Goal: Task Accomplishment & Management: Use online tool/utility

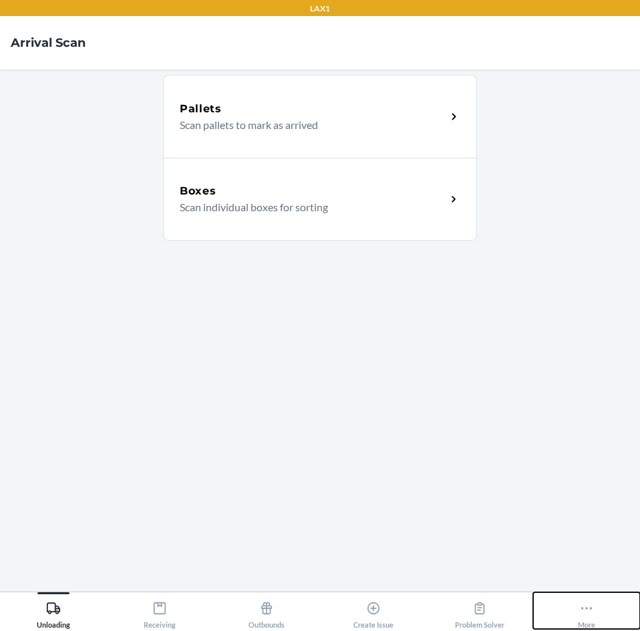
click at [591, 606] on icon at bounding box center [586, 608] width 15 height 15
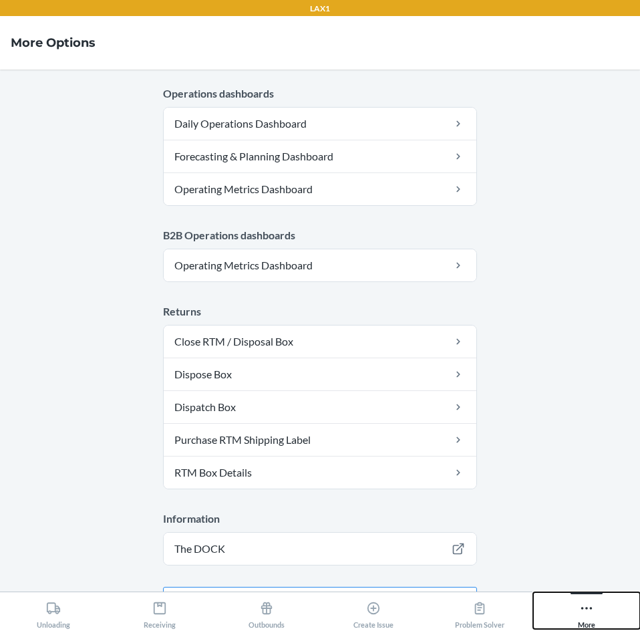
scroll to position [686, 0]
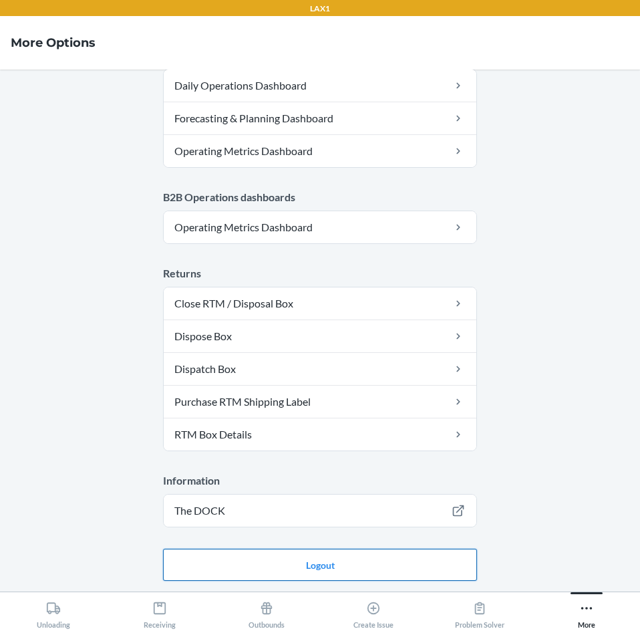
click at [406, 554] on button "Logout" at bounding box center [320, 565] width 314 height 32
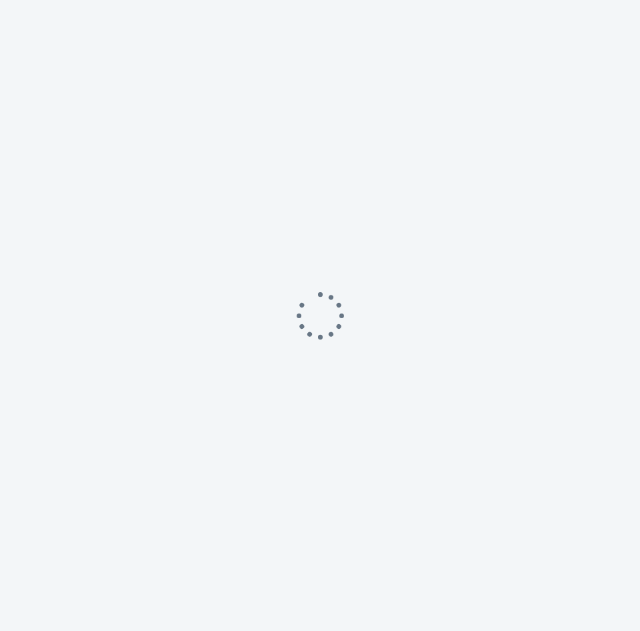
click at [384, 444] on div at bounding box center [320, 315] width 640 height 631
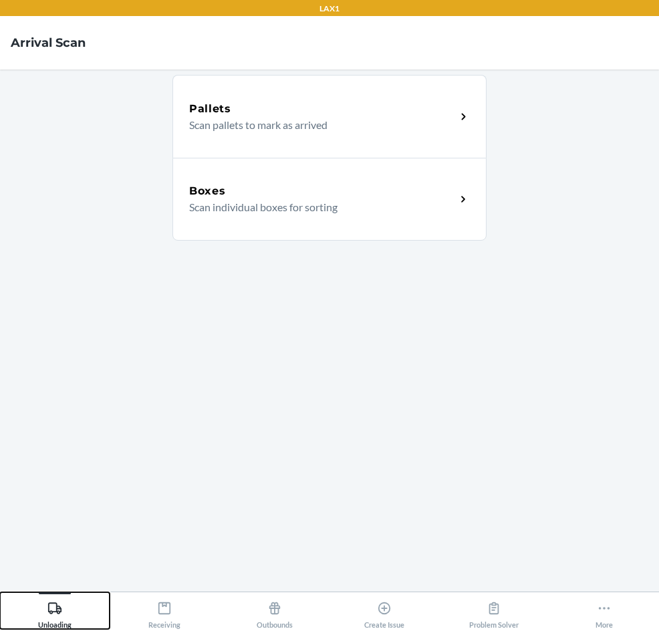
click at [57, 615] on div "Unloading" at bounding box center [54, 611] width 33 height 33
click at [372, 206] on p "Scan individual boxes for sorting" at bounding box center [317, 207] width 256 height 16
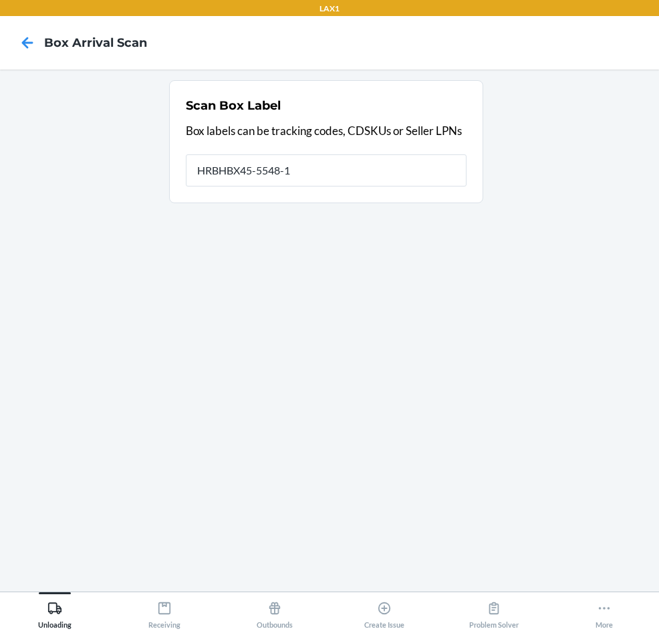
type input "HRBHBX45-5548-1"
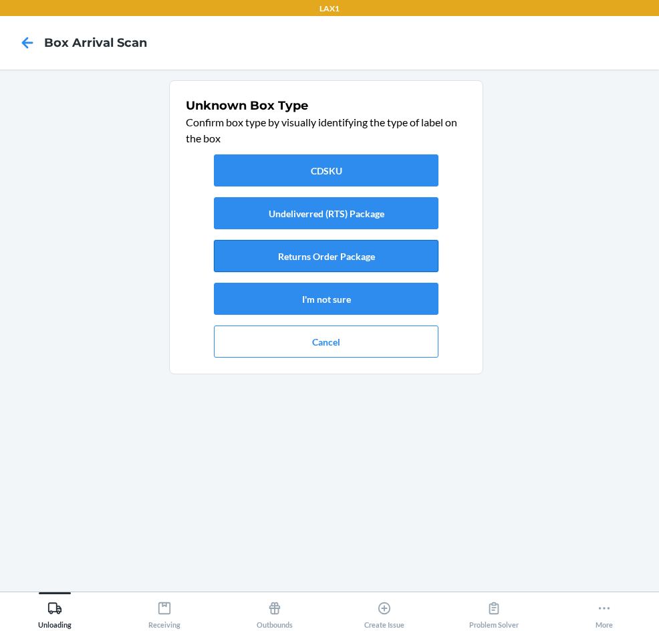
click at [361, 253] on button "Returns Order Package" at bounding box center [326, 256] width 225 height 32
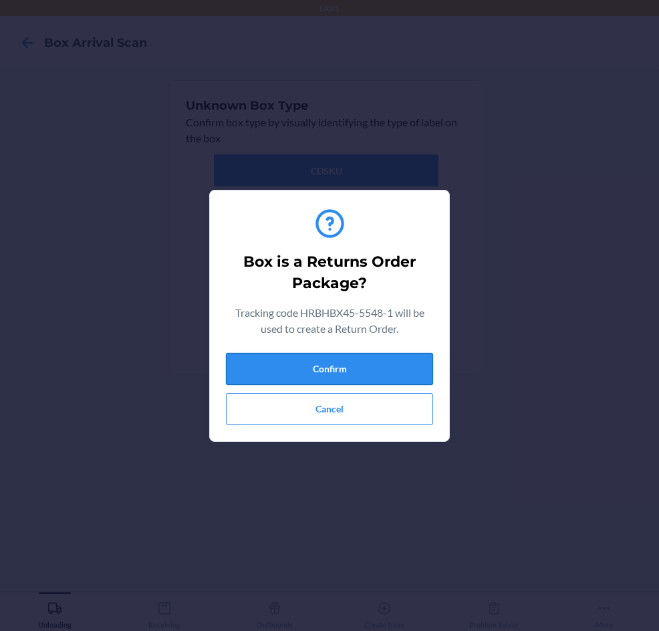
click at [351, 365] on button "Confirm" at bounding box center [329, 369] width 207 height 32
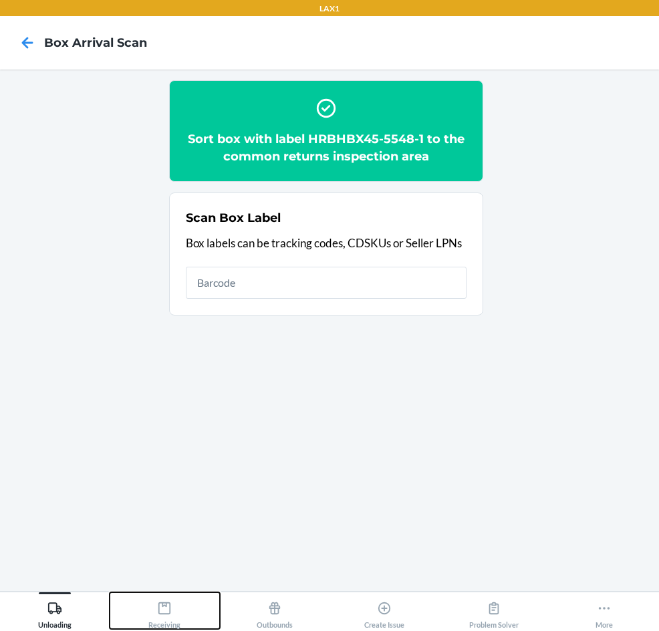
click at [157, 601] on icon at bounding box center [164, 608] width 15 height 15
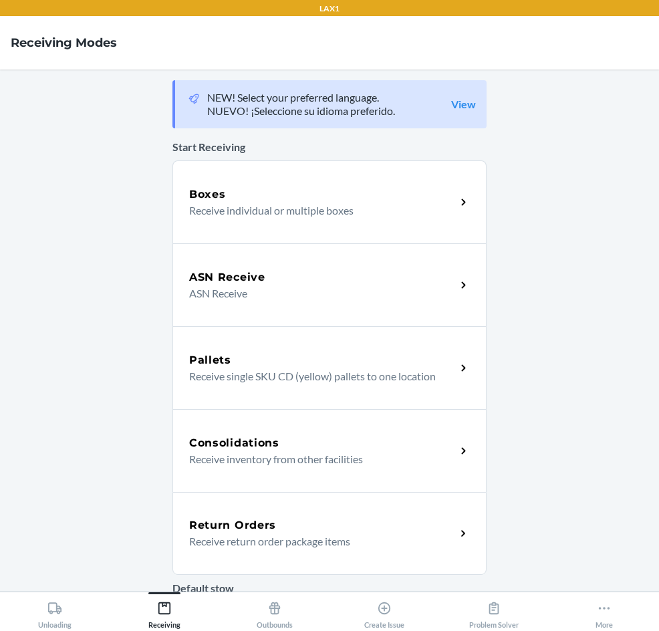
click at [193, 517] on h5 "Return Orders" at bounding box center [232, 525] width 87 height 16
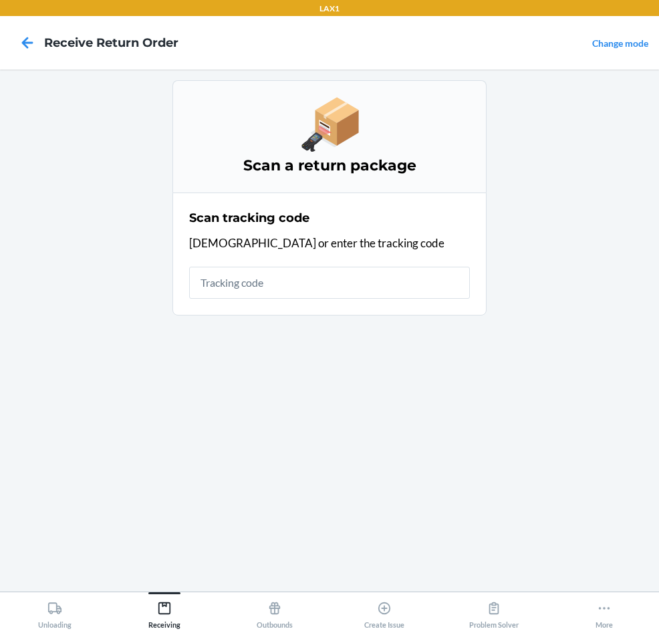
click at [346, 293] on input "text" at bounding box center [329, 283] width 281 height 32
type input "HRBHBX45-5548-1"
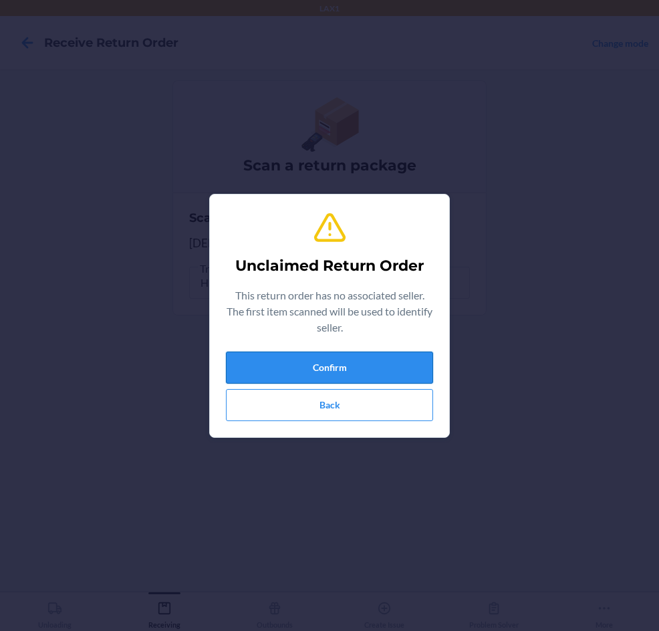
click at [321, 356] on button "Confirm" at bounding box center [329, 367] width 207 height 32
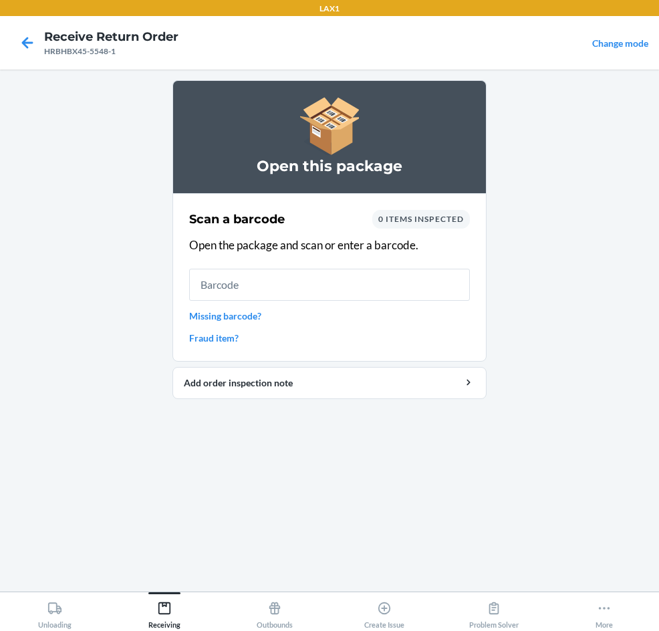
click at [326, 286] on input "text" at bounding box center [329, 285] width 281 height 32
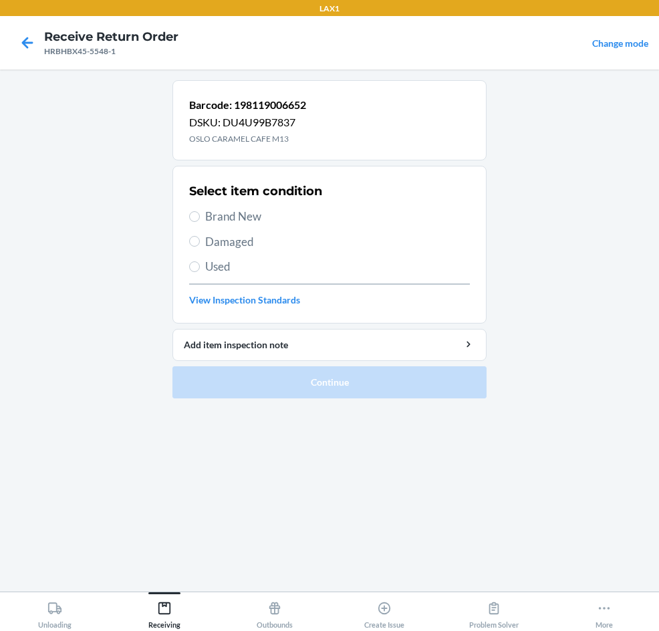
click at [216, 206] on div "Select item condition Brand New Damaged Used View Inspection Standards" at bounding box center [329, 244] width 281 height 132
click at [192, 220] on input "Brand New" at bounding box center [194, 216] width 11 height 11
radio input "true"
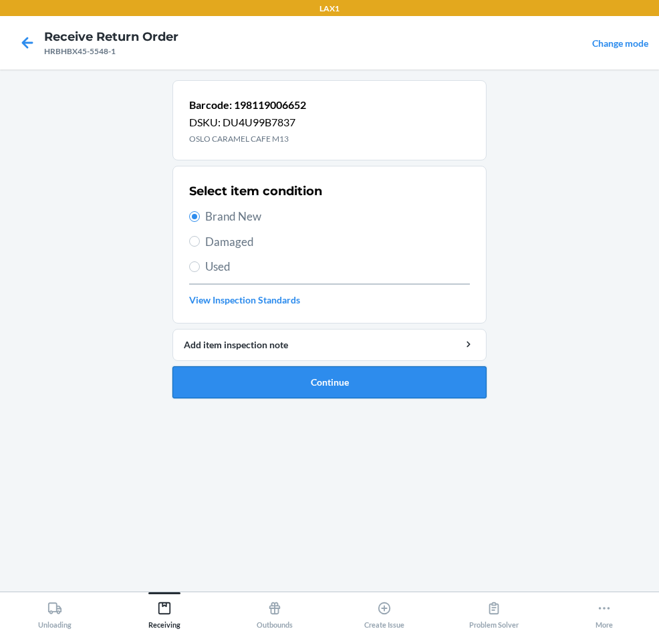
click at [246, 372] on button "Continue" at bounding box center [329, 382] width 314 height 32
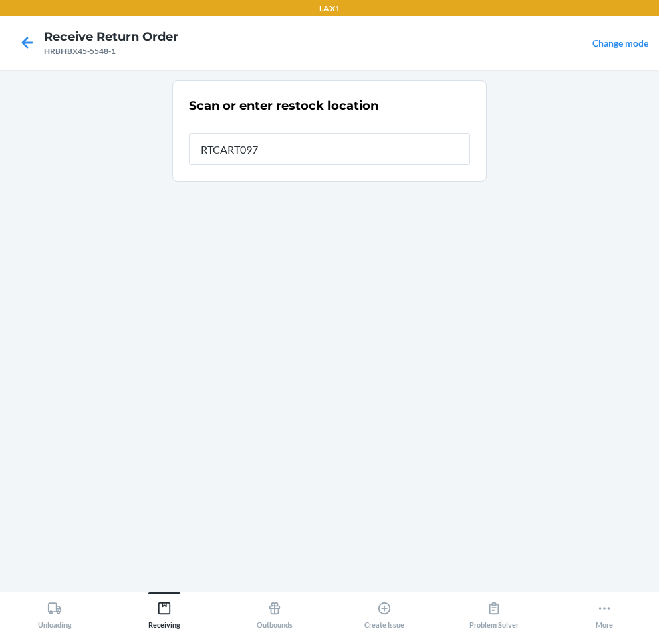
type input "RTCART097"
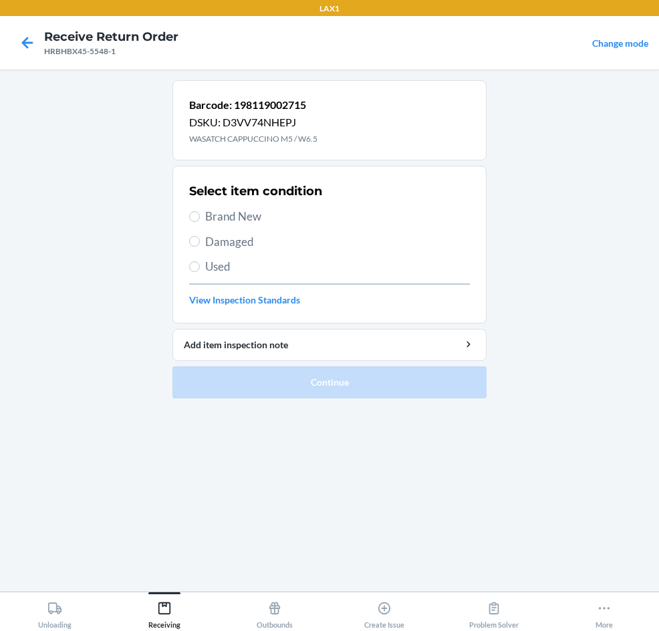
click at [249, 221] on span "Brand New" at bounding box center [337, 216] width 265 height 17
click at [200, 221] on input "Brand New" at bounding box center [194, 216] width 11 height 11
radio input "true"
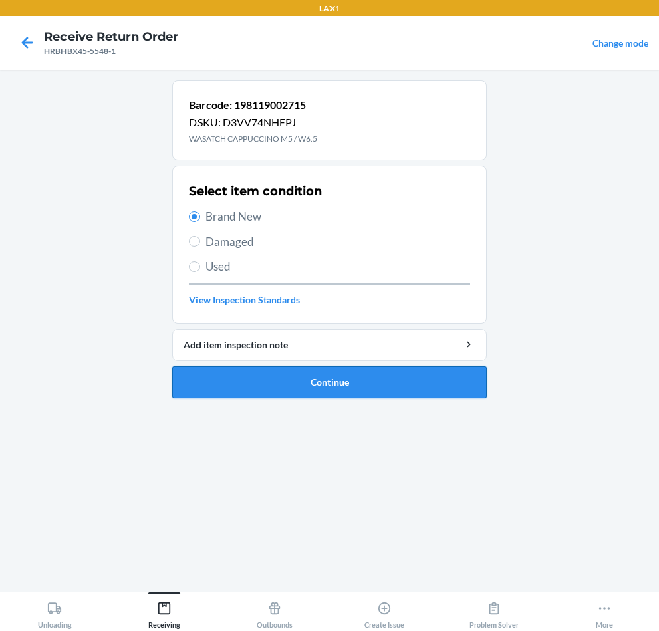
click at [254, 378] on button "Continue" at bounding box center [329, 382] width 314 height 32
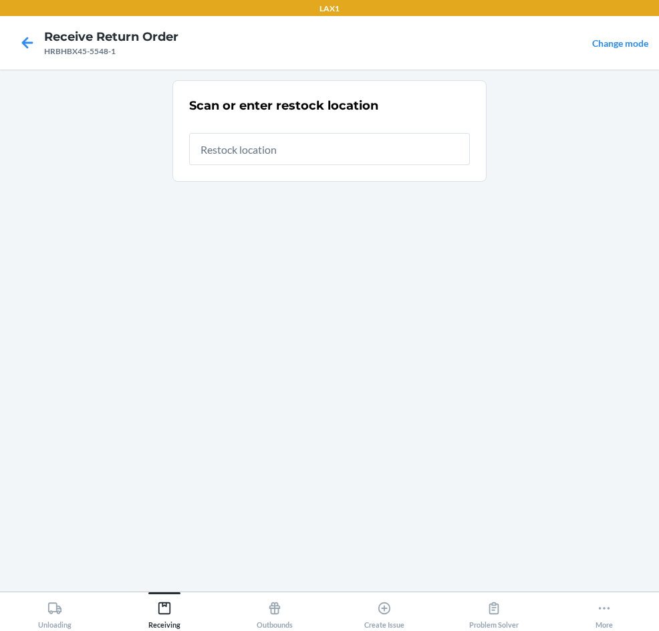
click at [297, 144] on input "text" at bounding box center [329, 149] width 281 height 32
type input "RTCART097"
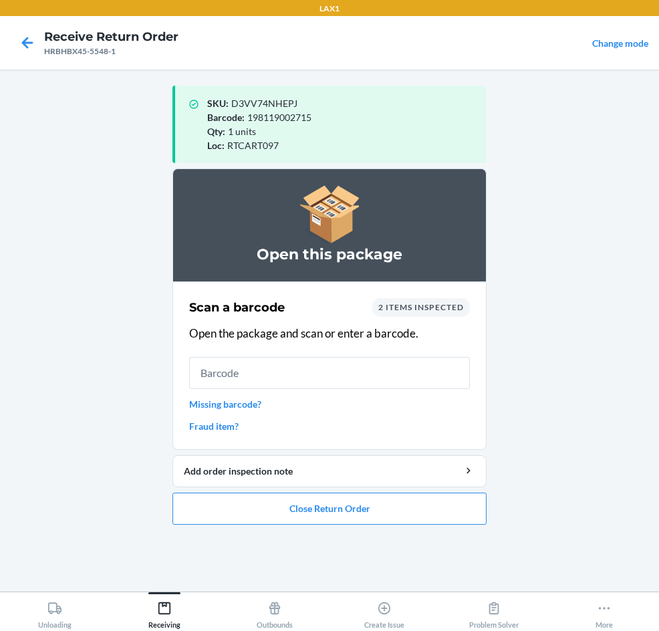
click at [309, 367] on input "text" at bounding box center [329, 373] width 281 height 32
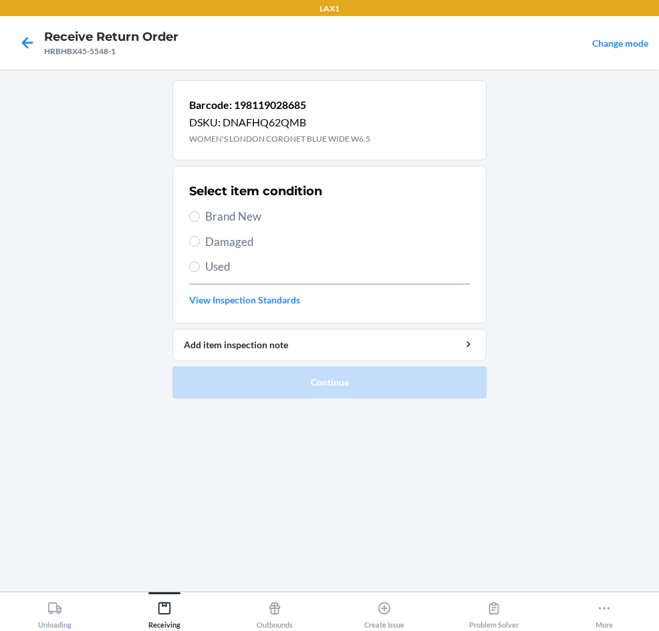
click at [241, 215] on span "Brand New" at bounding box center [337, 216] width 265 height 17
click at [200, 215] on input "Brand New" at bounding box center [194, 216] width 11 height 11
radio input "true"
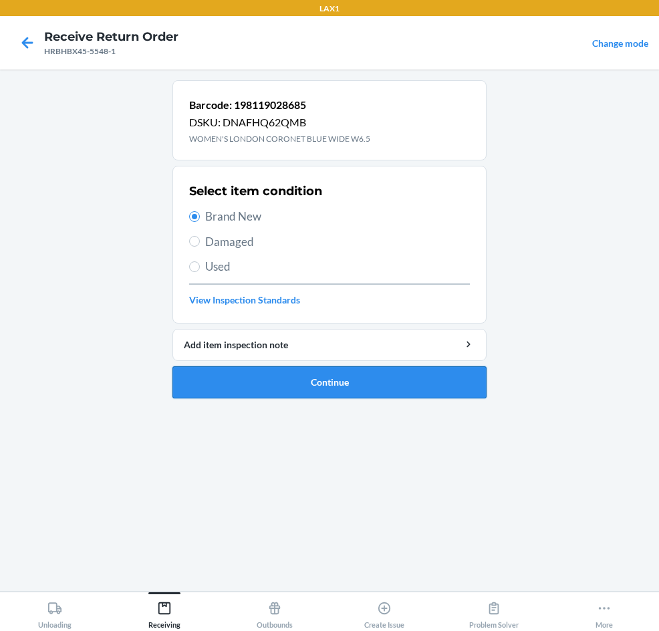
click at [281, 386] on button "Continue" at bounding box center [329, 382] width 314 height 32
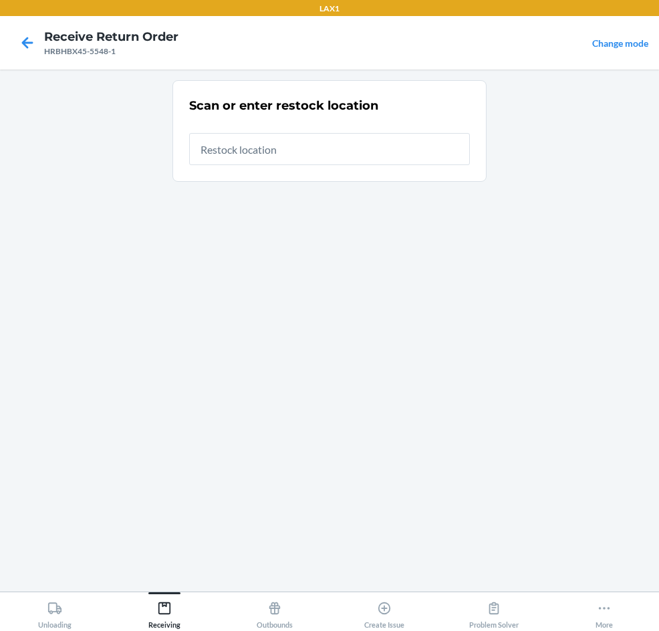
click at [351, 158] on input "text" at bounding box center [329, 149] width 281 height 32
type input "RTCART097"
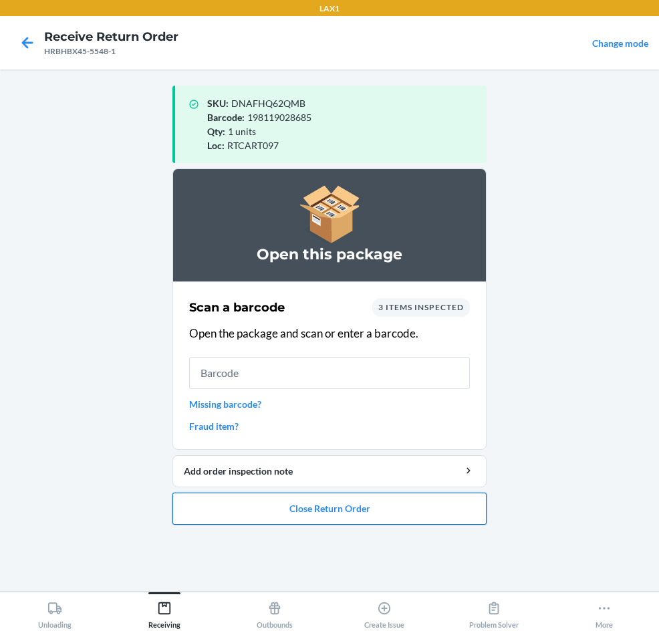
click at [363, 504] on button "Close Return Order" at bounding box center [329, 508] width 314 height 32
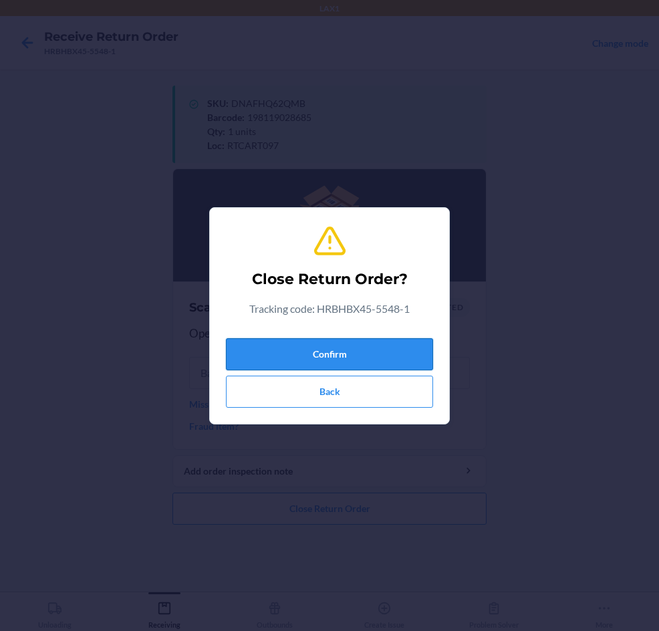
click at [387, 349] on button "Confirm" at bounding box center [329, 354] width 207 height 32
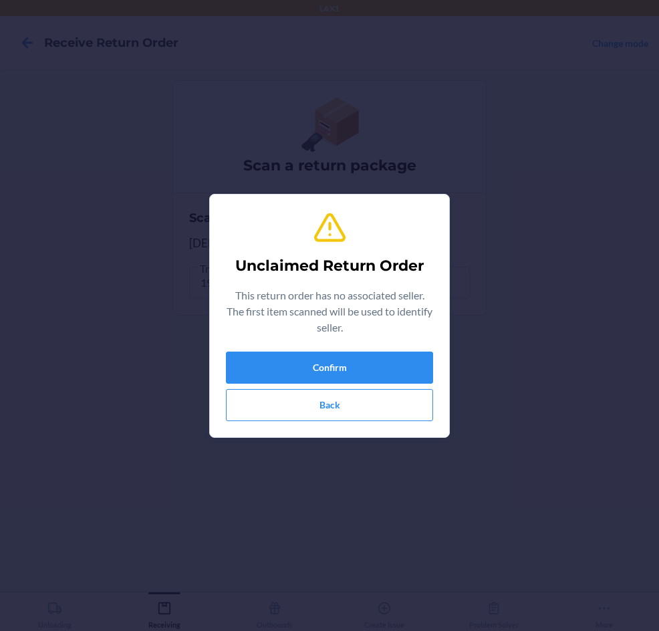
click at [387, 349] on div "Unclaimed Return Order This return order has no associated seller. The first it…" at bounding box center [329, 315] width 207 height 221
click at [388, 357] on button "Confirm" at bounding box center [329, 367] width 207 height 32
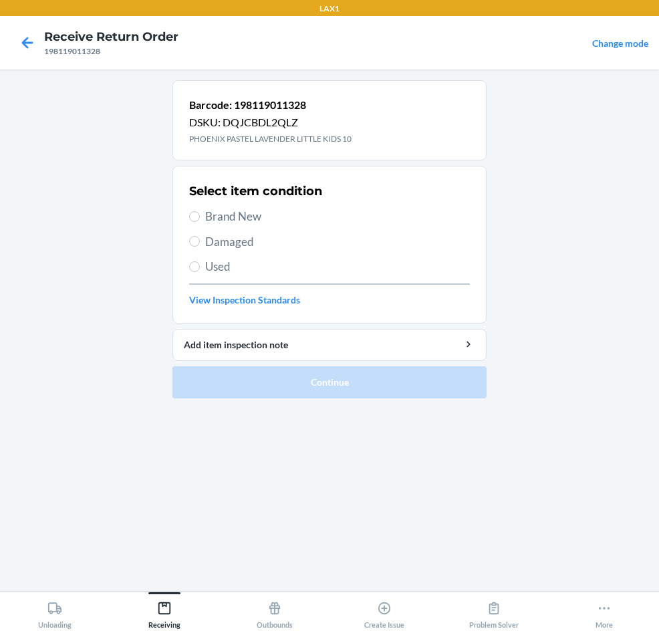
click at [241, 208] on span "Brand New" at bounding box center [337, 216] width 265 height 17
click at [200, 211] on input "Brand New" at bounding box center [194, 216] width 11 height 11
radio input "true"
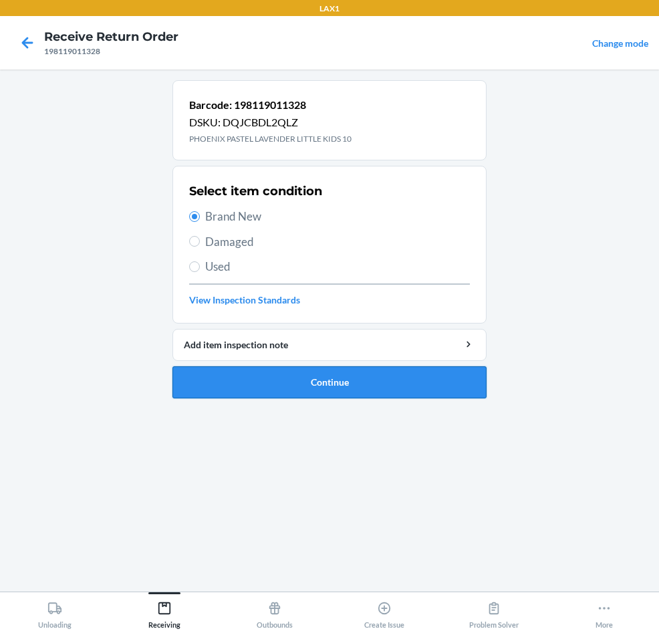
click at [281, 380] on button "Continue" at bounding box center [329, 382] width 314 height 32
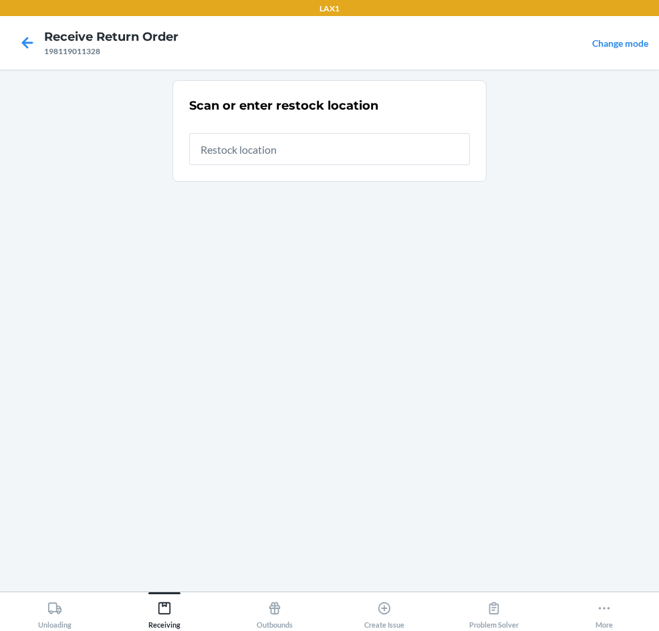
click at [363, 154] on input "text" at bounding box center [329, 149] width 281 height 32
type input "RTCART097"
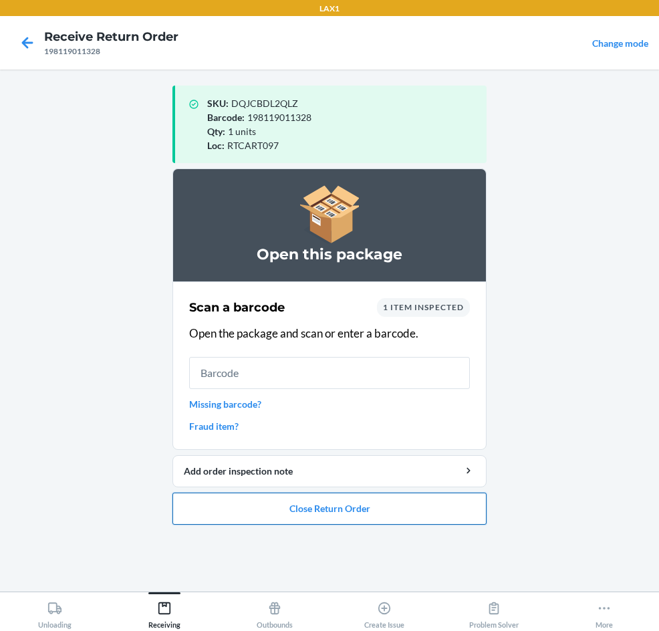
click at [383, 509] on button "Close Return Order" at bounding box center [329, 508] width 314 height 32
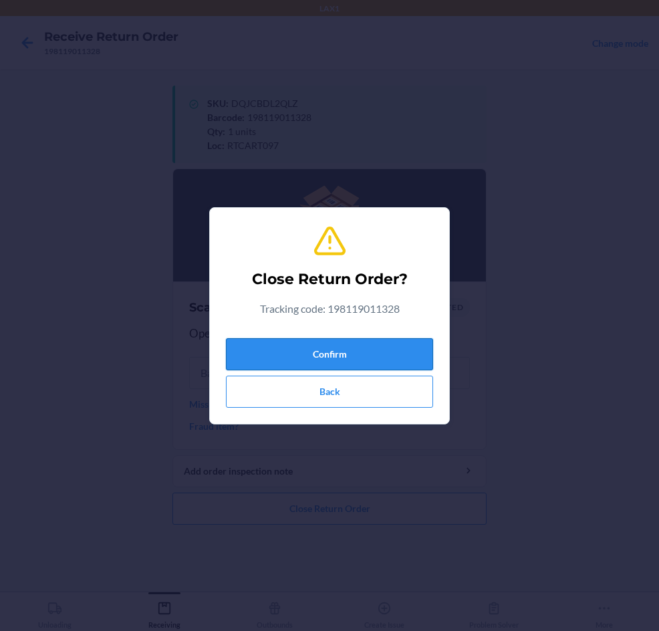
click at [396, 363] on button "Confirm" at bounding box center [329, 354] width 207 height 32
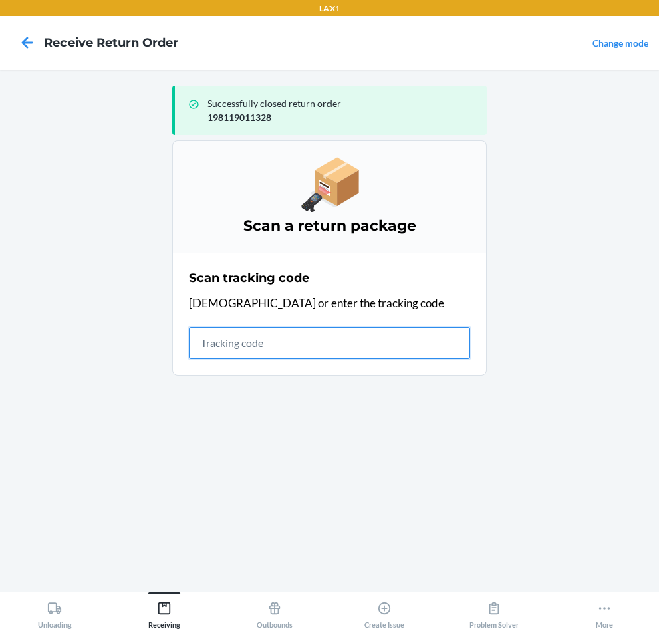
click at [420, 339] on input "text" at bounding box center [329, 343] width 281 height 32
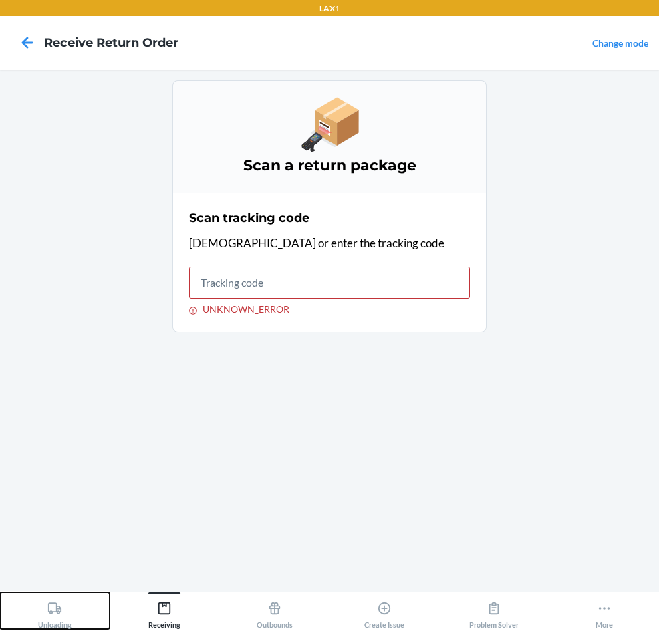
click at [47, 605] on div "Unloading" at bounding box center [54, 611] width 33 height 33
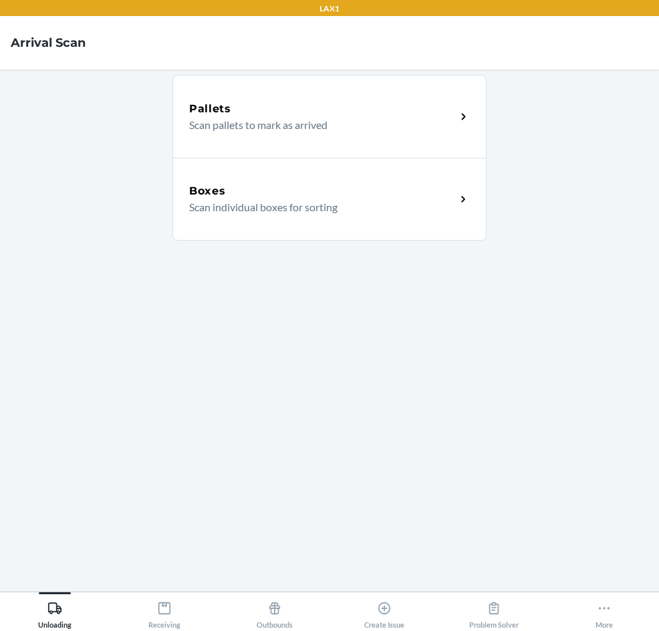
click at [398, 181] on div "Boxes Scan individual boxes for sorting" at bounding box center [329, 199] width 314 height 83
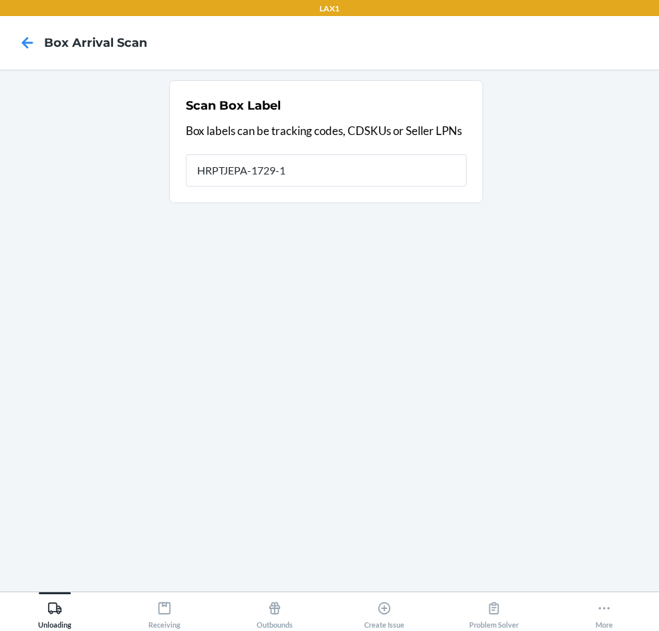
type input "HRPTJEPA-1729-1"
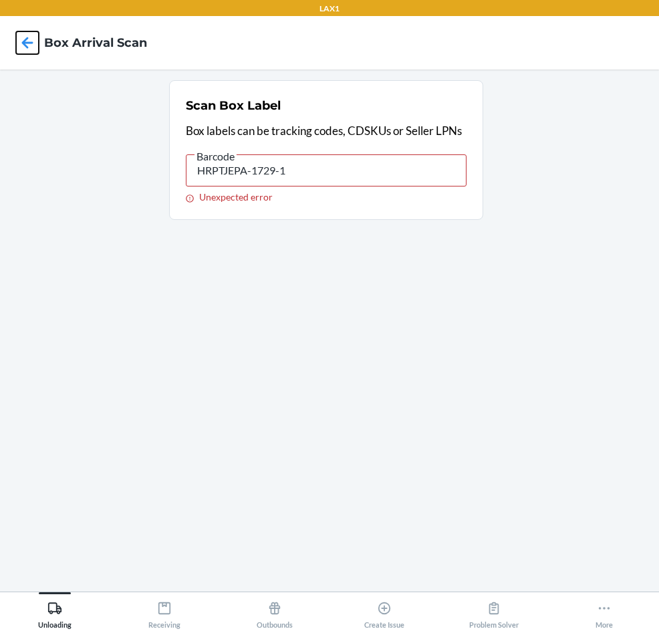
click at [23, 43] on icon at bounding box center [27, 42] width 11 height 11
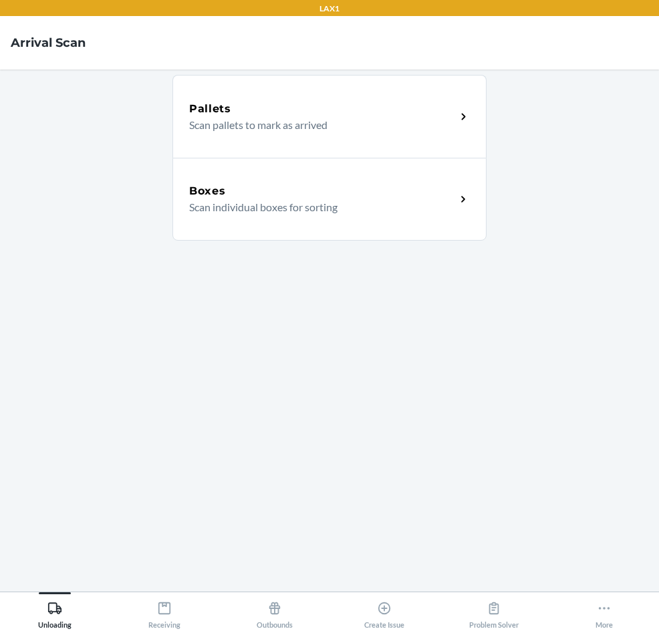
click at [297, 192] on div "Boxes" at bounding box center [322, 191] width 267 height 16
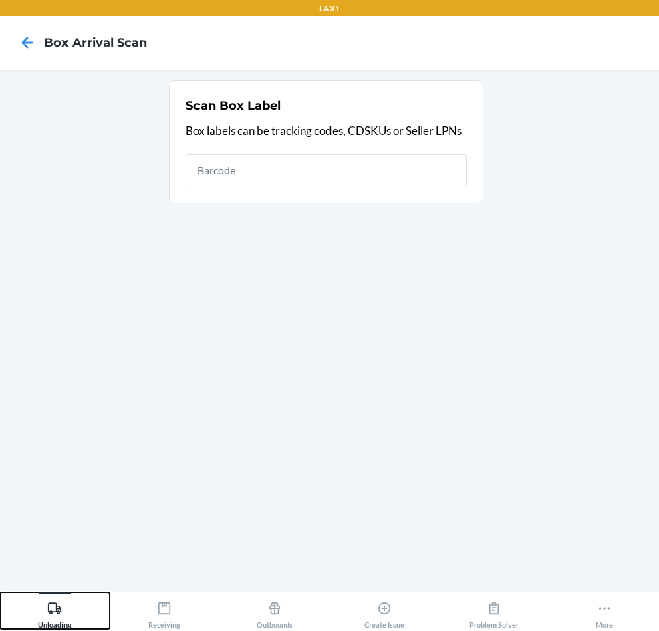
click at [55, 601] on icon at bounding box center [54, 608] width 15 height 15
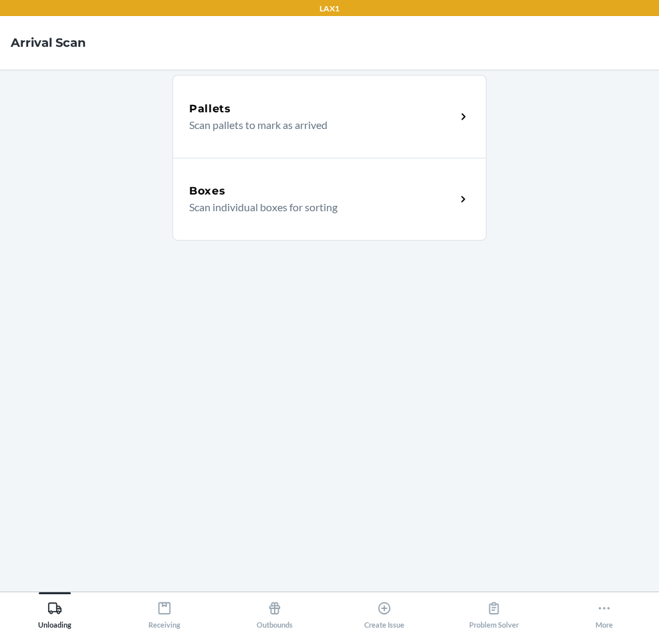
click at [336, 182] on div "Boxes Scan individual boxes for sorting" at bounding box center [329, 199] width 314 height 83
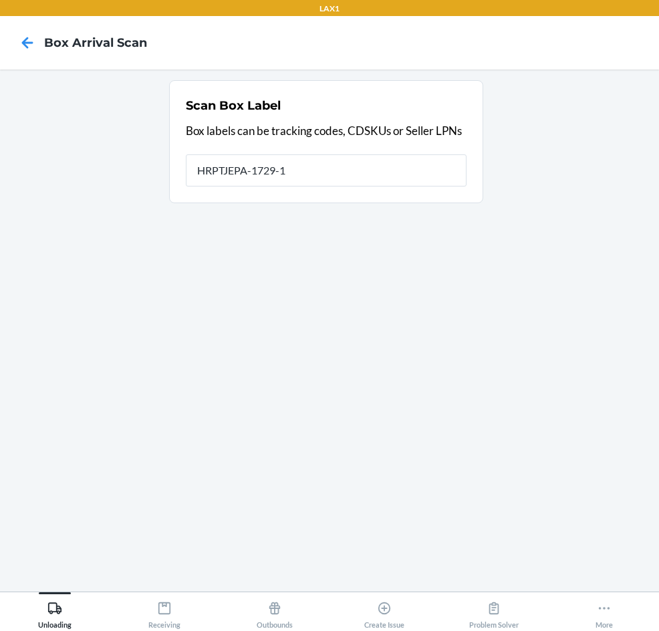
type input "HRPTJEPA-1729-1"
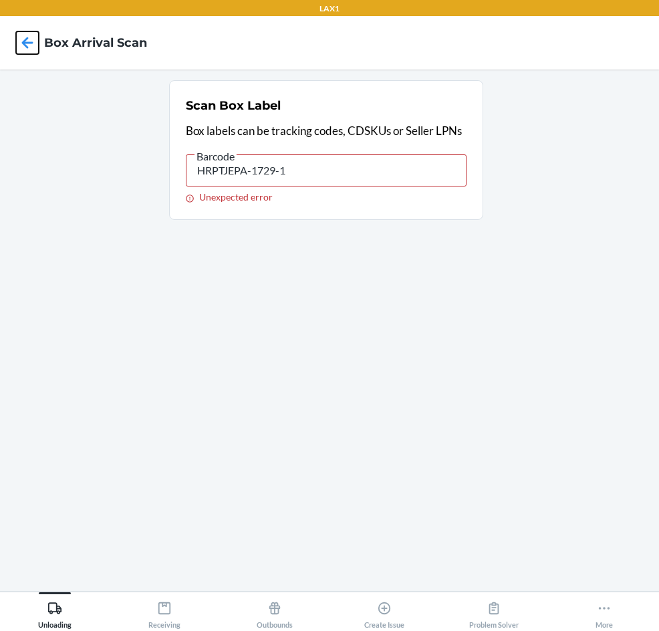
click at [27, 39] on icon at bounding box center [27, 42] width 23 height 23
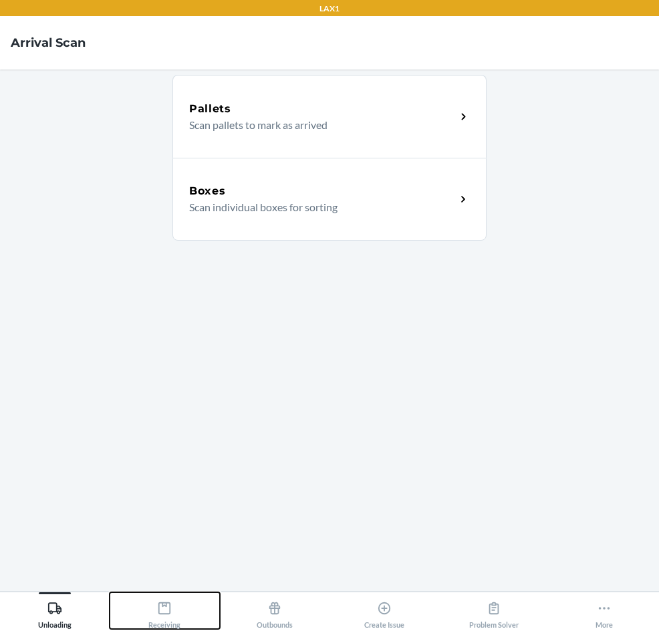
click at [155, 605] on div "Receiving" at bounding box center [164, 611] width 32 height 33
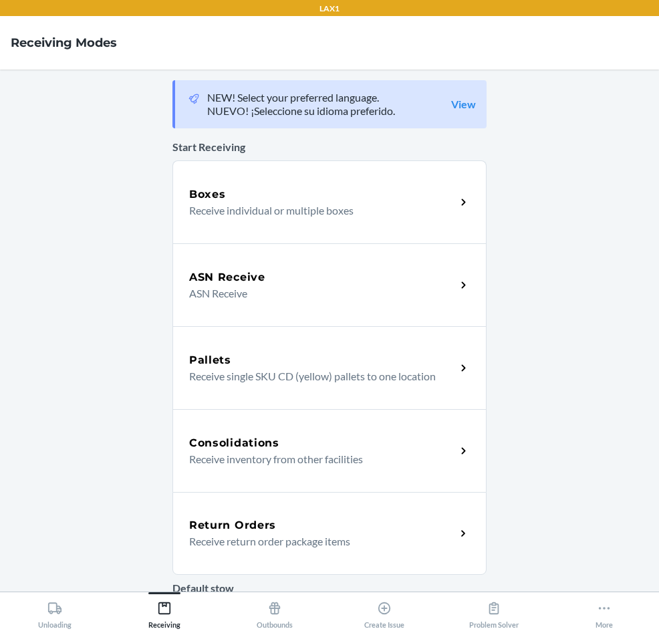
click at [330, 514] on div "Return Orders Receive return order package items" at bounding box center [329, 533] width 314 height 83
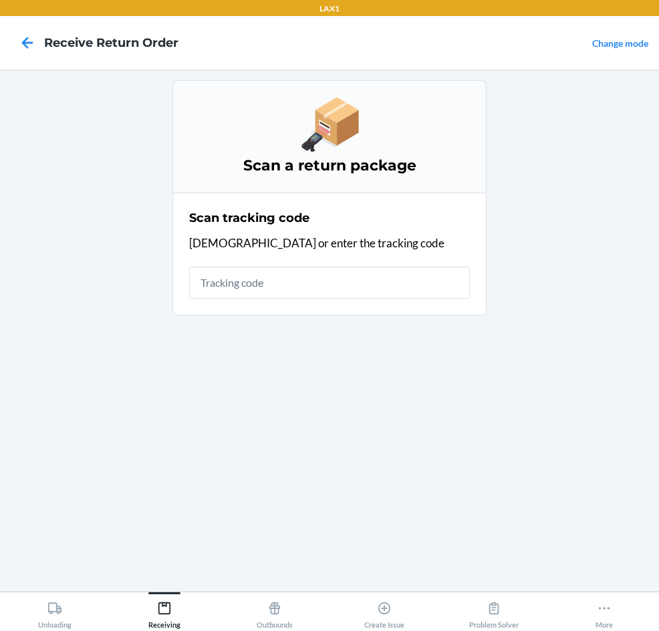
click at [344, 289] on input "text" at bounding box center [329, 283] width 281 height 32
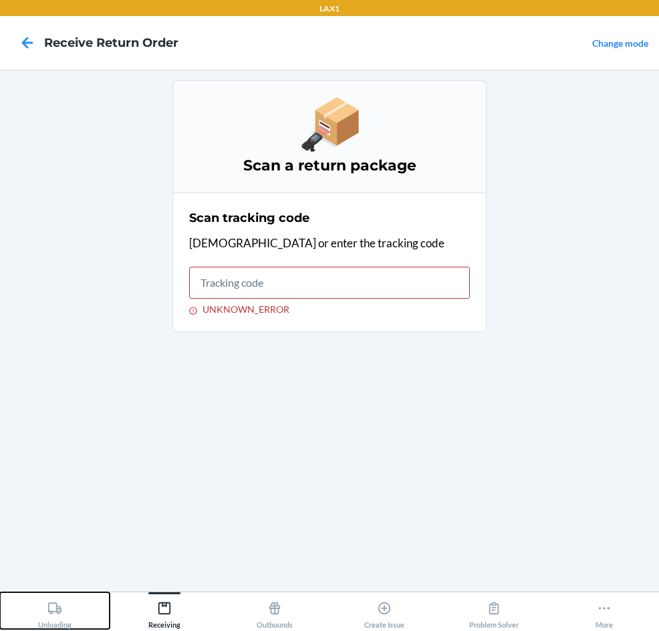
click at [57, 605] on icon at bounding box center [54, 608] width 15 height 15
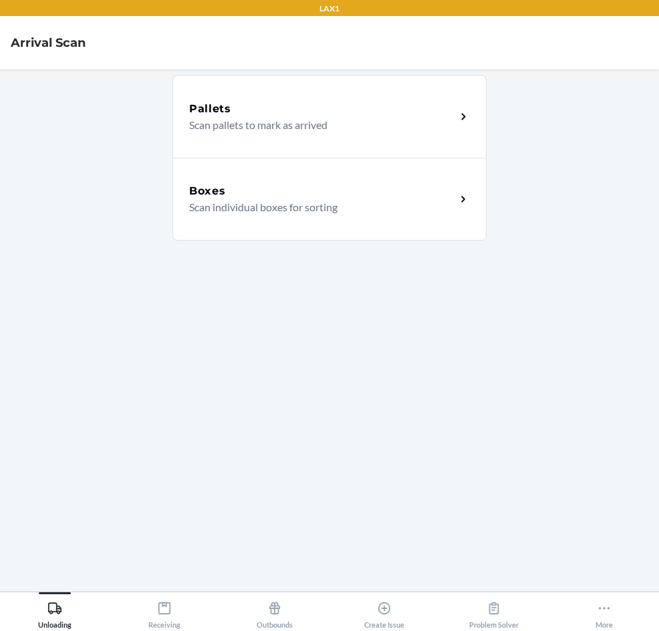
click at [272, 182] on div "Boxes Scan individual boxes for sorting" at bounding box center [329, 199] width 314 height 83
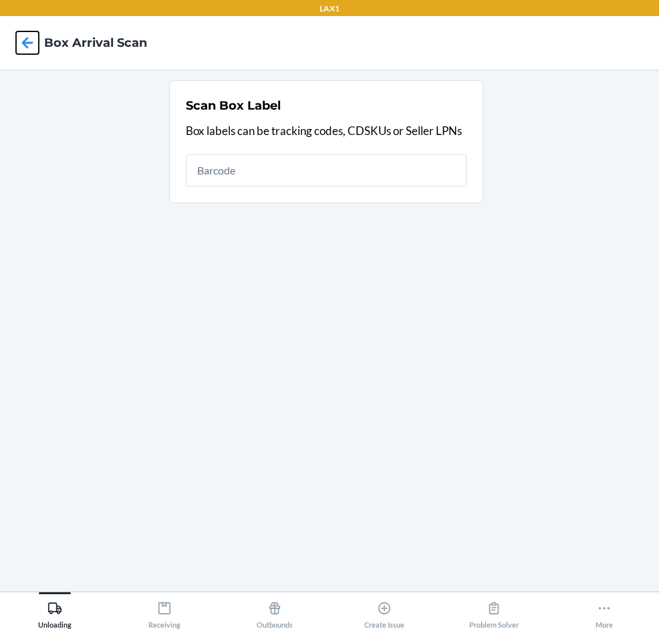
click at [21, 37] on icon at bounding box center [27, 42] width 23 height 23
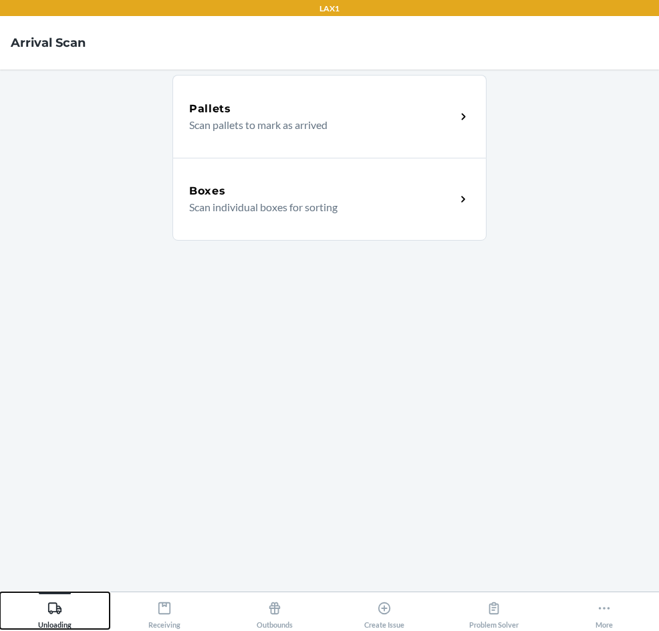
click at [47, 616] on div "Unloading" at bounding box center [54, 611] width 33 height 33
click at [381, 187] on div "Boxes" at bounding box center [322, 191] width 267 height 16
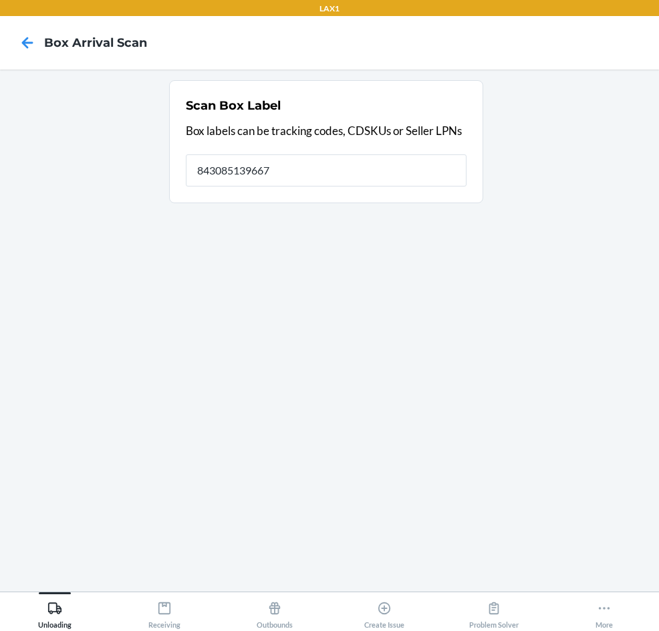
type input "843085139667"
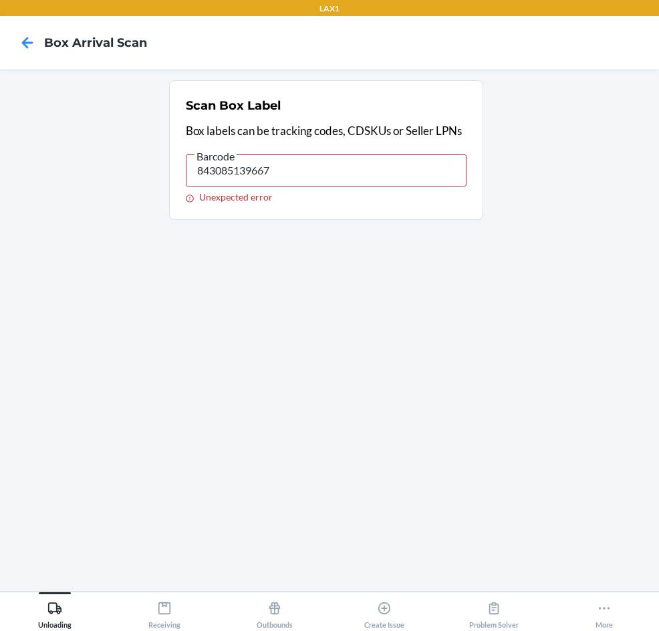
click at [381, 175] on input "843085139667" at bounding box center [326, 170] width 281 height 32
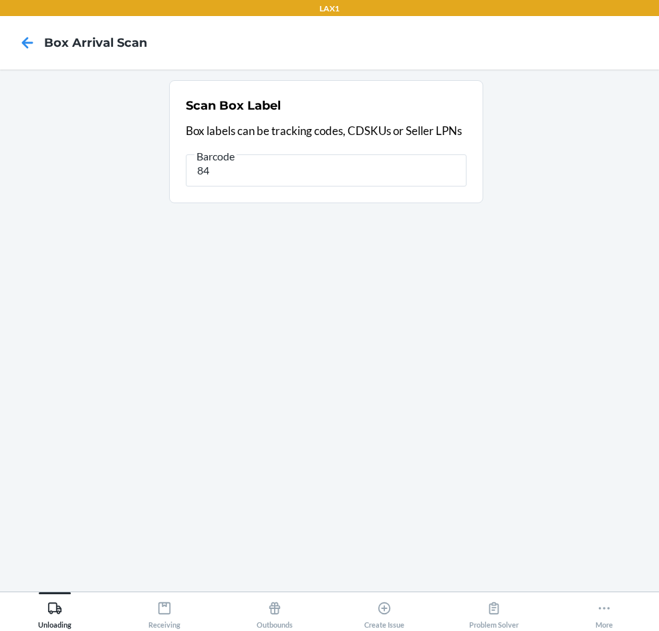
type input "8"
click at [26, 32] on icon at bounding box center [27, 42] width 23 height 23
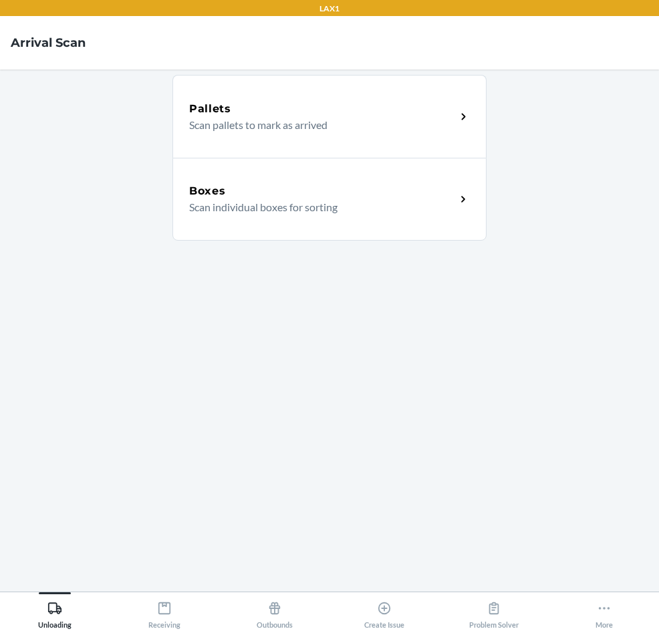
click at [303, 185] on div "Boxes" at bounding box center [322, 191] width 267 height 16
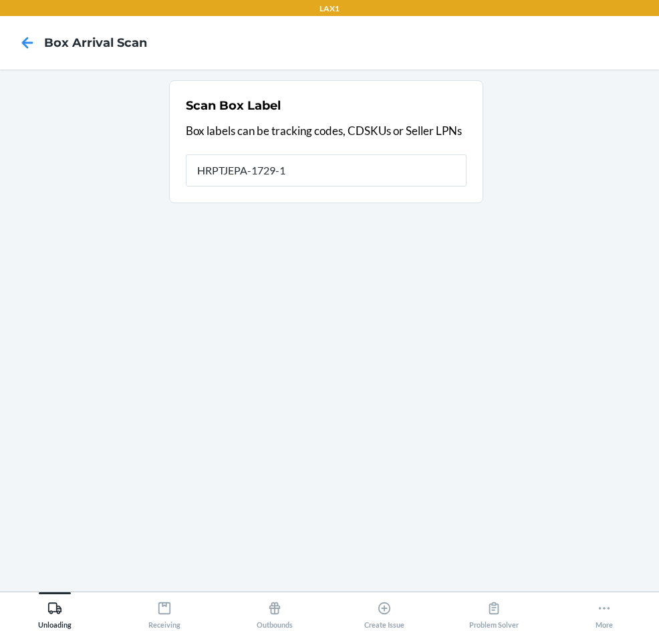
type input "HRPTJEPA-1729-1"
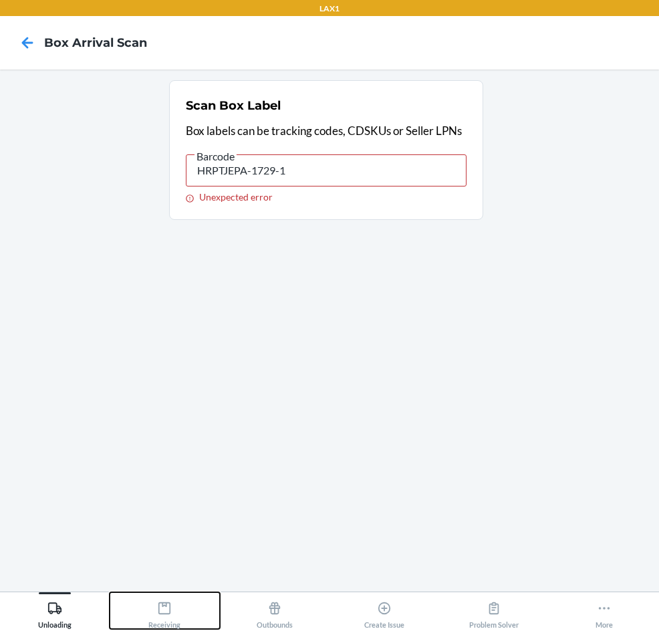
click at [174, 607] on div "Receiving" at bounding box center [164, 611] width 32 height 33
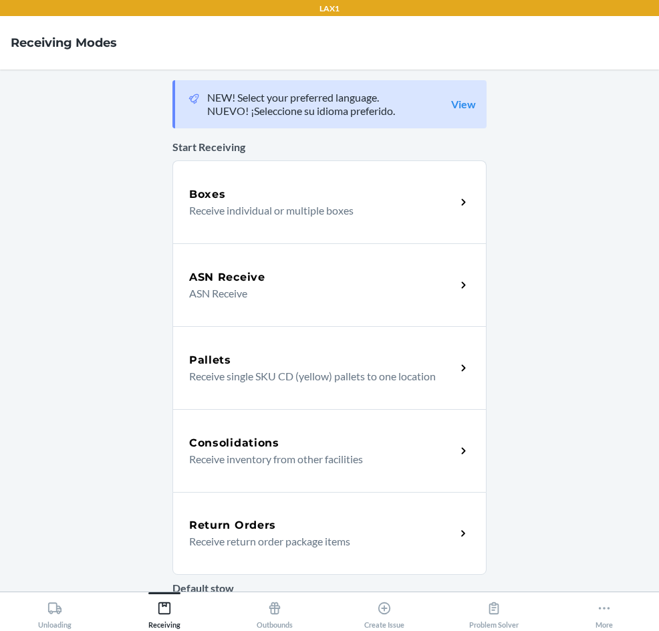
click at [239, 539] on p "Receive return order package items" at bounding box center [317, 541] width 256 height 16
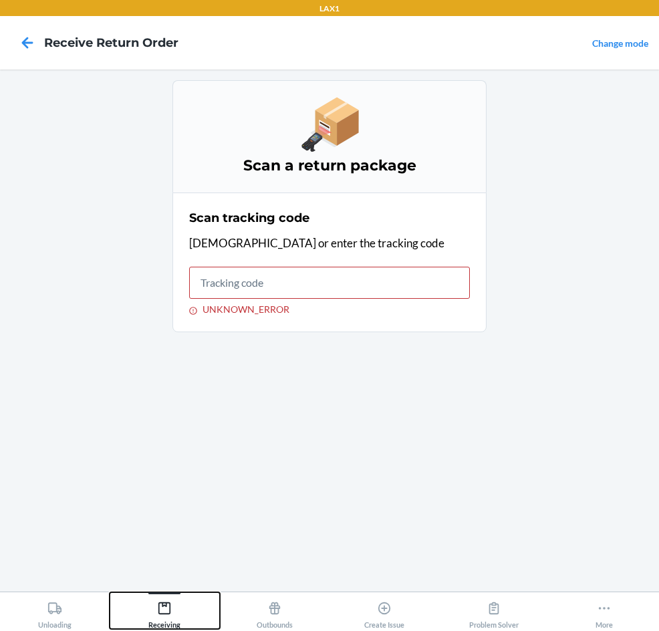
click at [171, 612] on icon at bounding box center [164, 608] width 15 height 15
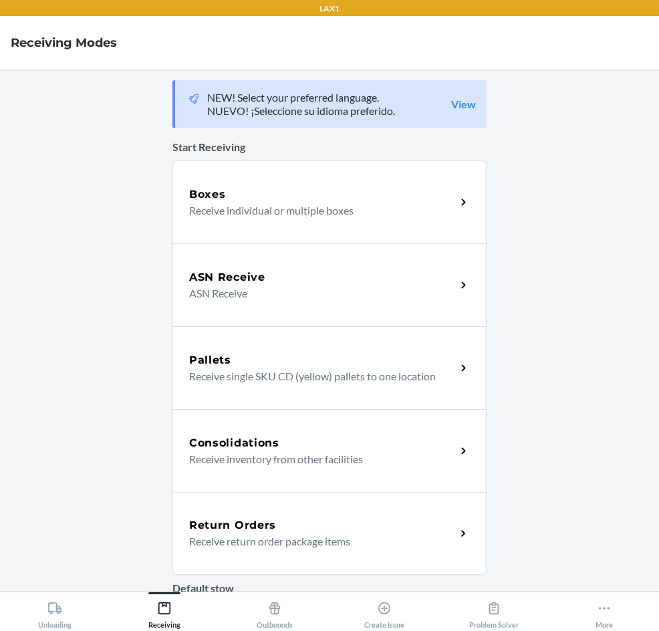
click at [203, 548] on p "Receive return order package items" at bounding box center [317, 541] width 256 height 16
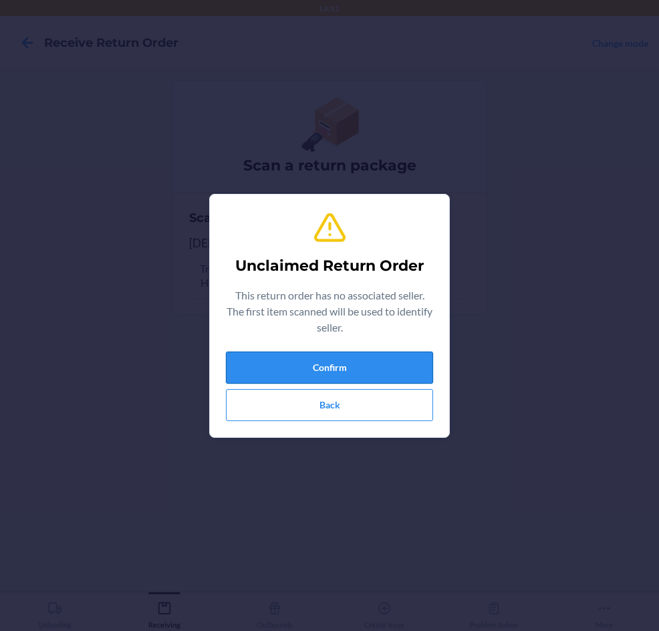
click at [347, 361] on button "Confirm" at bounding box center [329, 367] width 207 height 32
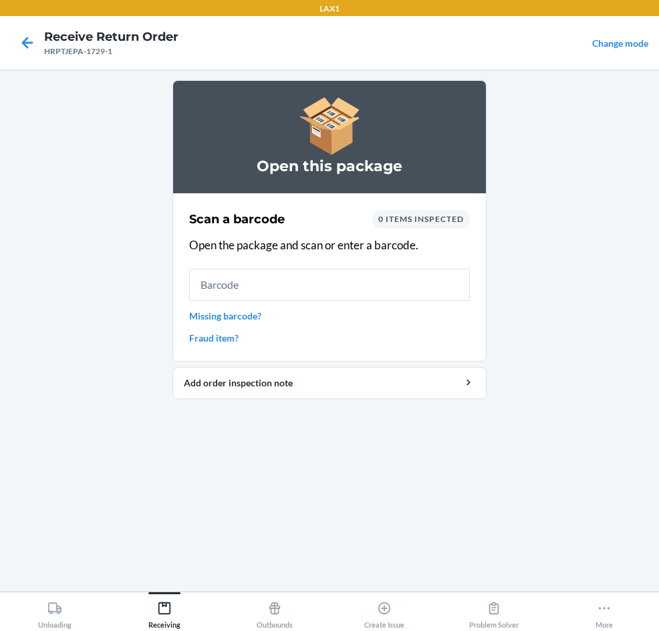
click at [368, 287] on input "text" at bounding box center [329, 285] width 281 height 32
drag, startPoint x: 368, startPoint y: 287, endPoint x: 332, endPoint y: 272, distance: 38.3
click at [332, 272] on input "text" at bounding box center [329, 285] width 281 height 32
click at [328, 288] on input "text" at bounding box center [329, 285] width 281 height 32
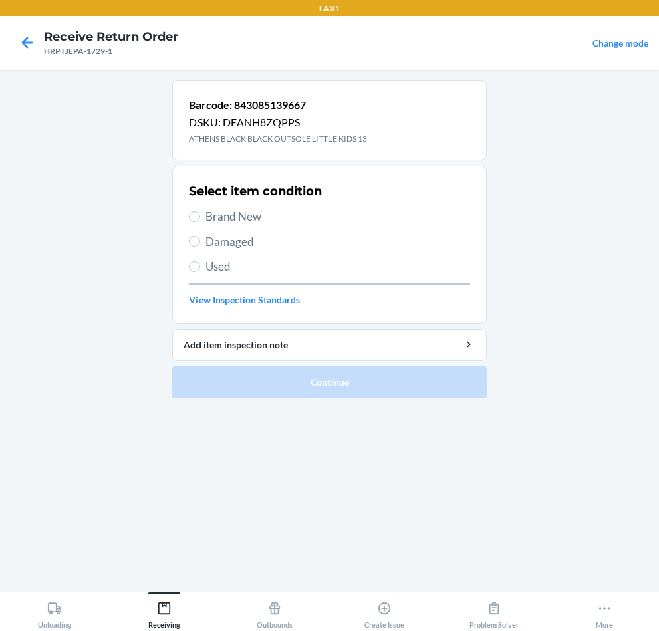
click at [236, 215] on span "Brand New" at bounding box center [337, 216] width 265 height 17
click at [200, 215] on input "Brand New" at bounding box center [194, 216] width 11 height 11
radio input "true"
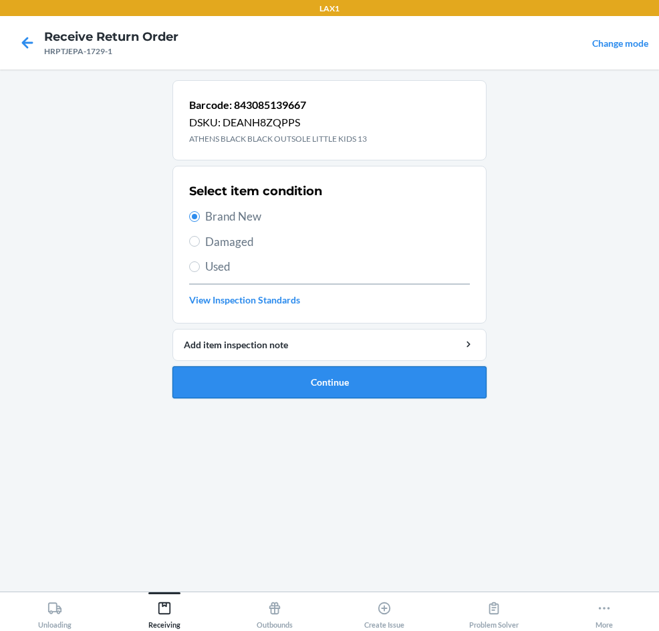
click at [234, 384] on button "Continue" at bounding box center [329, 382] width 314 height 32
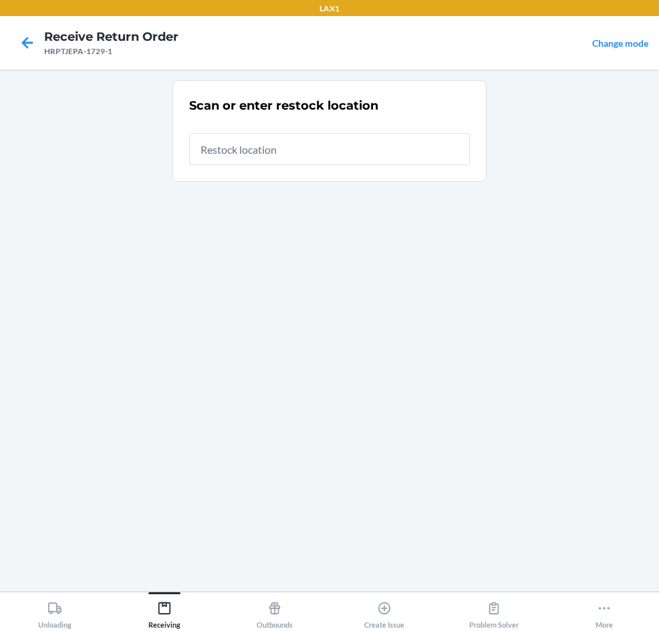
click at [307, 160] on input "text" at bounding box center [329, 149] width 281 height 32
type input "RTCART097"
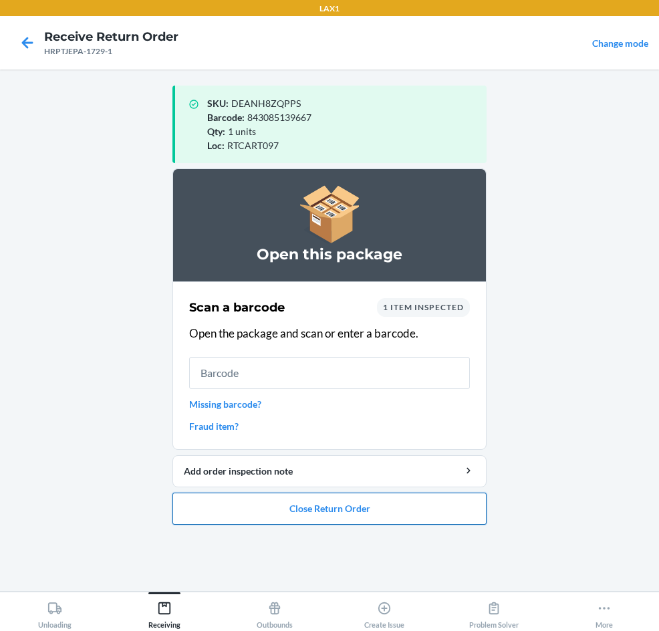
click at [268, 513] on button "Close Return Order" at bounding box center [329, 508] width 314 height 32
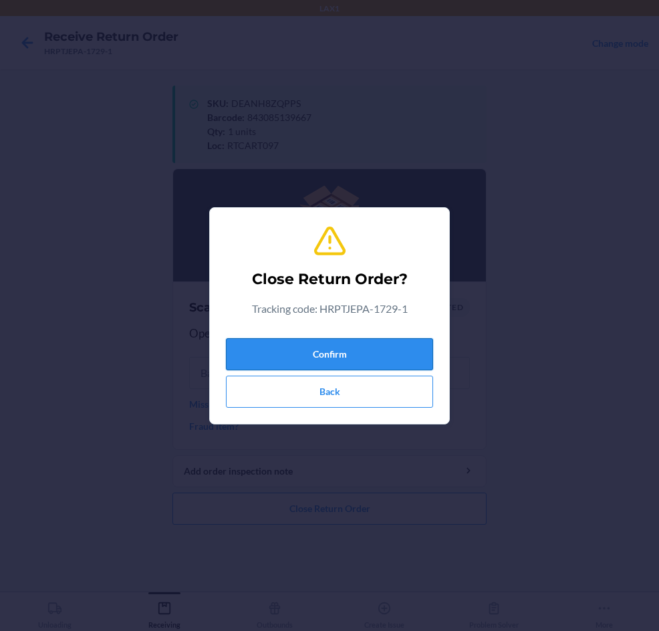
click at [337, 357] on button "Confirm" at bounding box center [329, 354] width 207 height 32
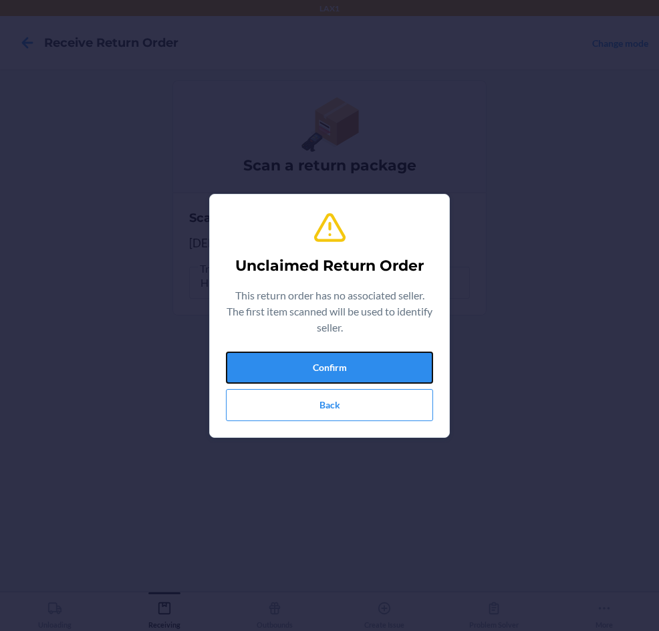
click at [337, 357] on button "Confirm" at bounding box center [329, 367] width 207 height 32
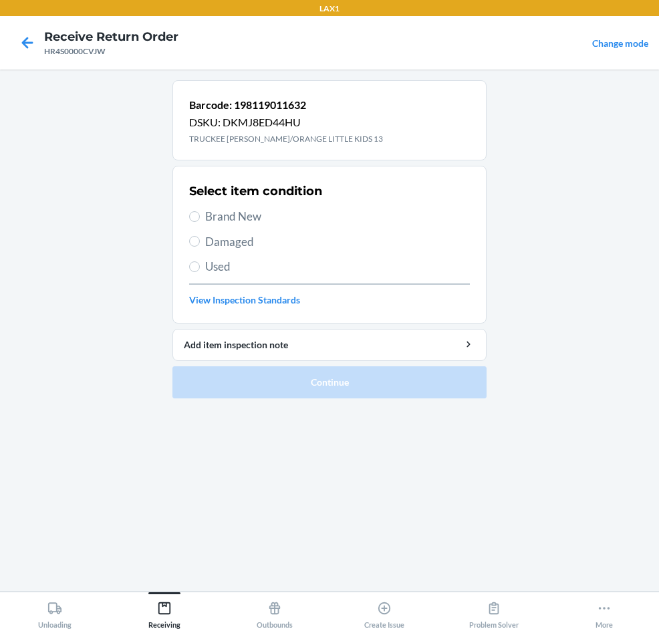
click at [253, 212] on span "Brand New" at bounding box center [337, 216] width 265 height 17
click at [200, 212] on input "Brand New" at bounding box center [194, 216] width 11 height 11
radio input "true"
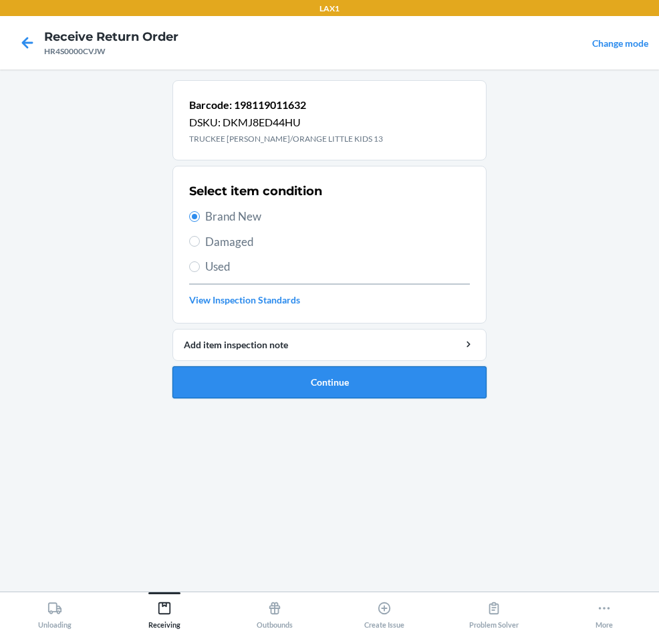
click at [303, 371] on button "Continue" at bounding box center [329, 382] width 314 height 32
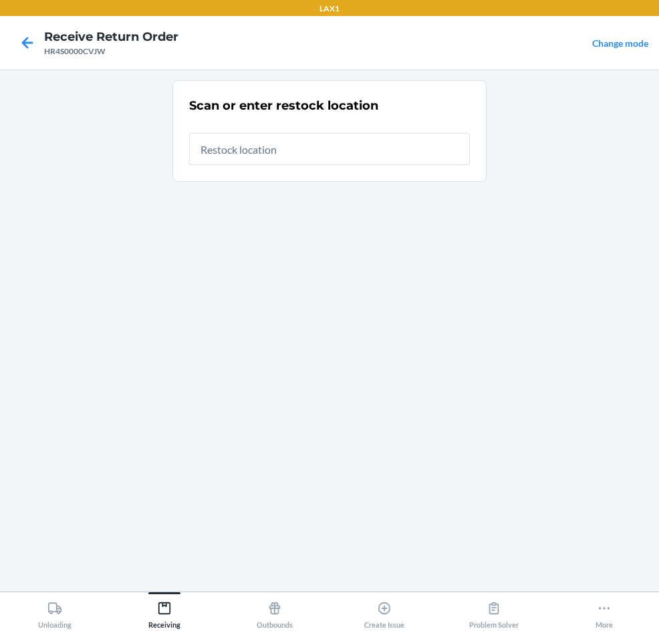
click at [379, 152] on input "text" at bounding box center [329, 149] width 281 height 32
type input "RTCART097"
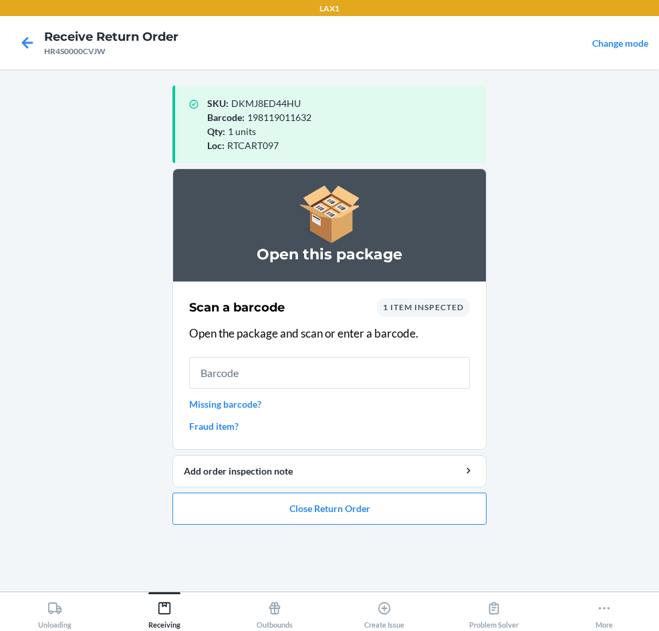
click at [414, 369] on input "text" at bounding box center [329, 373] width 281 height 32
click at [428, 502] on button "Close Return Order" at bounding box center [329, 508] width 314 height 32
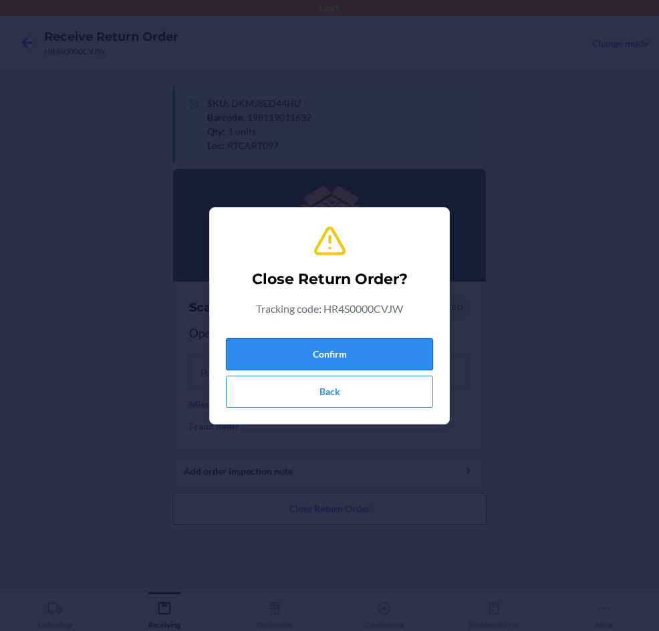
click at [417, 346] on button "Confirm" at bounding box center [329, 354] width 207 height 32
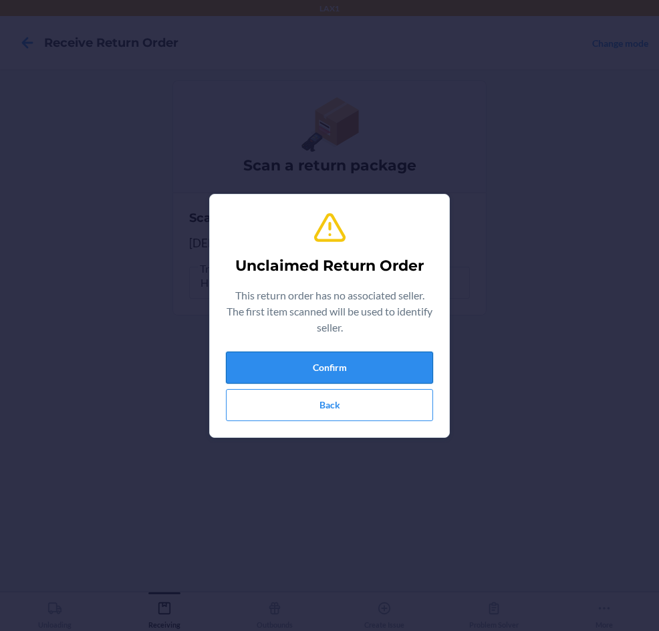
click at [410, 357] on button "Confirm" at bounding box center [329, 367] width 207 height 32
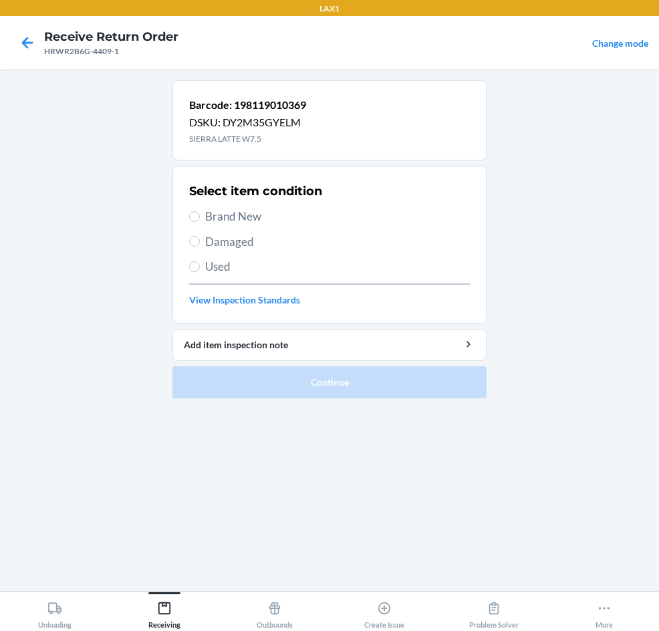
click at [235, 214] on span "Brand New" at bounding box center [337, 216] width 265 height 17
click at [200, 214] on input "Brand New" at bounding box center [194, 216] width 11 height 11
radio input "true"
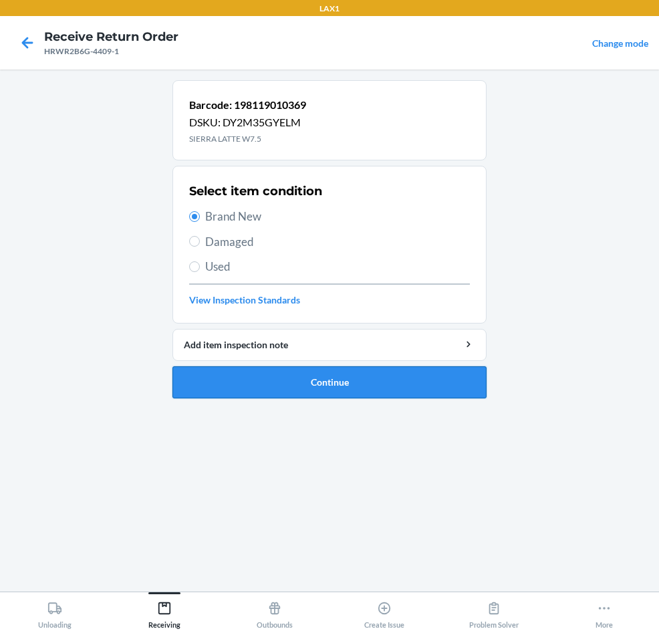
click at [251, 374] on button "Continue" at bounding box center [329, 382] width 314 height 32
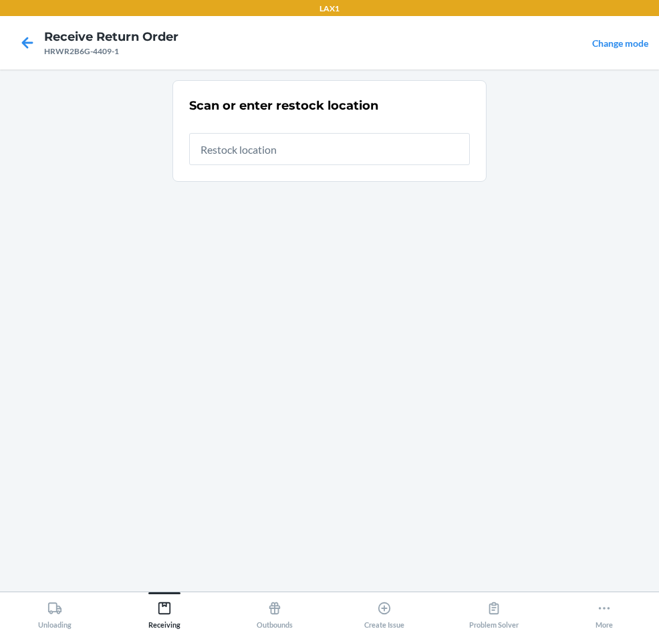
click at [287, 160] on input "text" at bounding box center [329, 149] width 281 height 32
type input "RTCART097"
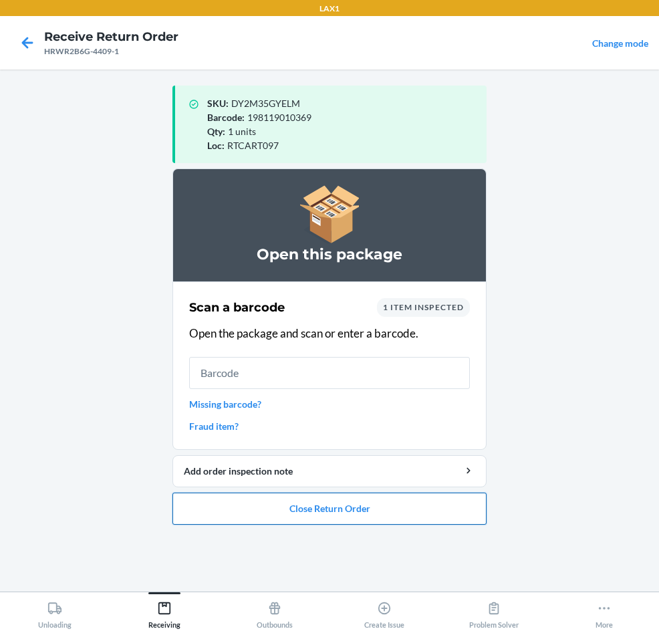
click at [311, 506] on button "Close Return Order" at bounding box center [329, 508] width 314 height 32
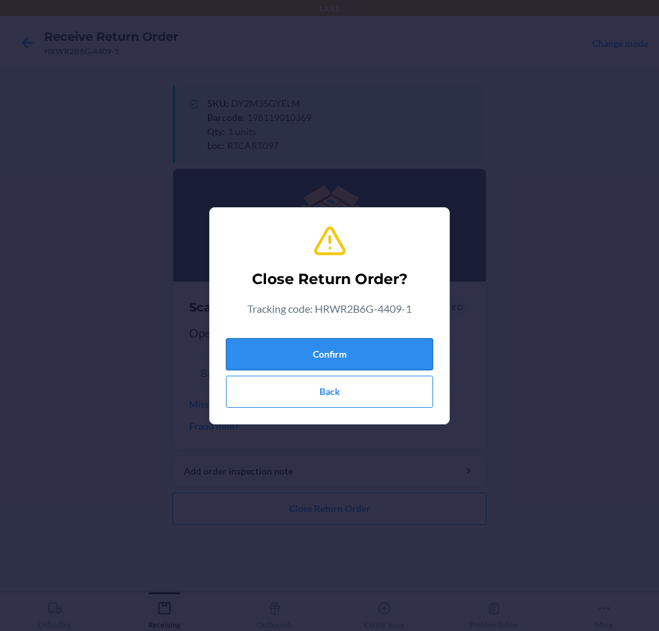
click at [327, 345] on button "Confirm" at bounding box center [329, 354] width 207 height 32
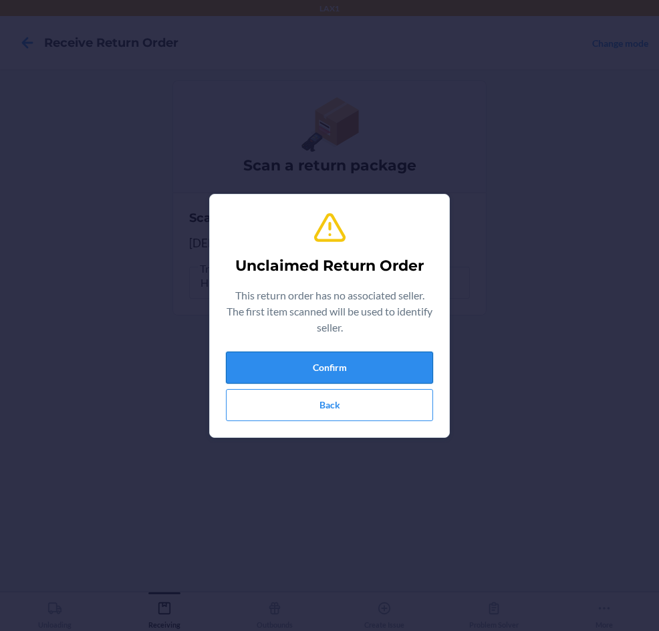
click at [327, 359] on button "Confirm" at bounding box center [329, 367] width 207 height 32
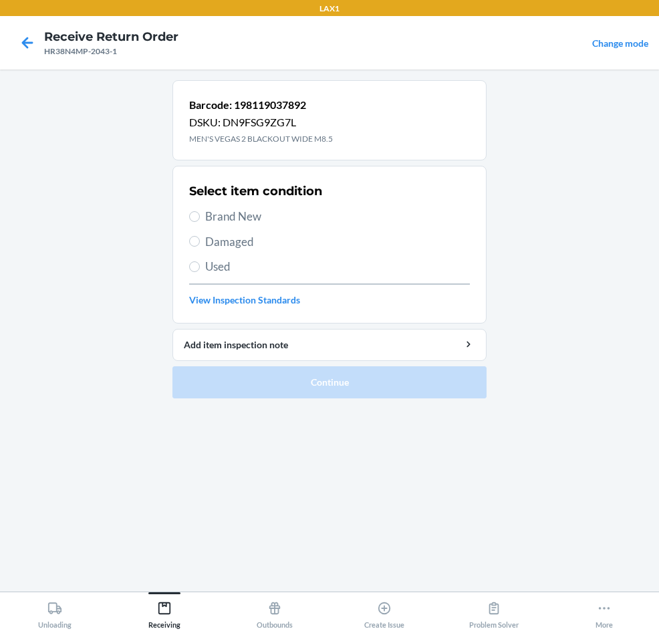
click at [231, 217] on span "Brand New" at bounding box center [337, 216] width 265 height 17
click at [200, 217] on input "Brand New" at bounding box center [194, 216] width 11 height 11
radio input "true"
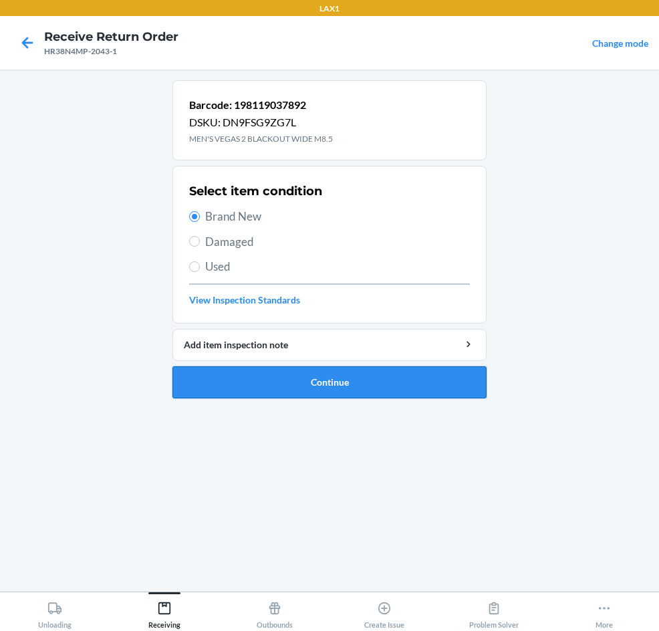
click at [208, 381] on button "Continue" at bounding box center [329, 382] width 314 height 32
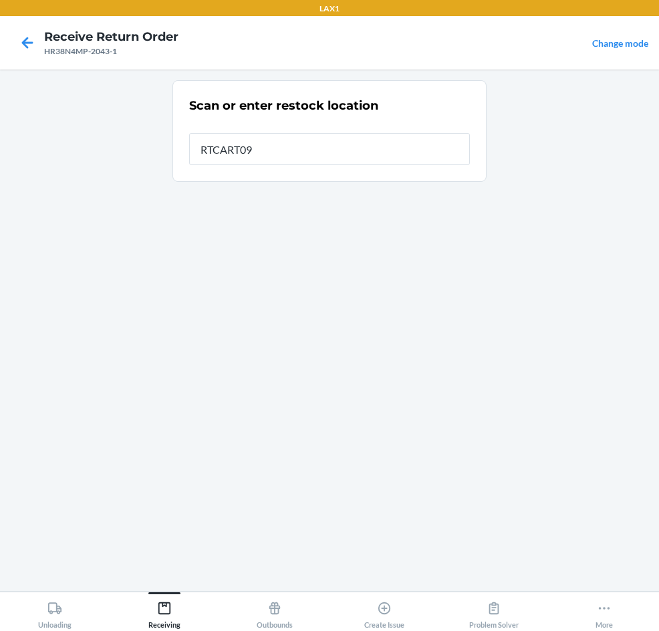
type input "RTCART097"
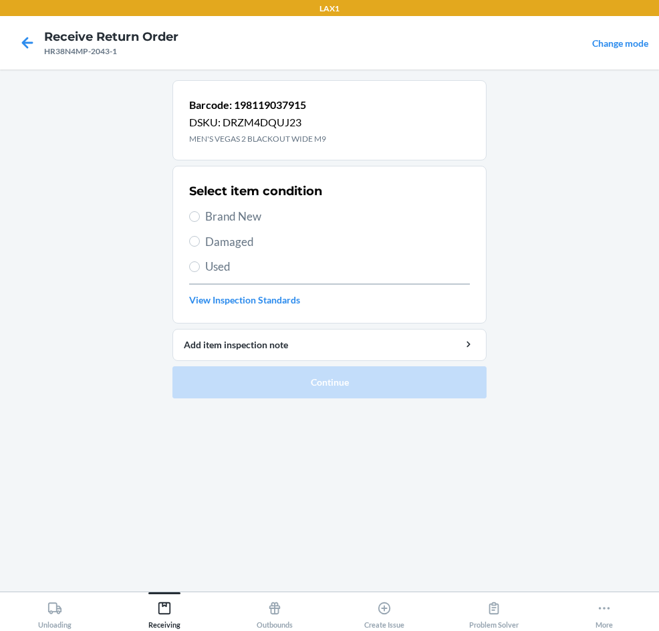
click at [233, 214] on span "Brand New" at bounding box center [337, 216] width 265 height 17
click at [200, 214] on input "Brand New" at bounding box center [194, 216] width 11 height 11
radio input "true"
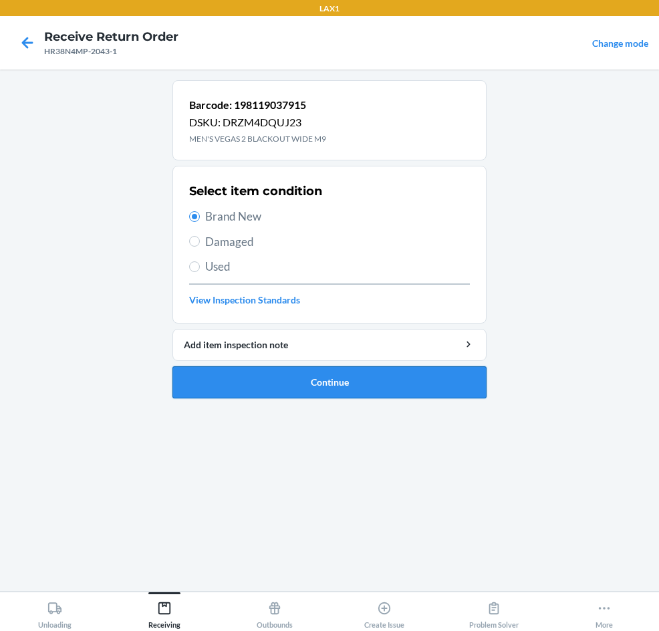
click at [329, 380] on button "Continue" at bounding box center [329, 382] width 314 height 32
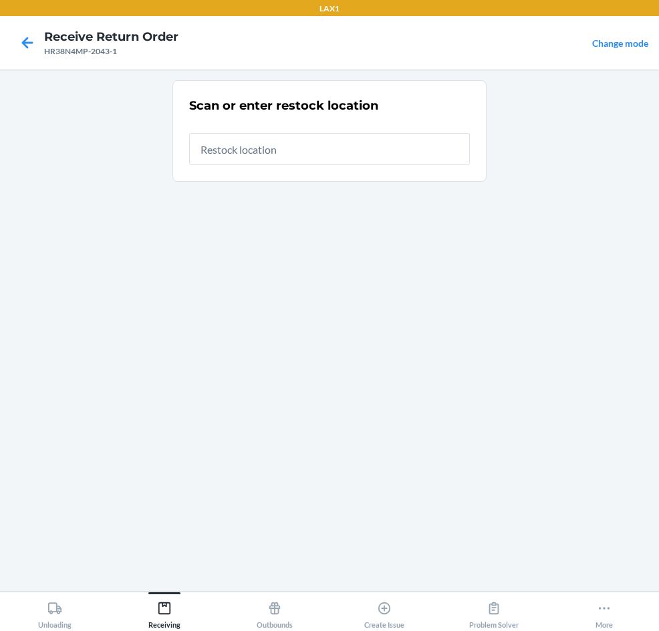
click at [337, 156] on input "text" at bounding box center [329, 149] width 281 height 32
type input "RTCART097"
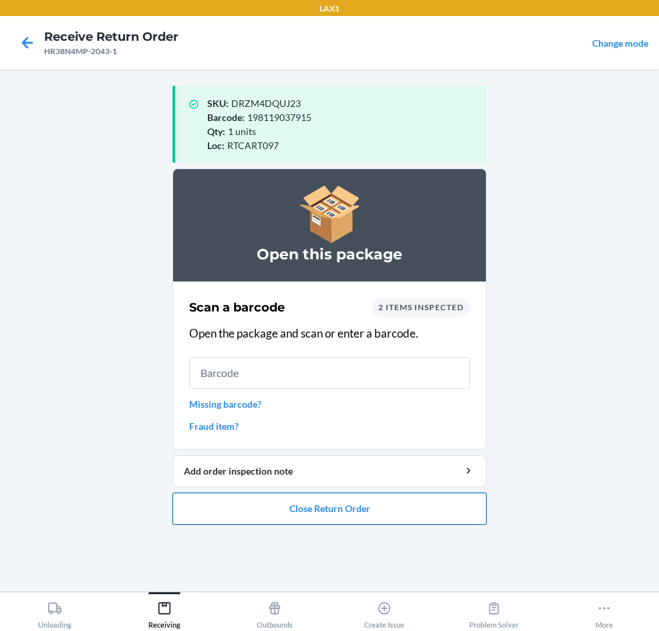
click at [291, 513] on button "Close Return Order" at bounding box center [329, 508] width 314 height 32
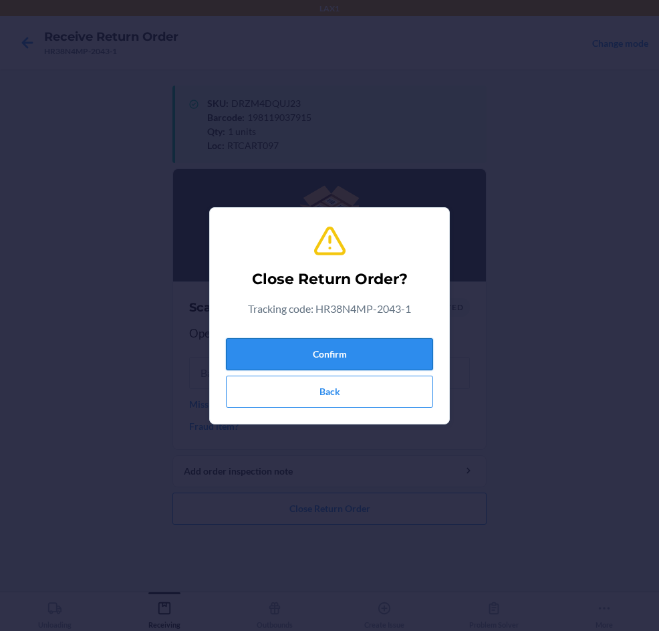
click at [325, 343] on button "Confirm" at bounding box center [329, 354] width 207 height 32
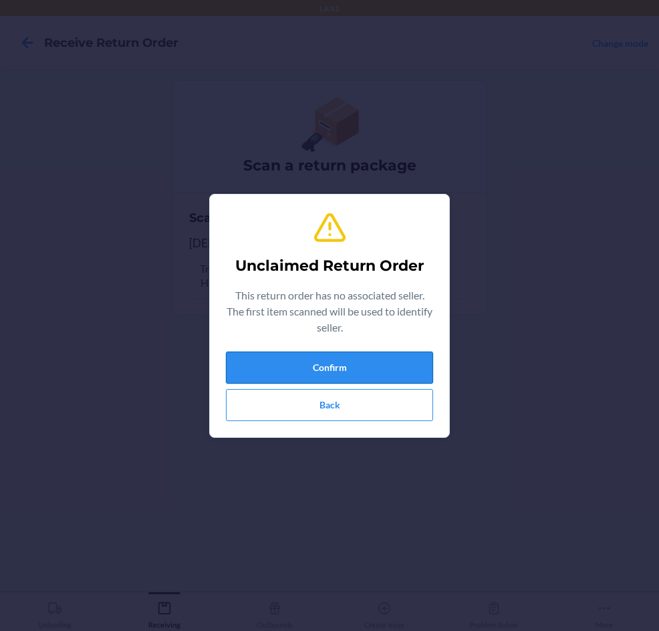
click at [283, 353] on button "Confirm" at bounding box center [329, 367] width 207 height 32
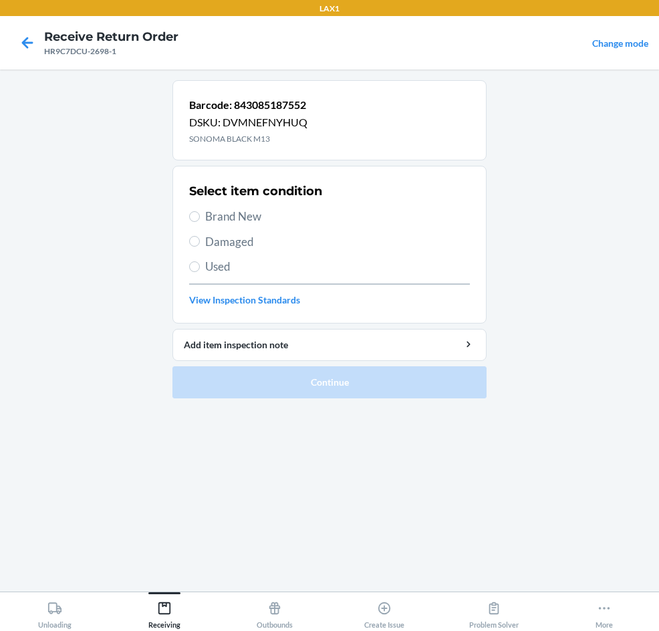
click at [235, 214] on span "Brand New" at bounding box center [337, 216] width 265 height 17
click at [200, 214] on input "Brand New" at bounding box center [194, 216] width 11 height 11
radio input "true"
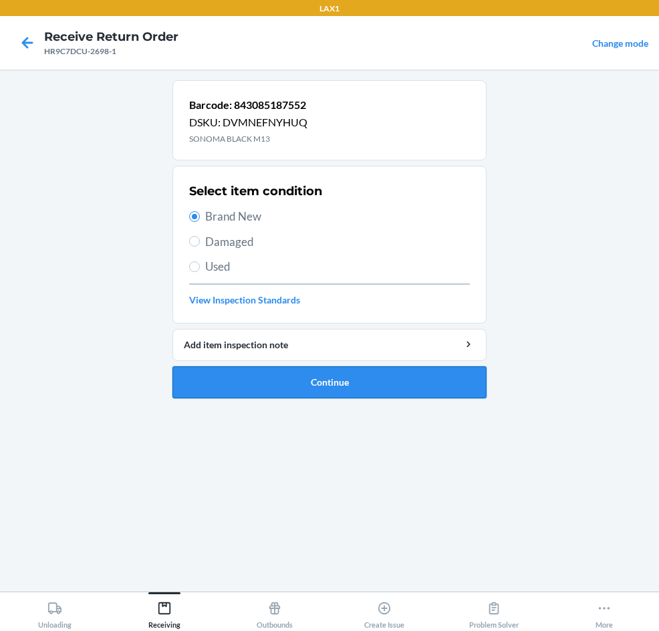
click at [225, 390] on button "Continue" at bounding box center [329, 382] width 314 height 32
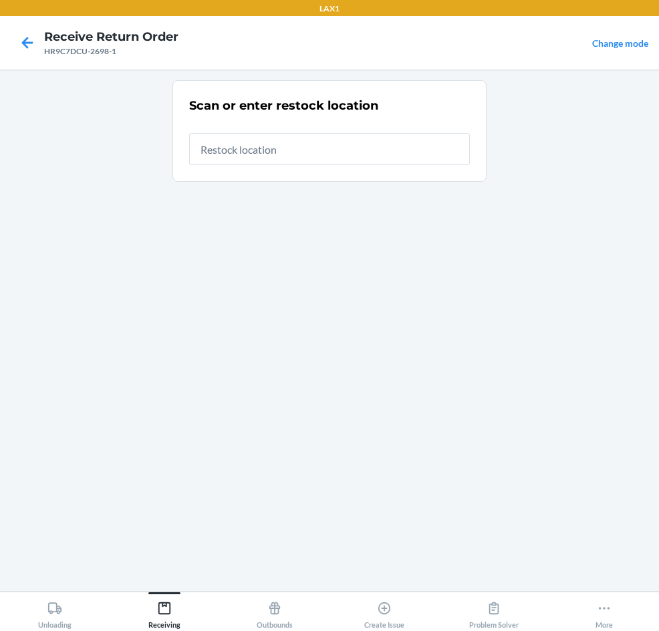
click at [214, 155] on input "text" at bounding box center [329, 149] width 281 height 32
type input "RTCART097"
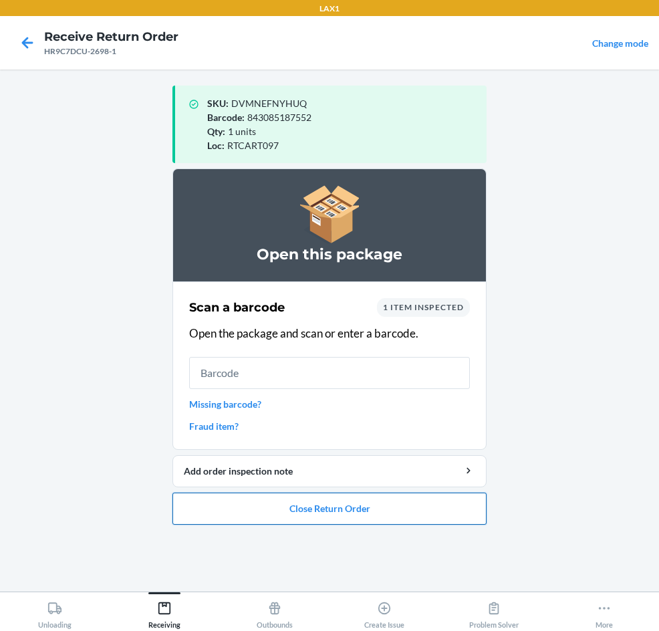
click at [321, 511] on button "Close Return Order" at bounding box center [329, 508] width 314 height 32
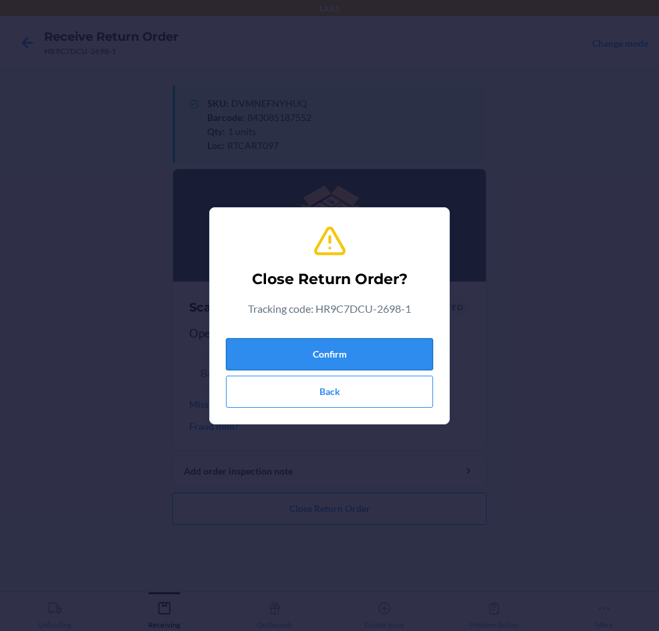
click at [374, 358] on button "Confirm" at bounding box center [329, 354] width 207 height 32
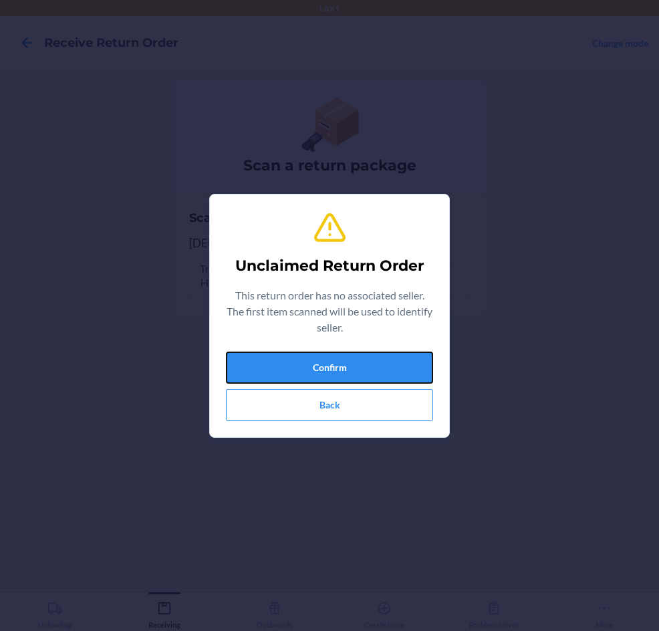
click at [374, 358] on button "Confirm" at bounding box center [329, 367] width 207 height 32
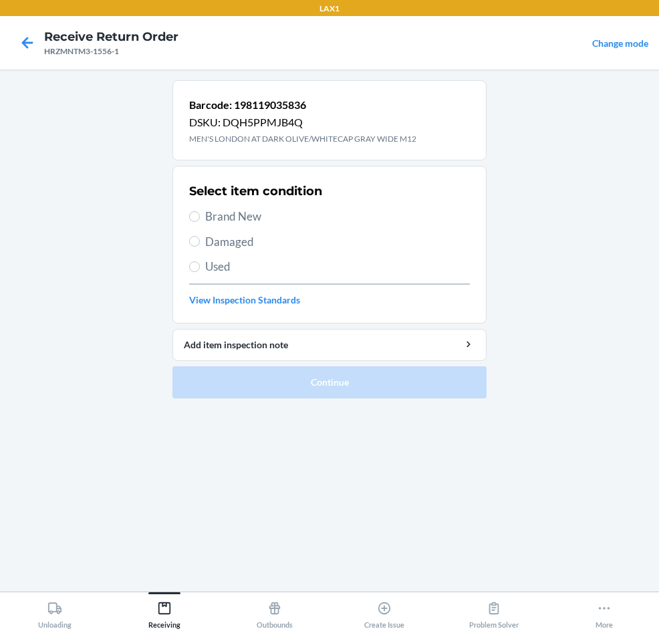
click at [205, 213] on span "Brand New" at bounding box center [337, 216] width 265 height 17
click at [200, 213] on input "Brand New" at bounding box center [194, 216] width 11 height 11
radio input "true"
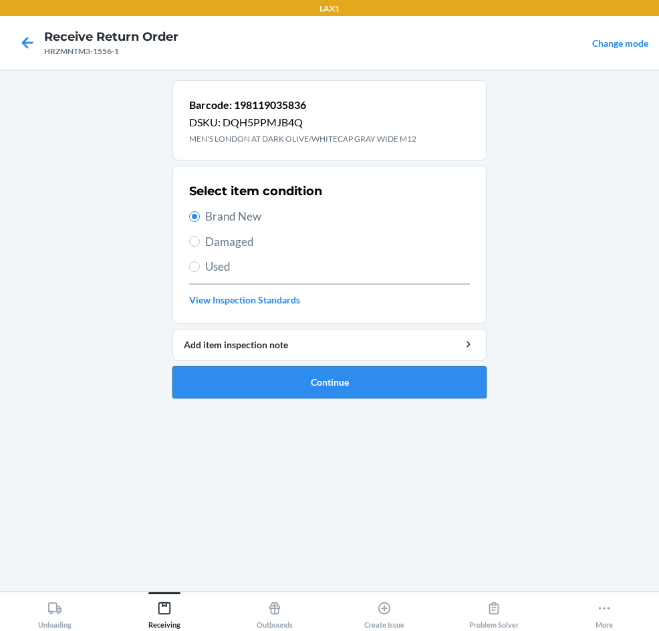
click at [299, 389] on button "Continue" at bounding box center [329, 382] width 314 height 32
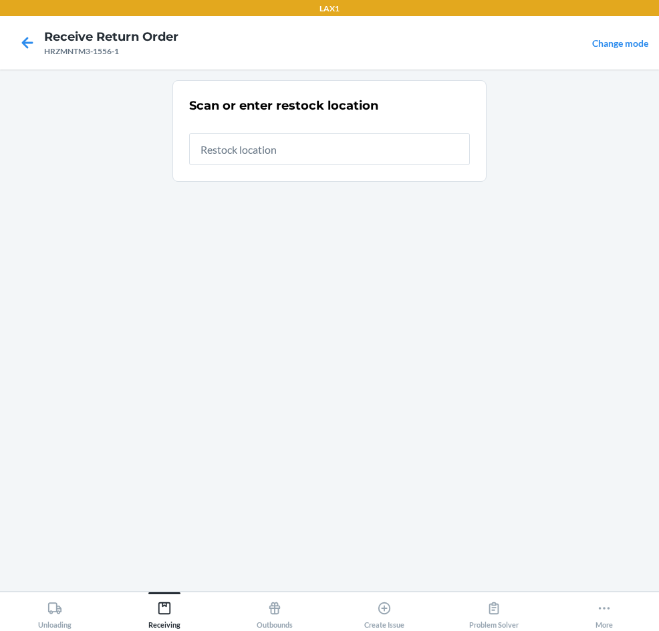
click at [346, 161] on input "text" at bounding box center [329, 149] width 281 height 32
type input "RTCART097"
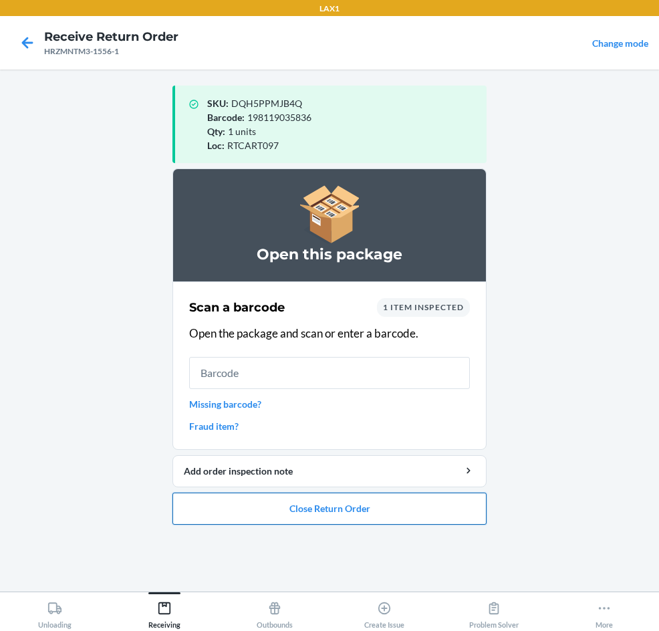
drag, startPoint x: 312, startPoint y: 517, endPoint x: 317, endPoint y: 503, distance: 14.2
click at [317, 503] on button "Close Return Order" at bounding box center [329, 508] width 314 height 32
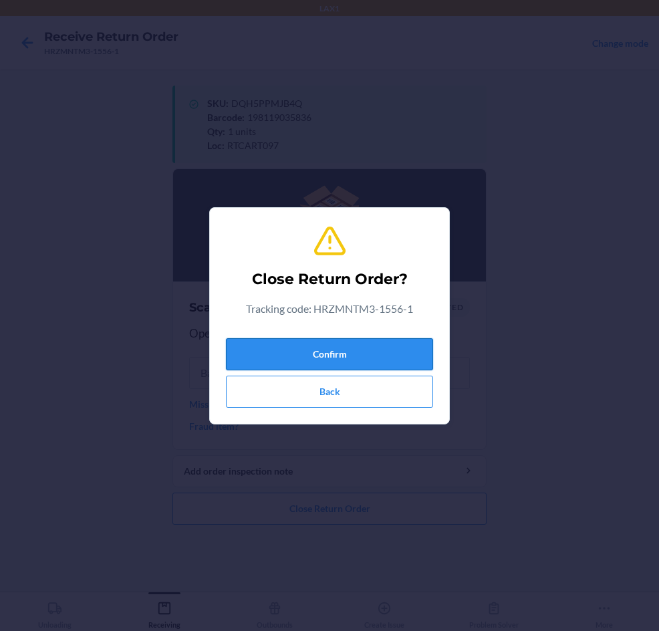
click at [343, 342] on button "Confirm" at bounding box center [329, 354] width 207 height 32
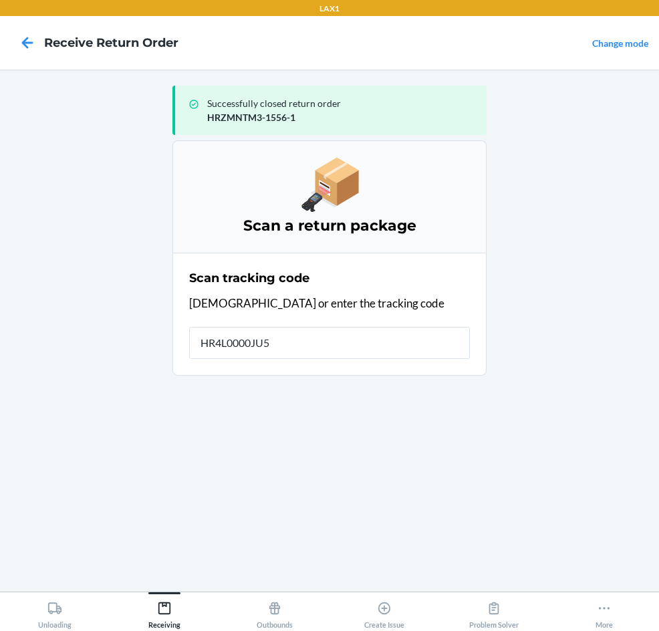
type input "HR4L0000JU5R"
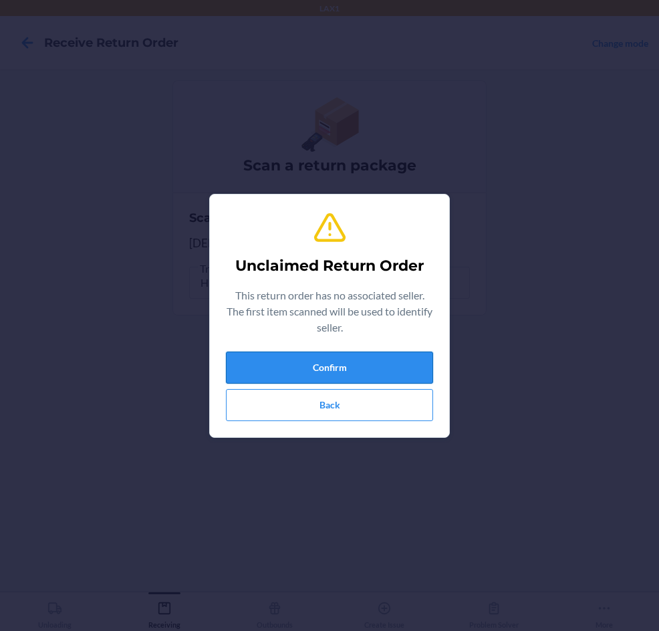
click at [343, 355] on button "Confirm" at bounding box center [329, 367] width 207 height 32
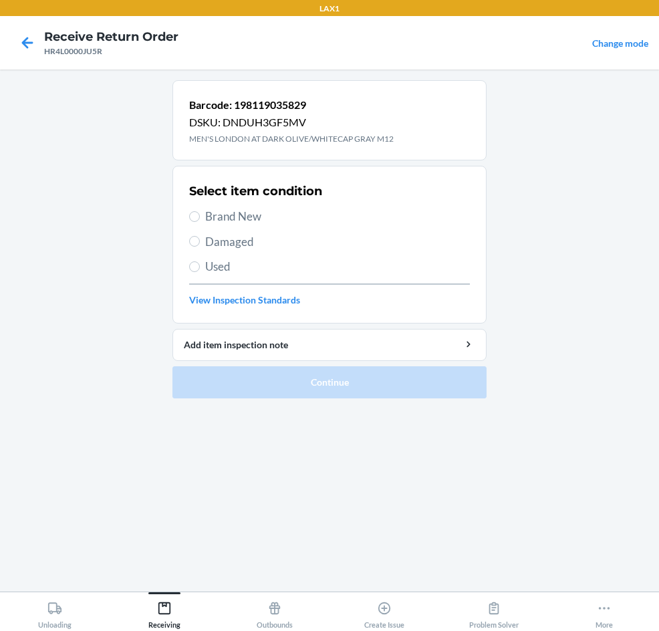
click at [250, 210] on span "Brand New" at bounding box center [337, 216] width 265 height 17
click at [200, 211] on input "Brand New" at bounding box center [194, 216] width 11 height 11
radio input "true"
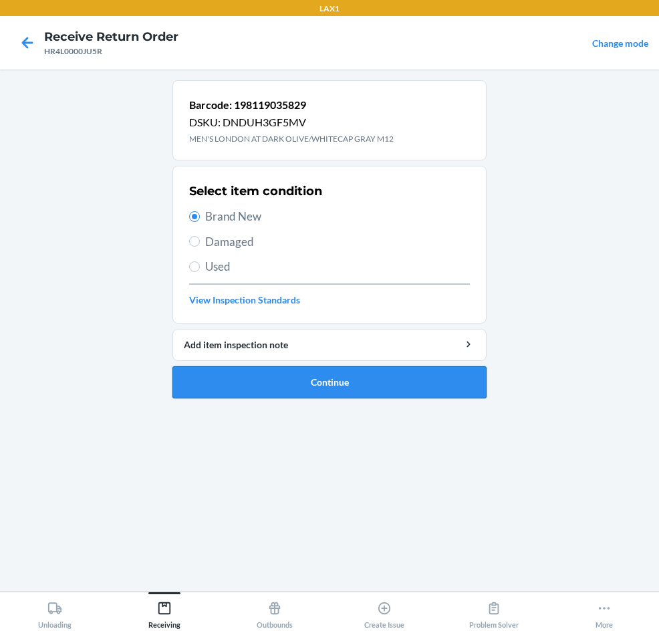
click at [271, 373] on button "Continue" at bounding box center [329, 382] width 314 height 32
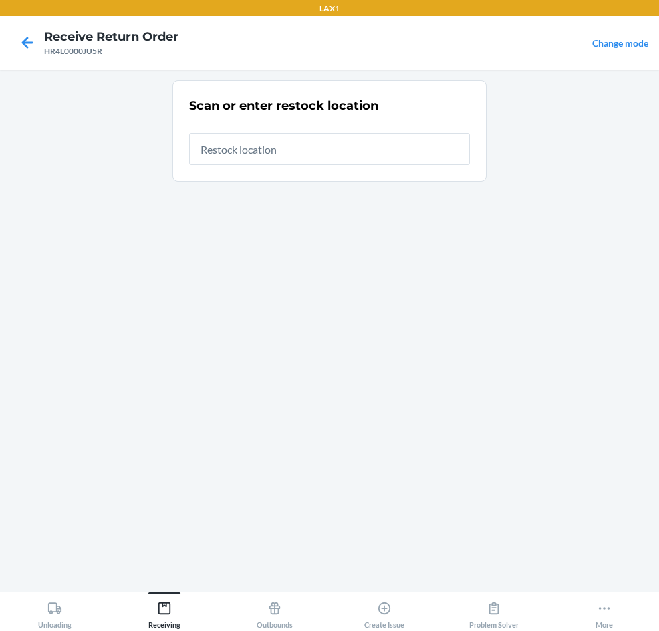
click at [314, 154] on input "text" at bounding box center [329, 149] width 281 height 32
type input "RTCART097"
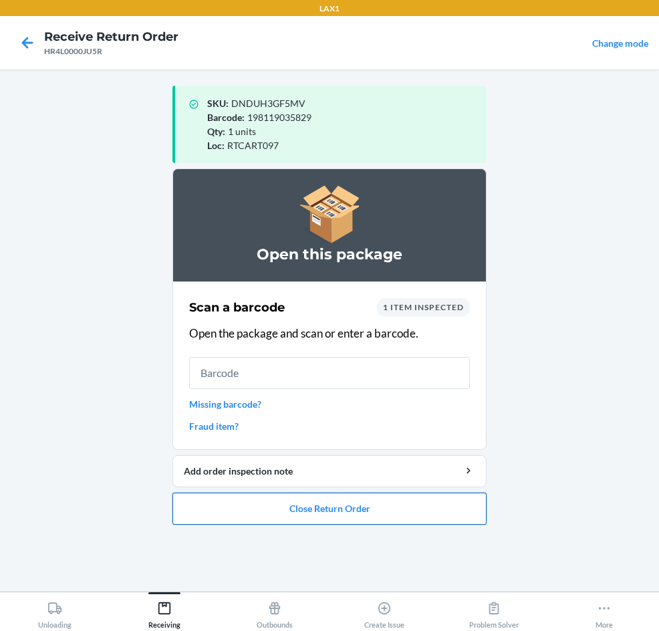
click at [320, 508] on button "Close Return Order" at bounding box center [329, 508] width 314 height 32
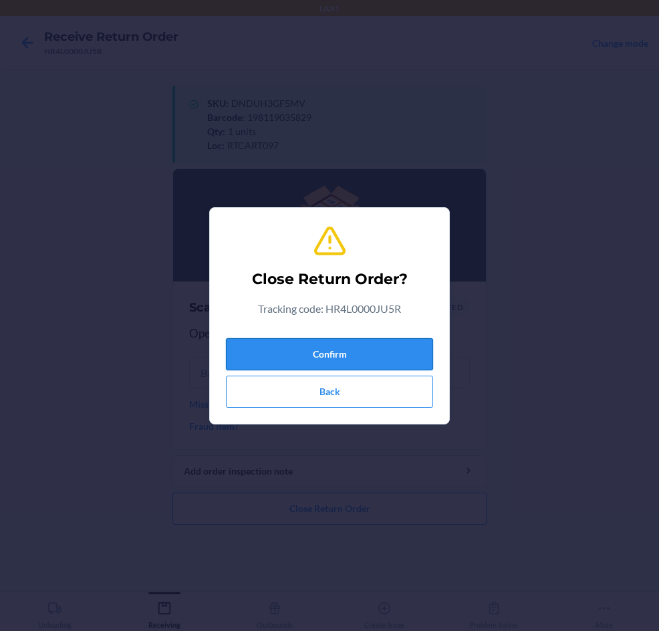
click at [345, 363] on button "Confirm" at bounding box center [329, 354] width 207 height 32
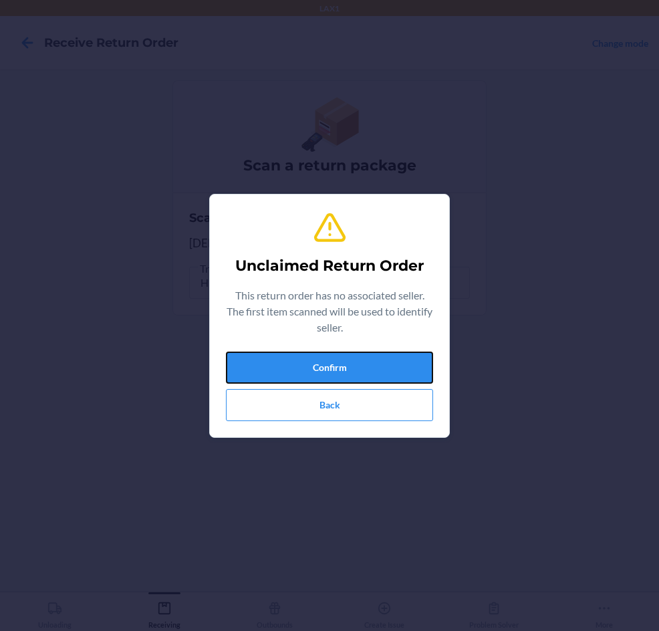
click at [345, 363] on button "Confirm" at bounding box center [329, 367] width 207 height 32
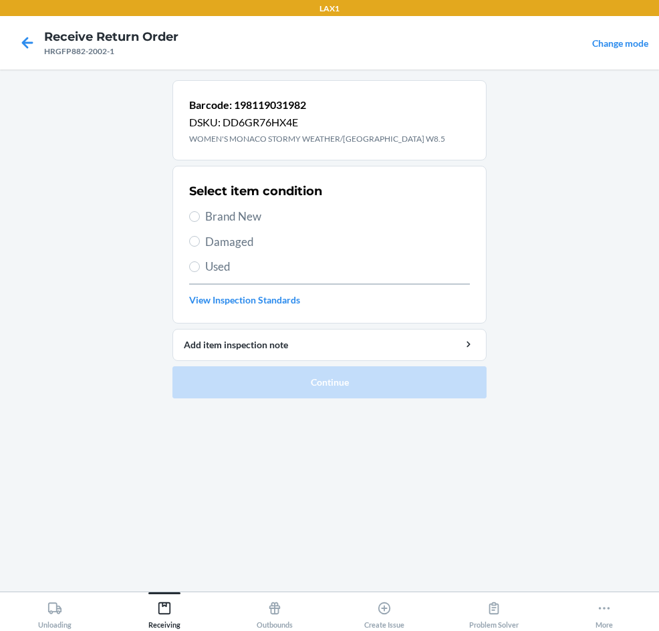
click at [258, 216] on span "Brand New" at bounding box center [337, 216] width 265 height 17
click at [200, 216] on input "Brand New" at bounding box center [194, 216] width 11 height 11
radio input "true"
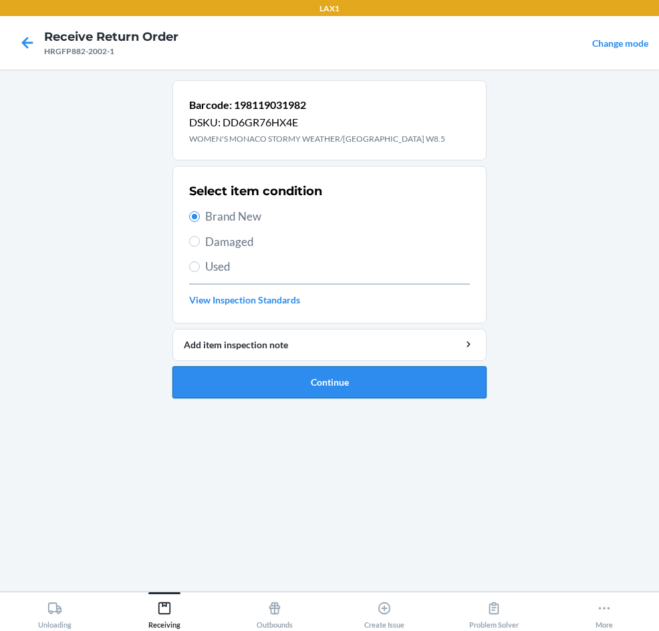
click at [281, 374] on button "Continue" at bounding box center [329, 382] width 314 height 32
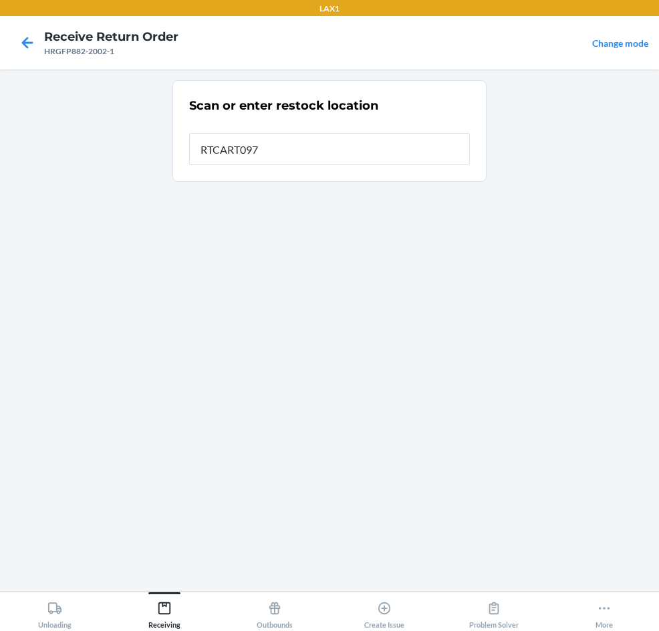
type input "RTCART097"
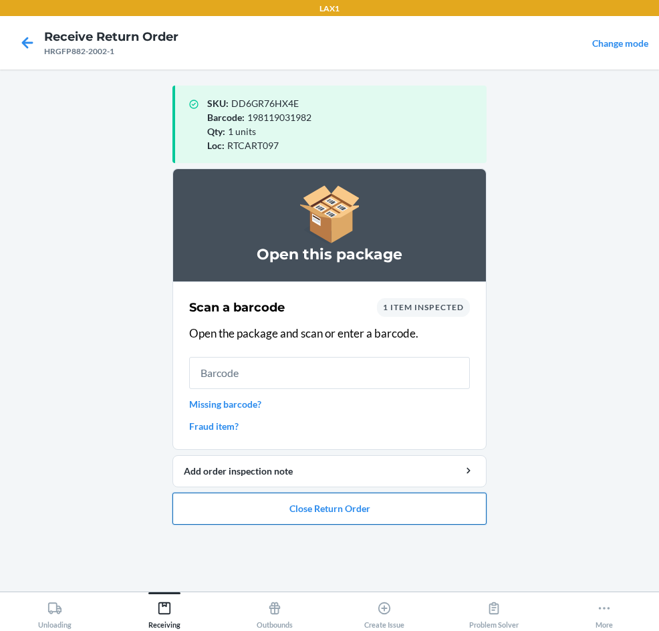
click at [309, 515] on button "Close Return Order" at bounding box center [329, 508] width 314 height 32
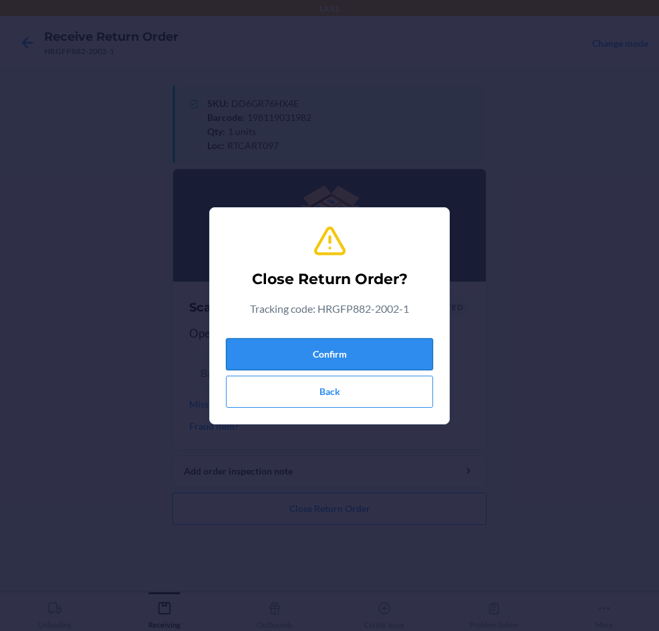
click at [351, 345] on button "Confirm" at bounding box center [329, 354] width 207 height 32
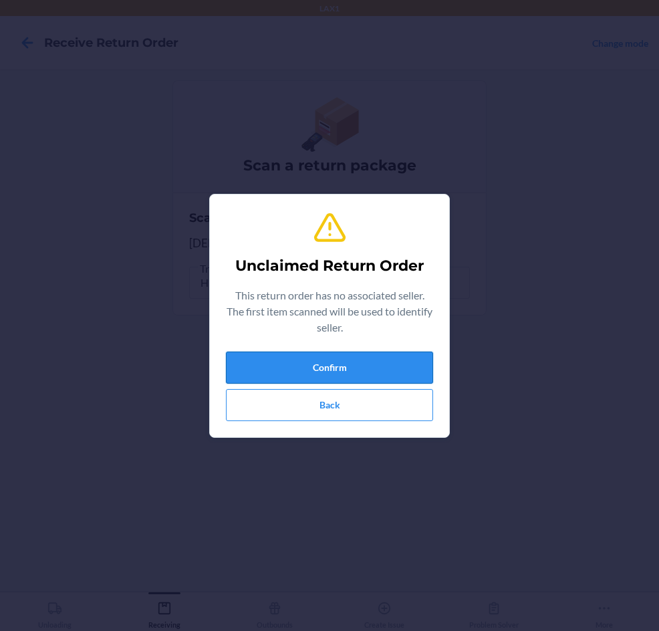
click at [349, 361] on button "Confirm" at bounding box center [329, 367] width 207 height 32
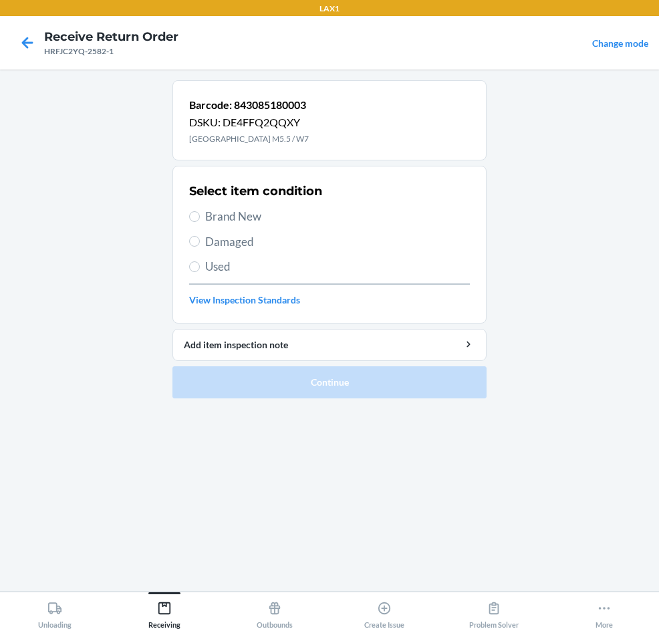
click at [204, 214] on label "Brand New" at bounding box center [329, 216] width 281 height 17
click at [200, 214] on input "Brand New" at bounding box center [194, 216] width 11 height 11
radio input "true"
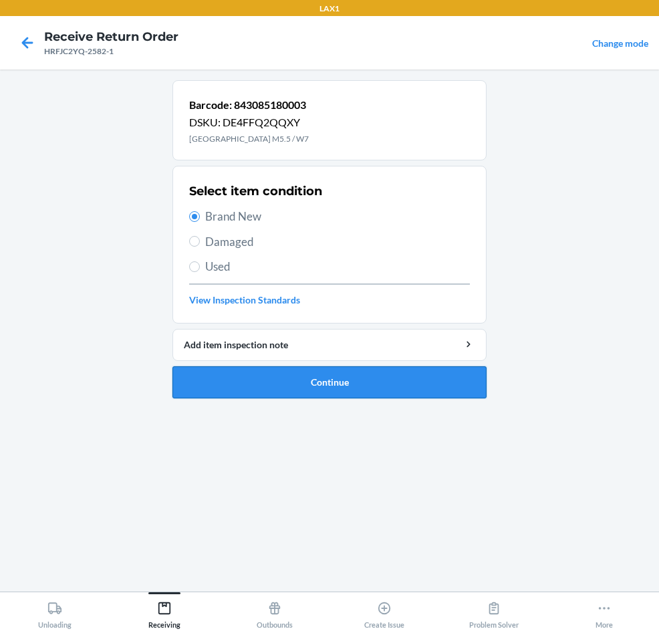
click at [251, 387] on button "Continue" at bounding box center [329, 382] width 314 height 32
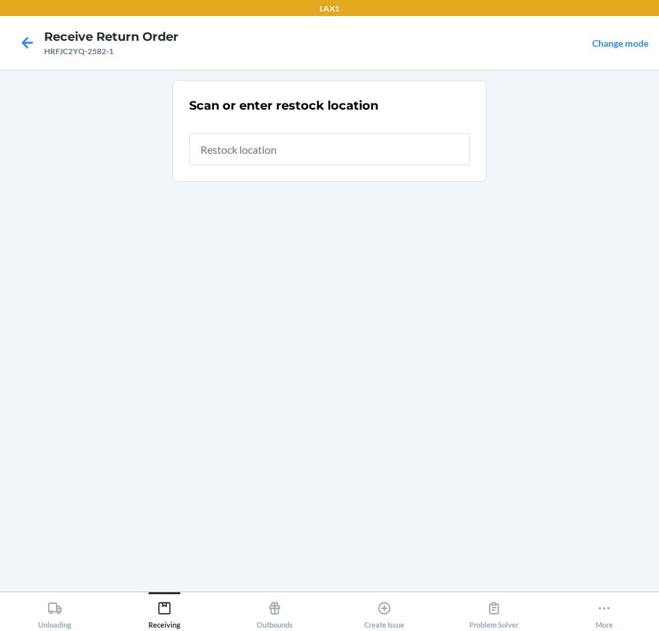
click at [331, 154] on input "text" at bounding box center [329, 149] width 281 height 32
type input "RTCART097"
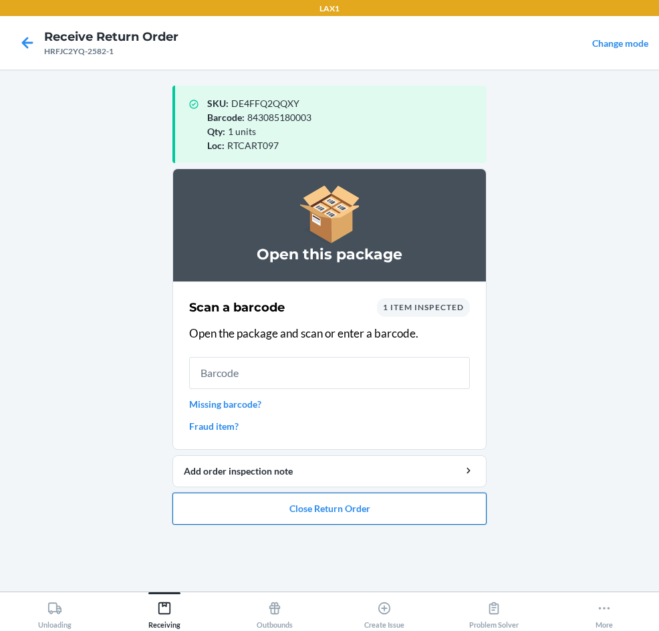
click at [319, 513] on button "Close Return Order" at bounding box center [329, 508] width 314 height 32
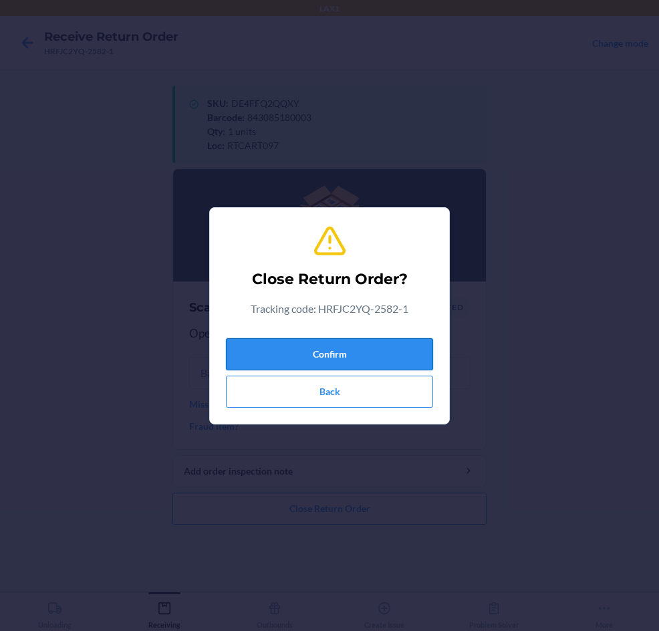
click at [335, 351] on button "Confirm" at bounding box center [329, 354] width 207 height 32
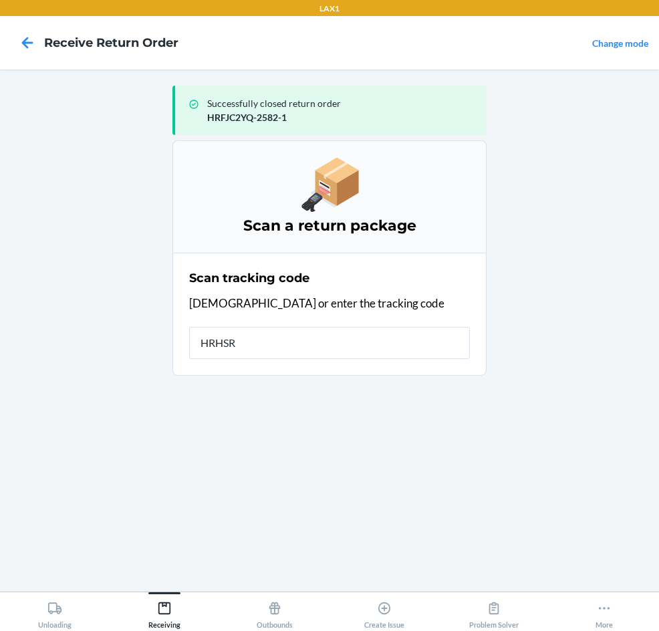
type input "HRHSRJ"
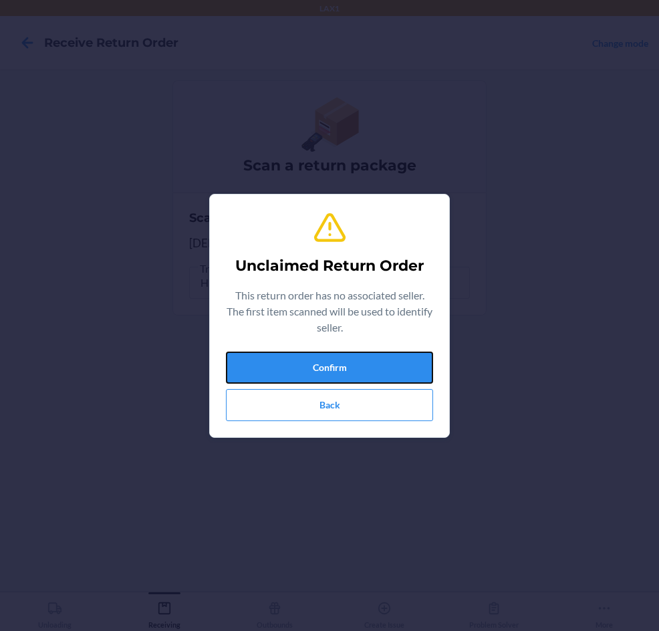
click at [335, 351] on button "Confirm" at bounding box center [329, 367] width 207 height 32
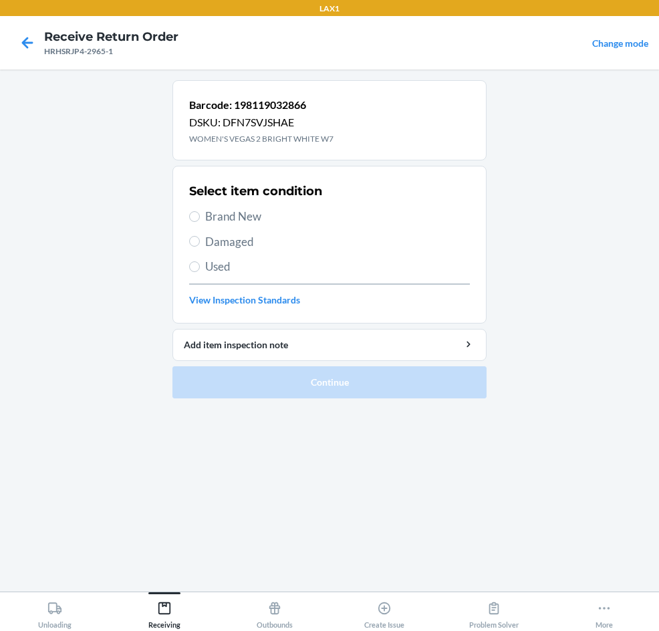
click at [196, 223] on label "Brand New" at bounding box center [329, 216] width 281 height 17
click at [196, 222] on input "Brand New" at bounding box center [194, 216] width 11 height 11
radio input "true"
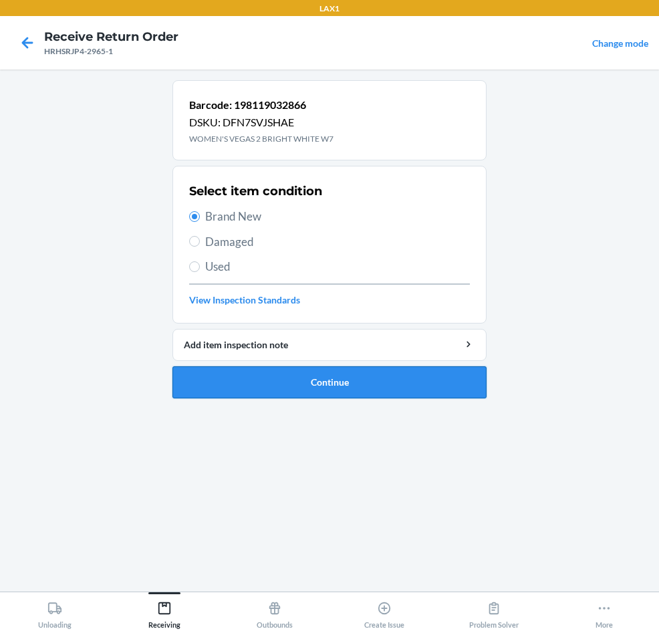
click at [246, 378] on button "Continue" at bounding box center [329, 382] width 314 height 32
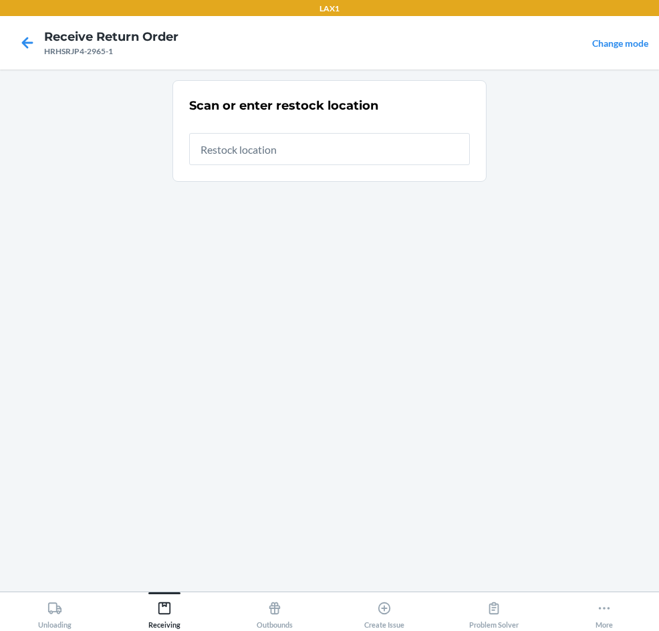
click at [362, 159] on input "text" at bounding box center [329, 149] width 281 height 32
type input "RTCART097"
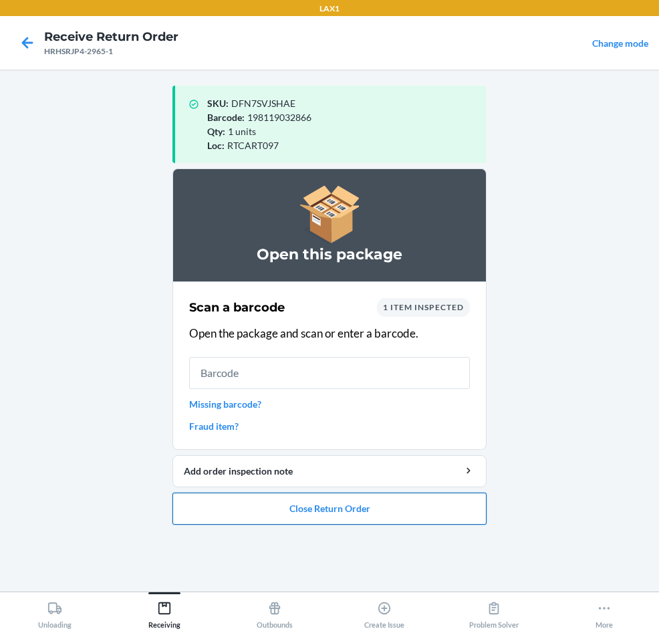
click at [373, 500] on button "Close Return Order" at bounding box center [329, 508] width 314 height 32
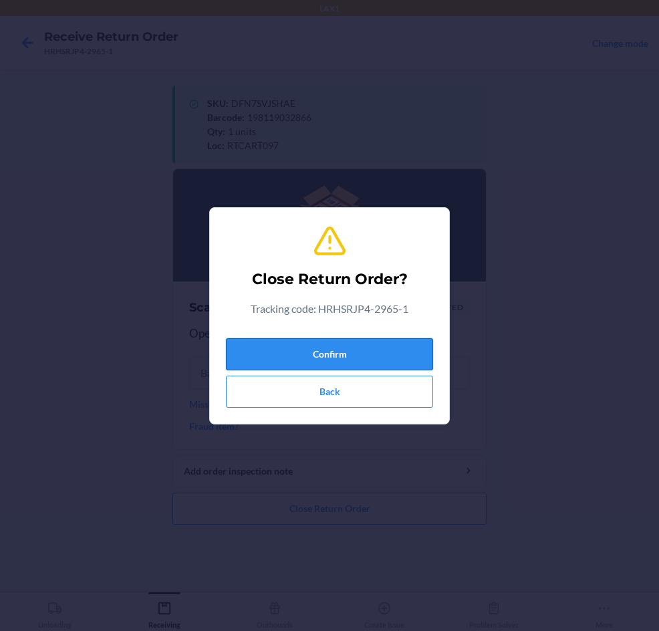
click at [365, 341] on button "Confirm" at bounding box center [329, 354] width 207 height 32
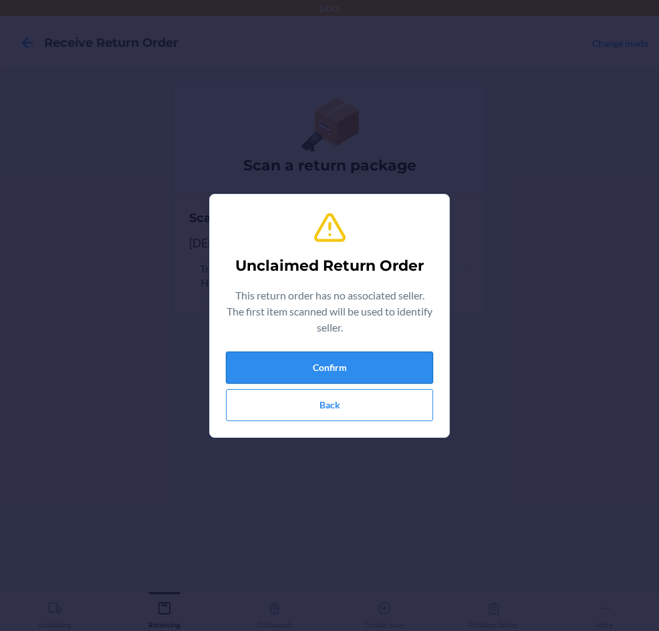
click at [365, 365] on button "Confirm" at bounding box center [329, 367] width 207 height 32
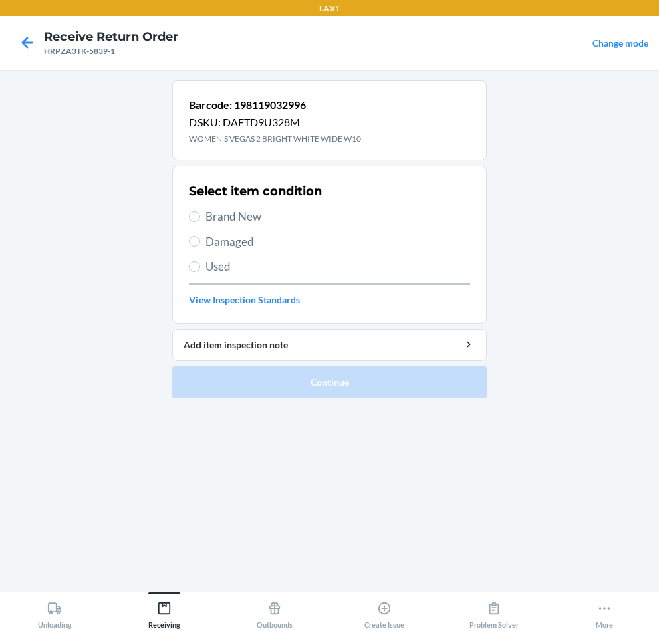
click at [208, 217] on span "Brand New" at bounding box center [337, 216] width 265 height 17
click at [200, 217] on input "Brand New" at bounding box center [194, 216] width 11 height 11
radio input "true"
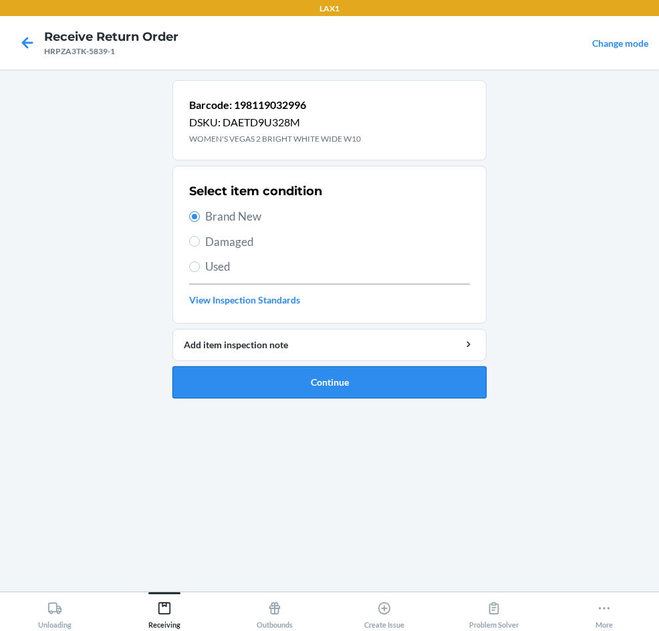
click at [244, 373] on button "Continue" at bounding box center [329, 382] width 314 height 32
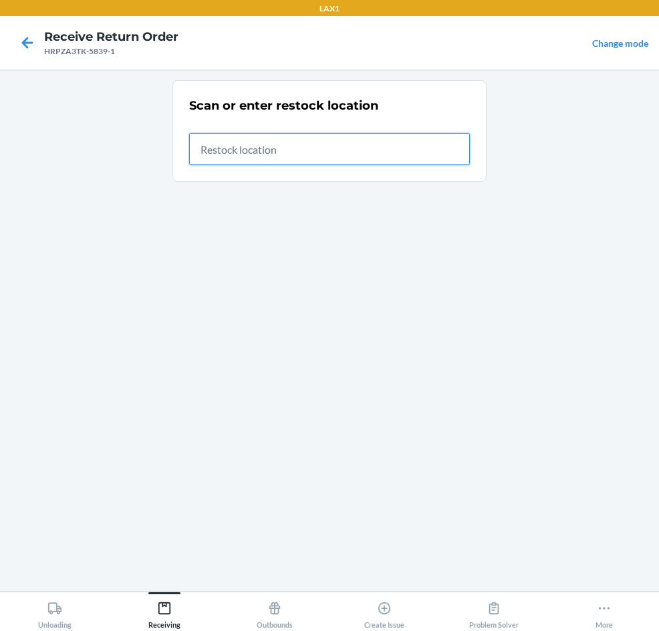
click at [372, 140] on input "text" at bounding box center [329, 149] width 281 height 32
type input "RTCART097"
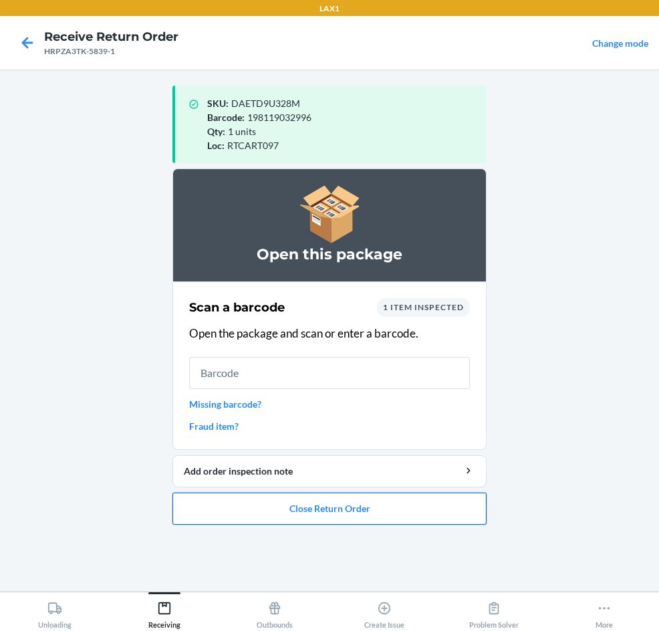
click at [422, 507] on button "Close Return Order" at bounding box center [329, 508] width 314 height 32
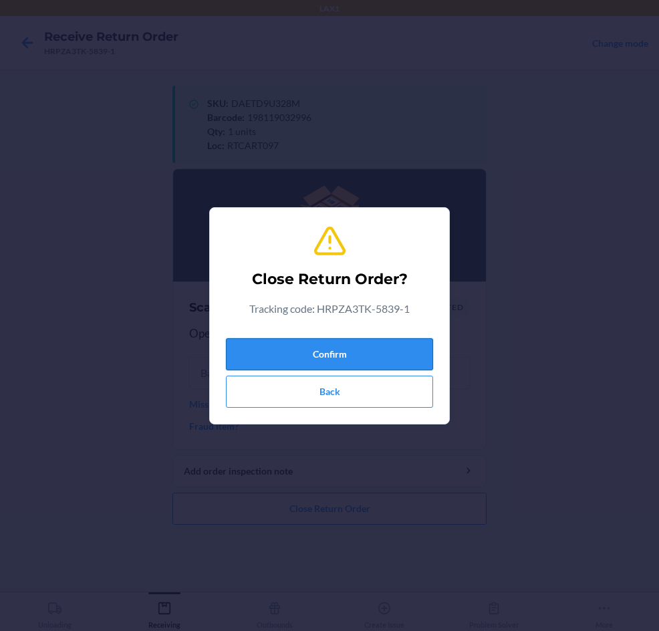
click at [381, 339] on button "Confirm" at bounding box center [329, 354] width 207 height 32
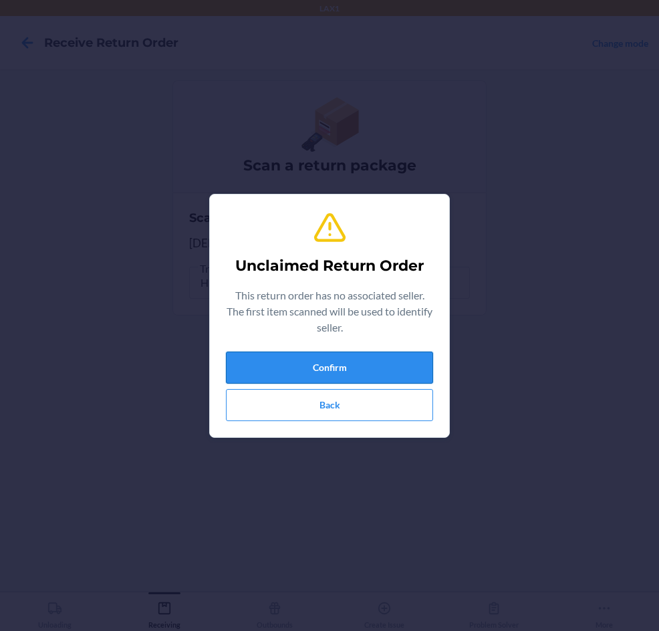
click at [376, 369] on button "Confirm" at bounding box center [329, 367] width 207 height 32
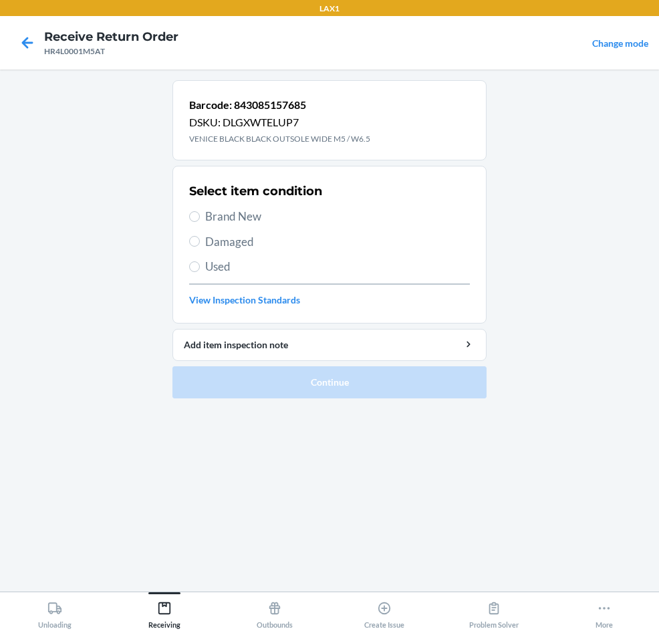
click at [248, 215] on span "Brand New" at bounding box center [337, 216] width 265 height 17
click at [200, 215] on input "Brand New" at bounding box center [194, 216] width 11 height 11
radio input "true"
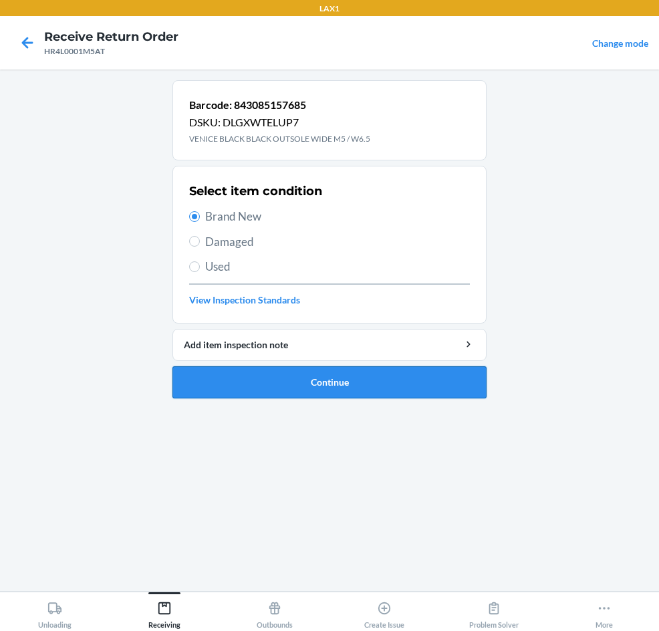
click at [300, 380] on button "Continue" at bounding box center [329, 382] width 314 height 32
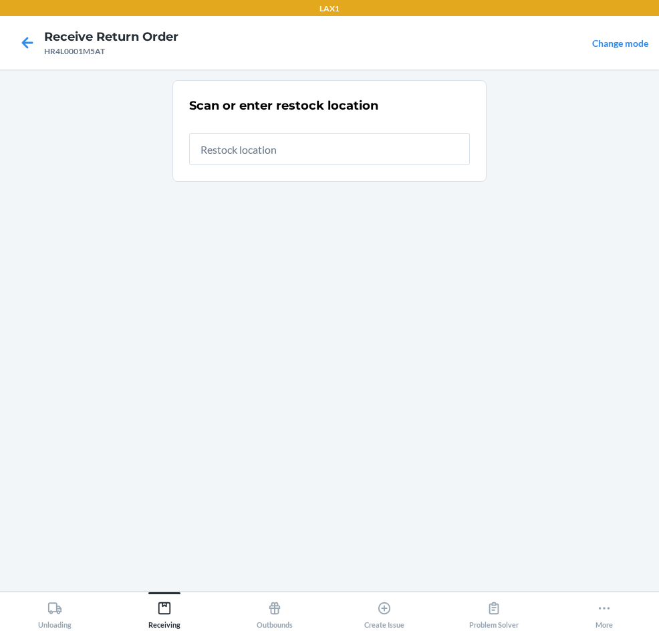
click at [331, 155] on input "text" at bounding box center [329, 149] width 281 height 32
type input "q"
type input "RTCART097"
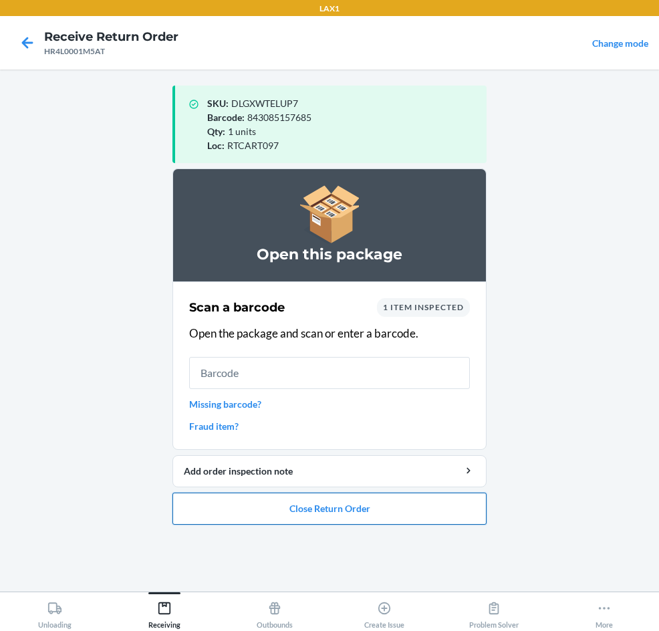
click at [360, 510] on button "Close Return Order" at bounding box center [329, 508] width 314 height 32
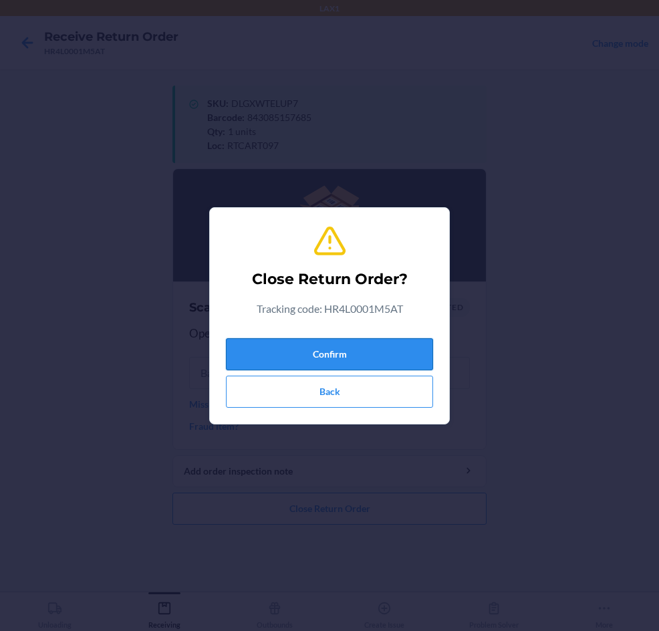
click at [360, 355] on button "Confirm" at bounding box center [329, 354] width 207 height 32
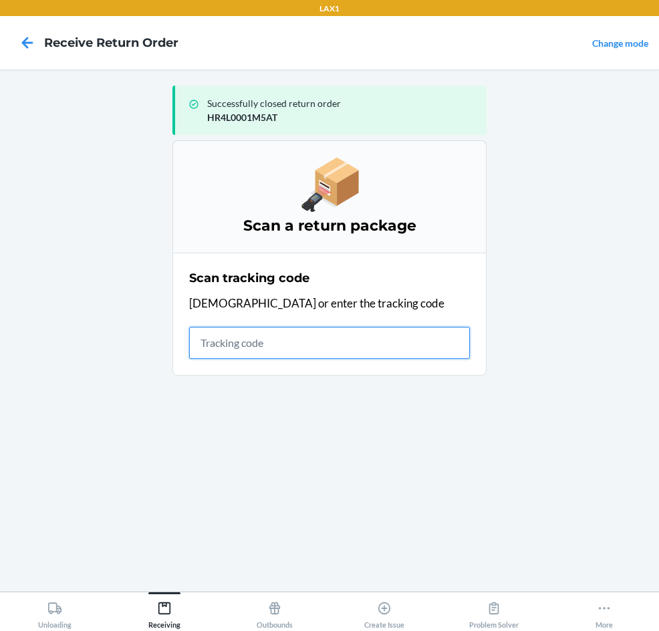
click at [384, 348] on input "text" at bounding box center [329, 343] width 281 height 32
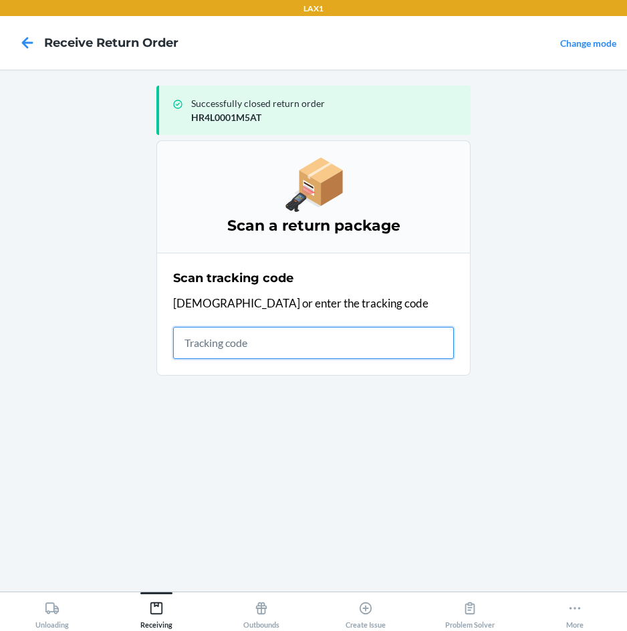
click at [317, 343] on input "text" at bounding box center [313, 343] width 281 height 32
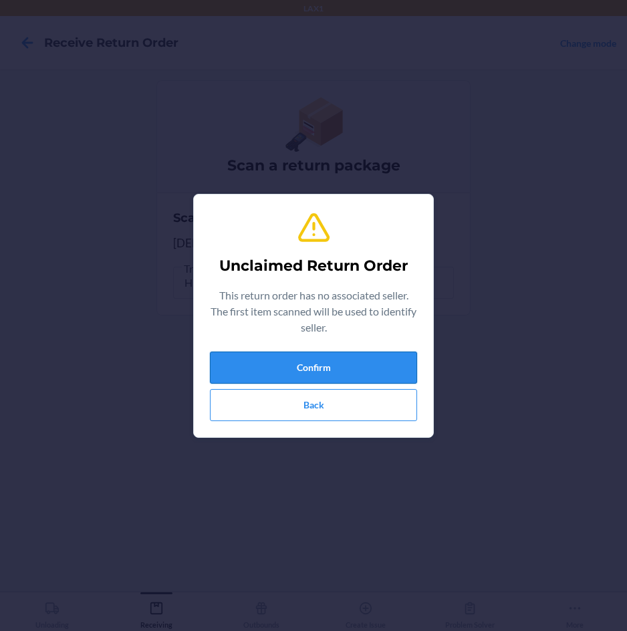
click at [311, 368] on button "Confirm" at bounding box center [313, 367] width 207 height 32
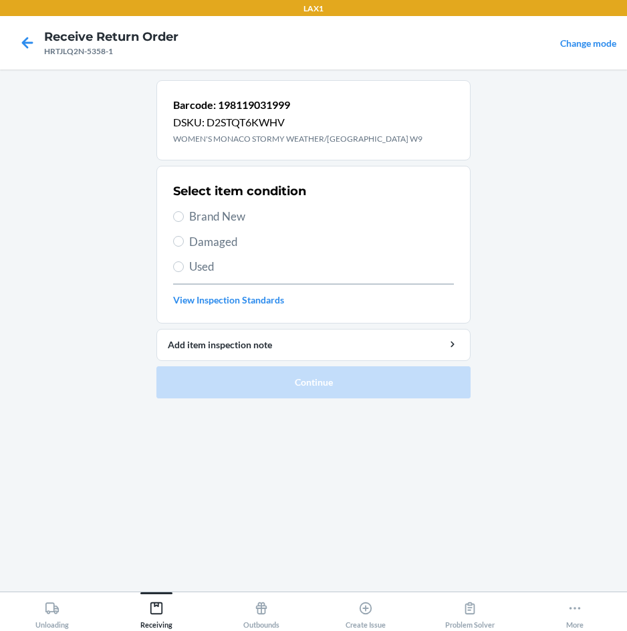
click at [225, 220] on span "Brand New" at bounding box center [321, 216] width 265 height 17
click at [184, 220] on input "Brand New" at bounding box center [178, 216] width 11 height 11
radio input "true"
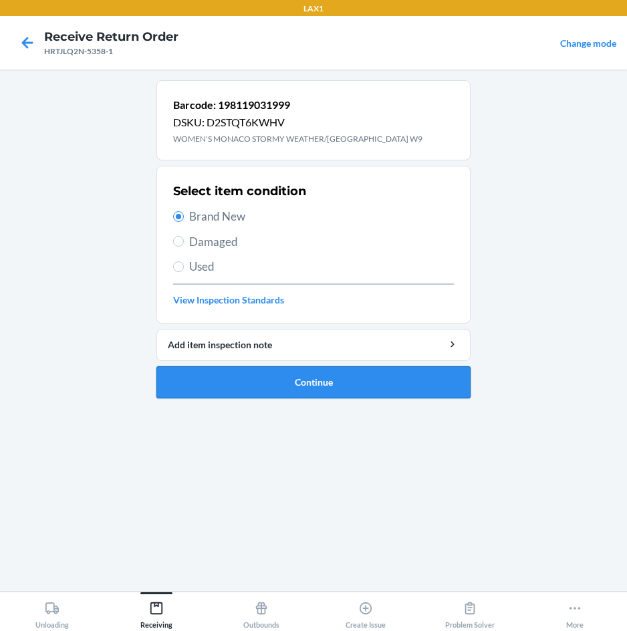
click at [208, 388] on button "Continue" at bounding box center [313, 382] width 314 height 32
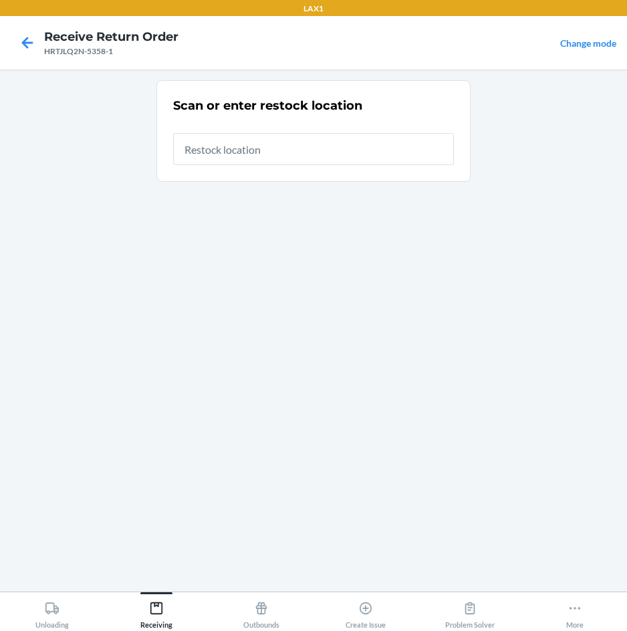
click at [305, 157] on input "text" at bounding box center [313, 149] width 281 height 32
type input "RTCART097"
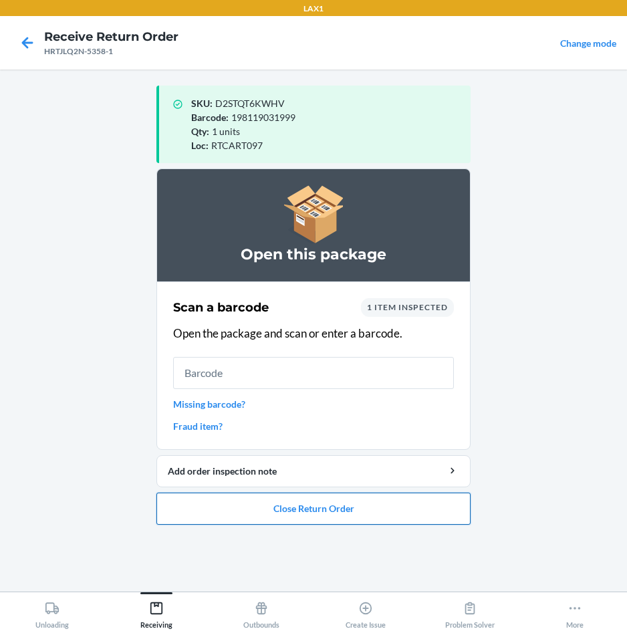
click at [315, 502] on button "Close Return Order" at bounding box center [313, 508] width 314 height 32
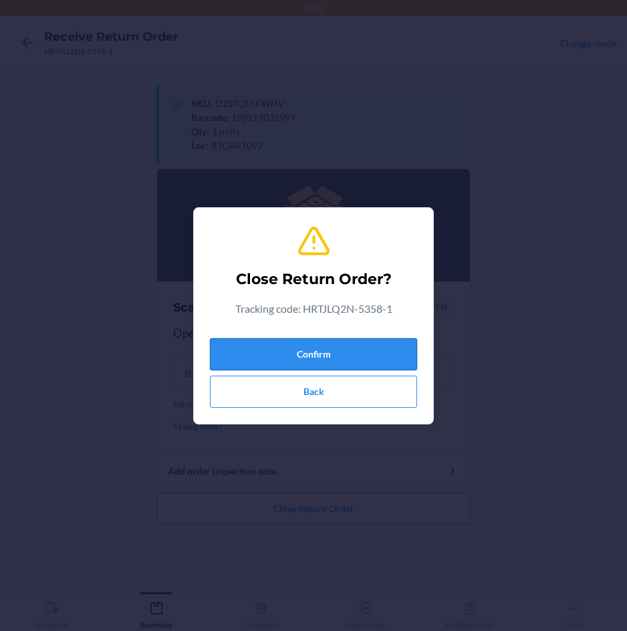
click at [384, 346] on button "Confirm" at bounding box center [313, 354] width 207 height 32
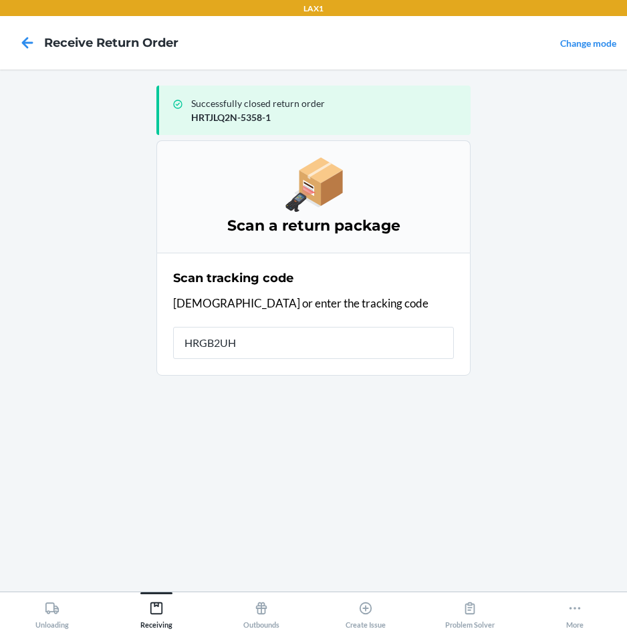
type input "HRGB2UHP"
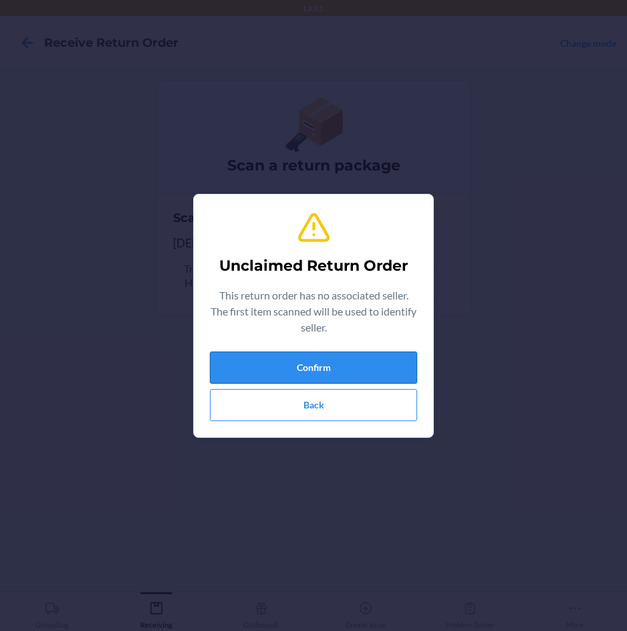
click at [380, 362] on button "Confirm" at bounding box center [313, 367] width 207 height 32
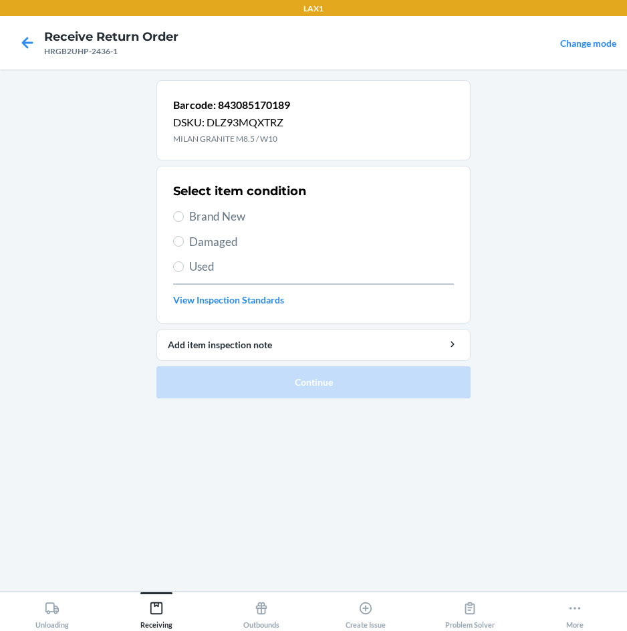
click at [233, 221] on span "Brand New" at bounding box center [321, 216] width 265 height 17
click at [184, 221] on input "Brand New" at bounding box center [178, 216] width 11 height 11
radio input "true"
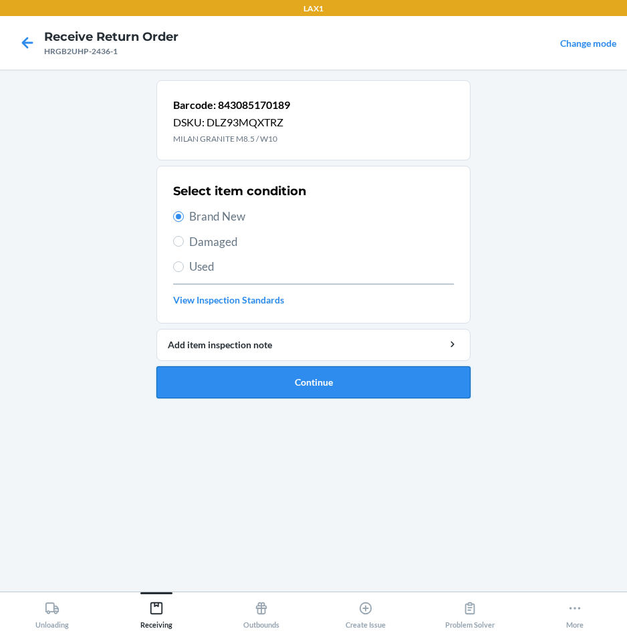
click at [232, 375] on button "Continue" at bounding box center [313, 382] width 314 height 32
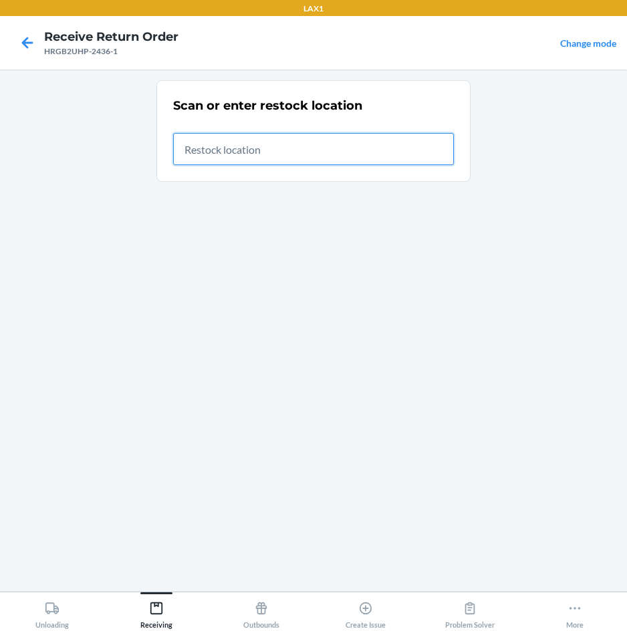
click at [379, 155] on input "text" at bounding box center [313, 149] width 281 height 32
click at [296, 158] on input "text" at bounding box center [313, 149] width 281 height 32
type input "RTCART097"
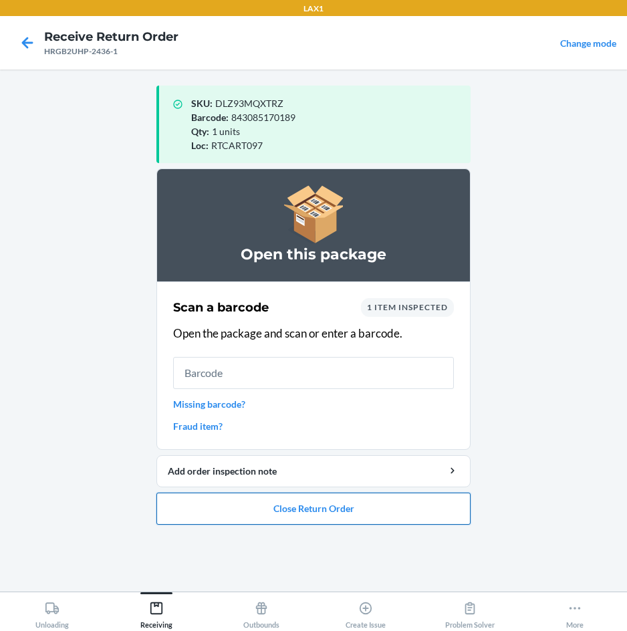
click at [201, 502] on button "Close Return Order" at bounding box center [313, 508] width 314 height 32
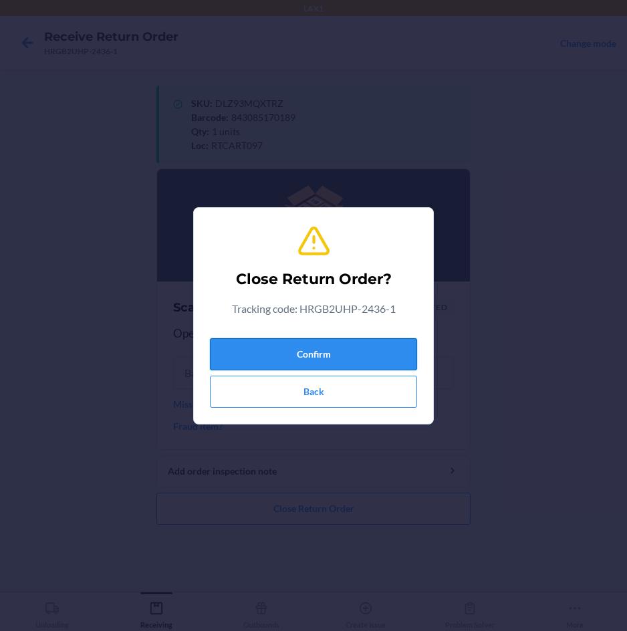
click at [249, 355] on button "Confirm" at bounding box center [313, 354] width 207 height 32
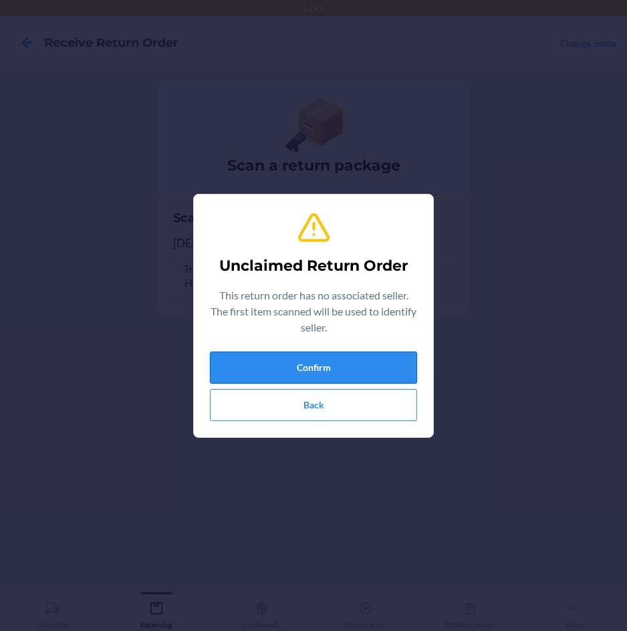
click at [240, 374] on button "Confirm" at bounding box center [313, 367] width 207 height 32
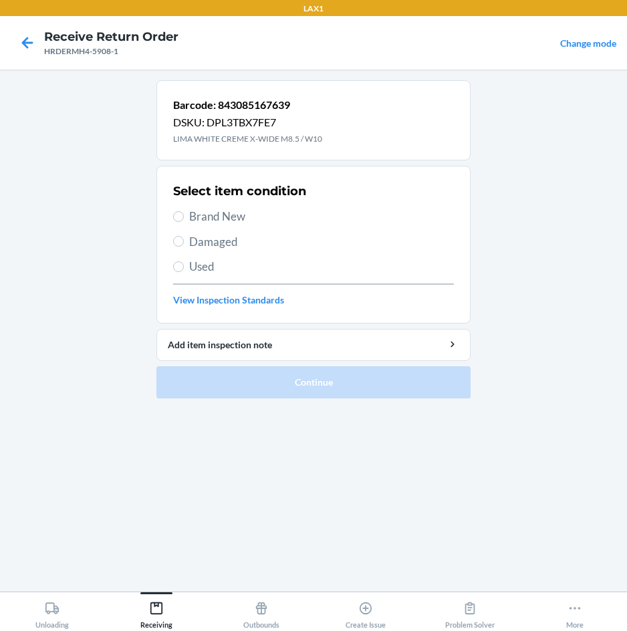
click at [237, 214] on span "Brand New" at bounding box center [321, 216] width 265 height 17
click at [184, 214] on input "Brand New" at bounding box center [178, 216] width 11 height 11
radio input "true"
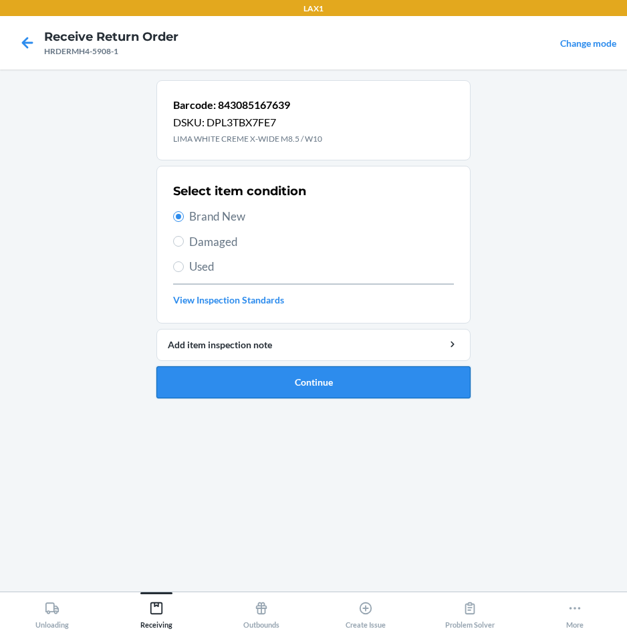
click at [269, 374] on button "Continue" at bounding box center [313, 382] width 314 height 32
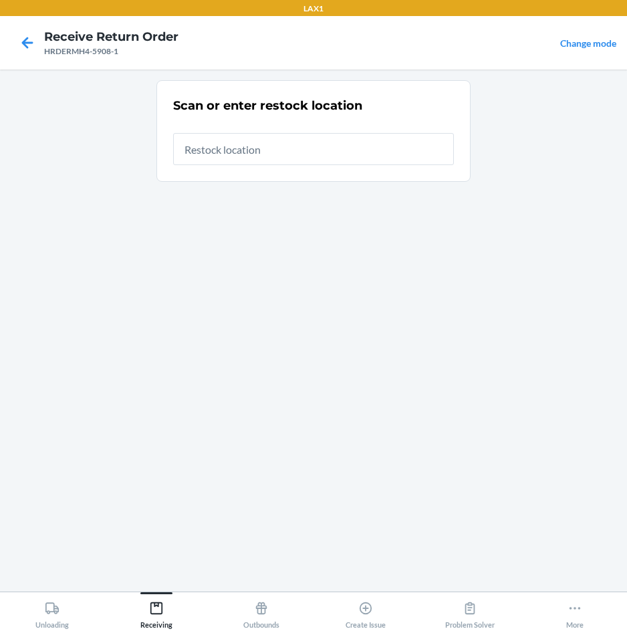
click at [330, 157] on input "text" at bounding box center [313, 149] width 281 height 32
type input "RTCART097"
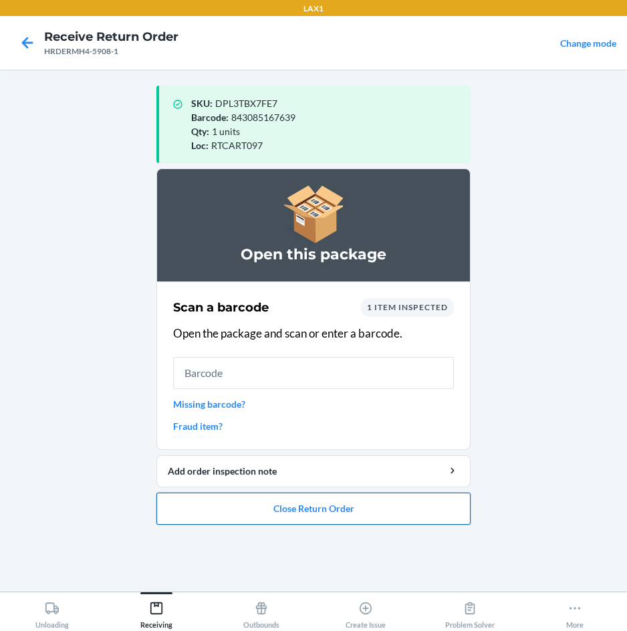
click at [329, 506] on button "Close Return Order" at bounding box center [313, 508] width 314 height 32
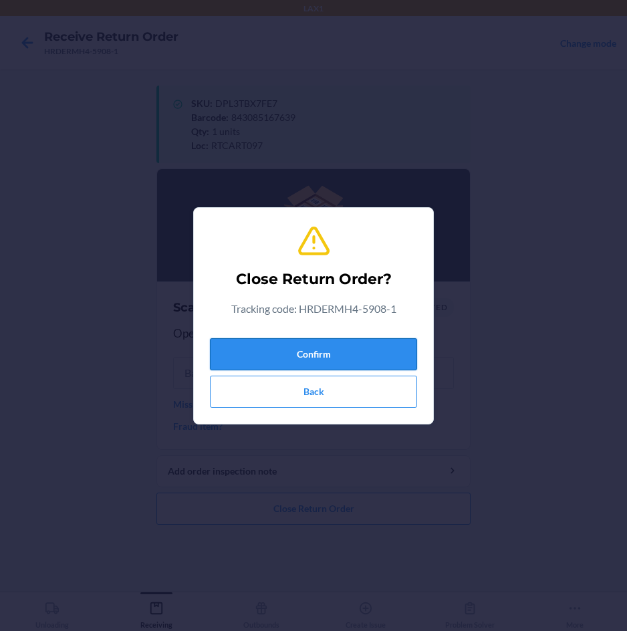
click at [380, 348] on button "Confirm" at bounding box center [313, 354] width 207 height 32
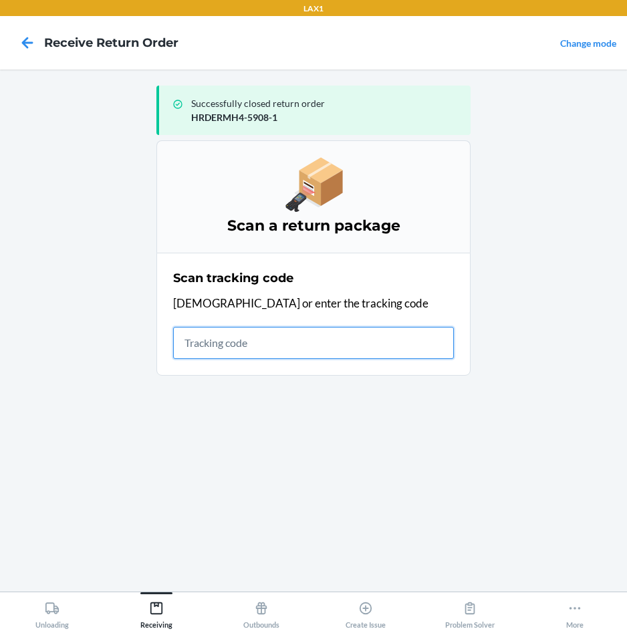
click at [279, 348] on input "text" at bounding box center [313, 343] width 281 height 32
type input "HRQ94AKN"
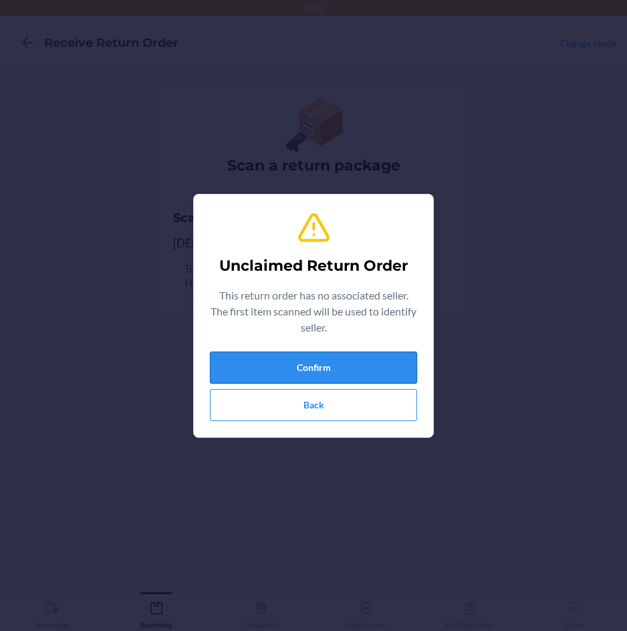
click at [276, 357] on button "Confirm" at bounding box center [313, 367] width 207 height 32
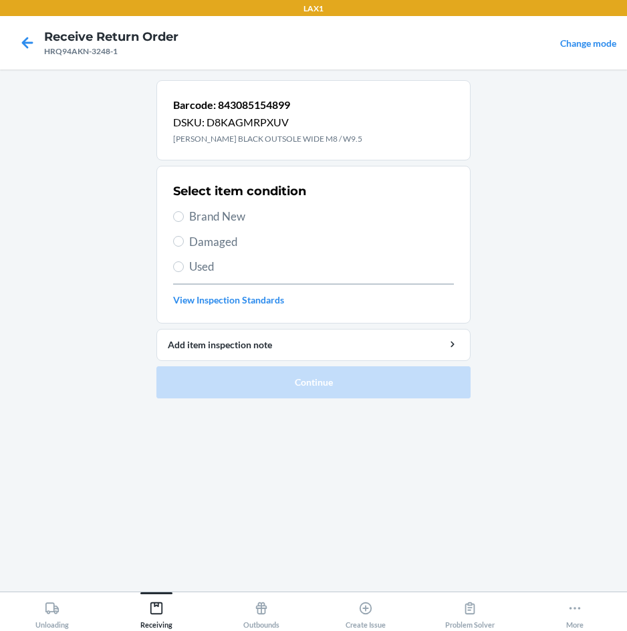
click at [221, 217] on span "Brand New" at bounding box center [321, 216] width 265 height 17
click at [184, 217] on input "Brand New" at bounding box center [178, 216] width 11 height 11
radio input "true"
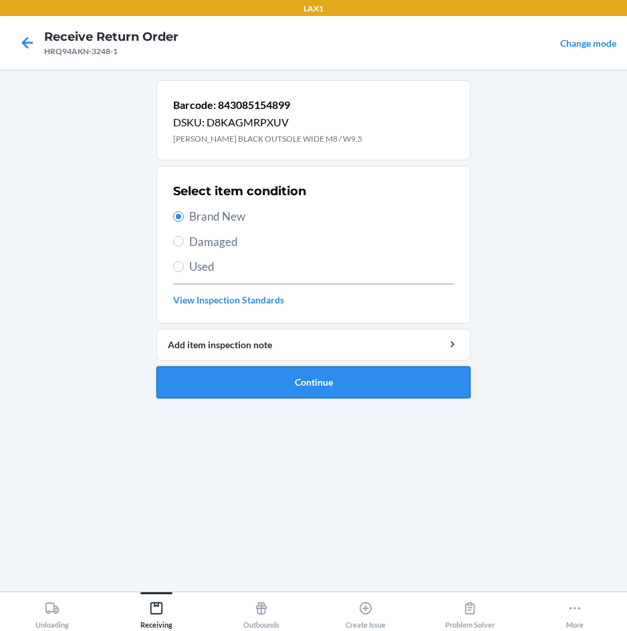
click at [214, 384] on button "Continue" at bounding box center [313, 382] width 314 height 32
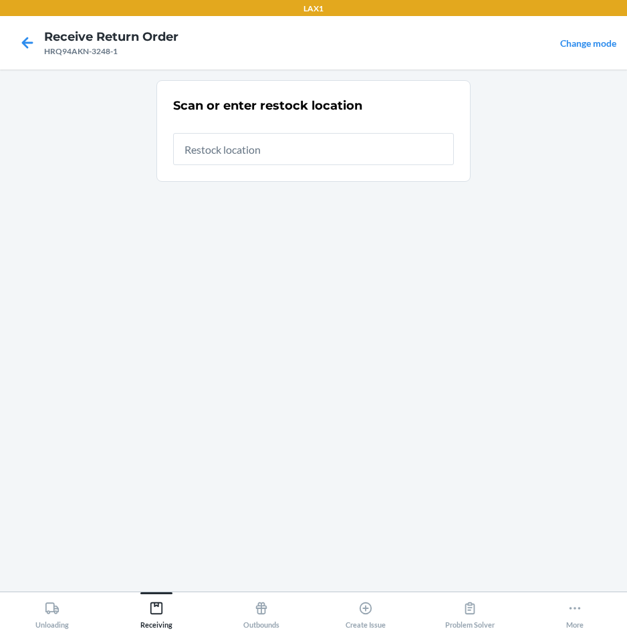
click at [325, 156] on input "text" at bounding box center [313, 149] width 281 height 32
type input "RTCART097"
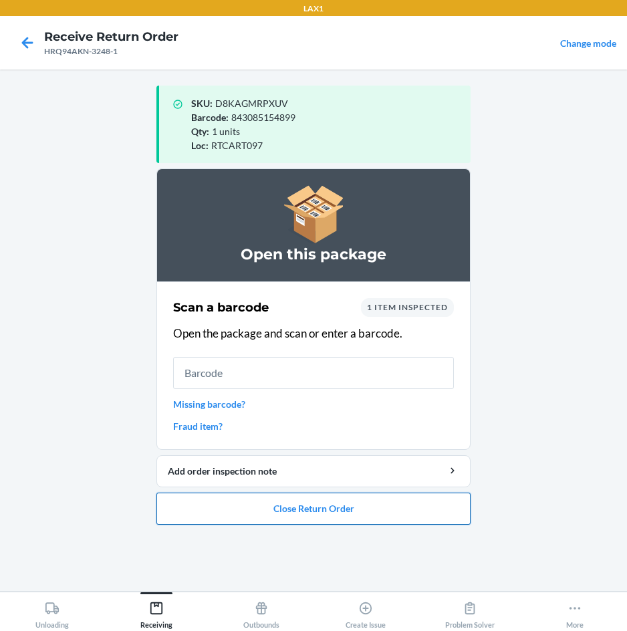
click at [365, 510] on button "Close Return Order" at bounding box center [313, 508] width 314 height 32
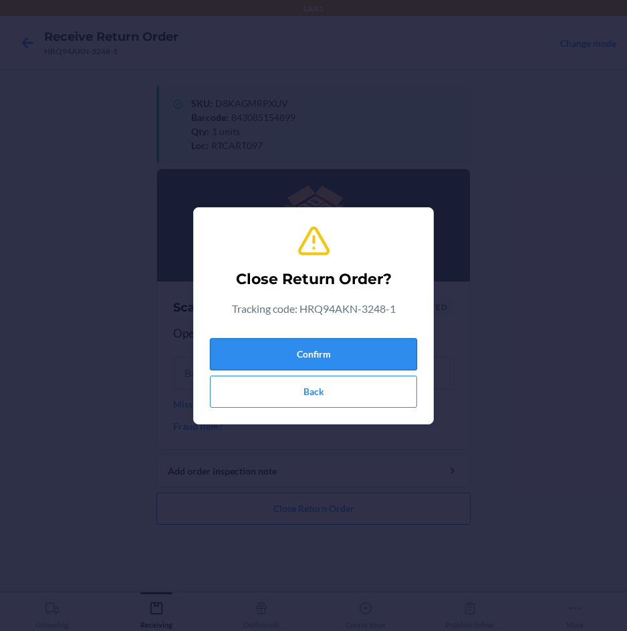
click at [355, 347] on button "Confirm" at bounding box center [313, 354] width 207 height 32
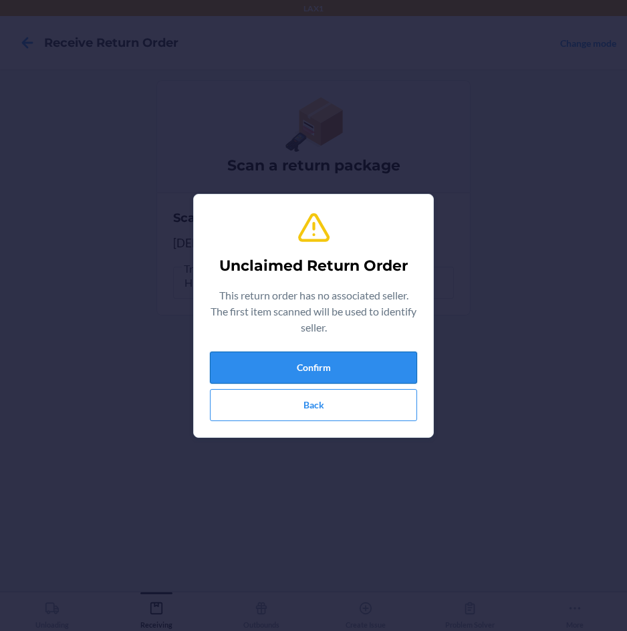
click at [345, 374] on button "Confirm" at bounding box center [313, 367] width 207 height 32
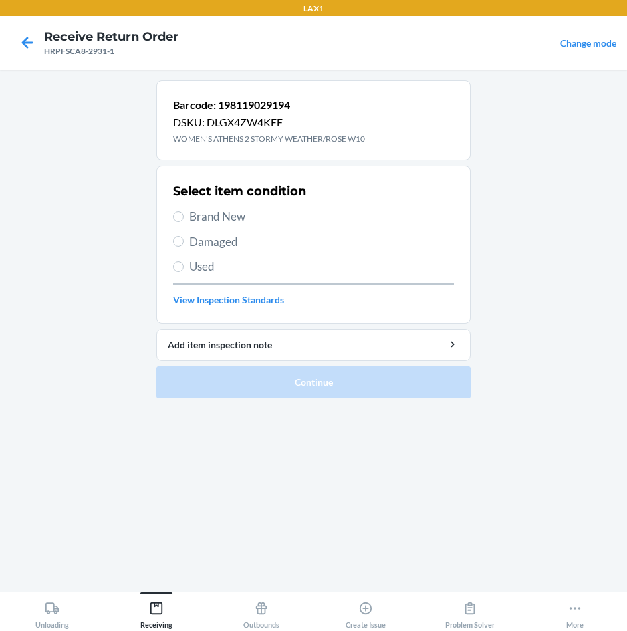
click at [219, 219] on span "Brand New" at bounding box center [321, 216] width 265 height 17
click at [184, 219] on input "Brand New" at bounding box center [178, 216] width 11 height 11
radio input "true"
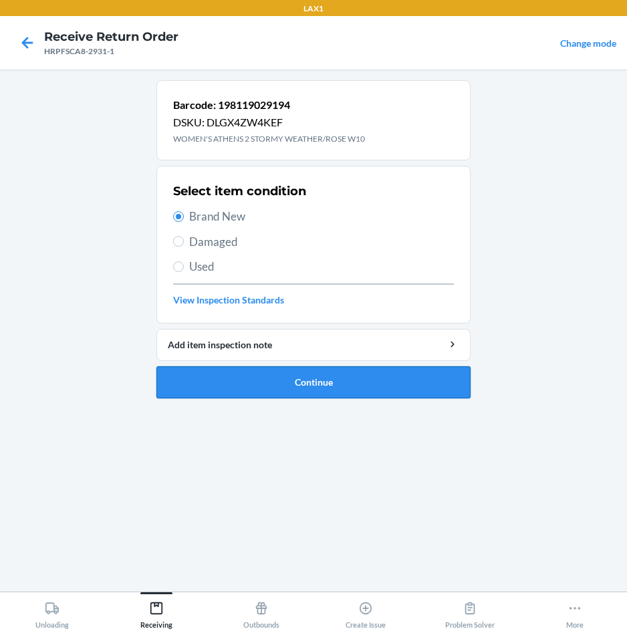
click at [239, 382] on button "Continue" at bounding box center [313, 382] width 314 height 32
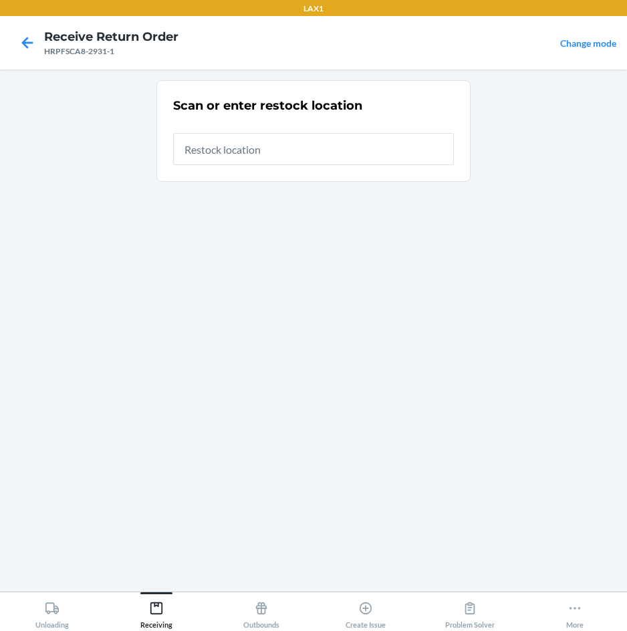
click at [378, 145] on input "text" at bounding box center [313, 149] width 281 height 32
type input "RTCART097"
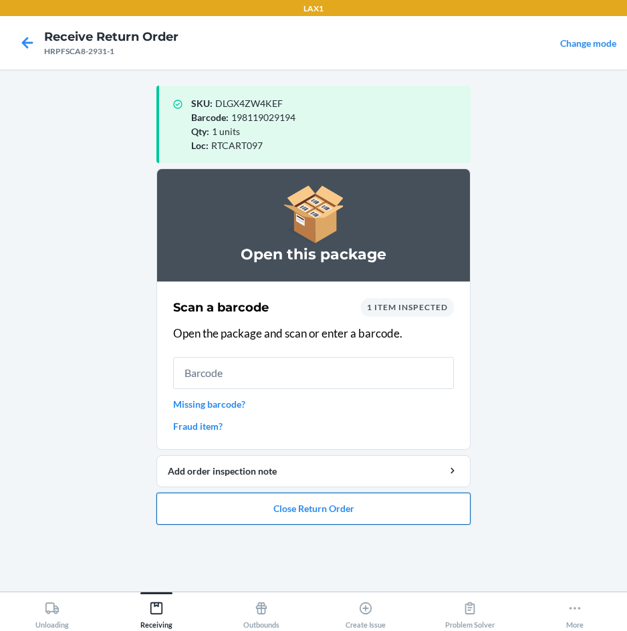
click at [300, 508] on button "Close Return Order" at bounding box center [313, 508] width 314 height 32
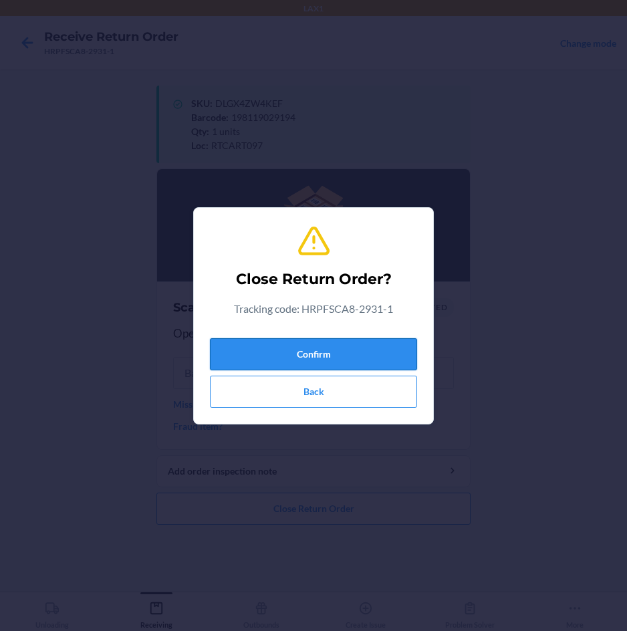
click at [318, 351] on button "Confirm" at bounding box center [313, 354] width 207 height 32
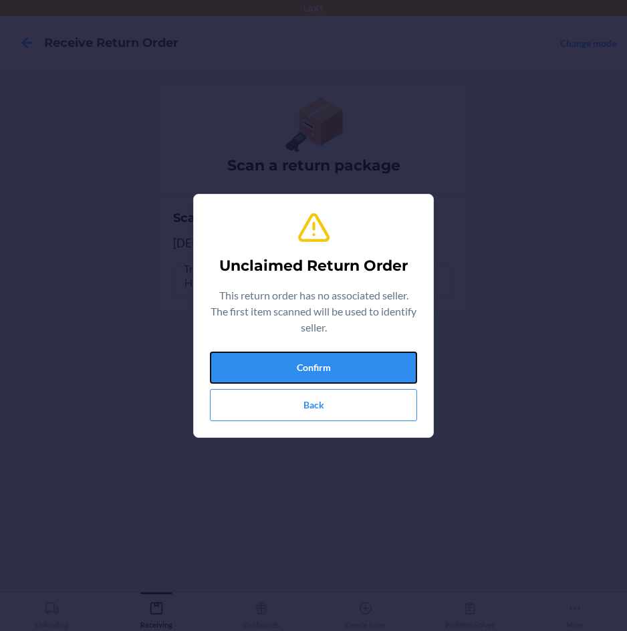
click at [318, 351] on button "Confirm" at bounding box center [313, 367] width 207 height 32
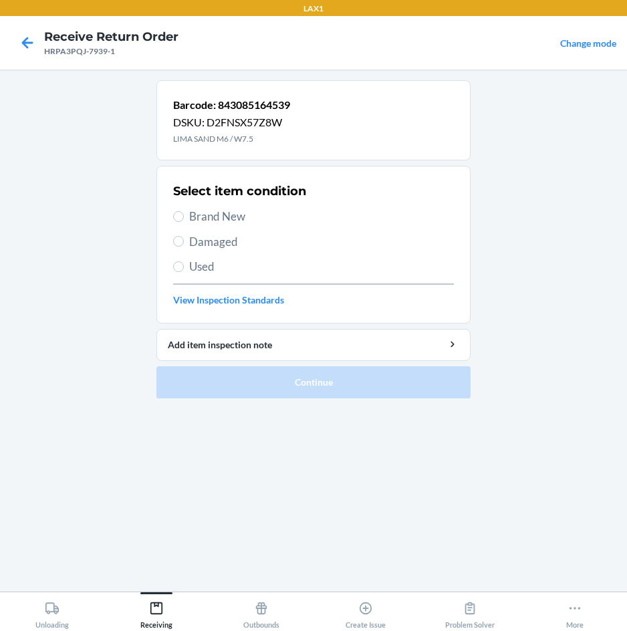
click at [240, 216] on span "Brand New" at bounding box center [321, 216] width 265 height 17
click at [184, 216] on input "Brand New" at bounding box center [178, 216] width 11 height 11
radio input "true"
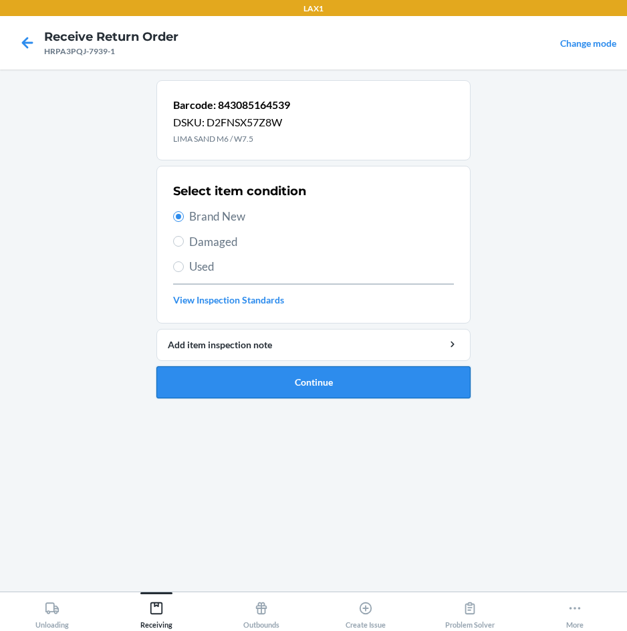
click at [269, 386] on button "Continue" at bounding box center [313, 382] width 314 height 32
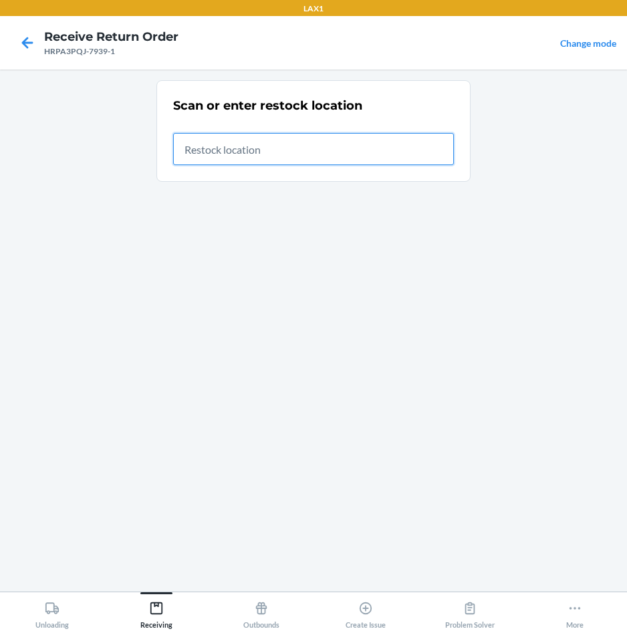
click at [419, 147] on input "text" at bounding box center [313, 149] width 281 height 32
type input "RTCART097"
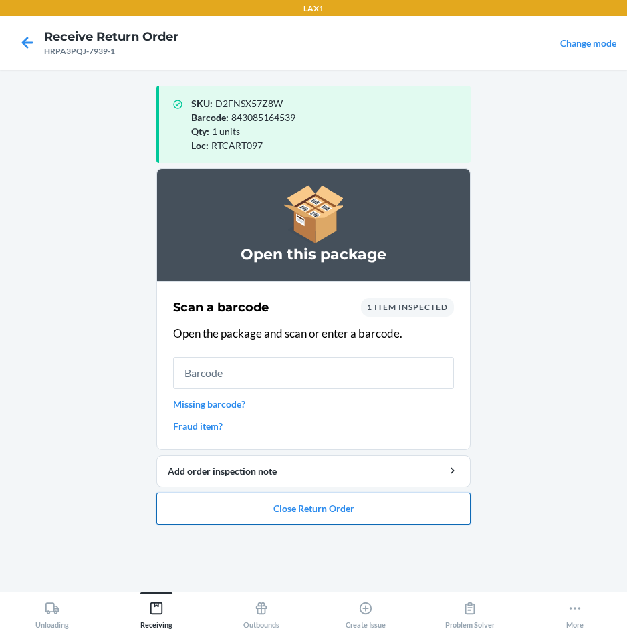
click at [204, 495] on button "Close Return Order" at bounding box center [313, 508] width 314 height 32
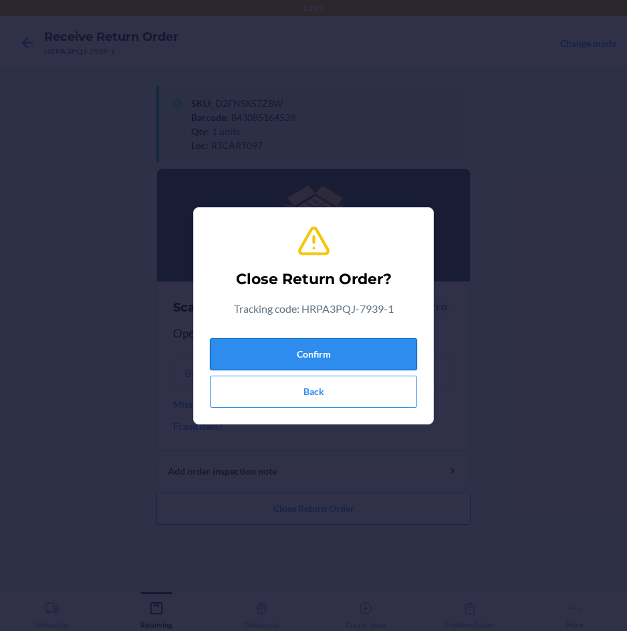
click at [323, 356] on button "Confirm" at bounding box center [313, 354] width 207 height 32
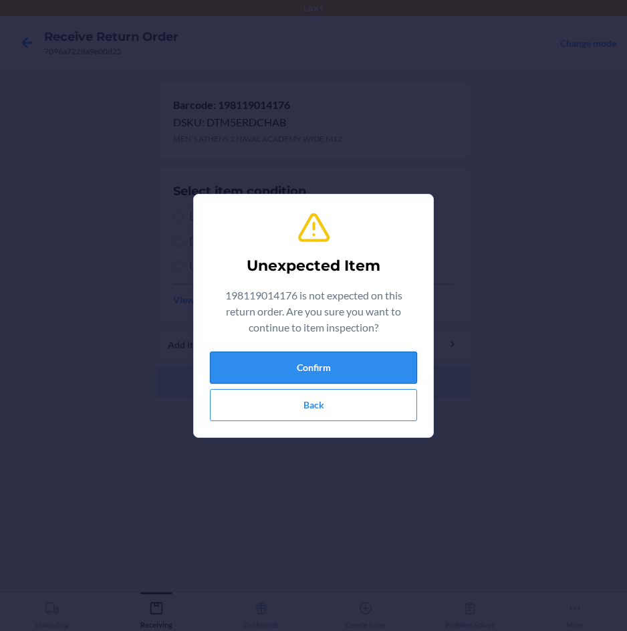
click at [326, 354] on button "Confirm" at bounding box center [313, 367] width 207 height 32
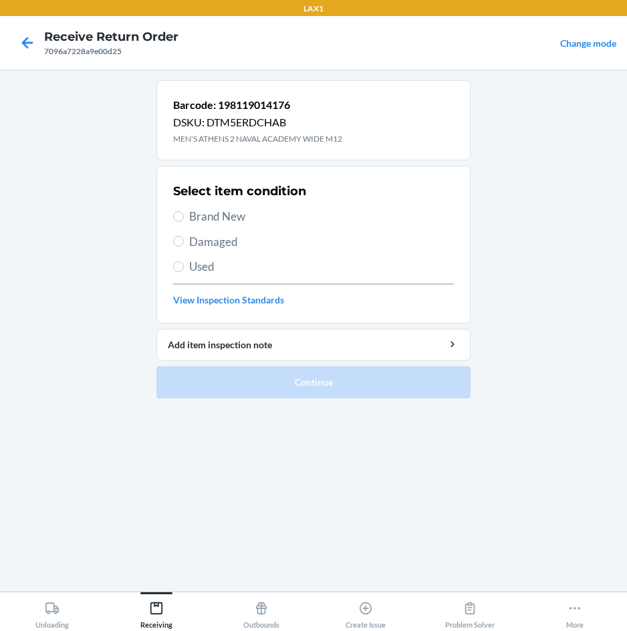
click at [234, 215] on span "Brand New" at bounding box center [321, 216] width 265 height 17
click at [184, 215] on input "Brand New" at bounding box center [178, 216] width 11 height 11
radio input "true"
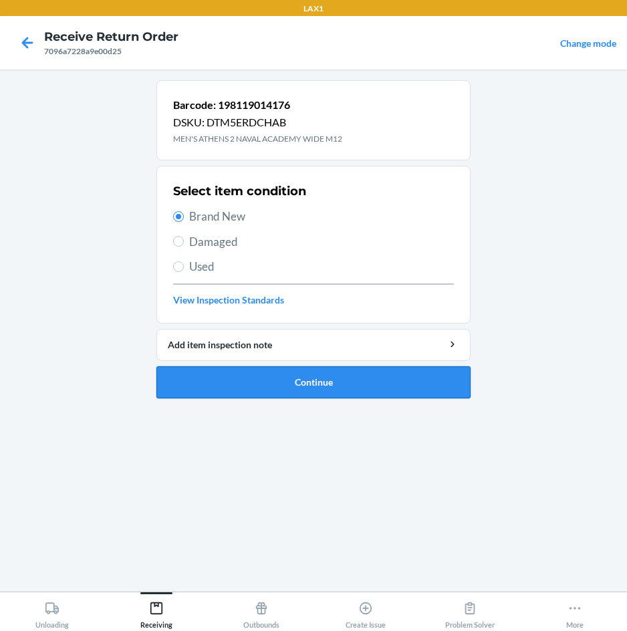
click at [223, 376] on button "Continue" at bounding box center [313, 382] width 314 height 32
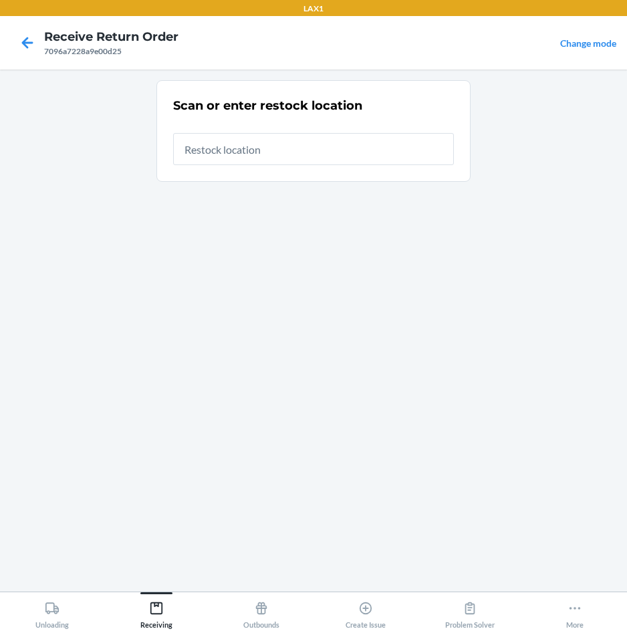
click at [335, 157] on input "text" at bounding box center [313, 149] width 281 height 32
type input "RTCART097"
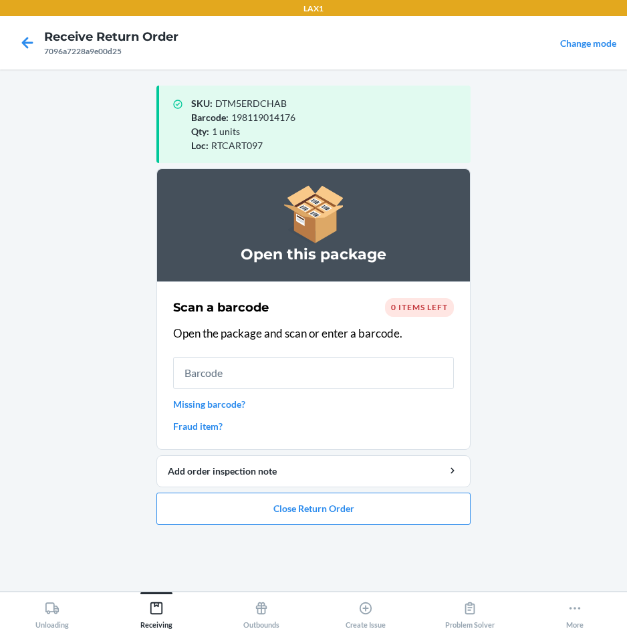
click at [255, 527] on ol "Open this package Scan a barcode 0 items left Open the package and scan or ente…" at bounding box center [313, 351] width 314 height 367
click at [259, 500] on button "Close Return Order" at bounding box center [313, 508] width 314 height 32
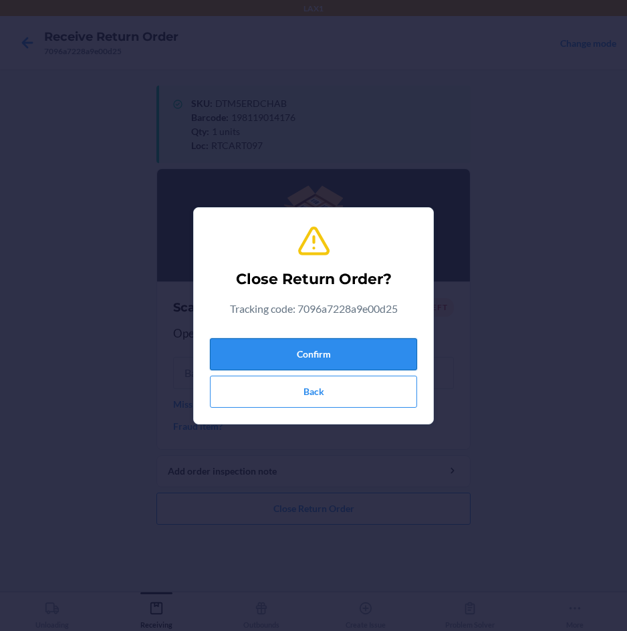
click at [289, 355] on button "Confirm" at bounding box center [313, 354] width 207 height 32
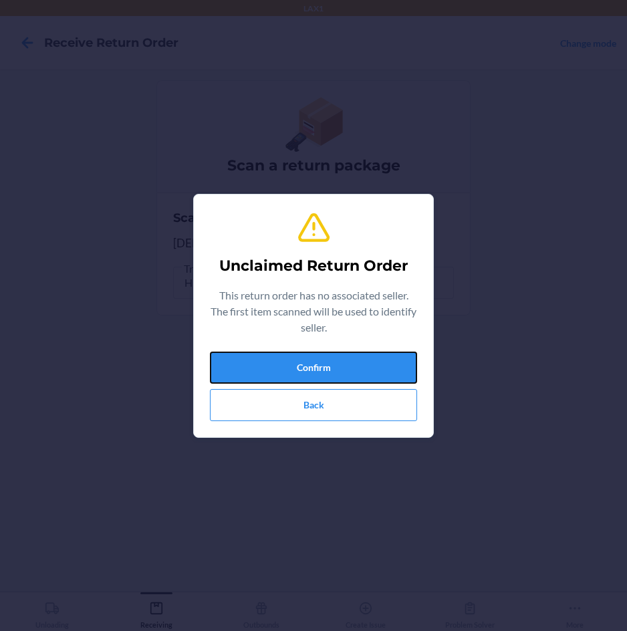
click at [289, 355] on button "Confirm" at bounding box center [313, 367] width 207 height 32
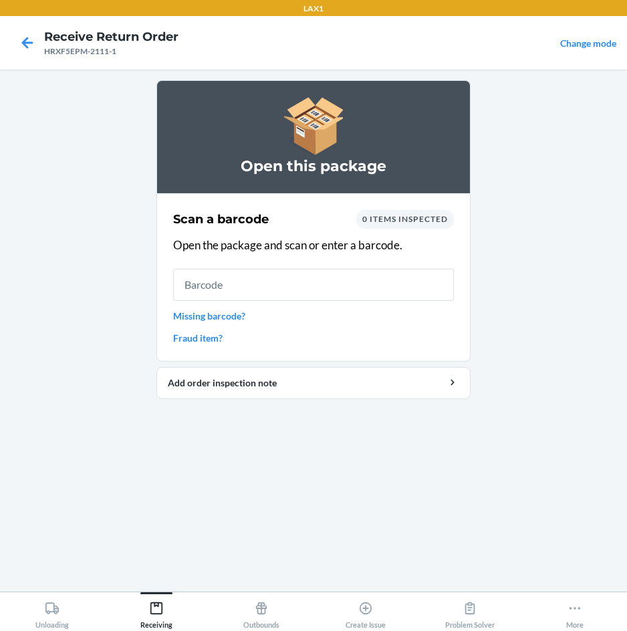
click at [289, 283] on input "text" at bounding box center [313, 285] width 281 height 32
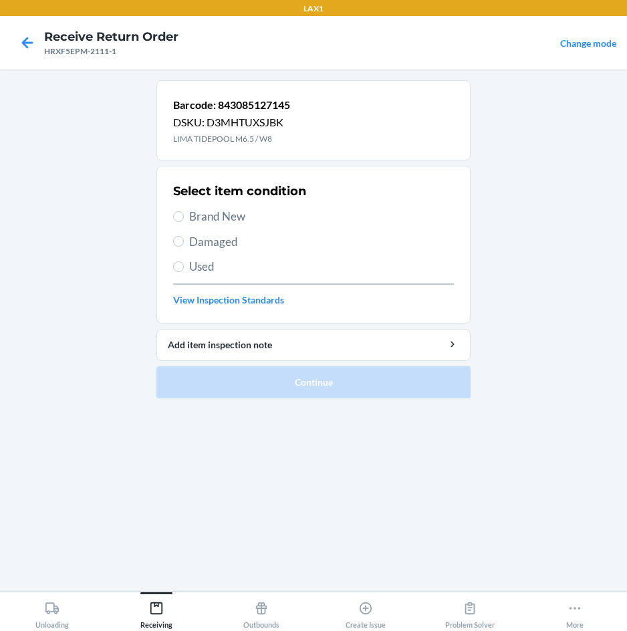
click at [202, 216] on span "Brand New" at bounding box center [321, 216] width 265 height 17
click at [184, 216] on input "Brand New" at bounding box center [178, 216] width 11 height 11
radio input "true"
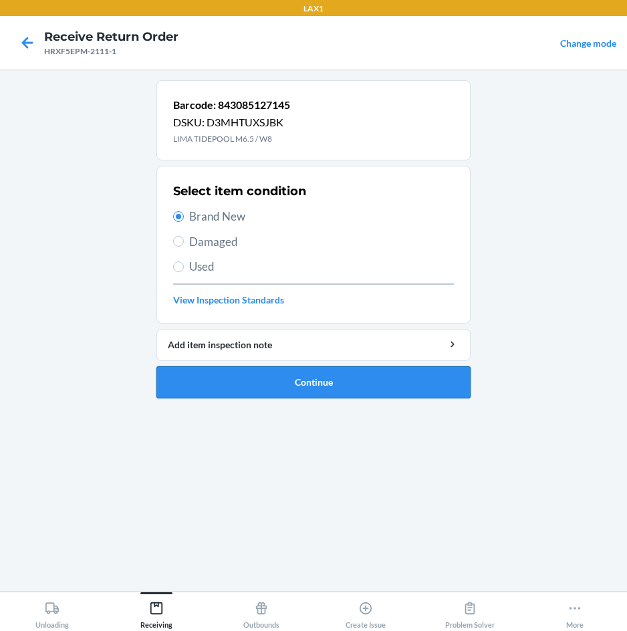
click at [247, 372] on button "Continue" at bounding box center [313, 382] width 314 height 32
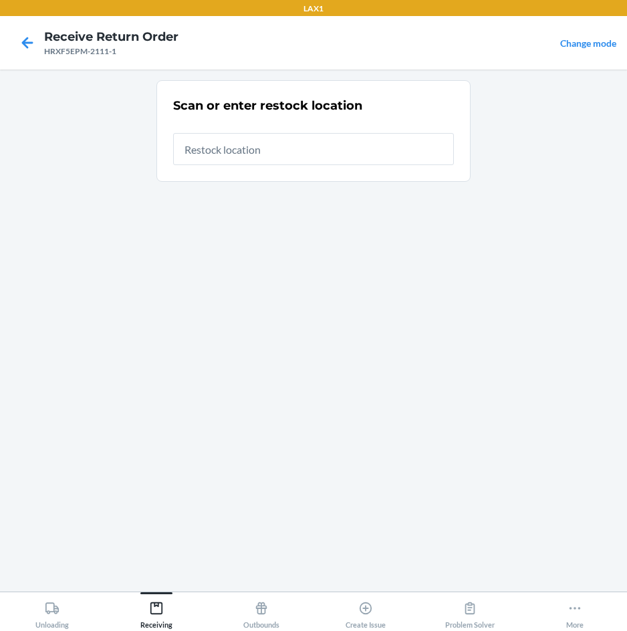
click at [336, 159] on input "text" at bounding box center [313, 149] width 281 height 32
type input "RTCART097"
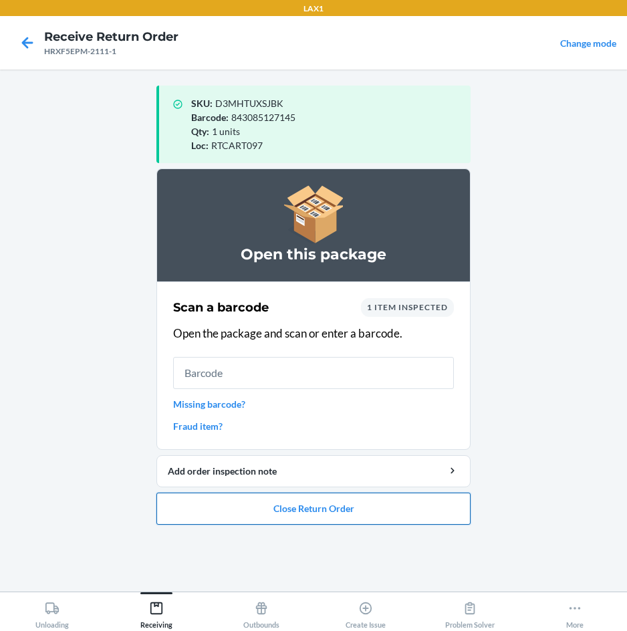
click at [333, 521] on button "Close Return Order" at bounding box center [313, 508] width 314 height 32
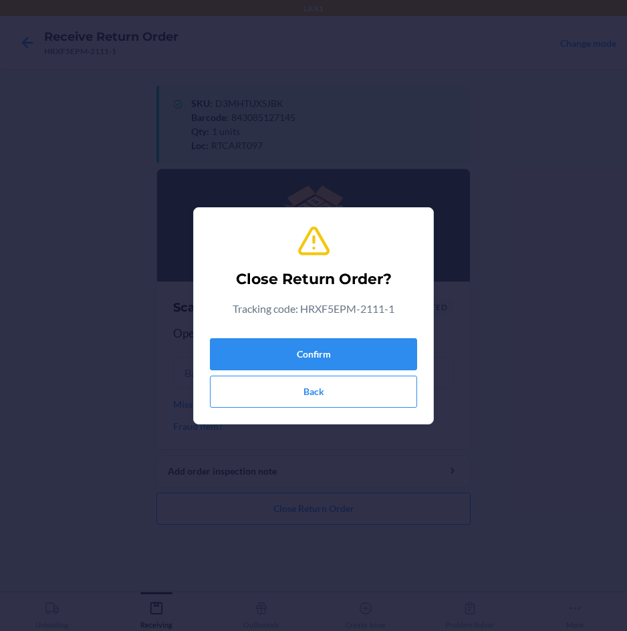
click at [393, 335] on div "Confirm Back" at bounding box center [313, 370] width 207 height 75
click at [393, 341] on button "Confirm" at bounding box center [313, 354] width 207 height 32
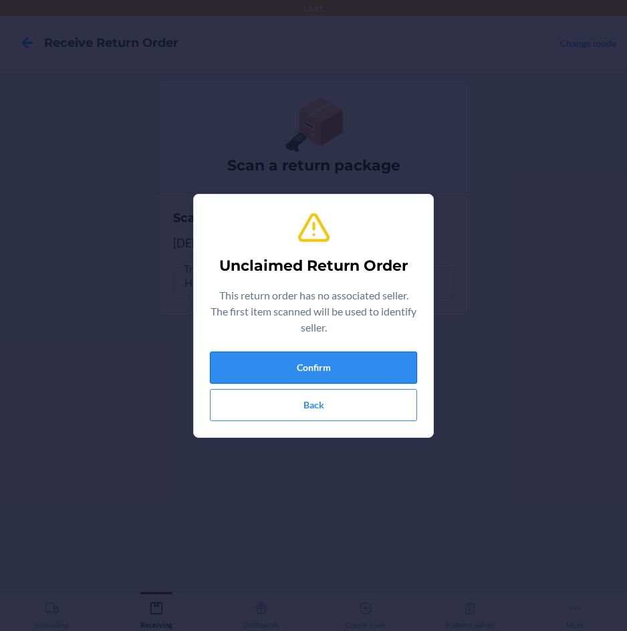
click at [388, 356] on button "Confirm" at bounding box center [313, 367] width 207 height 32
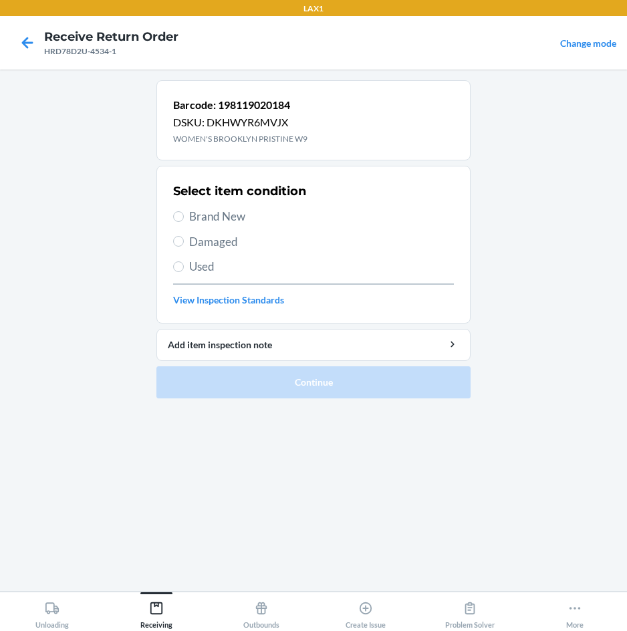
click at [246, 219] on span "Brand New" at bounding box center [321, 216] width 265 height 17
click at [184, 219] on input "Brand New" at bounding box center [178, 216] width 11 height 11
radio input "true"
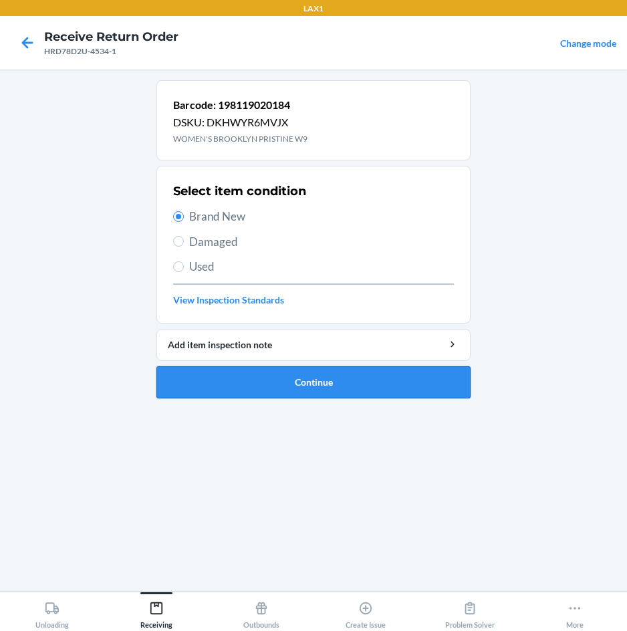
click at [322, 396] on button "Continue" at bounding box center [313, 382] width 314 height 32
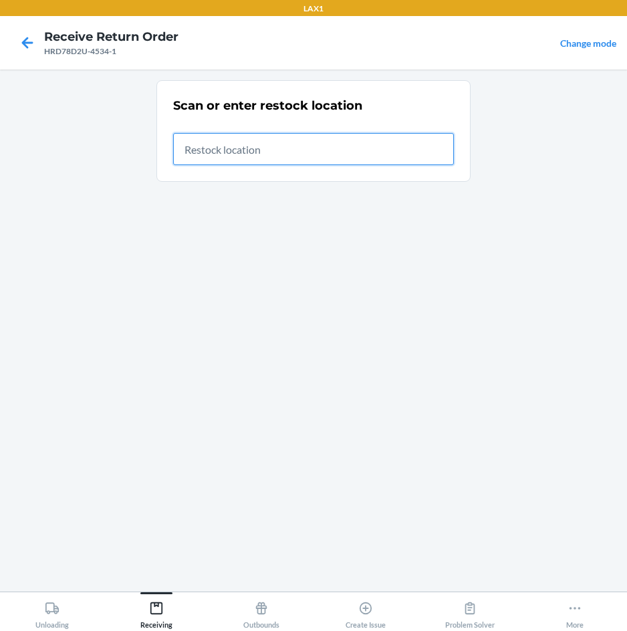
click at [437, 148] on input "text" at bounding box center [313, 149] width 281 height 32
type input "RTCART097"
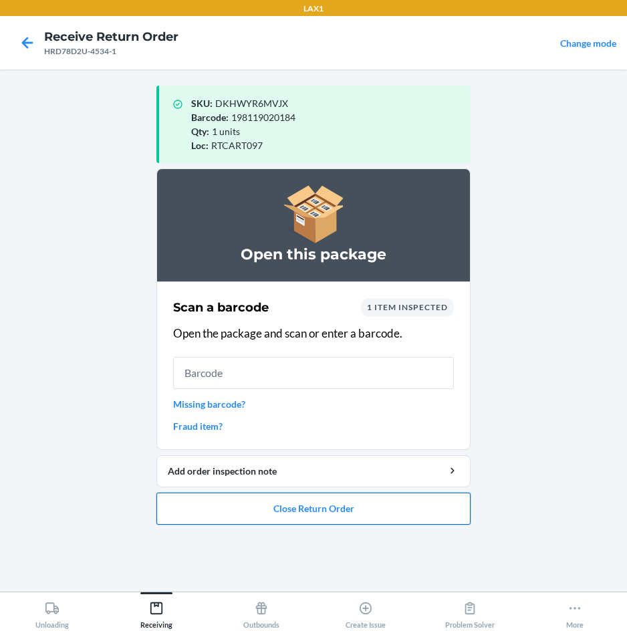
click at [321, 504] on button "Close Return Order" at bounding box center [313, 508] width 314 height 32
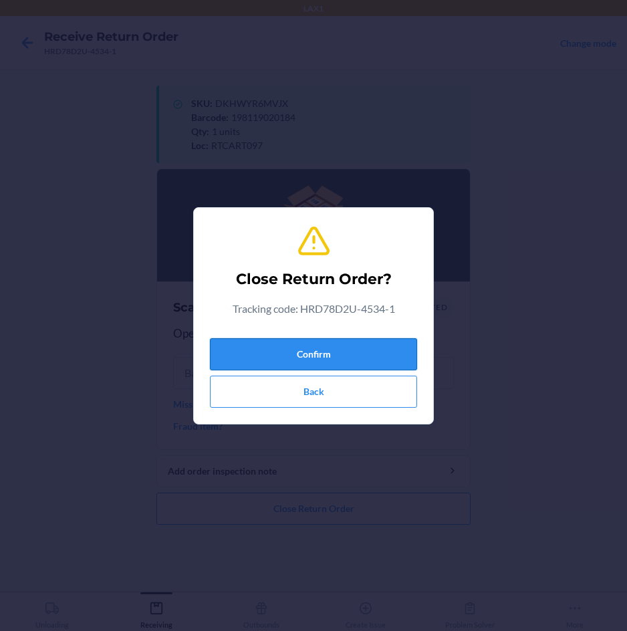
click at [375, 338] on button "Confirm" at bounding box center [313, 354] width 207 height 32
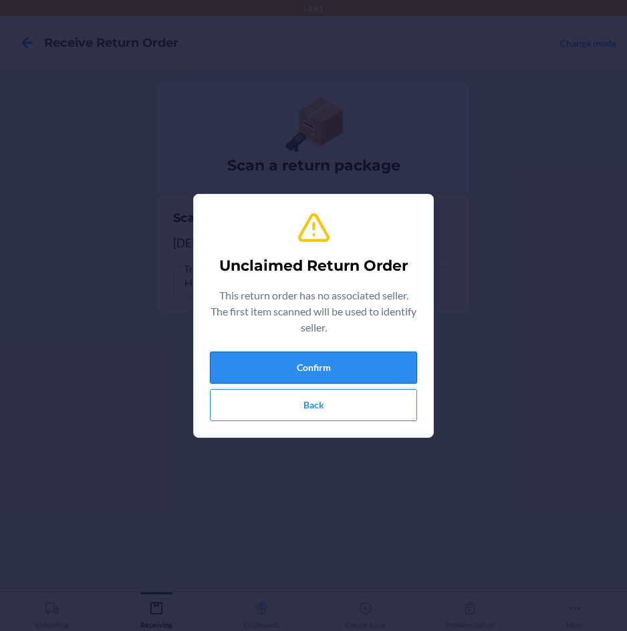
click at [365, 360] on button "Confirm" at bounding box center [313, 367] width 207 height 32
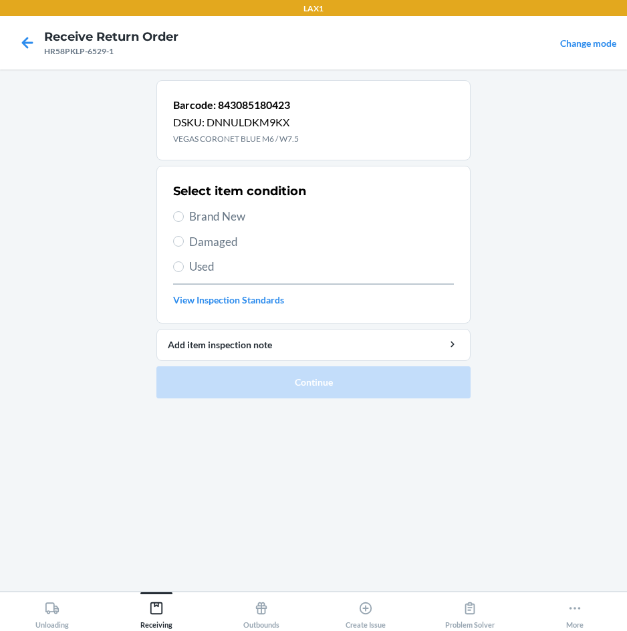
click at [229, 221] on span "Brand New" at bounding box center [321, 216] width 265 height 17
click at [184, 221] on input "Brand New" at bounding box center [178, 216] width 11 height 11
radio input "true"
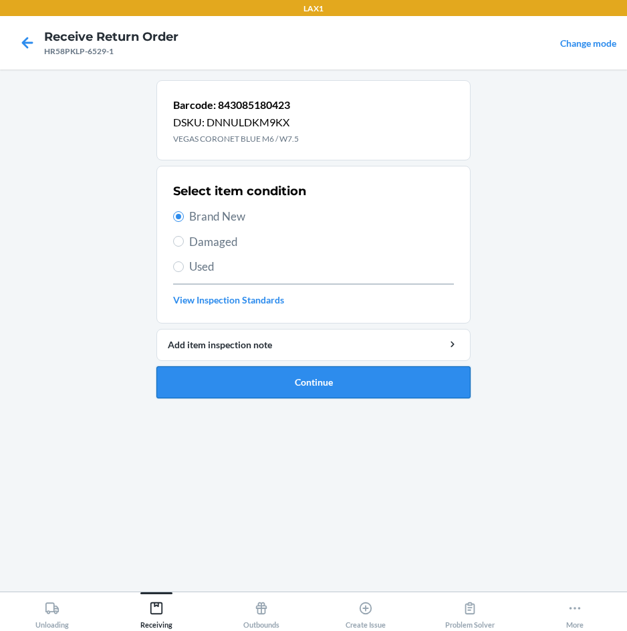
click at [234, 378] on button "Continue" at bounding box center [313, 382] width 314 height 32
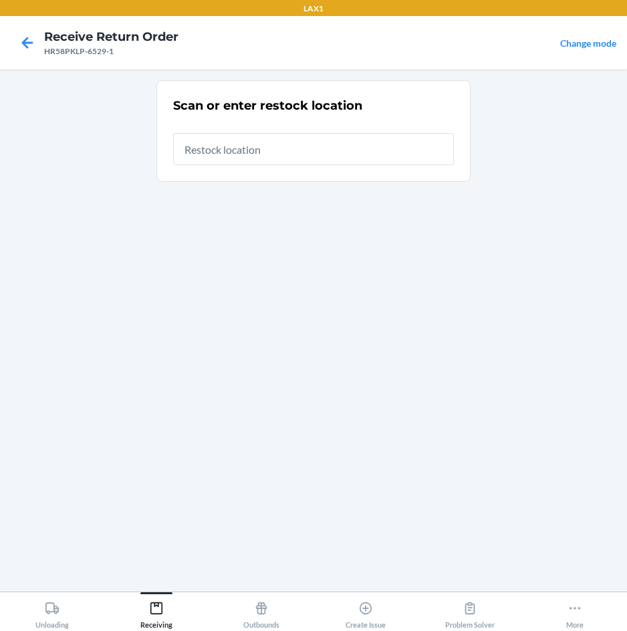
click at [344, 146] on input "text" at bounding box center [313, 149] width 281 height 32
type input "RTCART097"
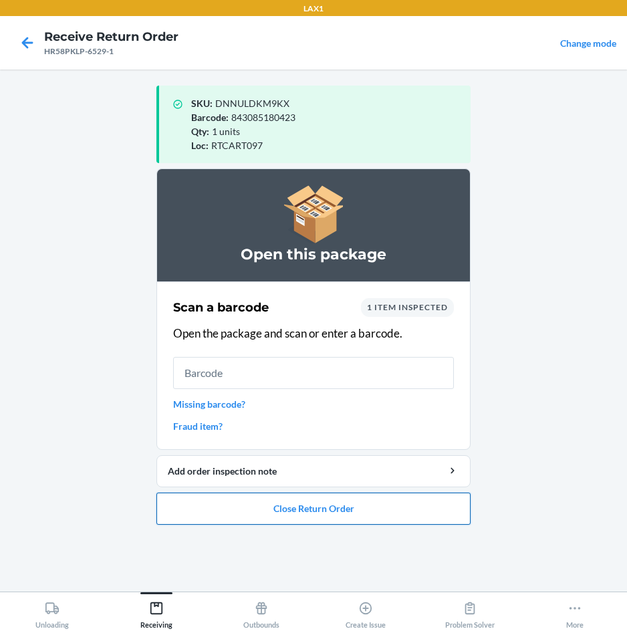
click at [219, 504] on button "Close Return Order" at bounding box center [313, 508] width 314 height 32
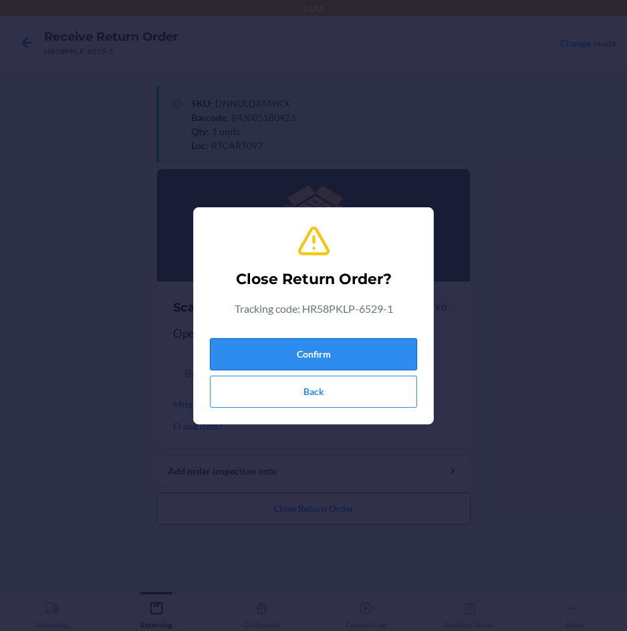
click at [380, 349] on button "Confirm" at bounding box center [313, 354] width 207 height 32
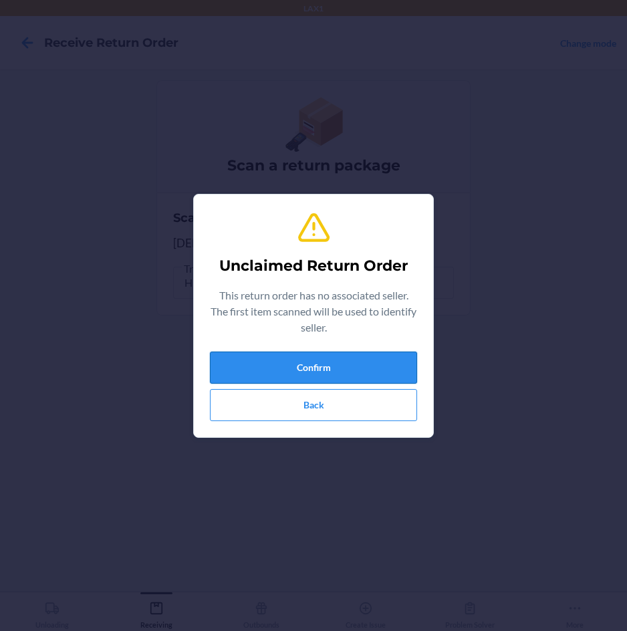
click at [378, 353] on button "Confirm" at bounding box center [313, 367] width 207 height 32
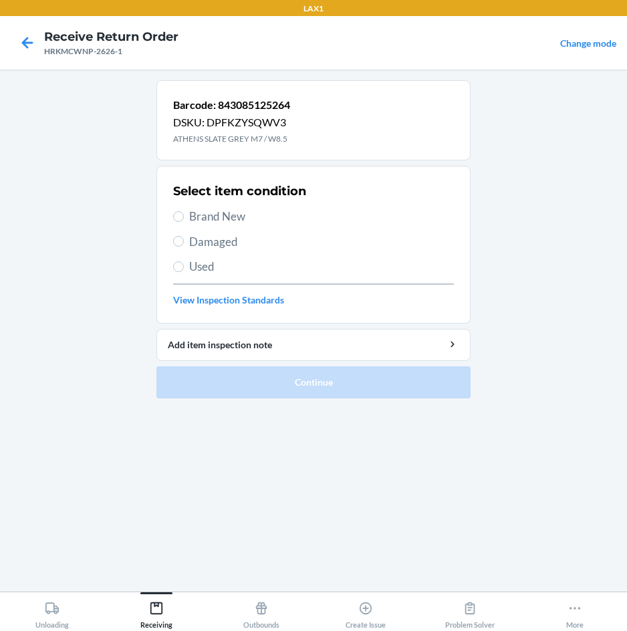
click at [221, 203] on div "Select item condition Brand New Damaged Used View Inspection Standards" at bounding box center [313, 244] width 281 height 132
click at [221, 216] on span "Brand New" at bounding box center [321, 216] width 265 height 17
click at [184, 216] on input "Brand New" at bounding box center [178, 216] width 11 height 11
radio input "true"
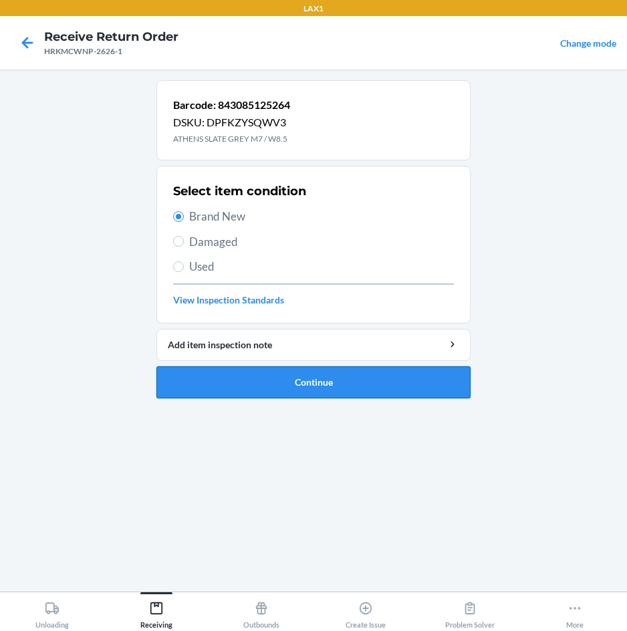
click at [382, 380] on button "Continue" at bounding box center [313, 382] width 314 height 32
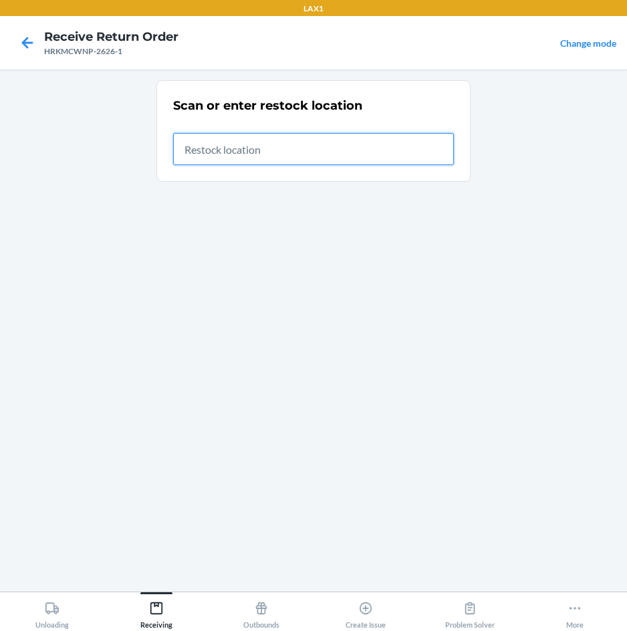
click at [329, 156] on input "text" at bounding box center [313, 149] width 281 height 32
type input "RTCART097"
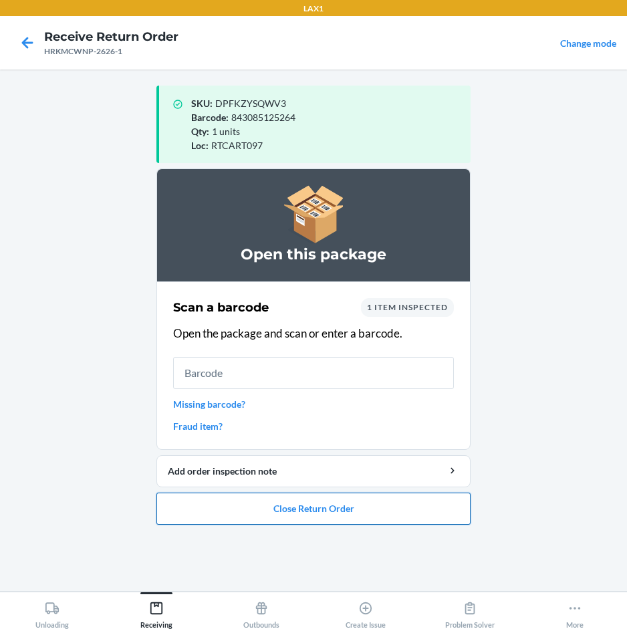
click at [308, 499] on button "Close Return Order" at bounding box center [313, 508] width 314 height 32
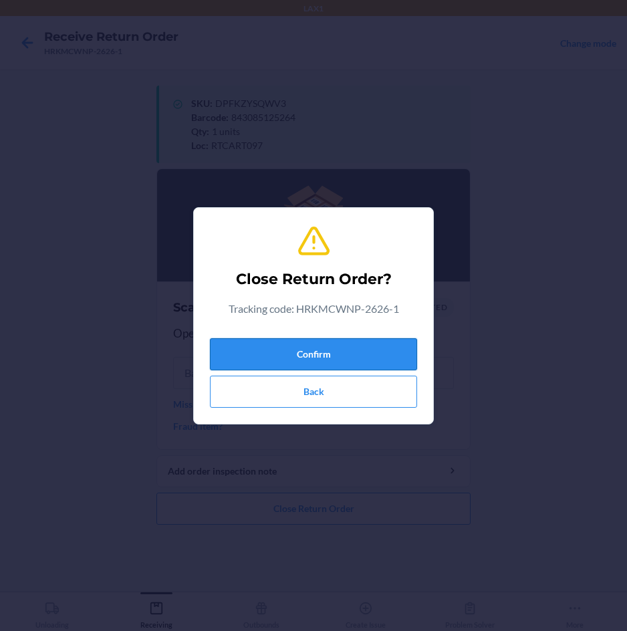
click at [339, 361] on button "Confirm" at bounding box center [313, 354] width 207 height 32
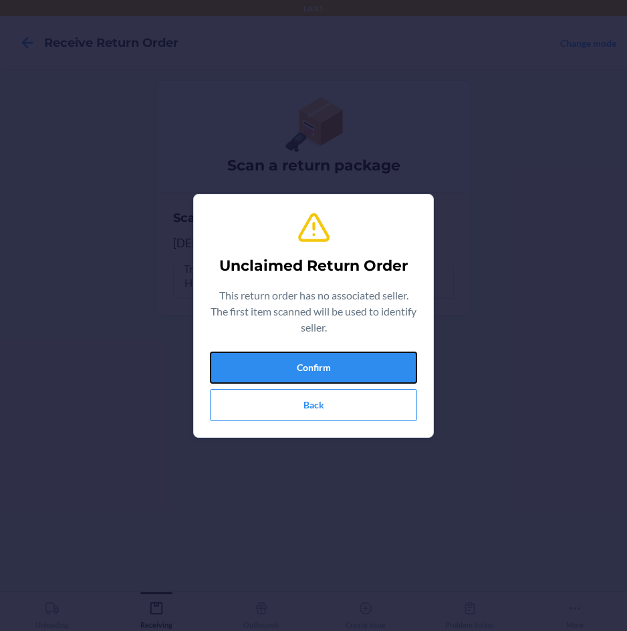
click at [339, 361] on button "Confirm" at bounding box center [313, 367] width 207 height 32
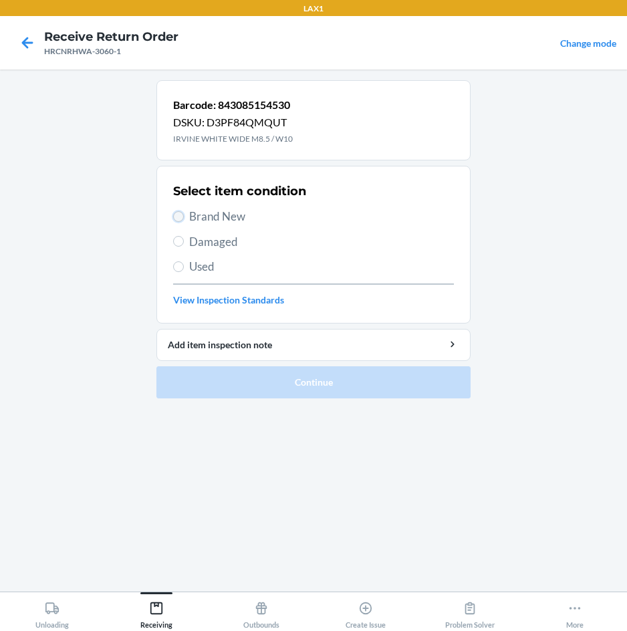
click at [178, 218] on input "Brand New" at bounding box center [178, 216] width 11 height 11
radio input "true"
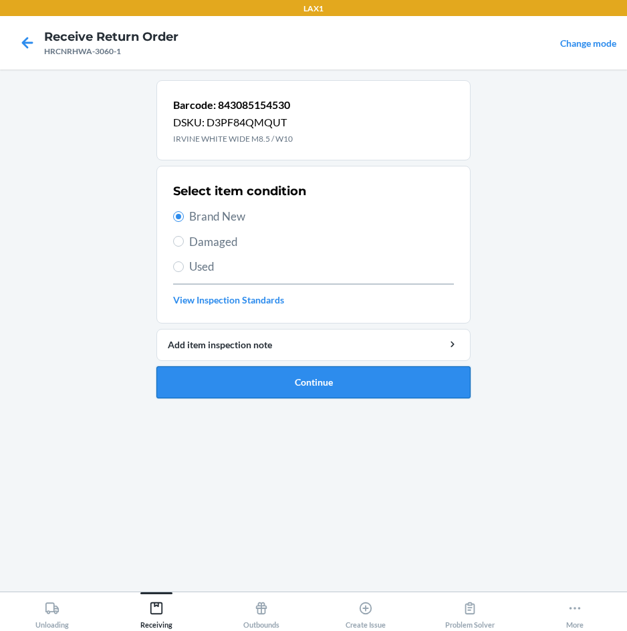
click at [267, 388] on button "Continue" at bounding box center [313, 382] width 314 height 32
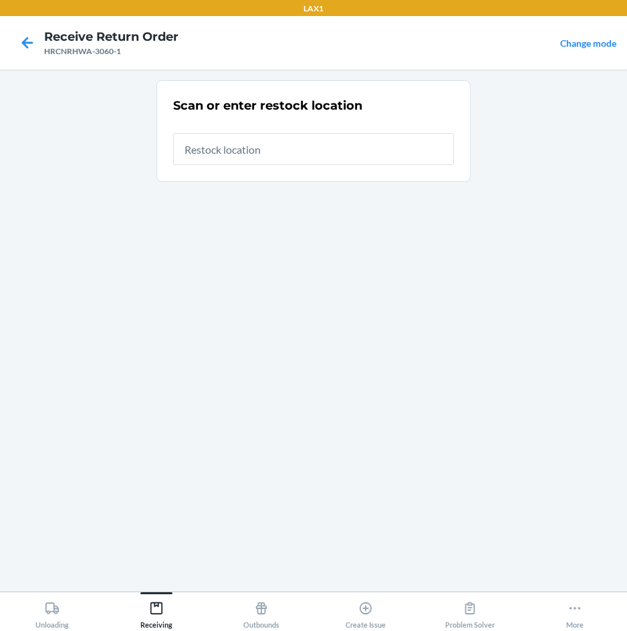
click at [362, 161] on input "text" at bounding box center [313, 149] width 281 height 32
type input "RTCART097"
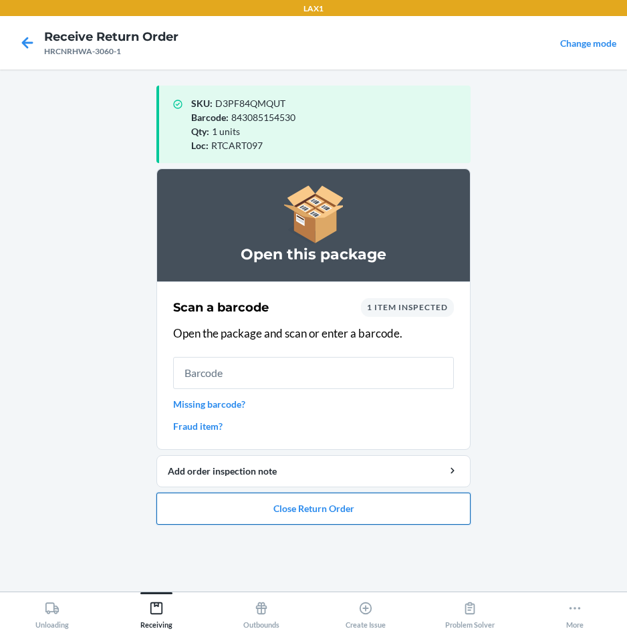
click at [339, 510] on button "Close Return Order" at bounding box center [313, 508] width 314 height 32
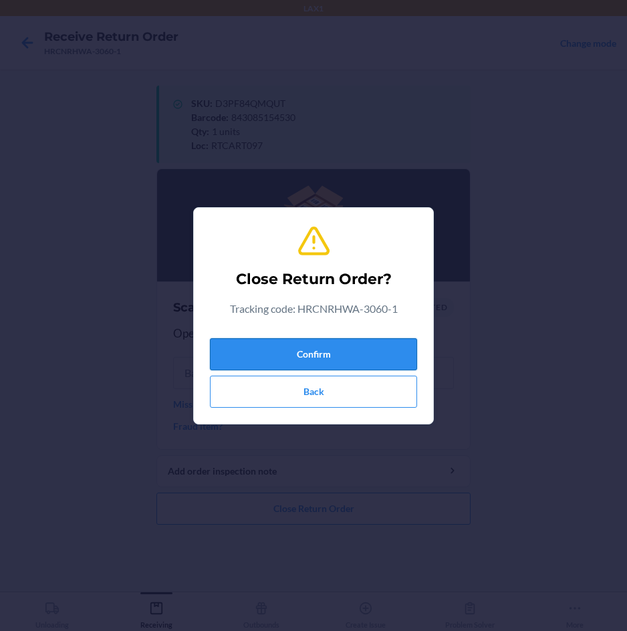
click at [365, 365] on button "Confirm" at bounding box center [313, 354] width 207 height 32
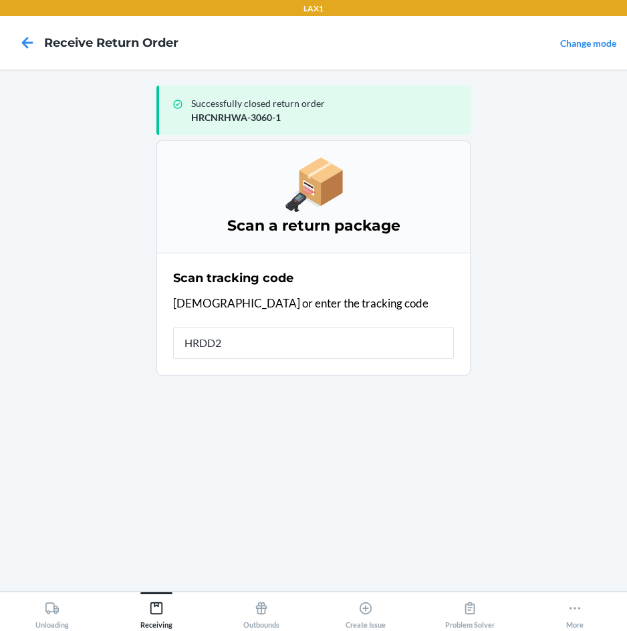
type input "HRDD2L"
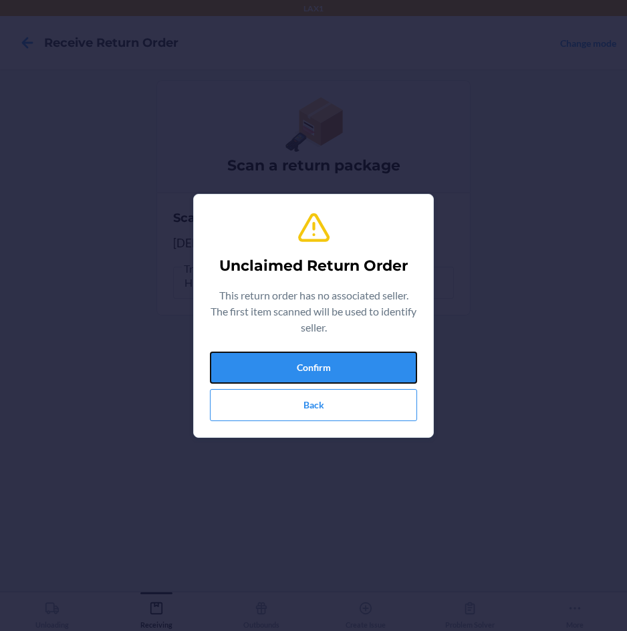
click at [365, 365] on button "Confirm" at bounding box center [313, 367] width 207 height 32
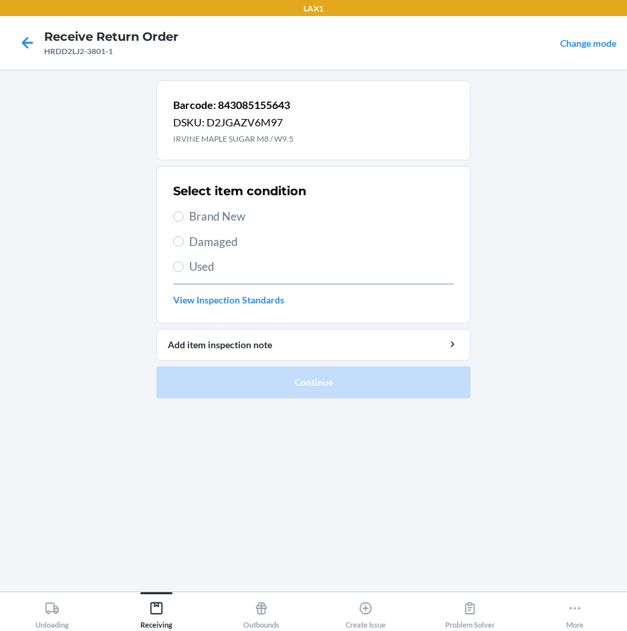
click at [188, 219] on label "Brand New" at bounding box center [313, 216] width 281 height 17
click at [184, 219] on input "Brand New" at bounding box center [178, 216] width 11 height 11
radio input "true"
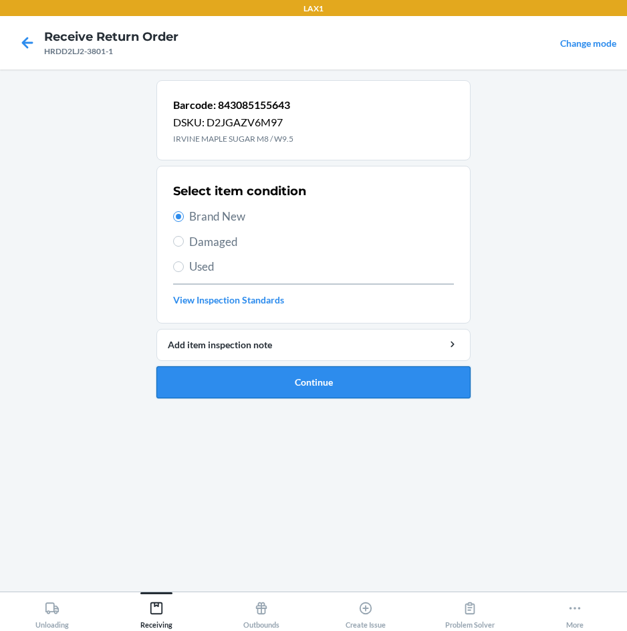
click at [303, 378] on button "Continue" at bounding box center [313, 382] width 314 height 32
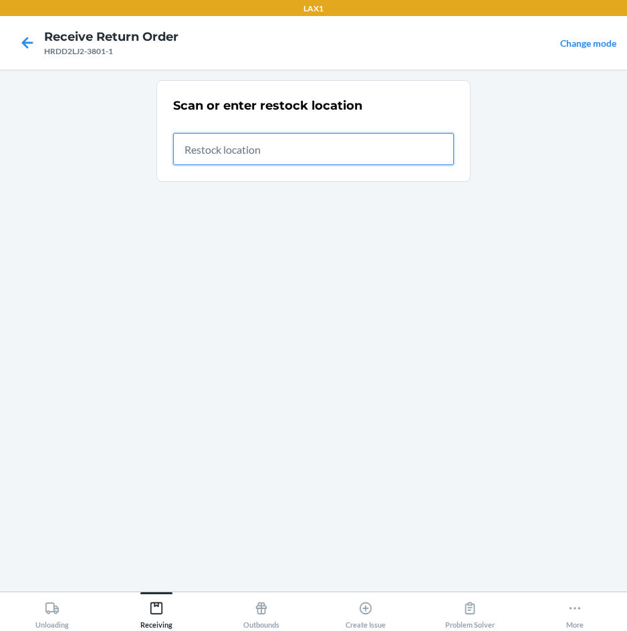
click at [400, 163] on input "text" at bounding box center [313, 149] width 281 height 32
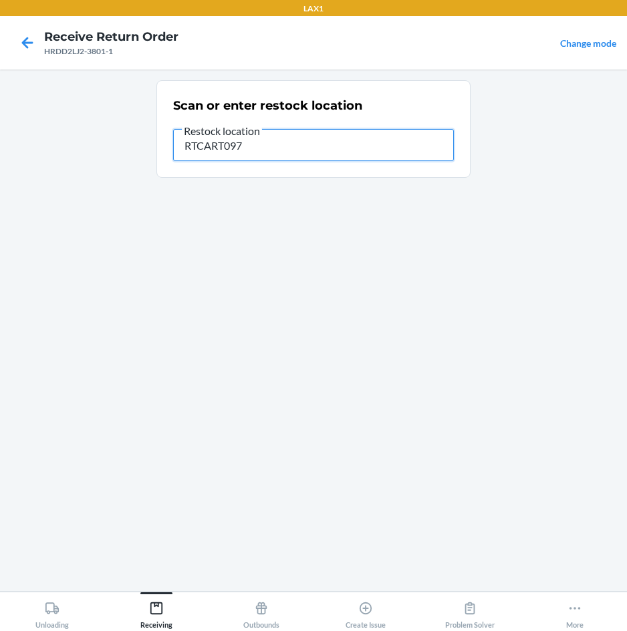
type input "RTCART097"
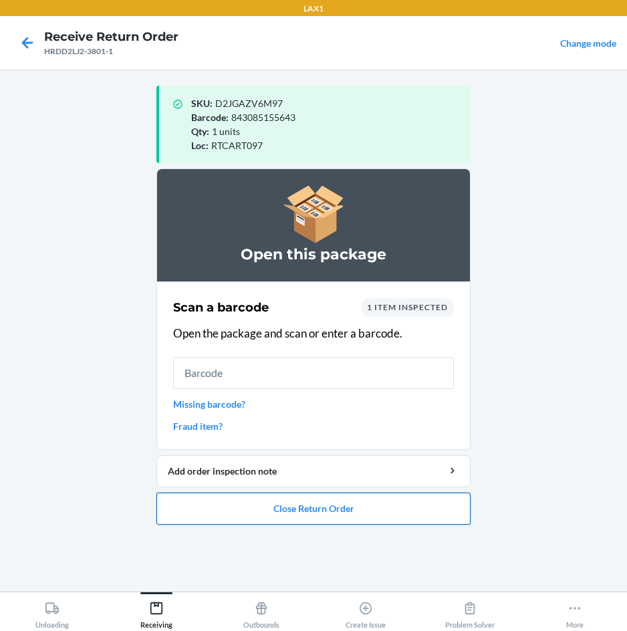
click at [307, 504] on button "Close Return Order" at bounding box center [313, 508] width 314 height 32
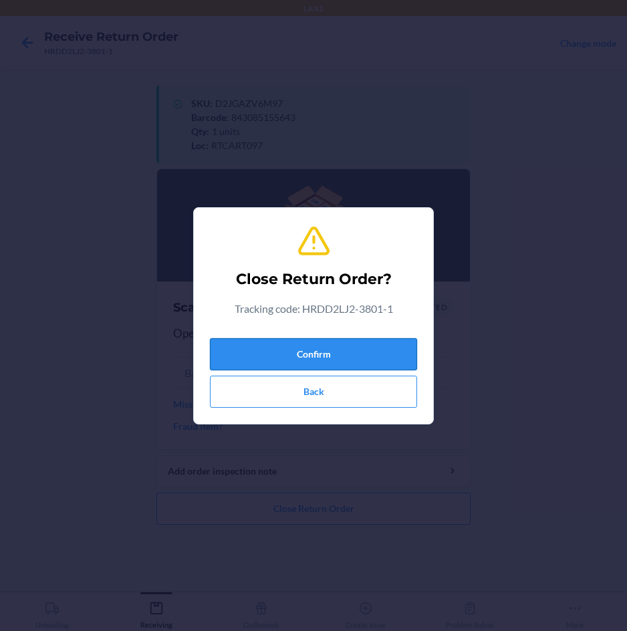
click at [381, 347] on button "Confirm" at bounding box center [313, 354] width 207 height 32
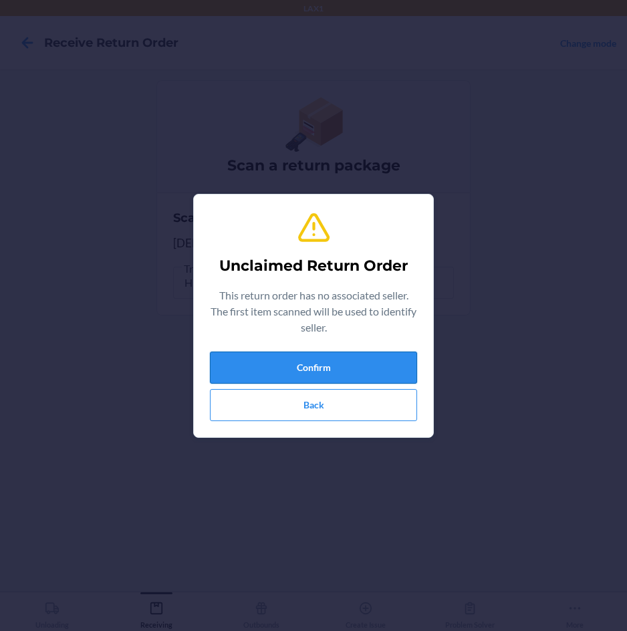
click at [363, 380] on button "Confirm" at bounding box center [313, 367] width 207 height 32
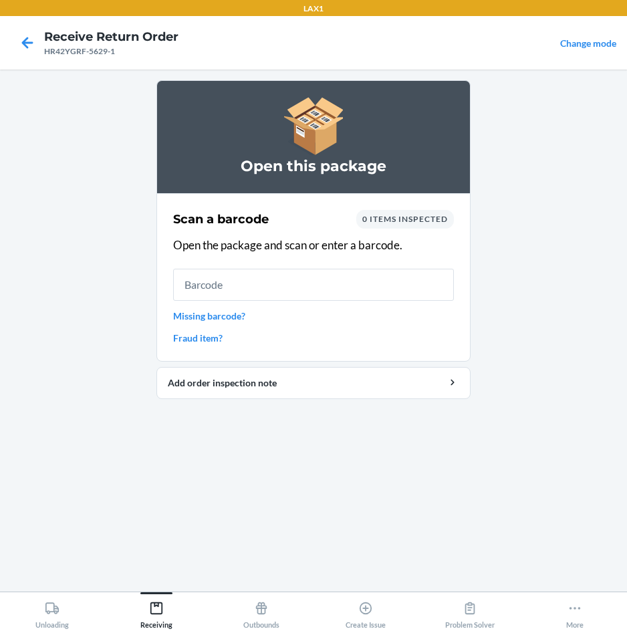
click at [341, 284] on input "text" at bounding box center [313, 285] width 281 height 32
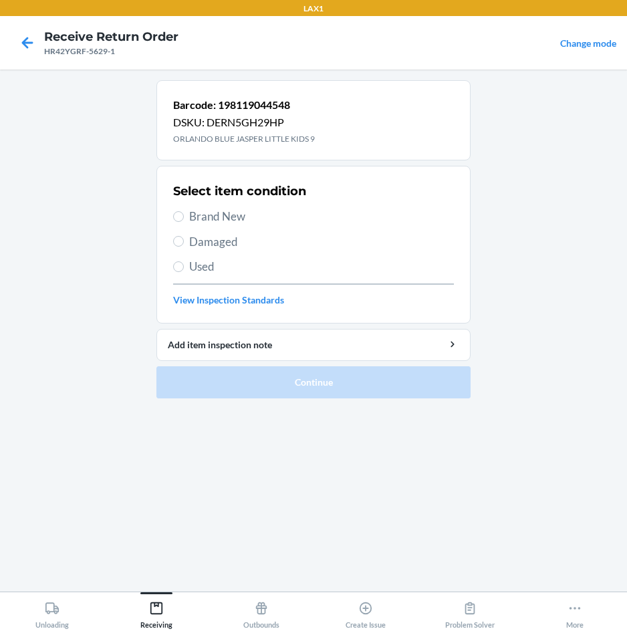
click at [215, 209] on span "Brand New" at bounding box center [321, 216] width 265 height 17
click at [184, 211] on input "Brand New" at bounding box center [178, 216] width 11 height 11
radio input "true"
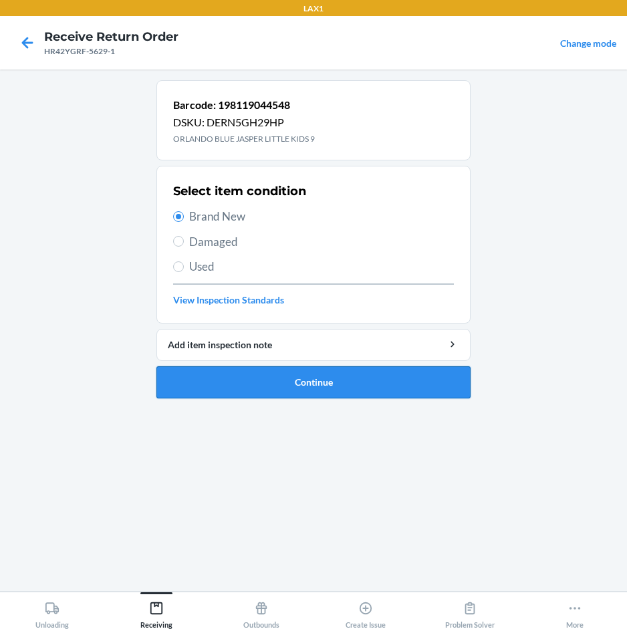
click at [218, 376] on button "Continue" at bounding box center [313, 382] width 314 height 32
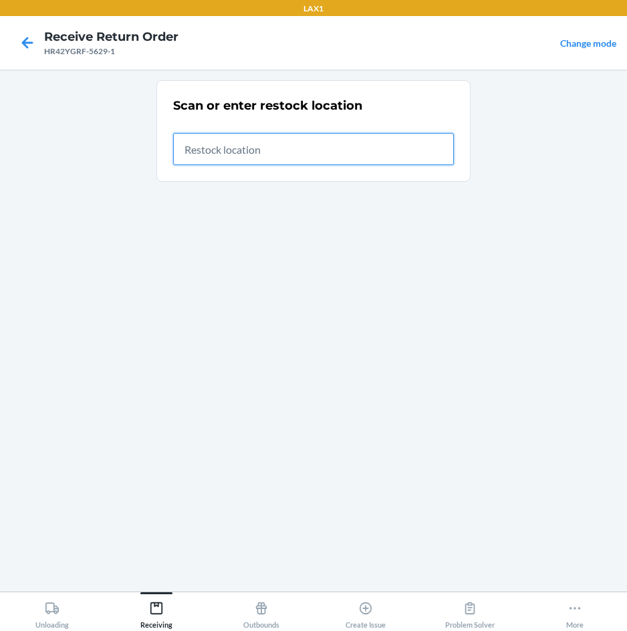
click at [422, 150] on input "text" at bounding box center [313, 149] width 281 height 32
type input "RTCART097"
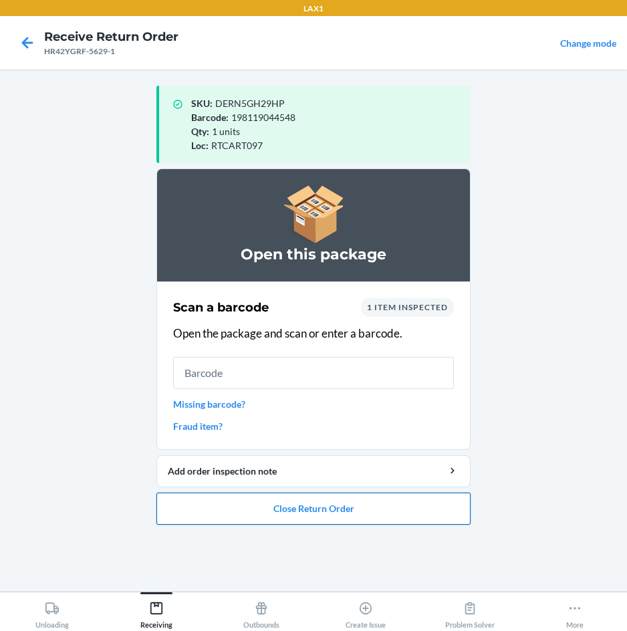
click at [321, 509] on button "Close Return Order" at bounding box center [313, 508] width 314 height 32
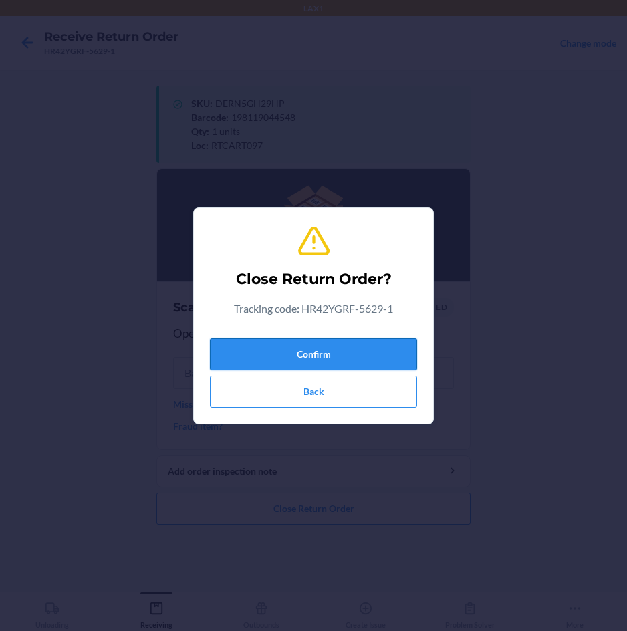
click at [323, 358] on button "Confirm" at bounding box center [313, 354] width 207 height 32
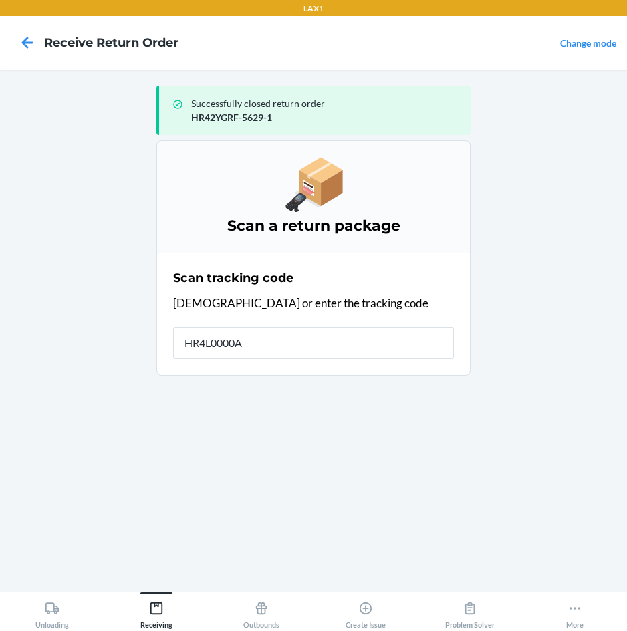
type input "HR4L0000A8"
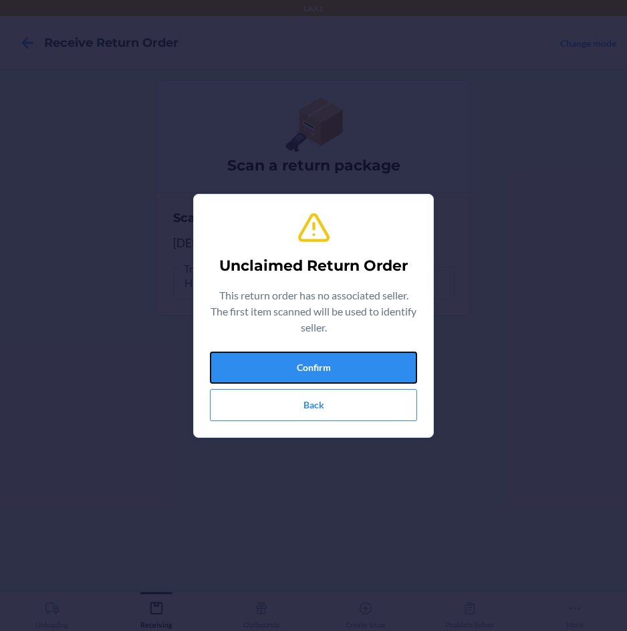
click at [323, 358] on button "Confirm" at bounding box center [313, 367] width 207 height 32
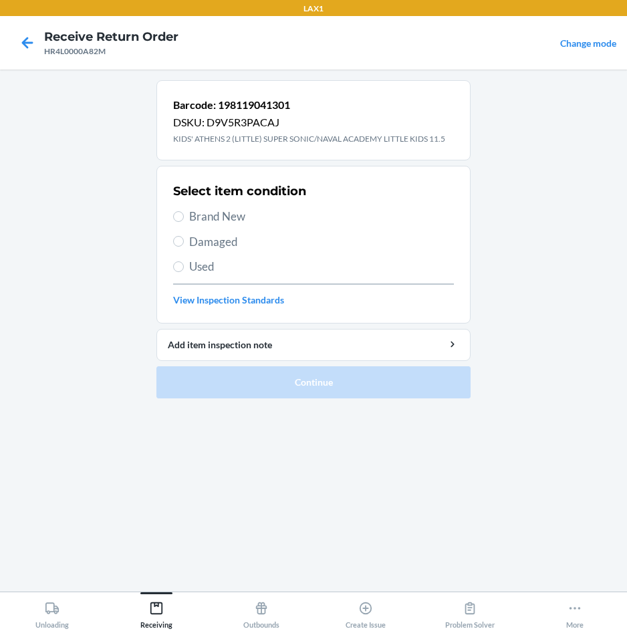
click at [233, 216] on span "Brand New" at bounding box center [321, 216] width 265 height 17
click at [184, 216] on input "Brand New" at bounding box center [178, 216] width 11 height 11
radio input "true"
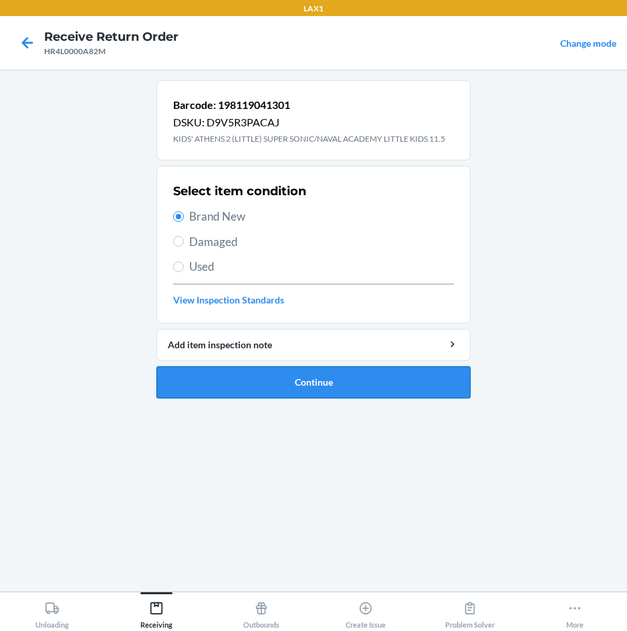
click at [231, 372] on button "Continue" at bounding box center [313, 382] width 314 height 32
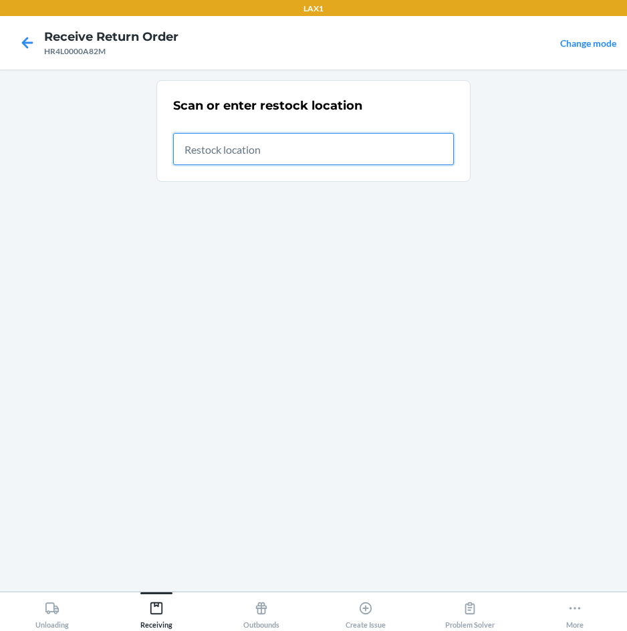
click at [206, 151] on input "text" at bounding box center [313, 149] width 281 height 32
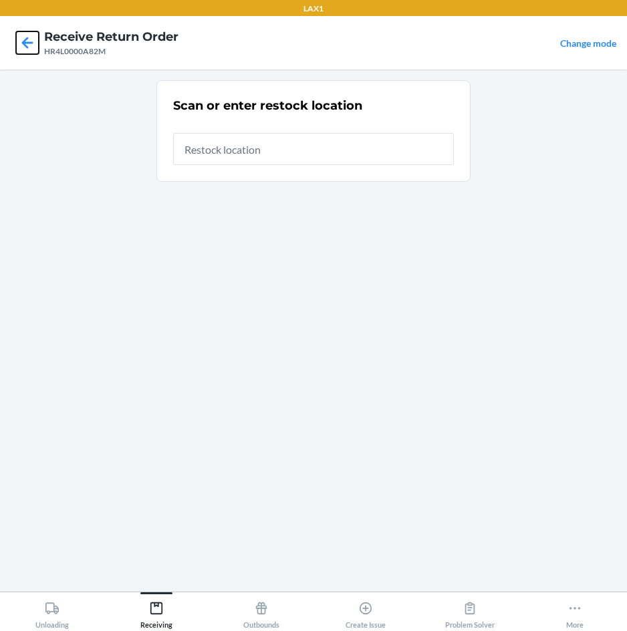
click at [21, 45] on icon at bounding box center [27, 42] width 23 height 23
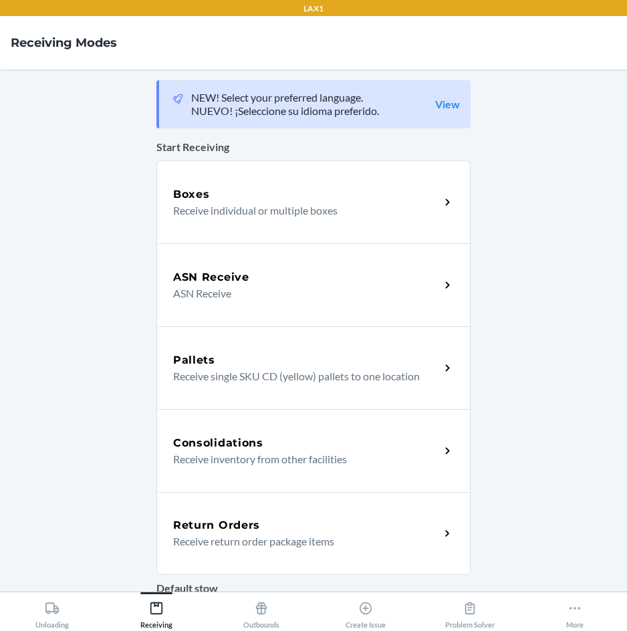
click at [258, 526] on div "Return Orders" at bounding box center [306, 525] width 267 height 16
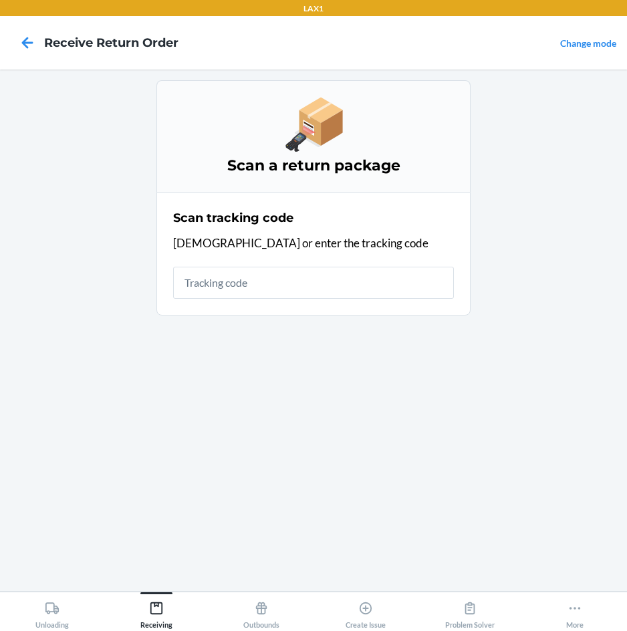
click at [422, 281] on input "text" at bounding box center [313, 283] width 281 height 32
click at [25, 37] on icon at bounding box center [27, 42] width 23 height 23
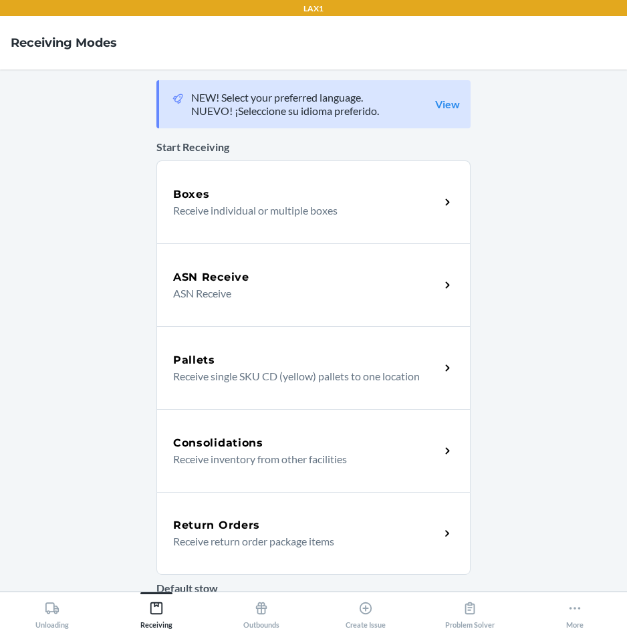
click at [266, 522] on div "Return Orders" at bounding box center [306, 525] width 267 height 16
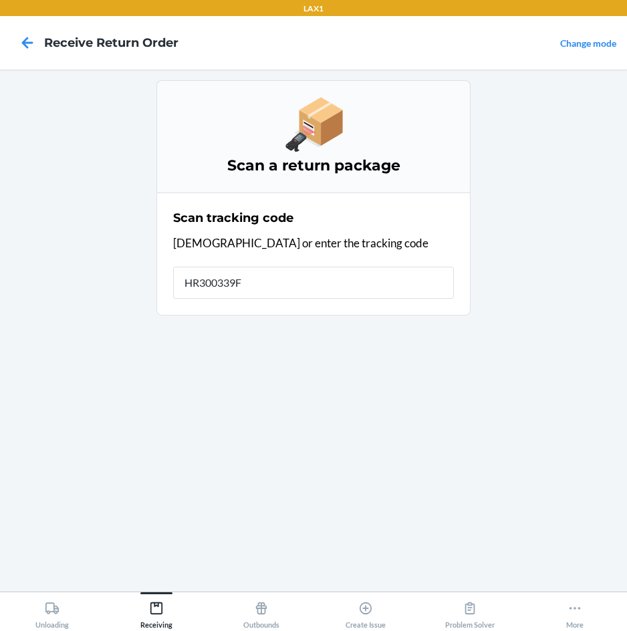
type input "HR300339FFF"
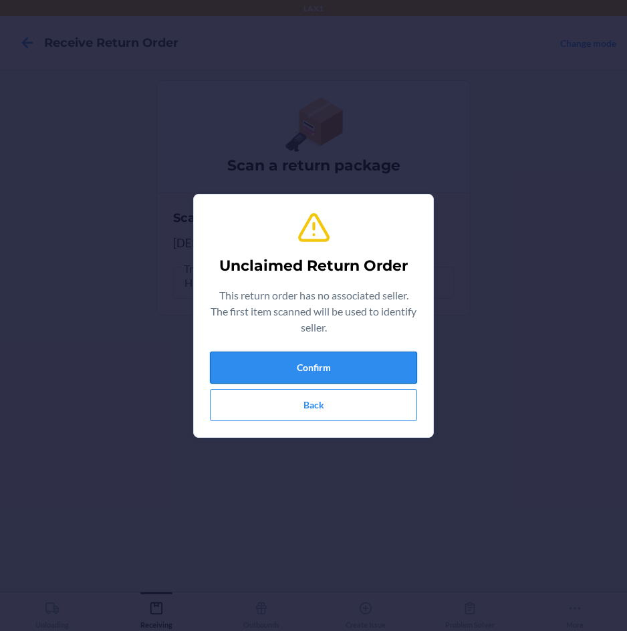
click at [350, 372] on button "Confirm" at bounding box center [313, 367] width 207 height 32
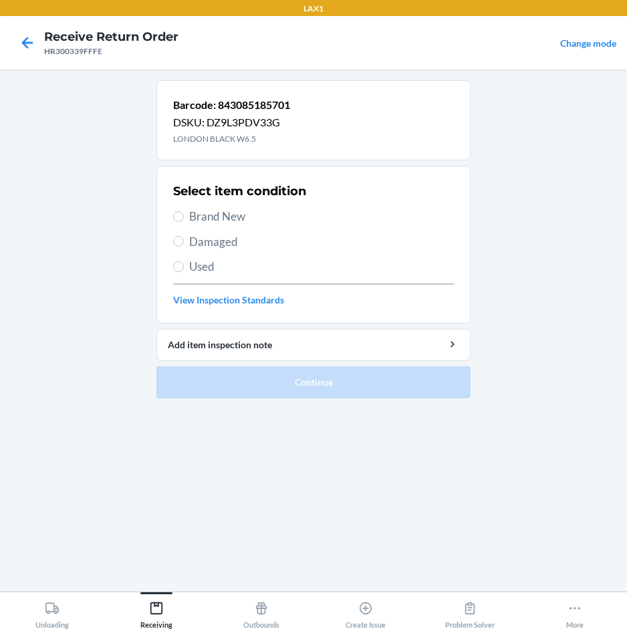
click at [221, 216] on span "Brand New" at bounding box center [321, 216] width 265 height 17
click at [184, 216] on input "Brand New" at bounding box center [178, 216] width 11 height 11
radio input "true"
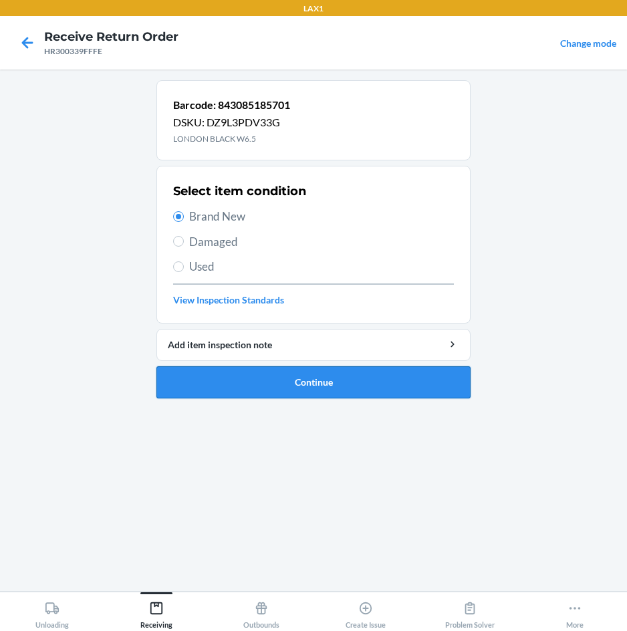
click at [283, 378] on button "Continue" at bounding box center [313, 382] width 314 height 32
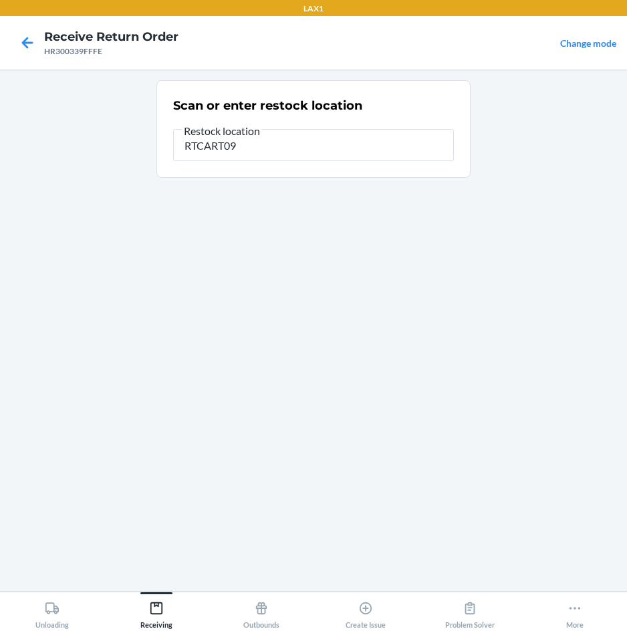
type input "RTCART097"
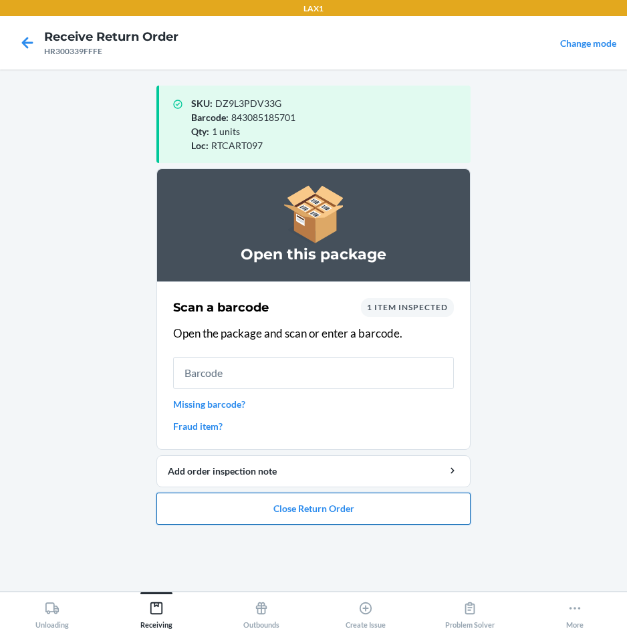
click at [325, 506] on button "Close Return Order" at bounding box center [313, 508] width 314 height 32
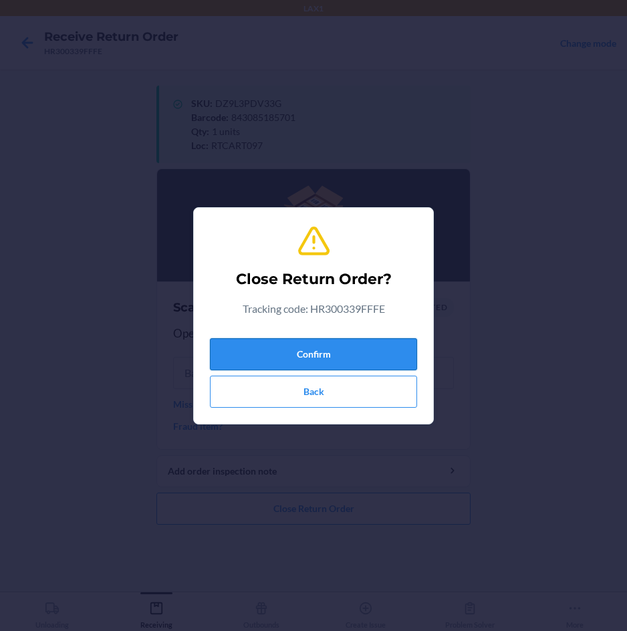
click at [372, 343] on button "Confirm" at bounding box center [313, 354] width 207 height 32
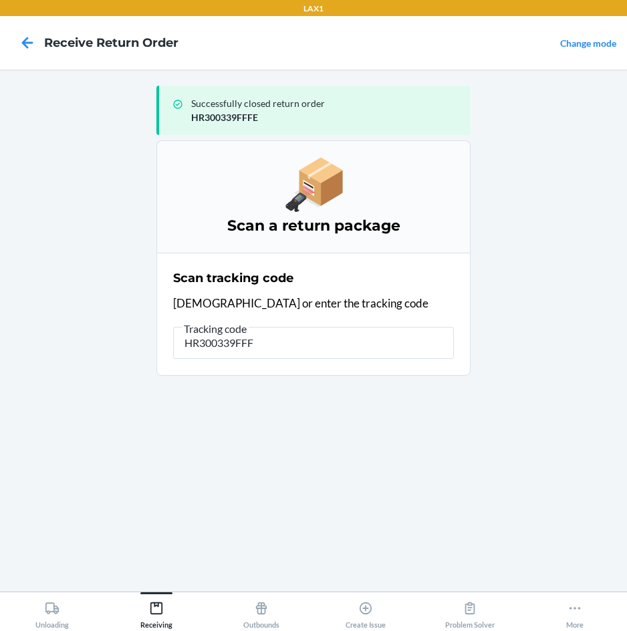
type input "HR300339FFFE"
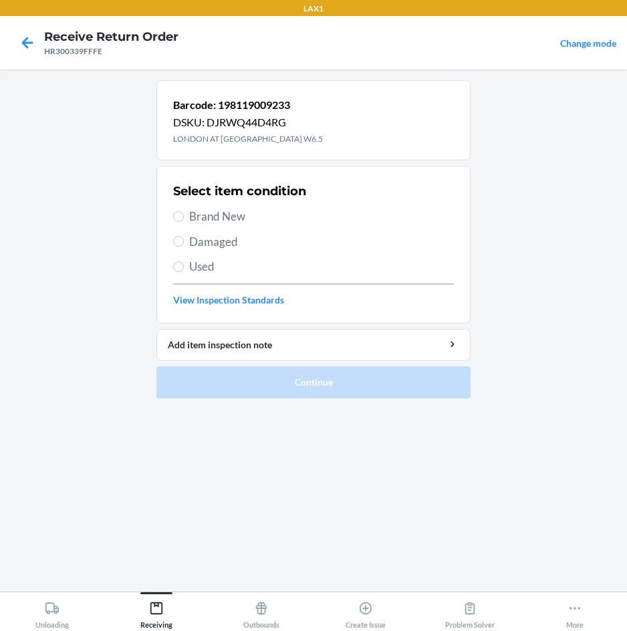
click at [219, 211] on span "Brand New" at bounding box center [321, 216] width 265 height 17
click at [184, 211] on input "Brand New" at bounding box center [178, 216] width 11 height 11
radio input "true"
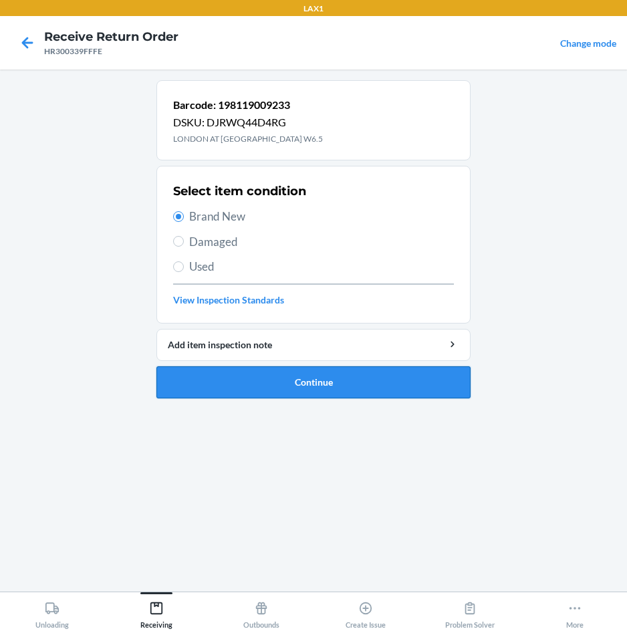
click at [322, 376] on button "Continue" at bounding box center [313, 382] width 314 height 32
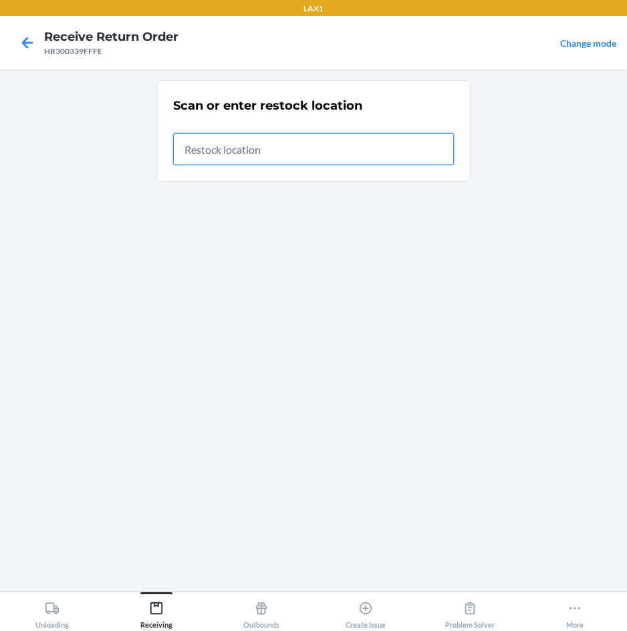
click at [296, 149] on input "text" at bounding box center [313, 149] width 281 height 32
type input "RTCART097"
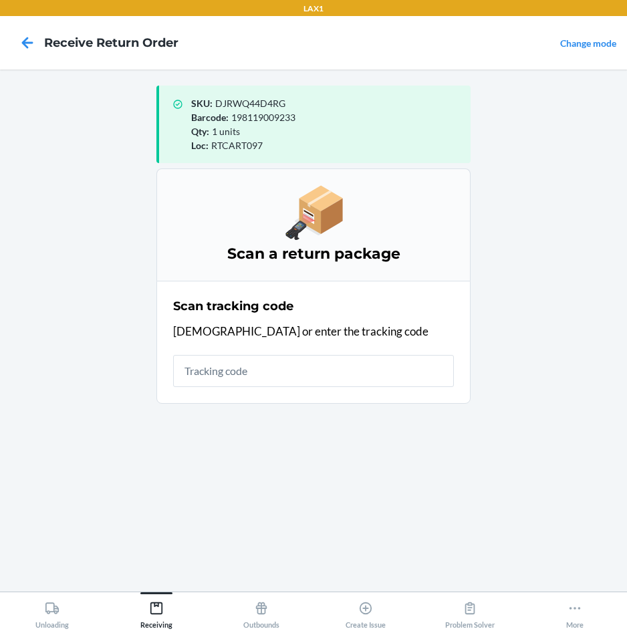
click at [260, 353] on div "Scan tracking code Scan or enter the tracking code" at bounding box center [313, 342] width 281 height 98
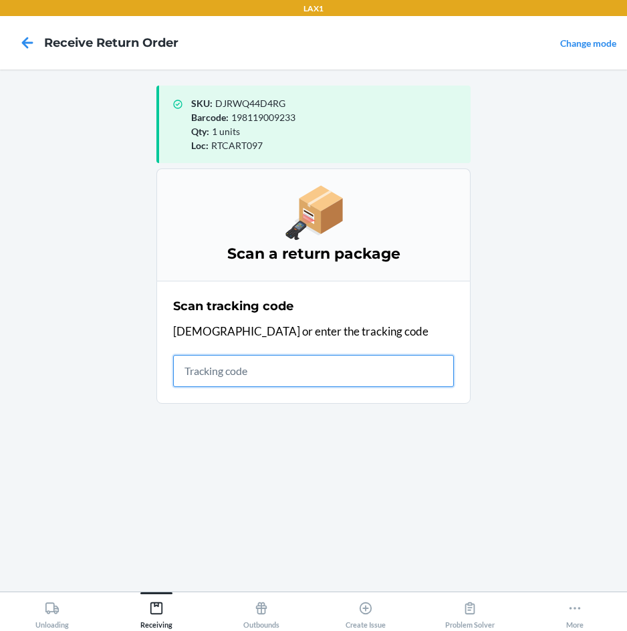
click at [261, 370] on input "text" at bounding box center [313, 371] width 281 height 32
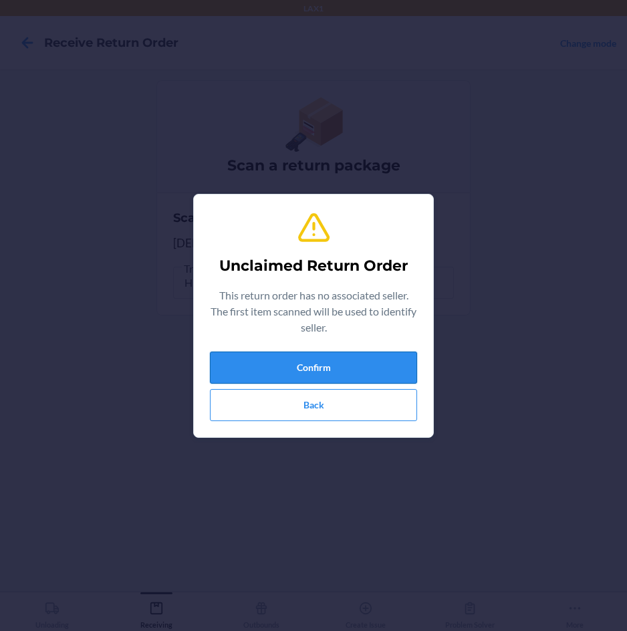
click at [261, 370] on button "Confirm" at bounding box center [313, 367] width 207 height 32
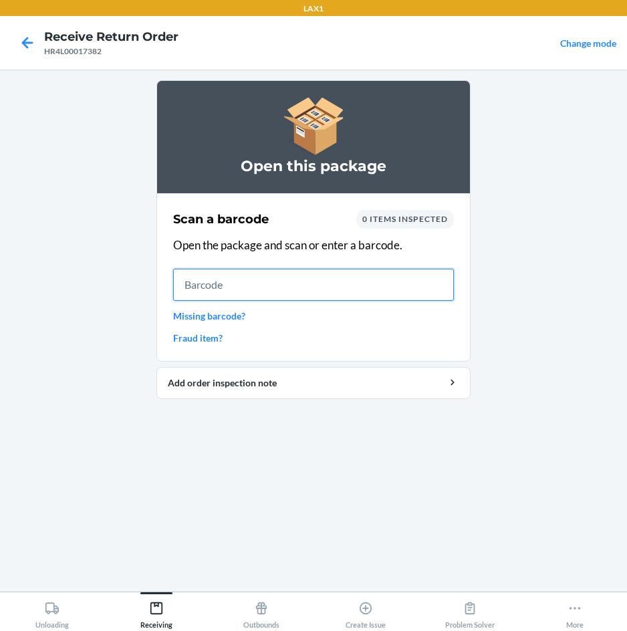
click at [358, 287] on input "text" at bounding box center [313, 285] width 281 height 32
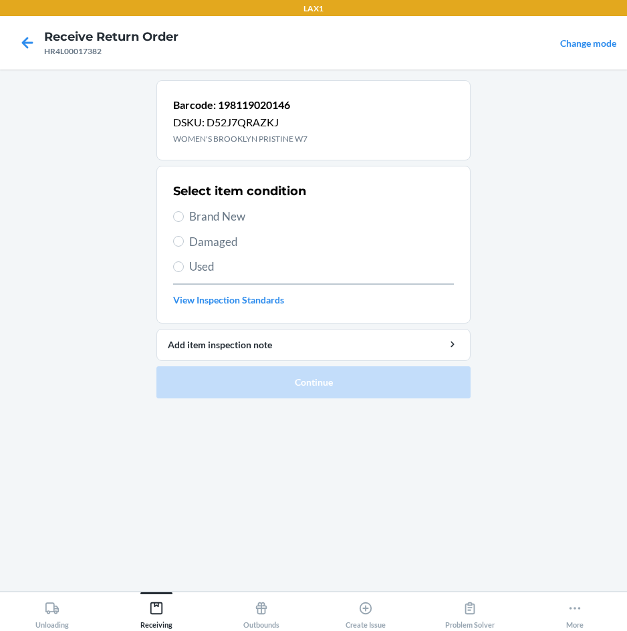
click at [234, 221] on span "Brand New" at bounding box center [321, 216] width 265 height 17
click at [184, 221] on input "Brand New" at bounding box center [178, 216] width 11 height 11
radio input "true"
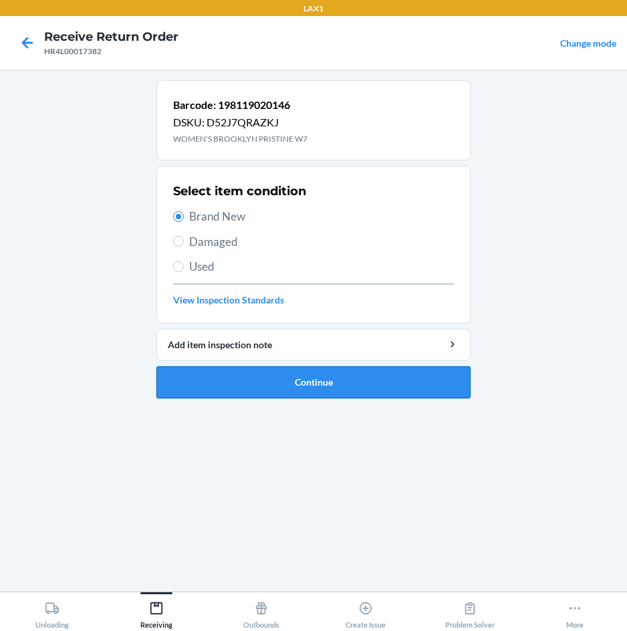
click at [293, 374] on button "Continue" at bounding box center [313, 382] width 314 height 32
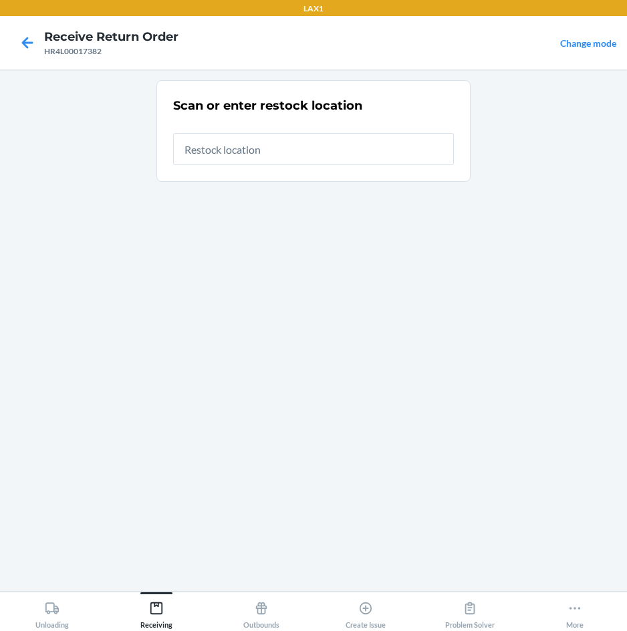
click at [296, 150] on input "text" at bounding box center [313, 149] width 281 height 32
type input "RTCART097"
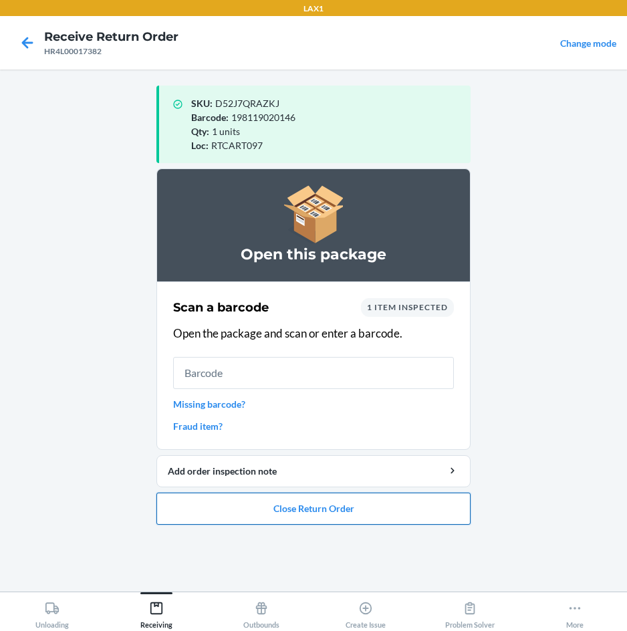
click at [281, 506] on button "Close Return Order" at bounding box center [313, 508] width 314 height 32
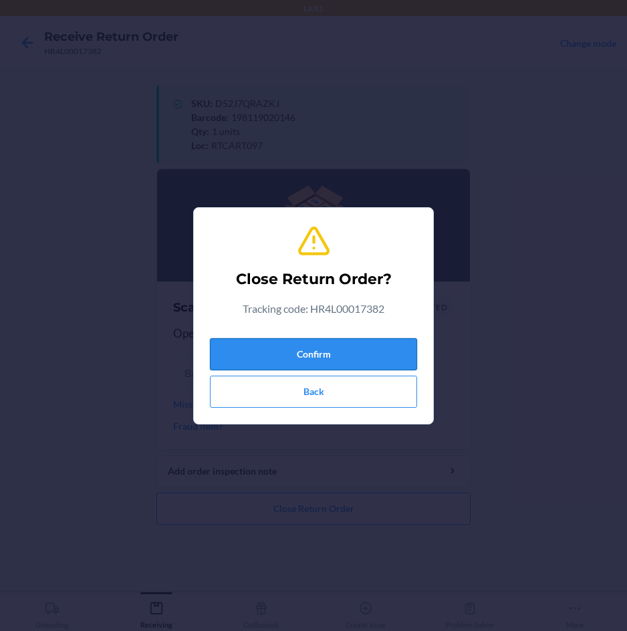
click at [327, 347] on button "Confirm" at bounding box center [313, 354] width 207 height 32
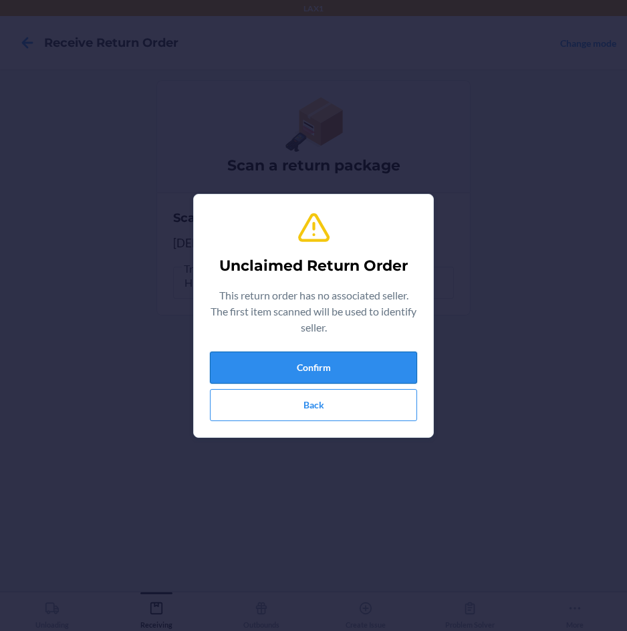
click at [327, 363] on button "Confirm" at bounding box center [313, 367] width 207 height 32
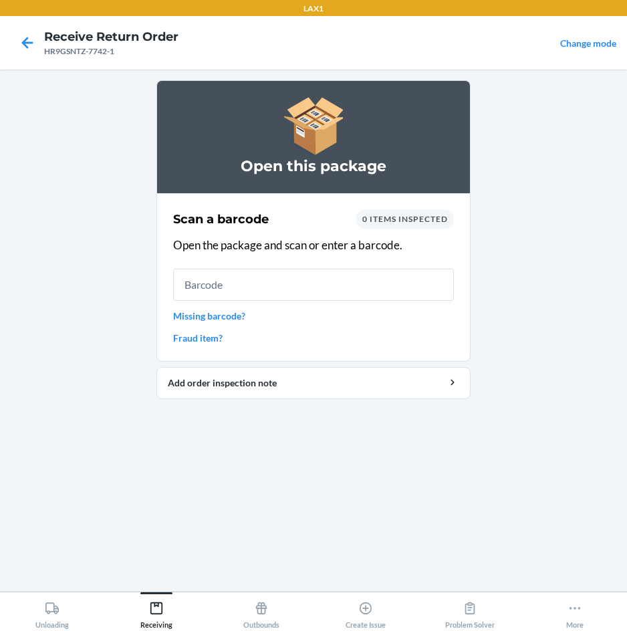
click at [323, 288] on input "text" at bounding box center [313, 285] width 281 height 32
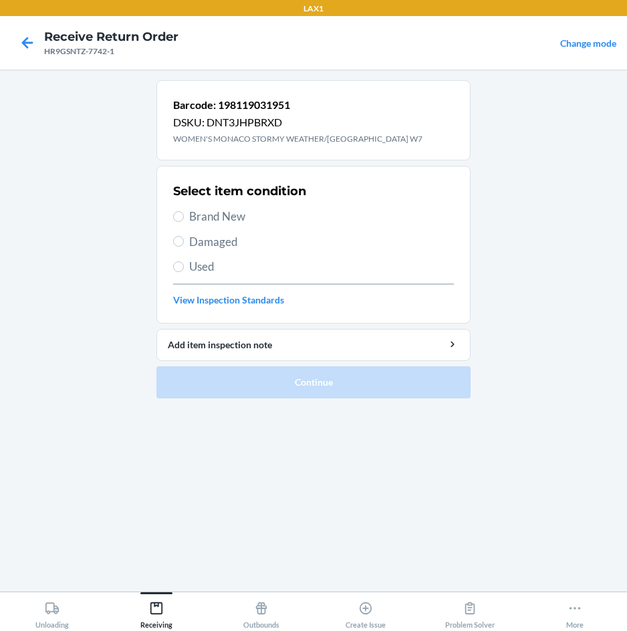
click at [234, 213] on span "Brand New" at bounding box center [321, 216] width 265 height 17
click at [184, 213] on input "Brand New" at bounding box center [178, 216] width 11 height 11
radio input "true"
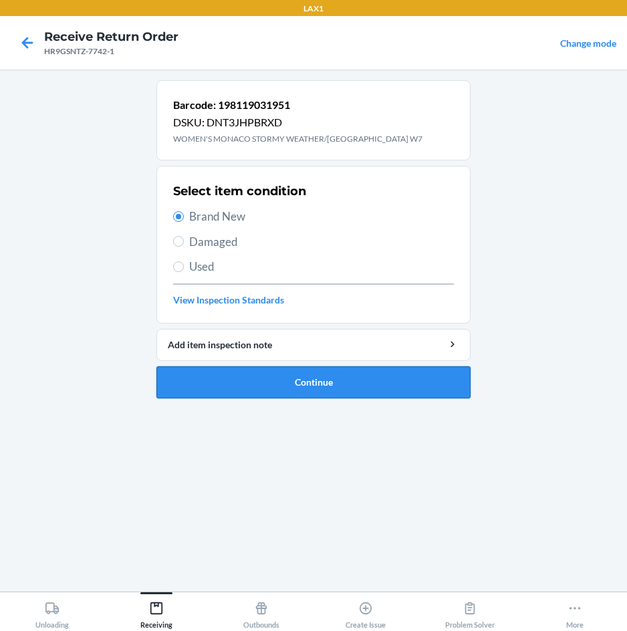
click at [299, 381] on button "Continue" at bounding box center [313, 382] width 314 height 32
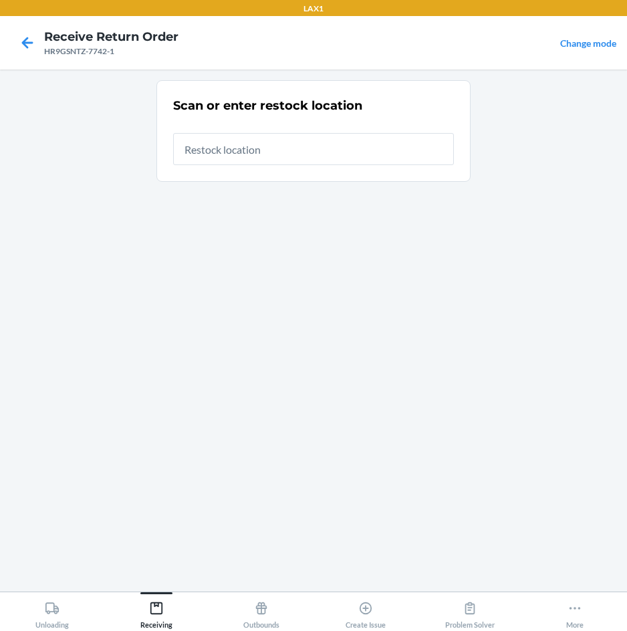
click at [368, 140] on input "text" at bounding box center [313, 149] width 281 height 32
type input "RTCART097"
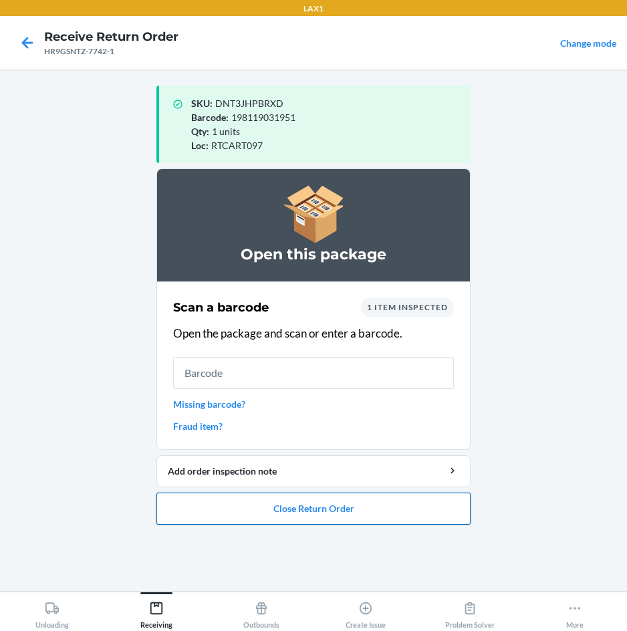
click at [353, 508] on button "Close Return Order" at bounding box center [313, 508] width 314 height 32
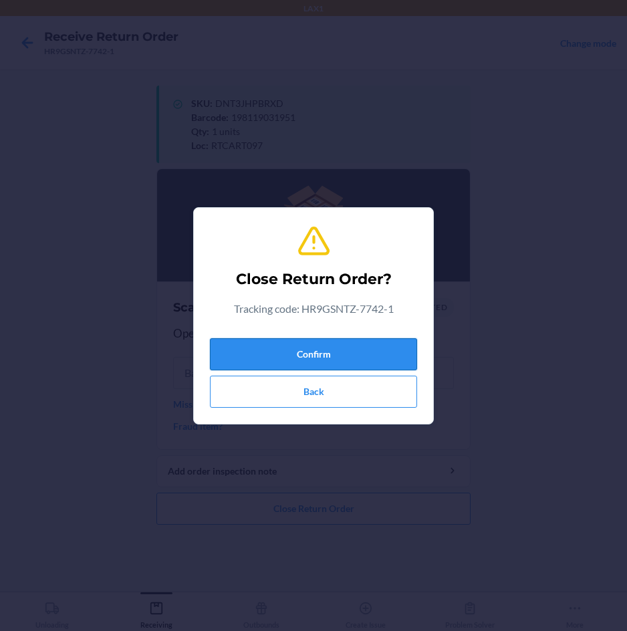
click at [358, 349] on button "Confirm" at bounding box center [313, 354] width 207 height 32
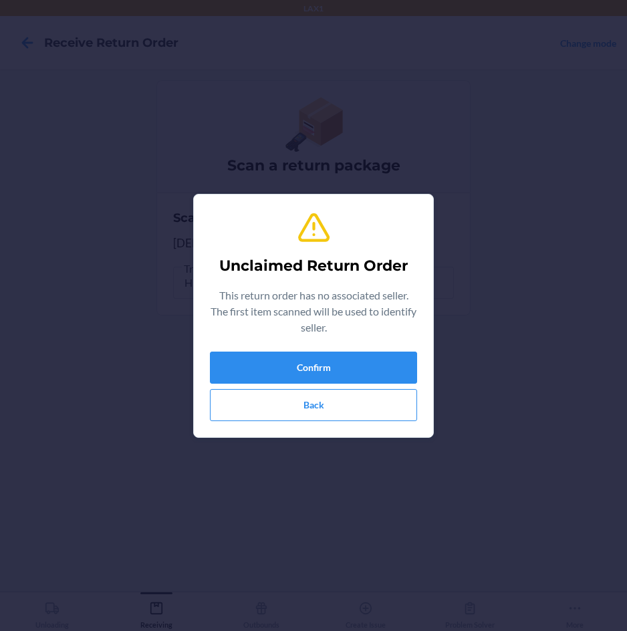
click at [358, 350] on div "Unclaimed Return Order This return order has no associated seller. The first it…" at bounding box center [313, 315] width 207 height 221
click at [355, 368] on button "Confirm" at bounding box center [313, 367] width 207 height 32
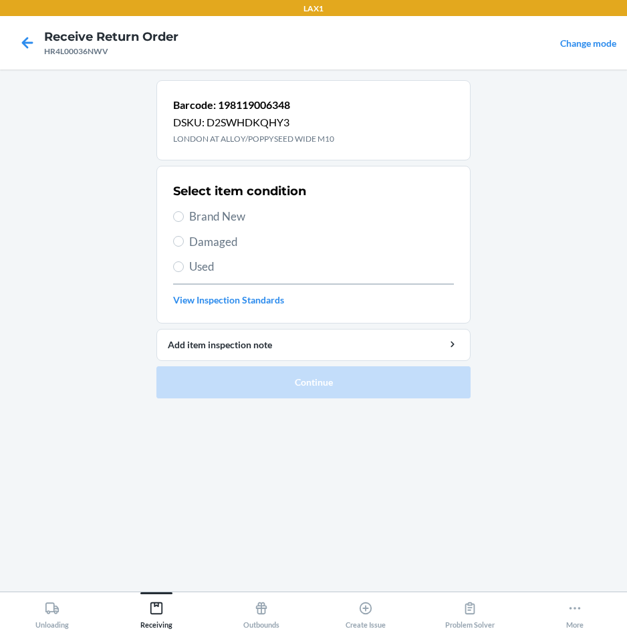
click at [223, 219] on span "Brand New" at bounding box center [321, 216] width 265 height 17
click at [184, 219] on input "Brand New" at bounding box center [178, 216] width 11 height 11
radio input "true"
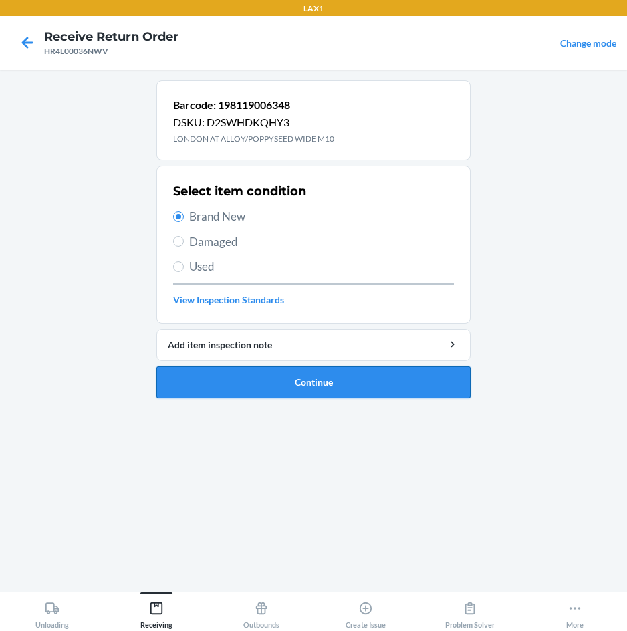
click at [260, 375] on button "Continue" at bounding box center [313, 382] width 314 height 32
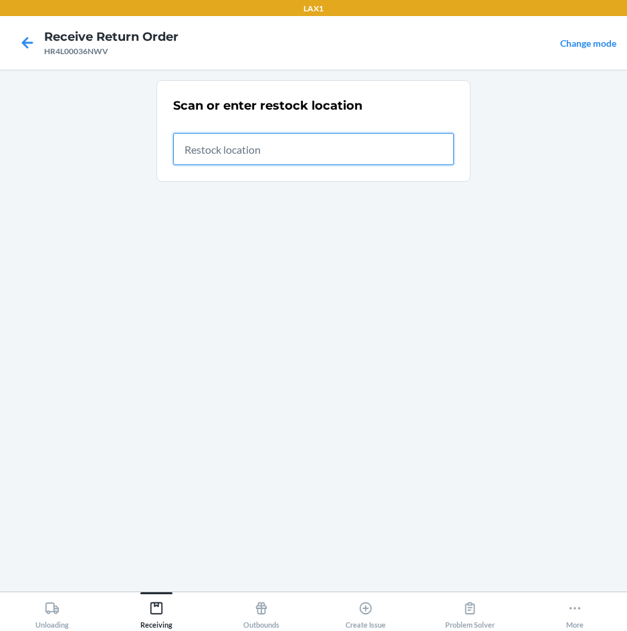
click at [365, 150] on input "text" at bounding box center [313, 149] width 281 height 32
type input "RTCART097"
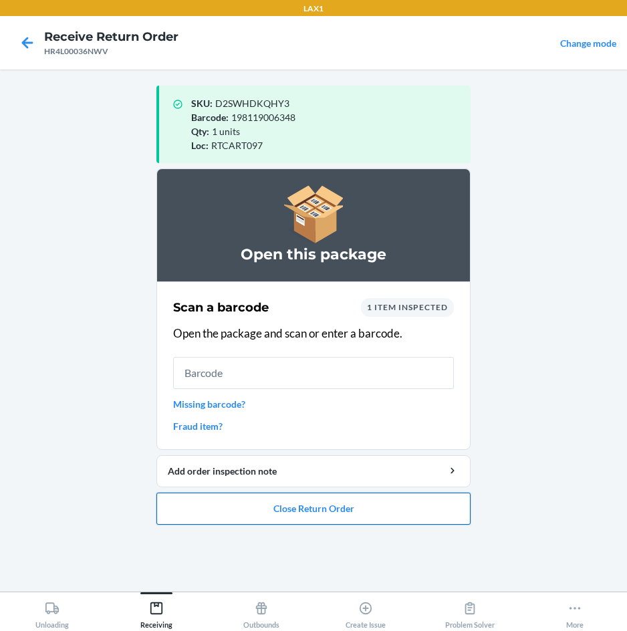
click at [362, 508] on button "Close Return Order" at bounding box center [313, 508] width 314 height 32
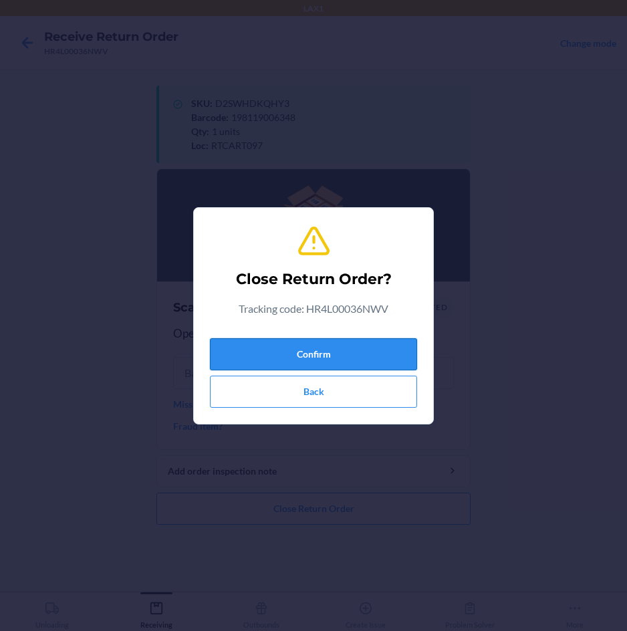
click at [386, 348] on button "Confirm" at bounding box center [313, 354] width 207 height 32
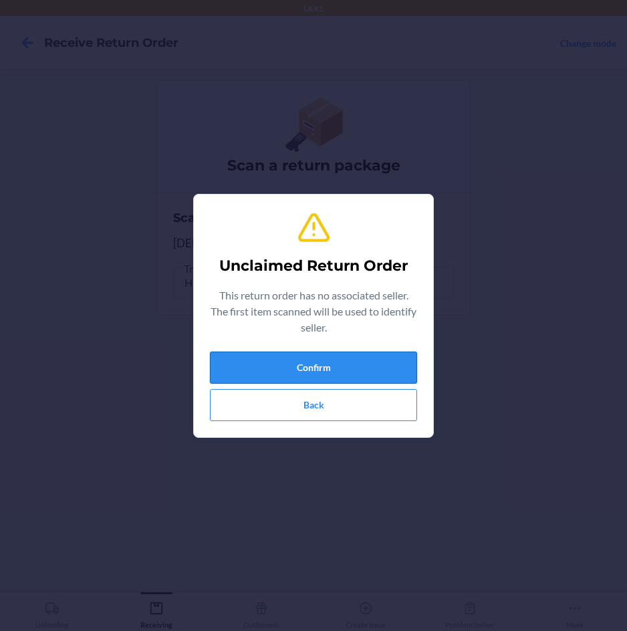
click at [379, 370] on button "Confirm" at bounding box center [313, 367] width 207 height 32
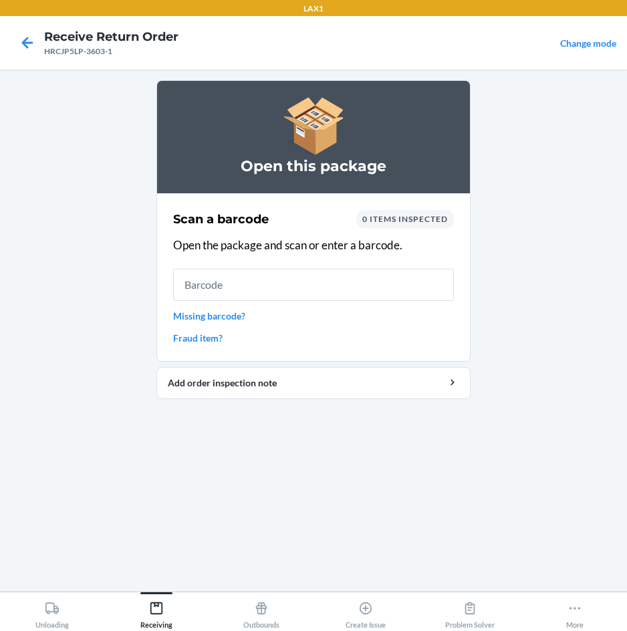
click at [377, 289] on input "text" at bounding box center [313, 285] width 281 height 32
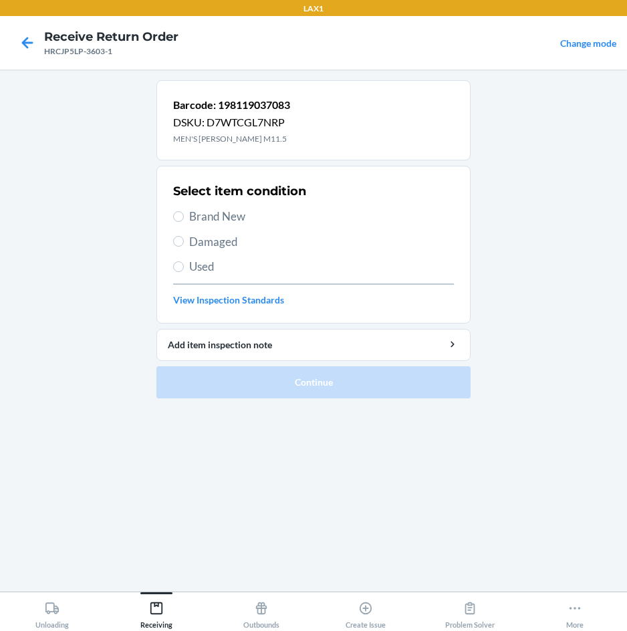
click at [241, 216] on span "Brand New" at bounding box center [321, 216] width 265 height 17
click at [184, 216] on input "Brand New" at bounding box center [178, 216] width 11 height 11
radio input "true"
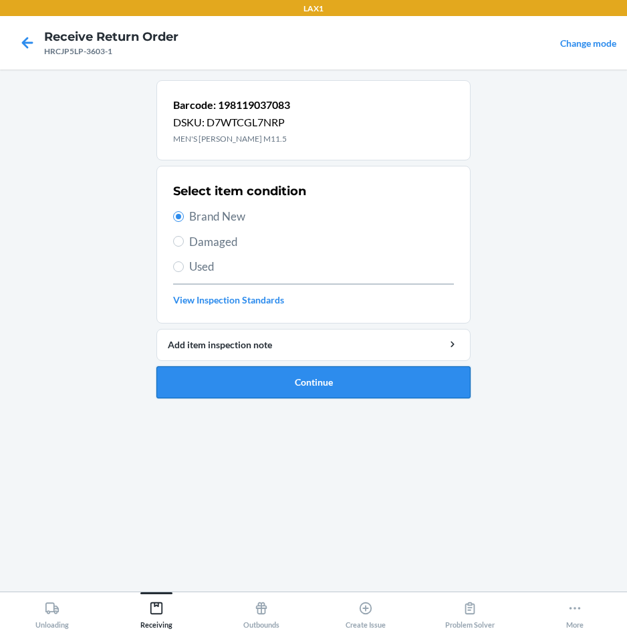
click at [255, 382] on button "Continue" at bounding box center [313, 382] width 314 height 32
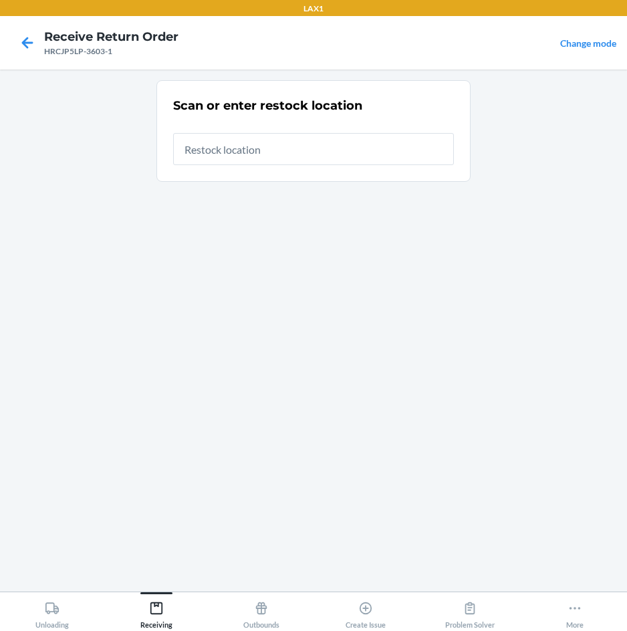
click at [347, 153] on input "text" at bounding box center [313, 149] width 281 height 32
type input "RTCART097"
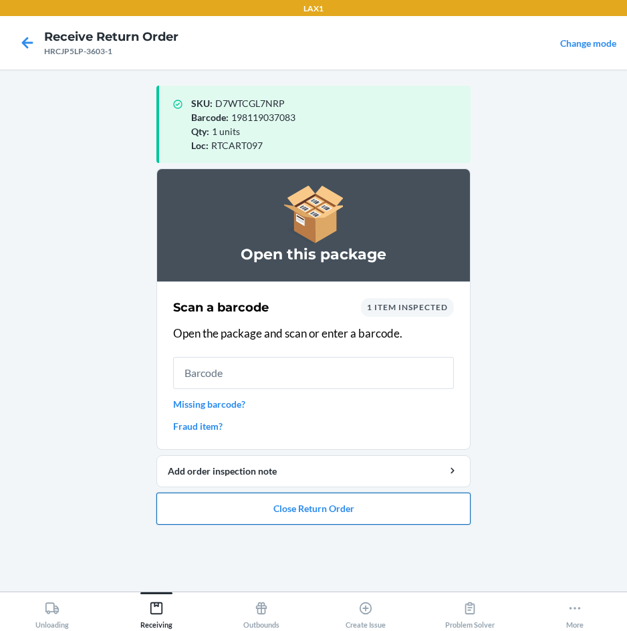
click at [246, 502] on button "Close Return Order" at bounding box center [313, 508] width 314 height 32
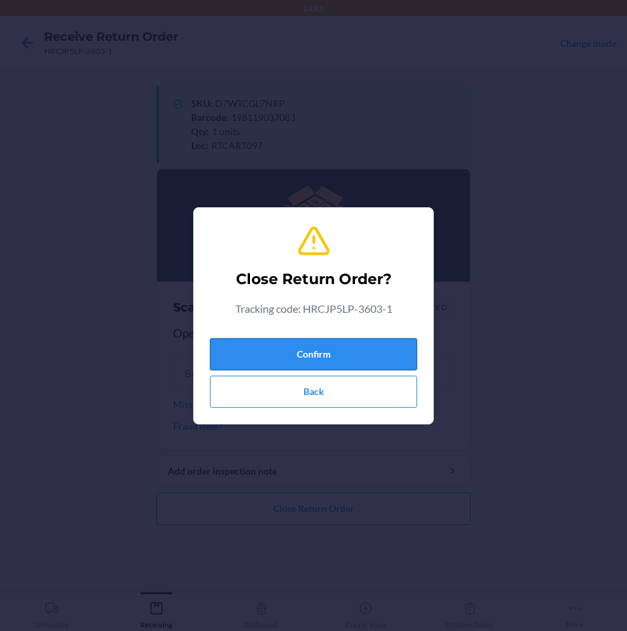
click at [286, 357] on button "Confirm" at bounding box center [313, 354] width 207 height 32
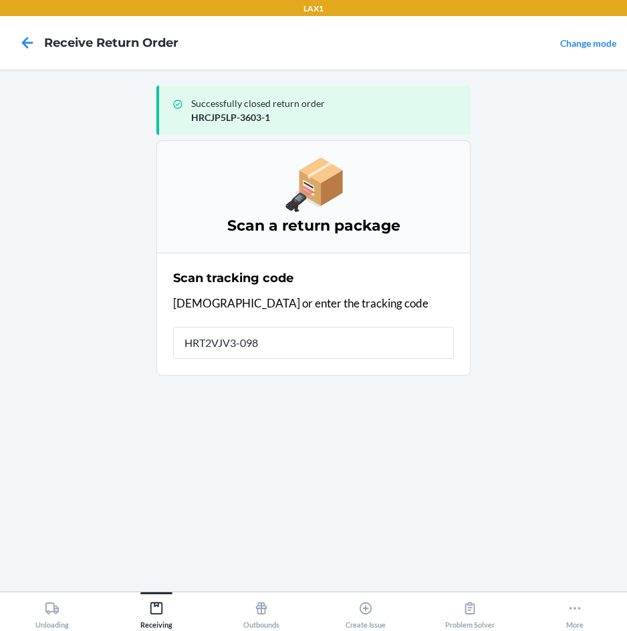
type input "HRT2VJV3-0986"
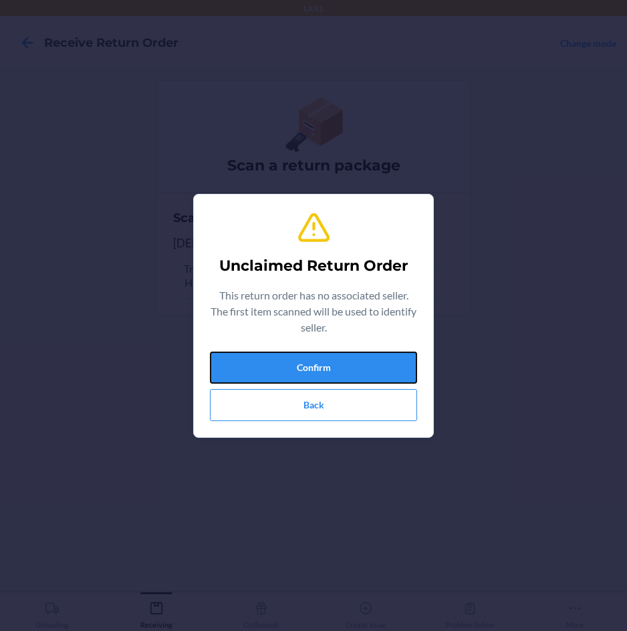
click at [286, 357] on button "Confirm" at bounding box center [313, 367] width 207 height 32
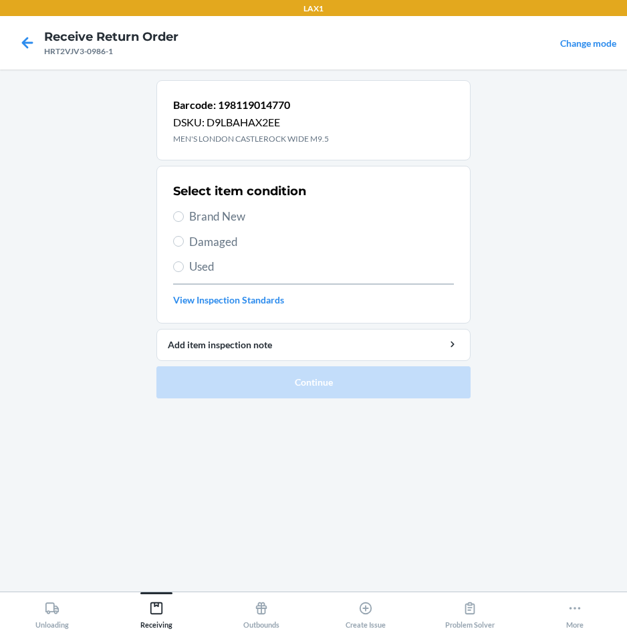
click at [209, 216] on span "Brand New" at bounding box center [321, 216] width 265 height 17
click at [184, 216] on input "Brand New" at bounding box center [178, 216] width 11 height 11
radio input "true"
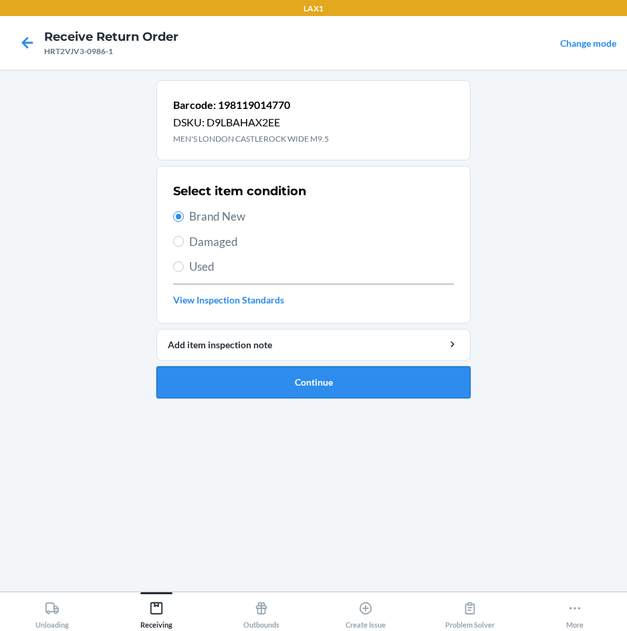
click at [242, 385] on button "Continue" at bounding box center [313, 382] width 314 height 32
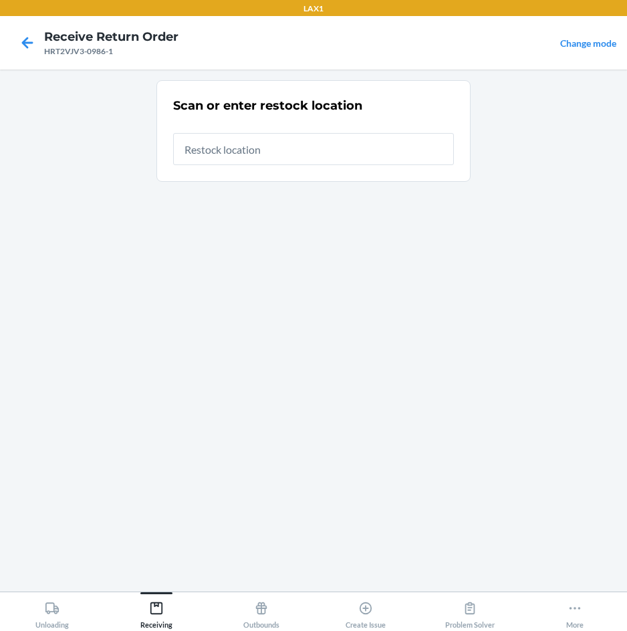
click at [372, 156] on input "text" at bounding box center [313, 149] width 281 height 32
type input "RTCART097"
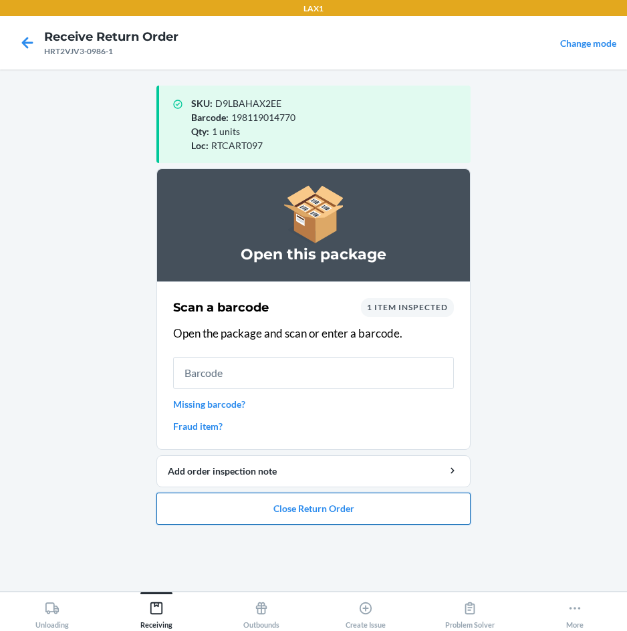
click at [333, 504] on button "Close Return Order" at bounding box center [313, 508] width 314 height 32
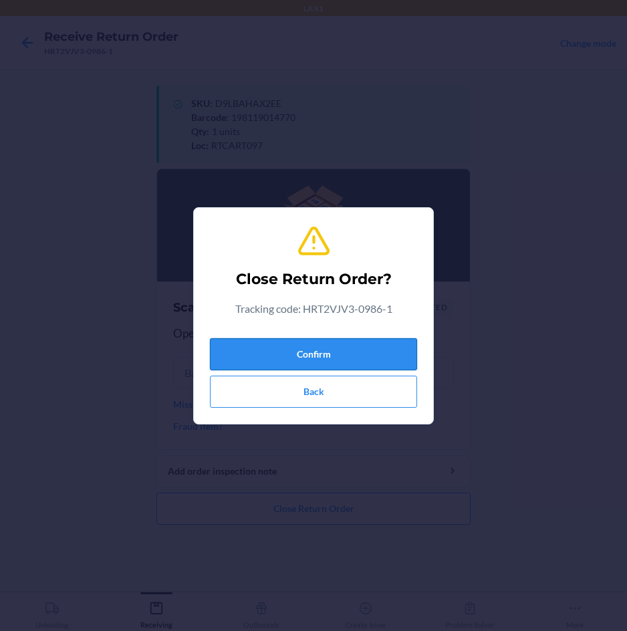
click at [366, 355] on button "Confirm" at bounding box center [313, 354] width 207 height 32
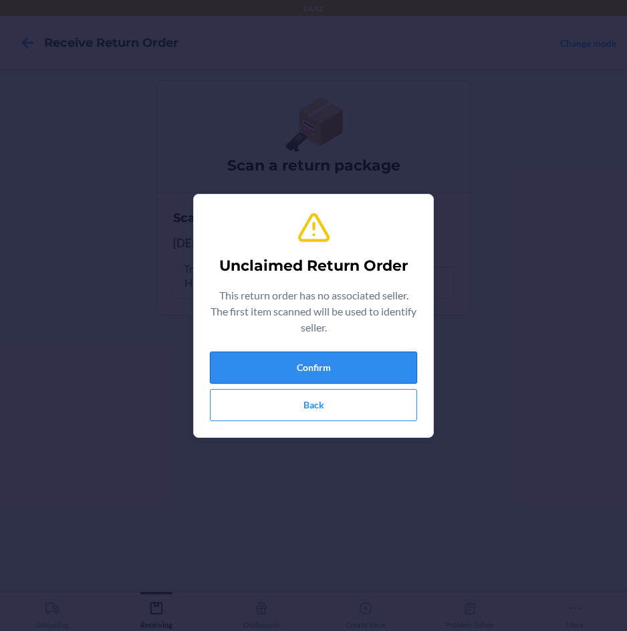
type input "198119018471"
click at [366, 355] on button "Confirm" at bounding box center [313, 367] width 207 height 32
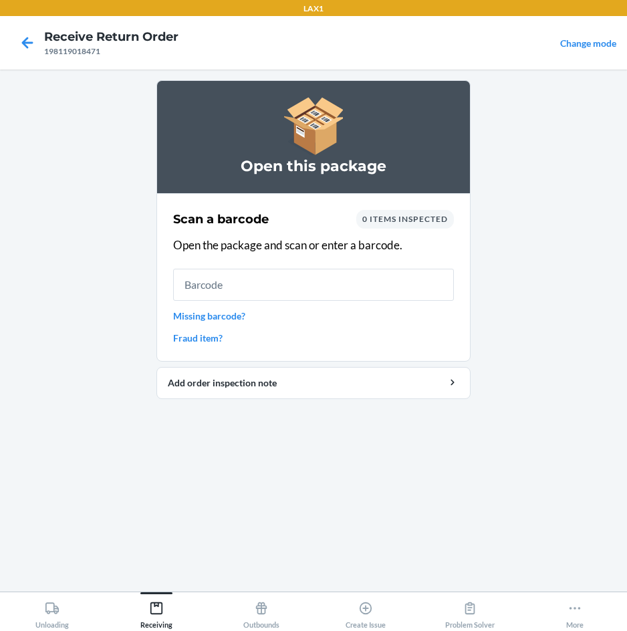
click at [367, 285] on input "text" at bounding box center [313, 285] width 281 height 32
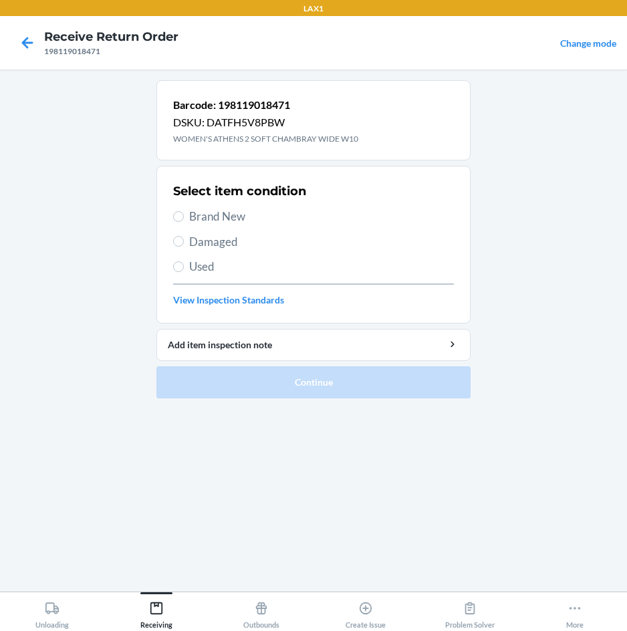
click at [214, 214] on span "Brand New" at bounding box center [321, 216] width 265 height 17
click at [184, 214] on input "Brand New" at bounding box center [178, 216] width 11 height 11
radio input "true"
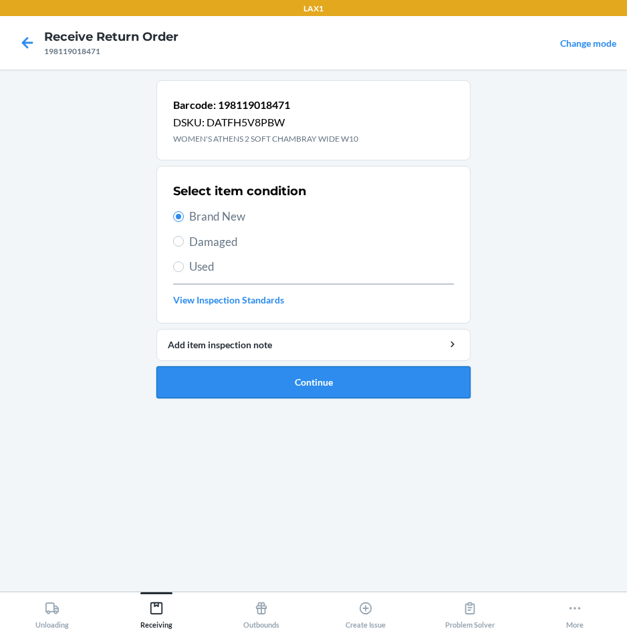
click at [243, 376] on button "Continue" at bounding box center [313, 382] width 314 height 32
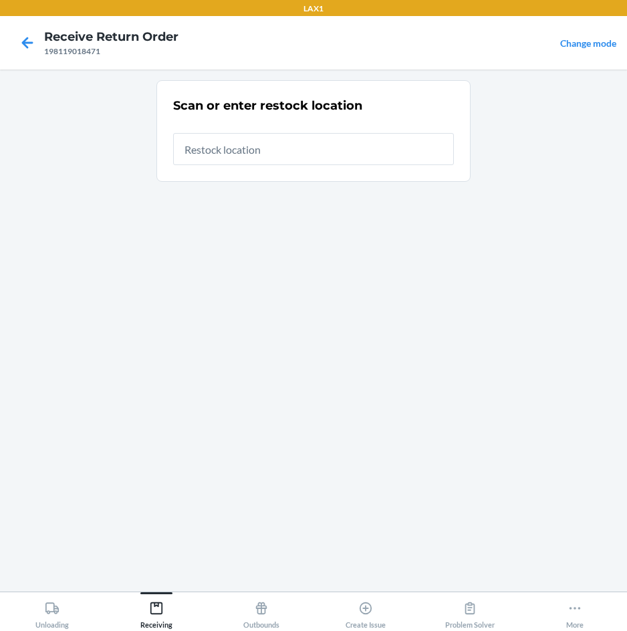
click at [282, 156] on input "text" at bounding box center [313, 149] width 281 height 32
type input "RTCART097"
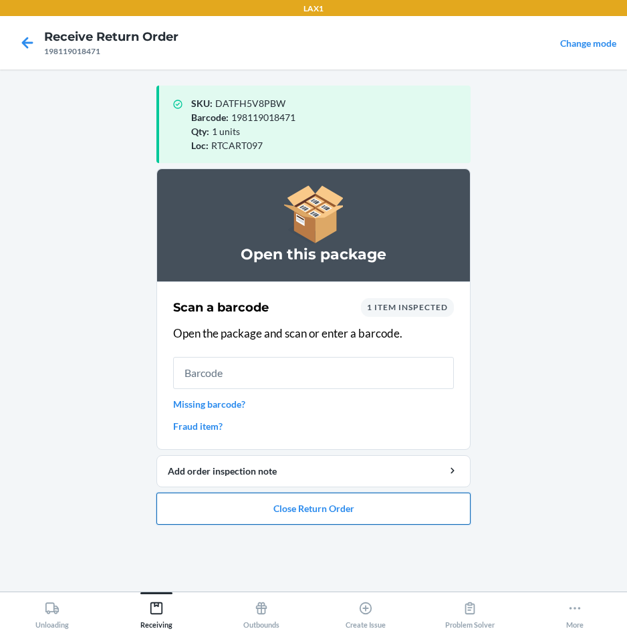
click at [293, 503] on button "Close Return Order" at bounding box center [313, 508] width 314 height 32
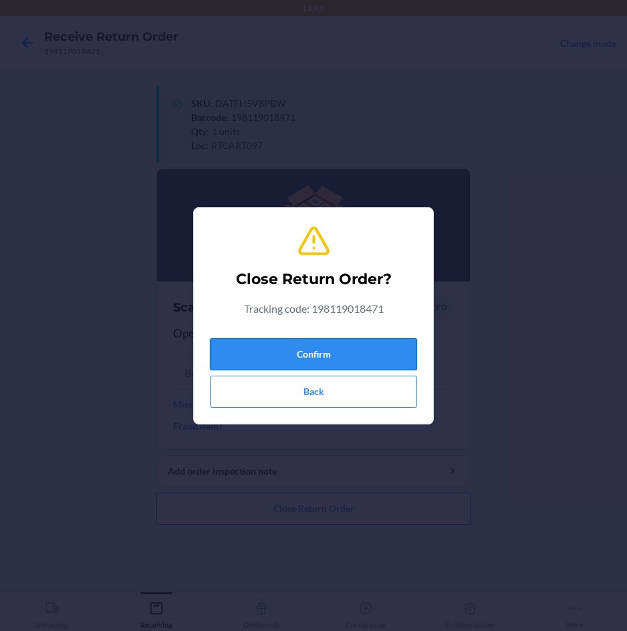
click at [326, 340] on button "Confirm" at bounding box center [313, 354] width 207 height 32
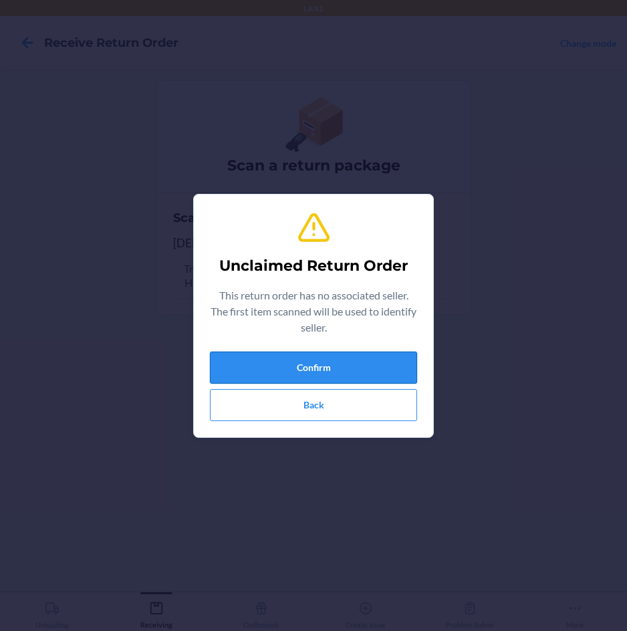
click at [326, 357] on button "Confirm" at bounding box center [313, 367] width 207 height 32
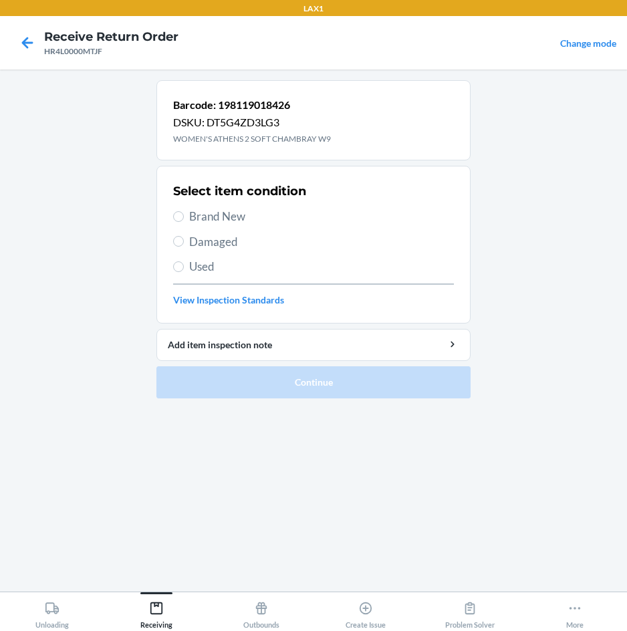
click at [219, 223] on span "Brand New" at bounding box center [321, 216] width 265 height 17
click at [184, 222] on input "Brand New" at bounding box center [178, 216] width 11 height 11
radio input "true"
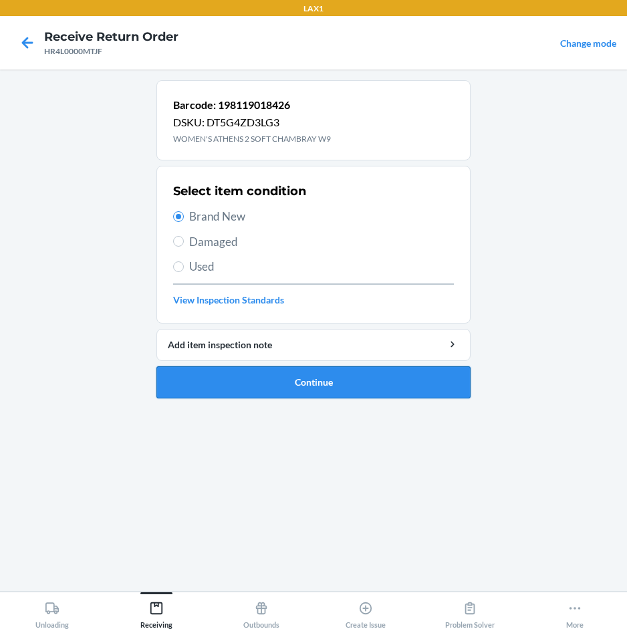
click at [241, 382] on button "Continue" at bounding box center [313, 382] width 314 height 32
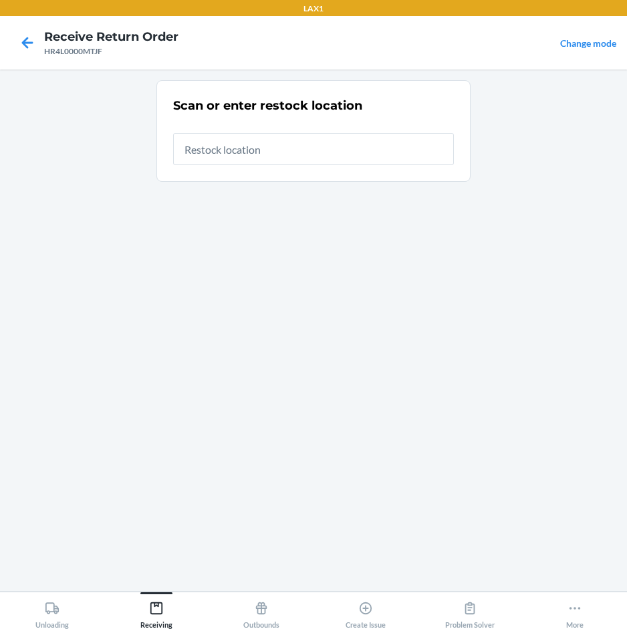
click at [326, 141] on input "text" at bounding box center [313, 149] width 281 height 32
type input "RTCART097"
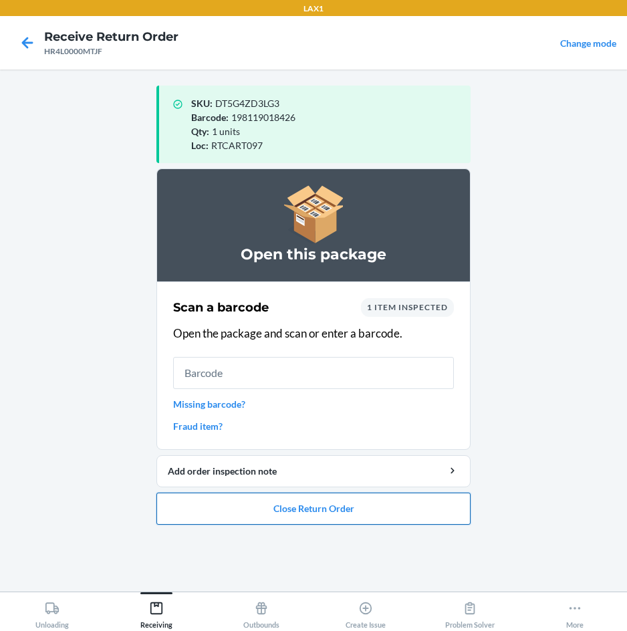
click at [240, 505] on button "Close Return Order" at bounding box center [313, 508] width 314 height 32
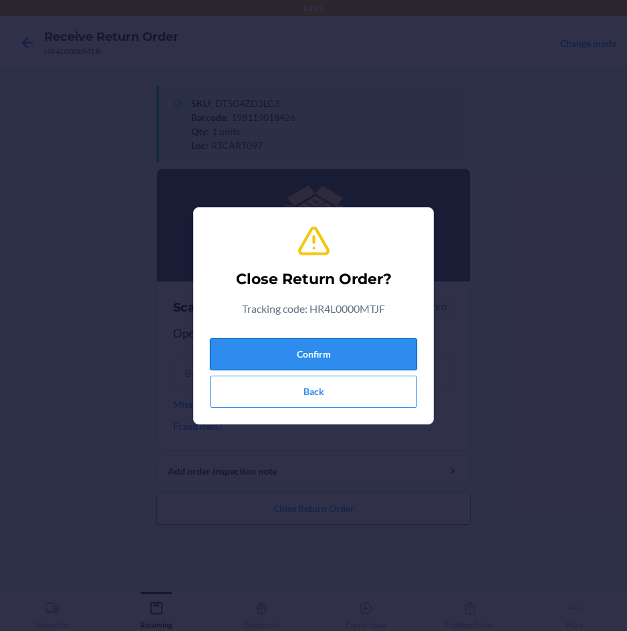
click at [271, 356] on button "Confirm" at bounding box center [313, 354] width 207 height 32
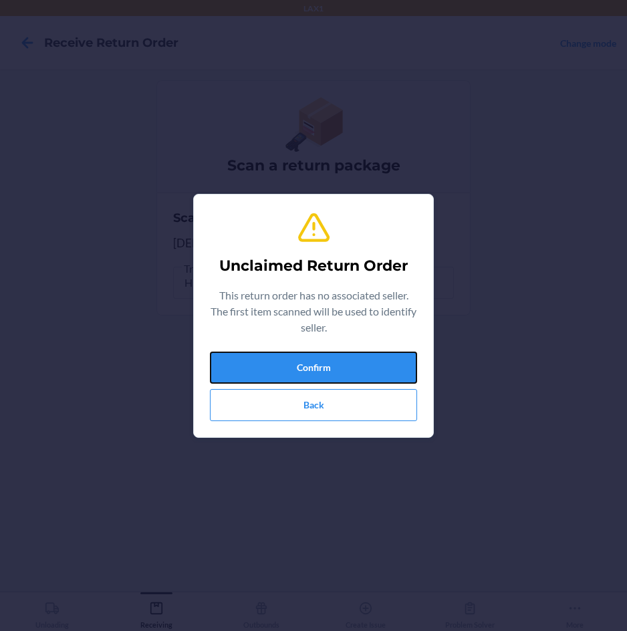
click at [275, 370] on button "Confirm" at bounding box center [313, 367] width 207 height 32
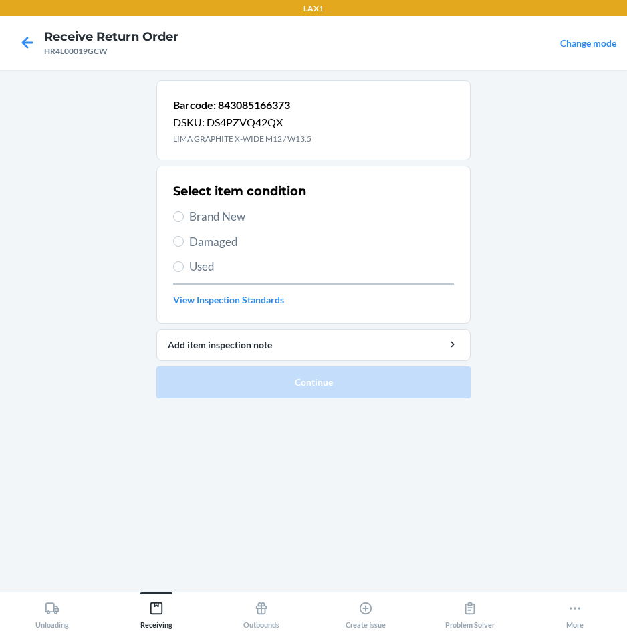
click at [215, 214] on span "Brand New" at bounding box center [321, 216] width 265 height 17
click at [184, 214] on input "Brand New" at bounding box center [178, 216] width 11 height 11
radio input "true"
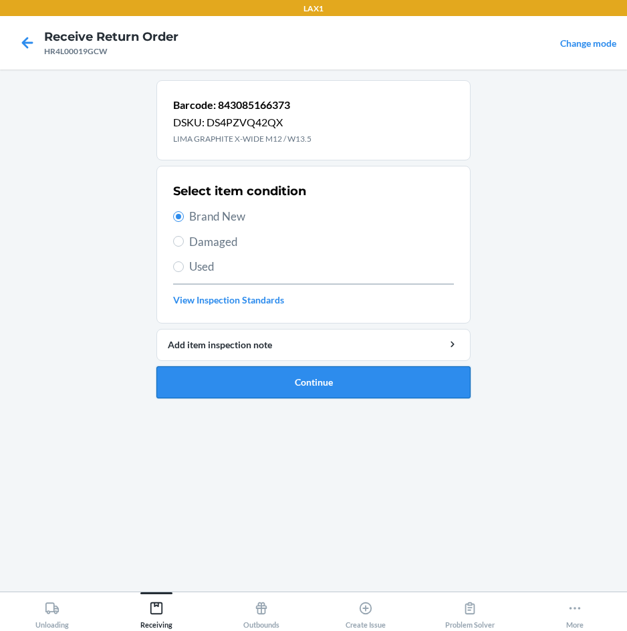
click at [206, 382] on button "Continue" at bounding box center [313, 382] width 314 height 32
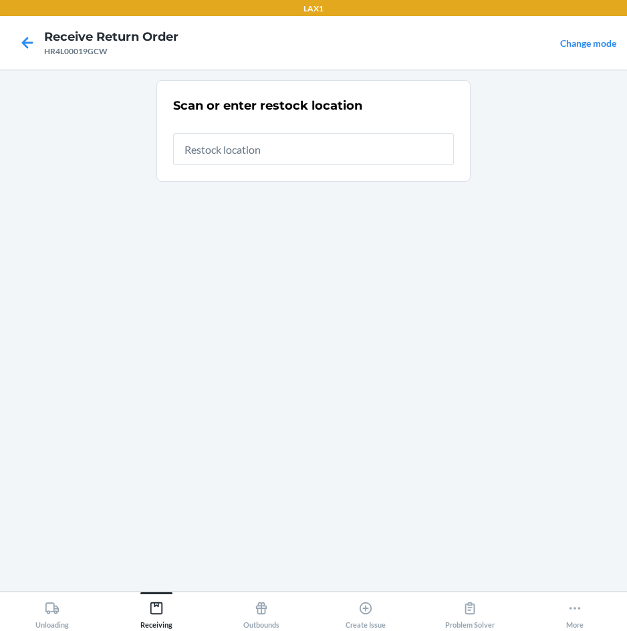
click at [429, 146] on input "text" at bounding box center [313, 149] width 281 height 32
type input "RTCART097"
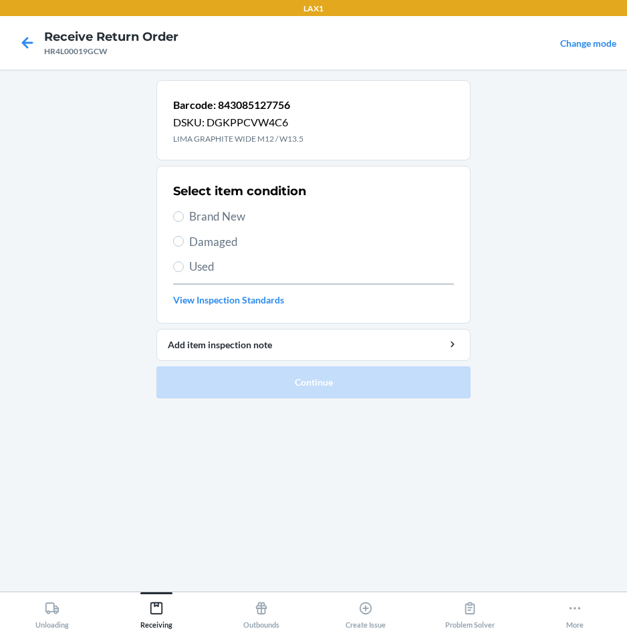
click at [230, 221] on span "Brand New" at bounding box center [321, 216] width 265 height 17
click at [184, 221] on input "Brand New" at bounding box center [178, 216] width 11 height 11
radio input "true"
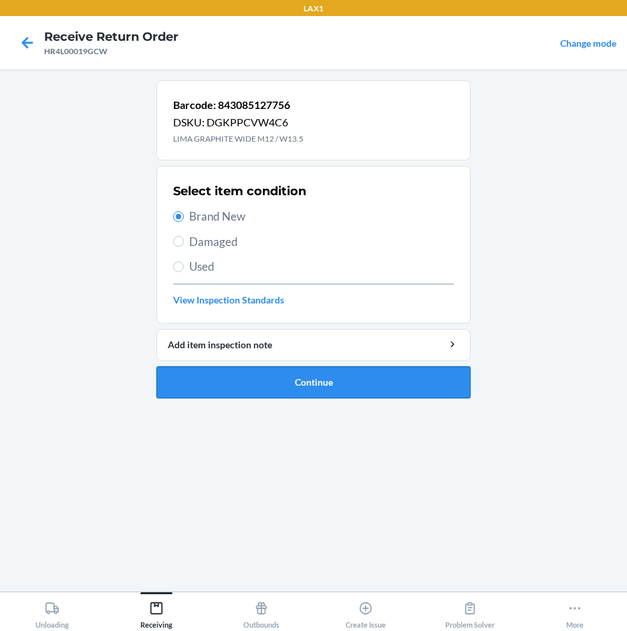
click at [225, 382] on button "Continue" at bounding box center [313, 382] width 314 height 32
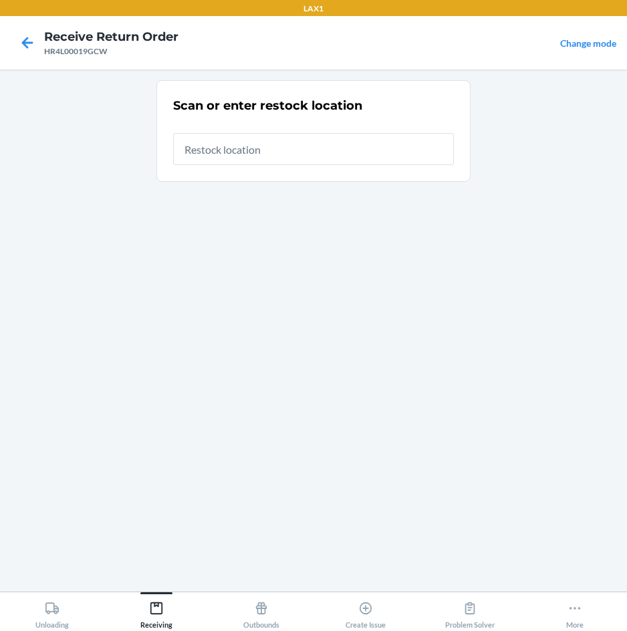
click at [352, 146] on input "text" at bounding box center [313, 149] width 281 height 32
type input "RTCART097"
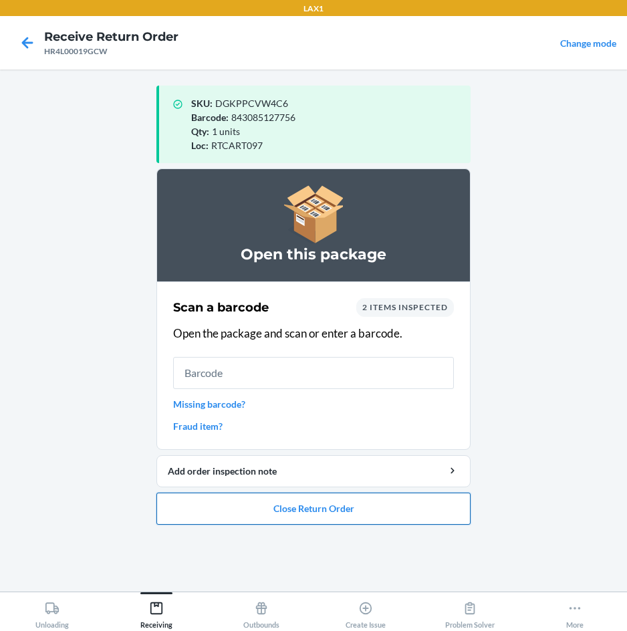
click at [300, 498] on button "Close Return Order" at bounding box center [313, 508] width 314 height 32
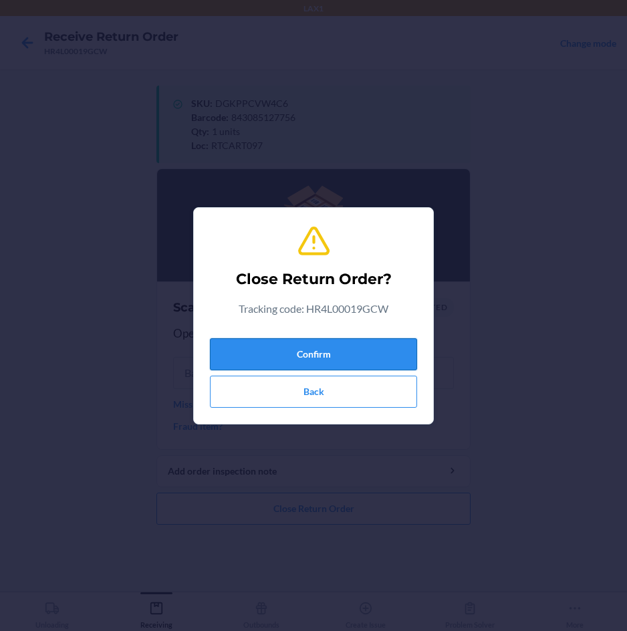
click at [338, 350] on button "Confirm" at bounding box center [313, 354] width 207 height 32
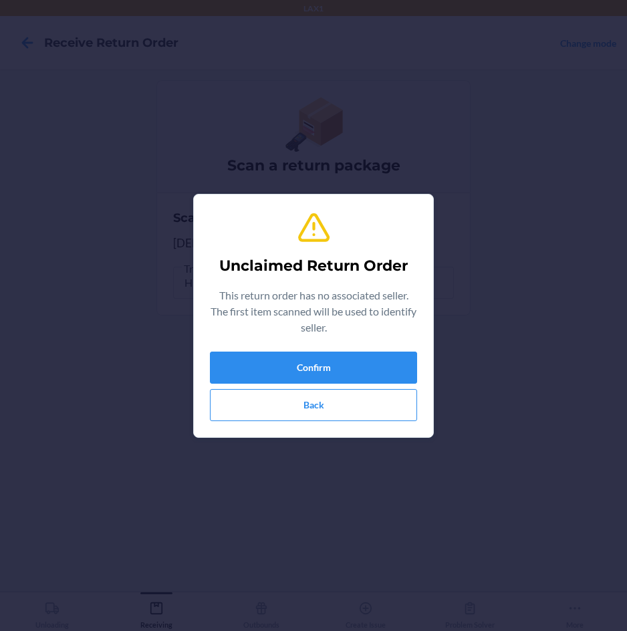
click at [338, 349] on div "Unclaimed Return Order This return order has no associated seller. The first it…" at bounding box center [313, 315] width 207 height 221
click at [335, 368] on button "Confirm" at bounding box center [313, 367] width 207 height 32
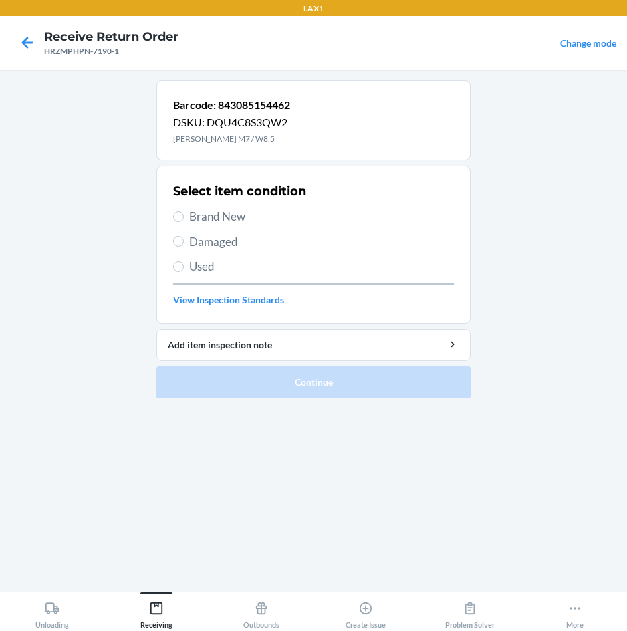
click at [206, 217] on span "Brand New" at bounding box center [321, 216] width 265 height 17
click at [184, 217] on input "Brand New" at bounding box center [178, 216] width 11 height 11
radio input "true"
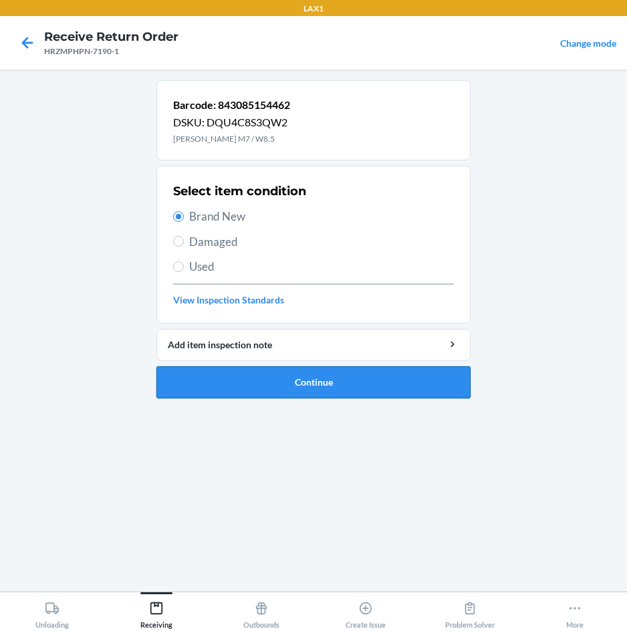
click at [257, 384] on button "Continue" at bounding box center [313, 382] width 314 height 32
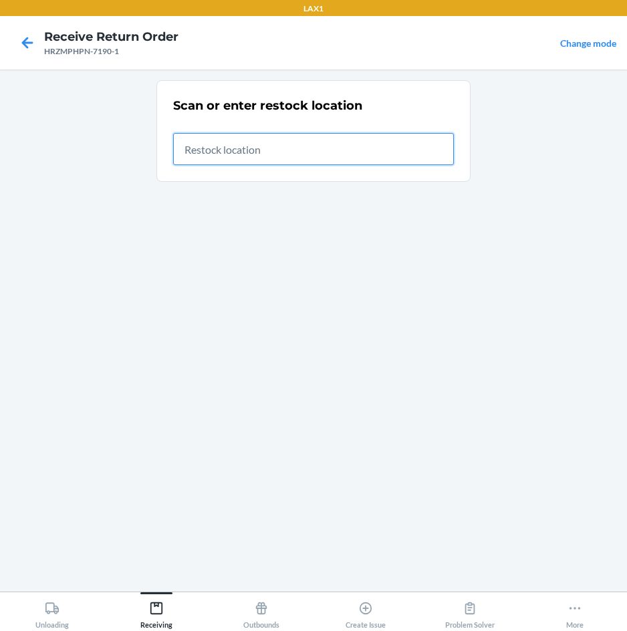
click at [406, 155] on input "text" at bounding box center [313, 149] width 281 height 32
type input "RTCART097"
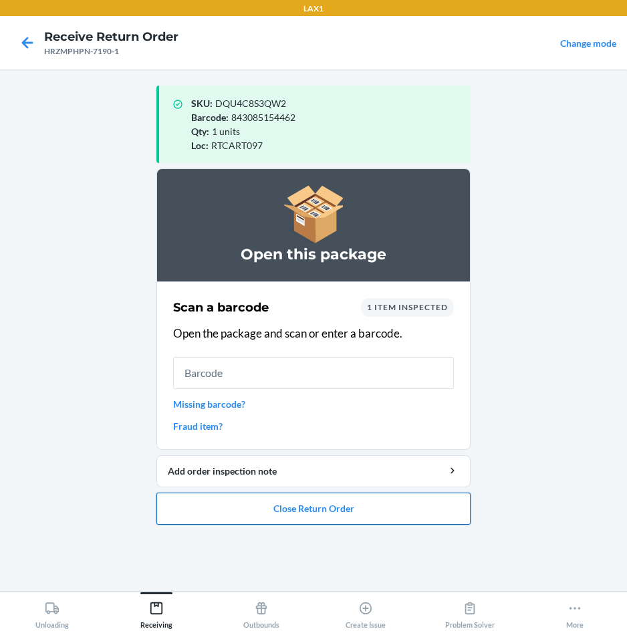
click at [236, 510] on button "Close Return Order" at bounding box center [313, 508] width 314 height 32
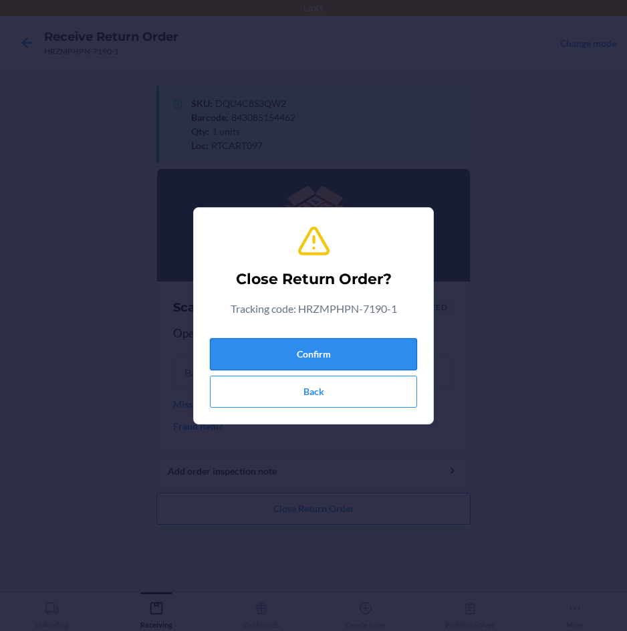
click at [301, 364] on button "Confirm" at bounding box center [313, 354] width 207 height 32
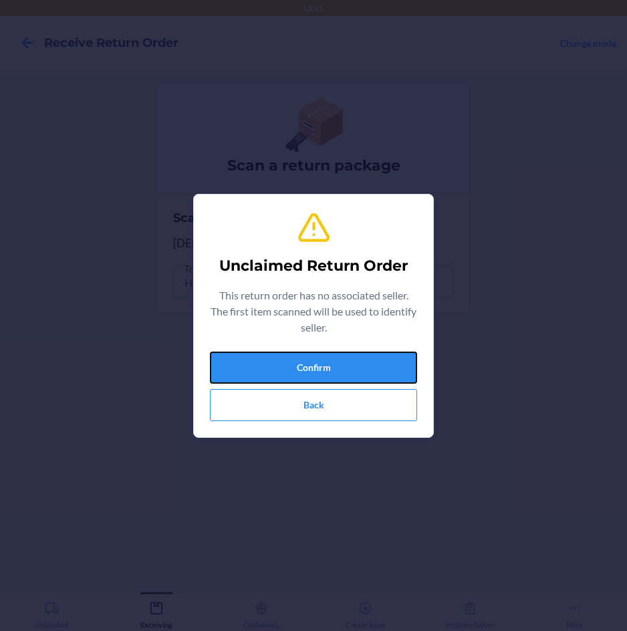
click at [301, 364] on button "Confirm" at bounding box center [313, 367] width 207 height 32
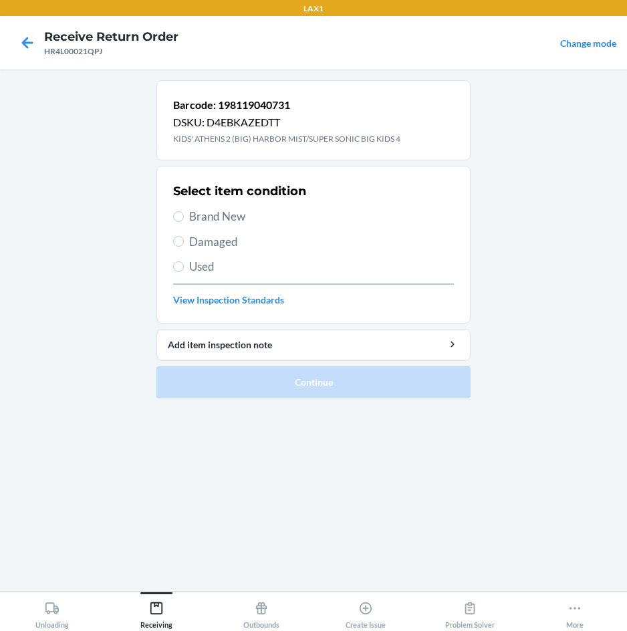
click at [235, 218] on span "Brand New" at bounding box center [321, 216] width 265 height 17
click at [184, 218] on input "Brand New" at bounding box center [178, 216] width 11 height 11
radio input "true"
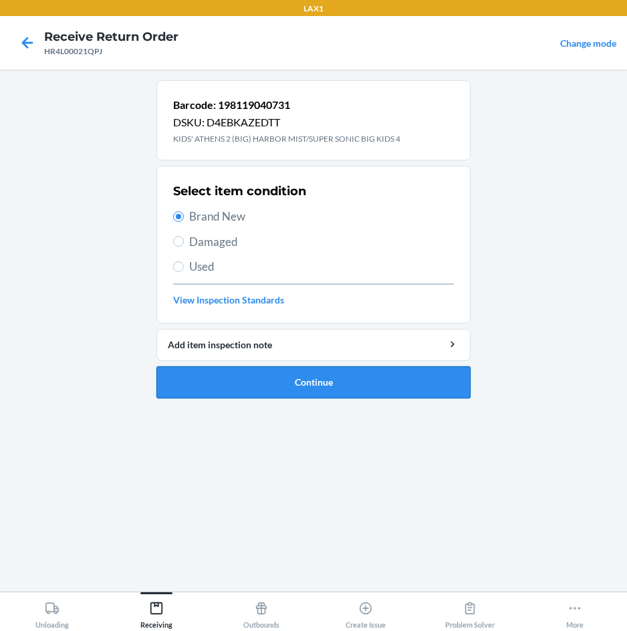
click at [245, 376] on button "Continue" at bounding box center [313, 382] width 314 height 32
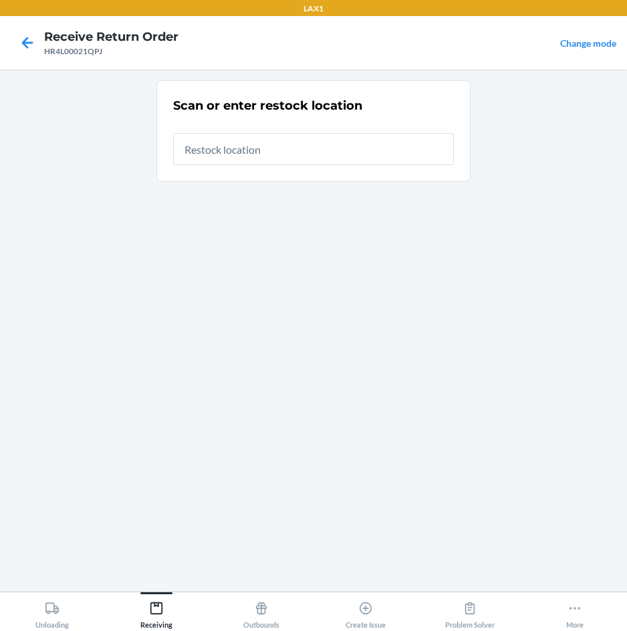
click at [289, 154] on input "text" at bounding box center [313, 149] width 281 height 32
type input "RTCART097"
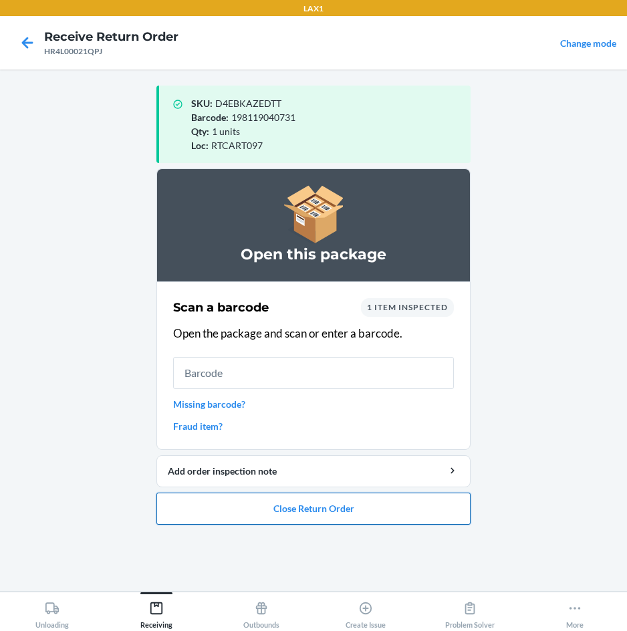
click at [300, 507] on button "Close Return Order" at bounding box center [313, 508] width 314 height 32
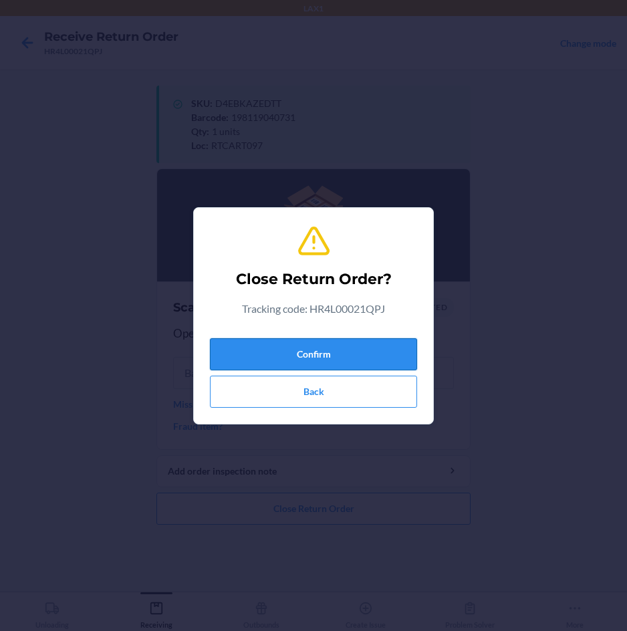
click at [337, 349] on button "Confirm" at bounding box center [313, 354] width 207 height 32
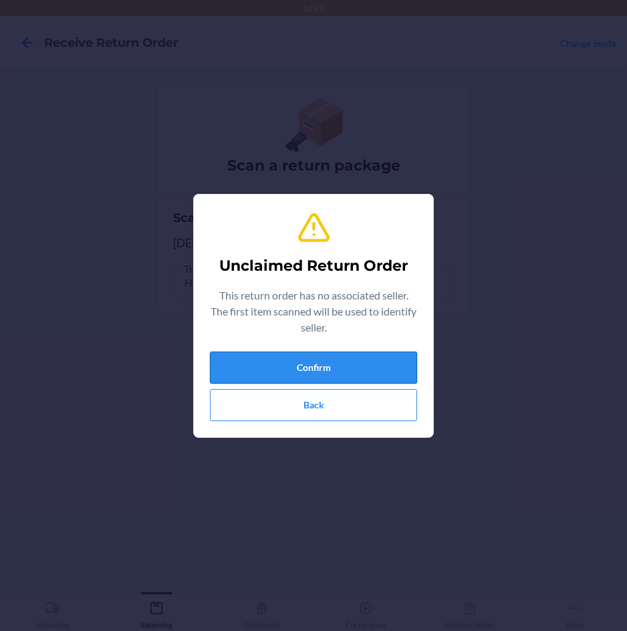
click at [337, 350] on div "Unclaimed Return Order This return order has no associated seller. The first it…" at bounding box center [313, 315] width 207 height 221
click at [337, 351] on button "Confirm" at bounding box center [313, 367] width 207 height 32
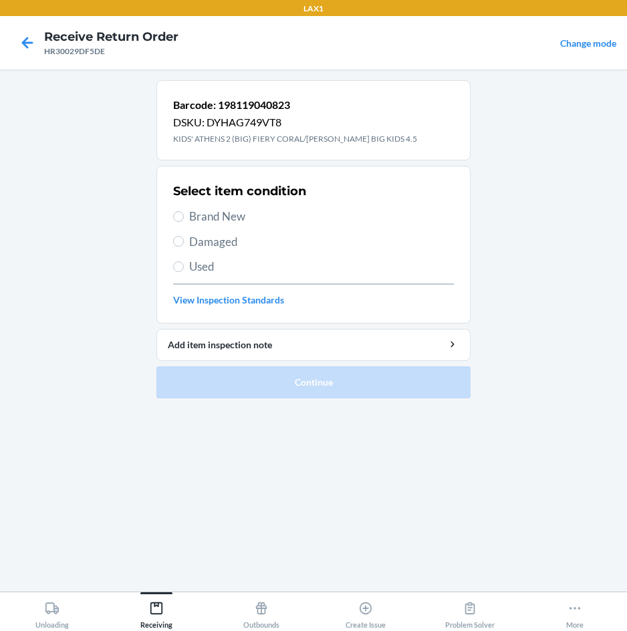
click at [238, 221] on span "Brand New" at bounding box center [321, 216] width 265 height 17
click at [184, 221] on input "Brand New" at bounding box center [178, 216] width 11 height 11
radio input "true"
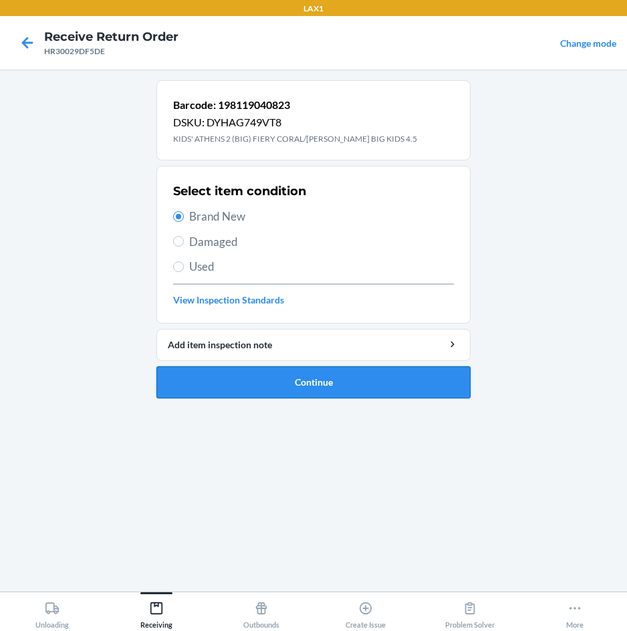
click at [385, 381] on button "Continue" at bounding box center [313, 382] width 314 height 32
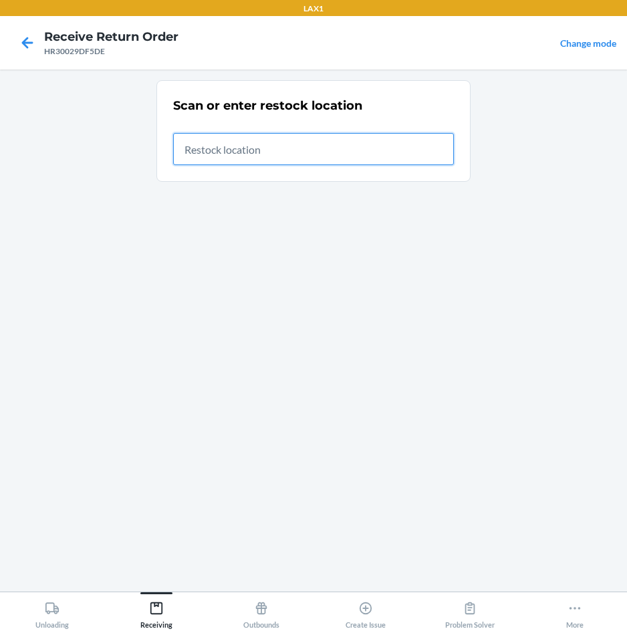
click at [410, 152] on input "text" at bounding box center [313, 149] width 281 height 32
type input "RTCART097"
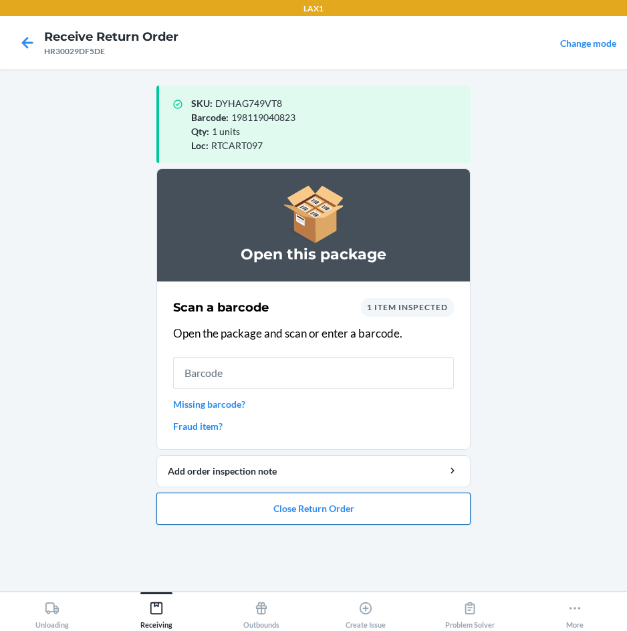
click at [382, 507] on button "Close Return Order" at bounding box center [313, 508] width 314 height 32
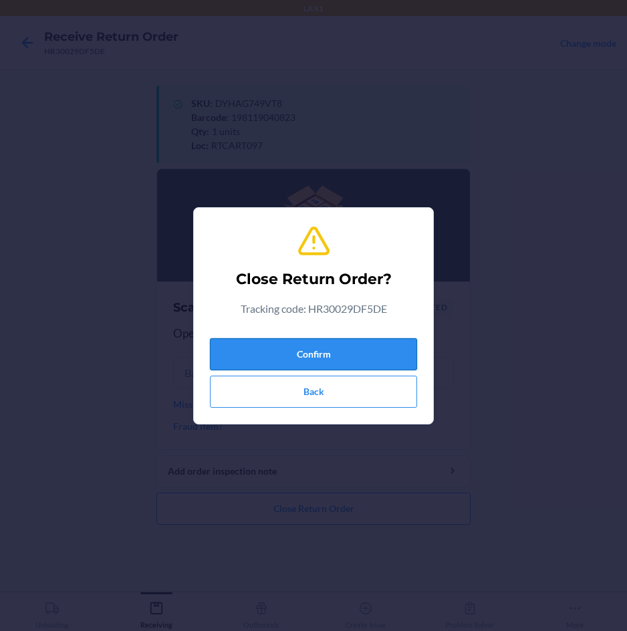
click at [367, 351] on button "Confirm" at bounding box center [313, 354] width 207 height 32
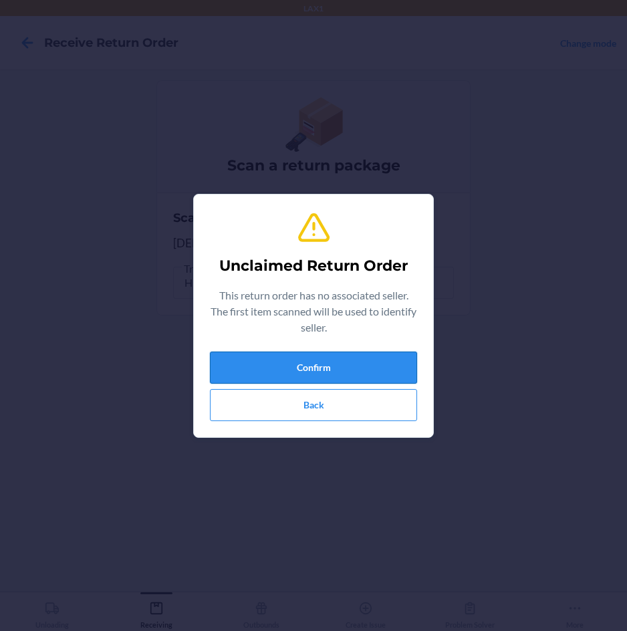
click at [367, 352] on button "Confirm" at bounding box center [313, 367] width 207 height 32
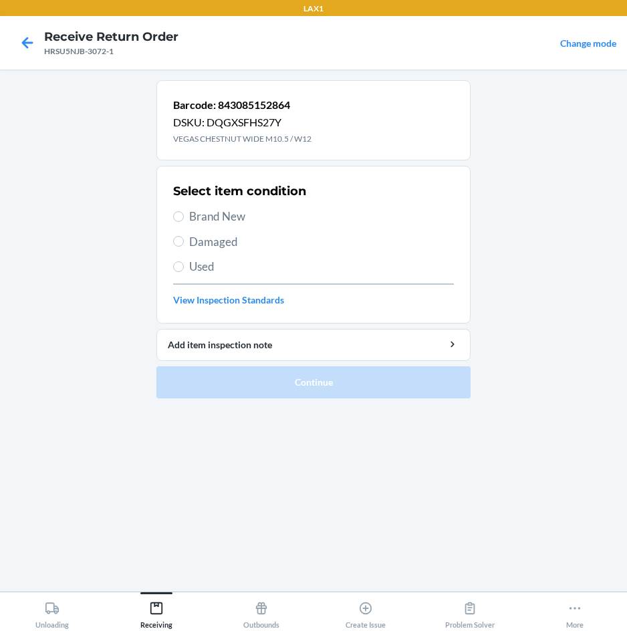
click at [200, 216] on span "Brand New" at bounding box center [321, 216] width 265 height 17
click at [184, 216] on input "Brand New" at bounding box center [178, 216] width 11 height 11
radio input "true"
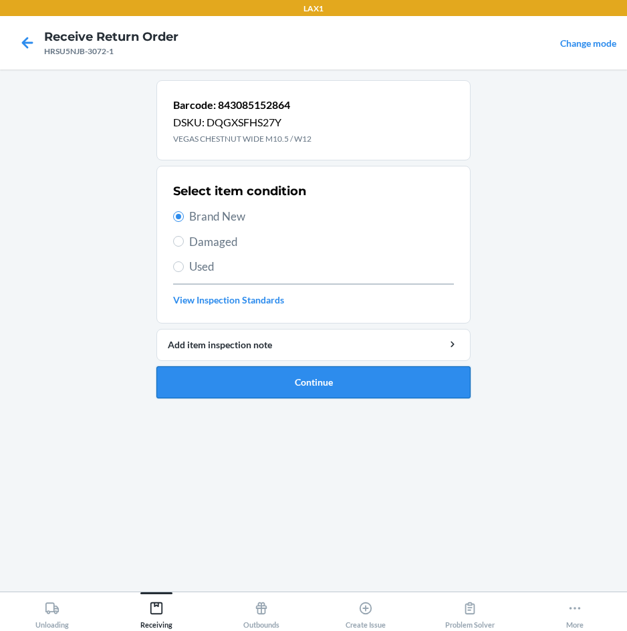
click at [182, 376] on button "Continue" at bounding box center [313, 382] width 314 height 32
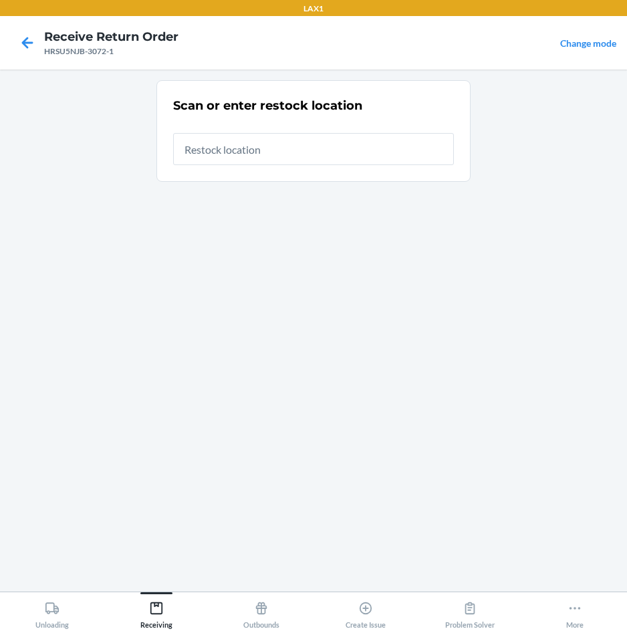
click at [281, 149] on input "text" at bounding box center [313, 149] width 281 height 32
type input "RTCART097"
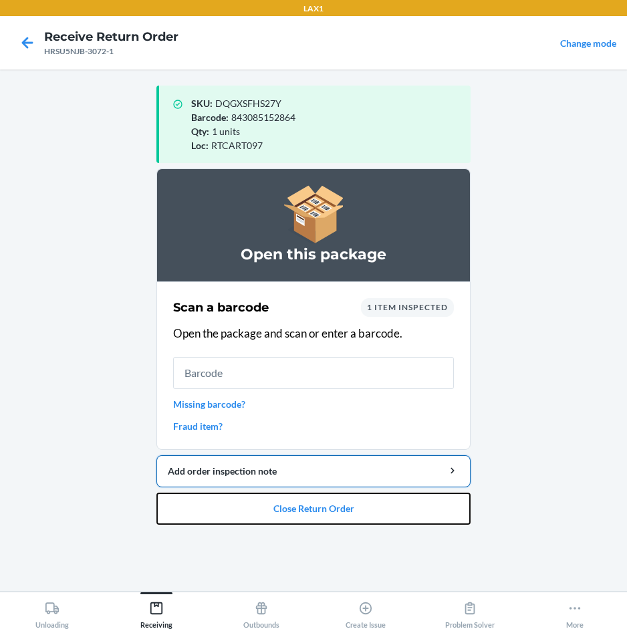
drag, startPoint x: 271, startPoint y: 514, endPoint x: 278, endPoint y: 484, distance: 31.0
click at [277, 494] on button "Close Return Order" at bounding box center [313, 508] width 314 height 32
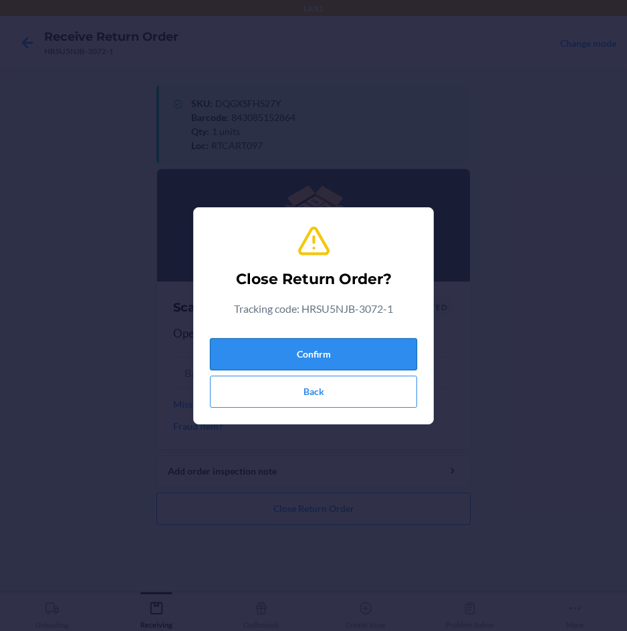
click at [309, 350] on button "Confirm" at bounding box center [313, 354] width 207 height 32
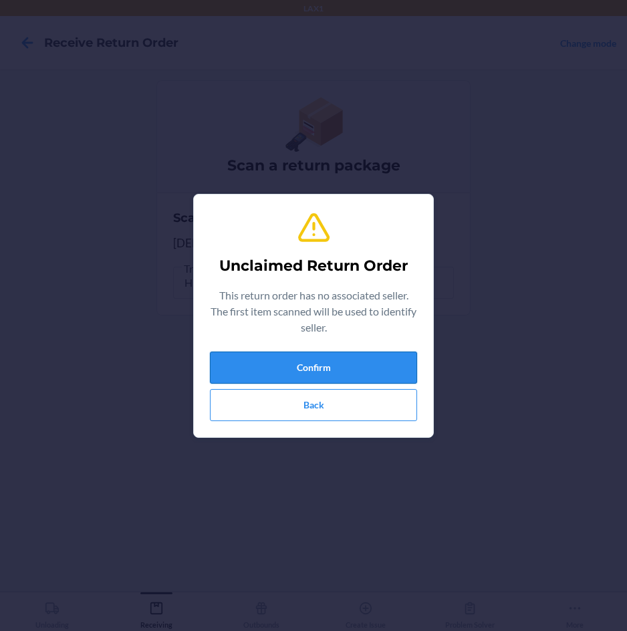
click at [309, 353] on button "Confirm" at bounding box center [313, 367] width 207 height 32
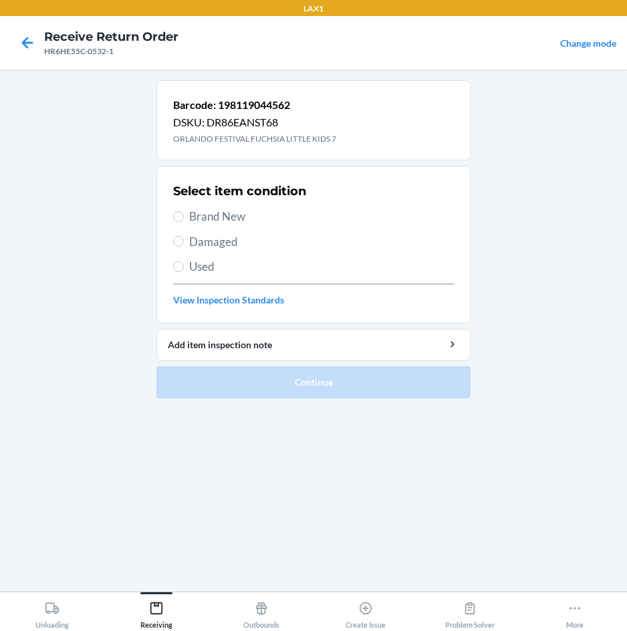
click at [221, 216] on span "Brand New" at bounding box center [321, 216] width 265 height 17
click at [184, 216] on input "Brand New" at bounding box center [178, 216] width 11 height 11
radio input "true"
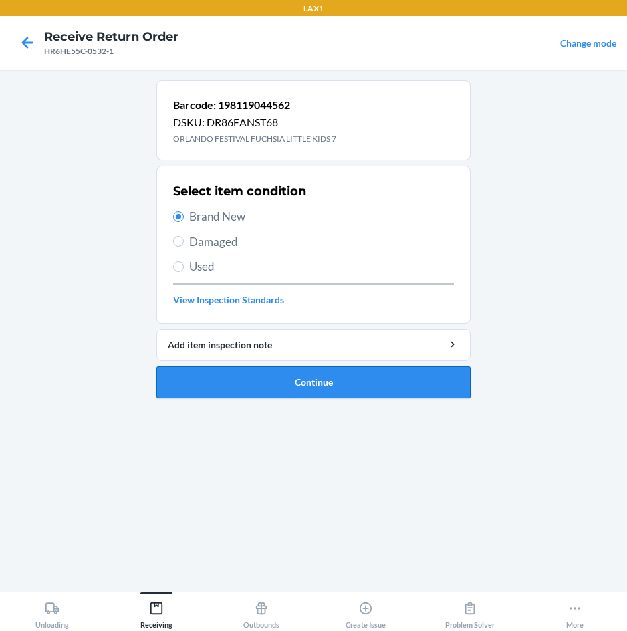
click at [261, 383] on button "Continue" at bounding box center [313, 382] width 314 height 32
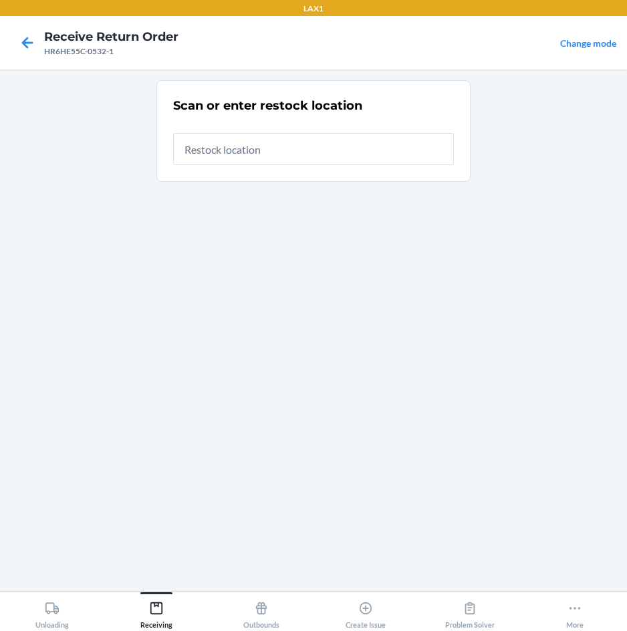
click at [319, 154] on input "text" at bounding box center [313, 149] width 281 height 32
type input "RTCART097"
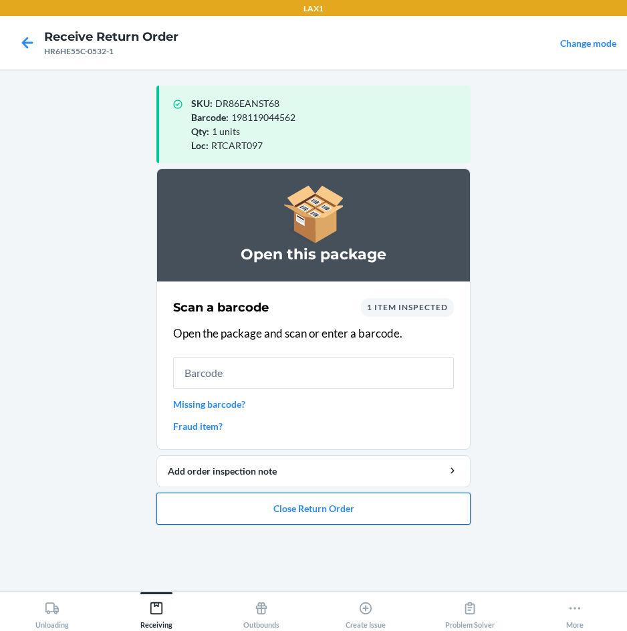
click at [304, 504] on button "Close Return Order" at bounding box center [313, 508] width 314 height 32
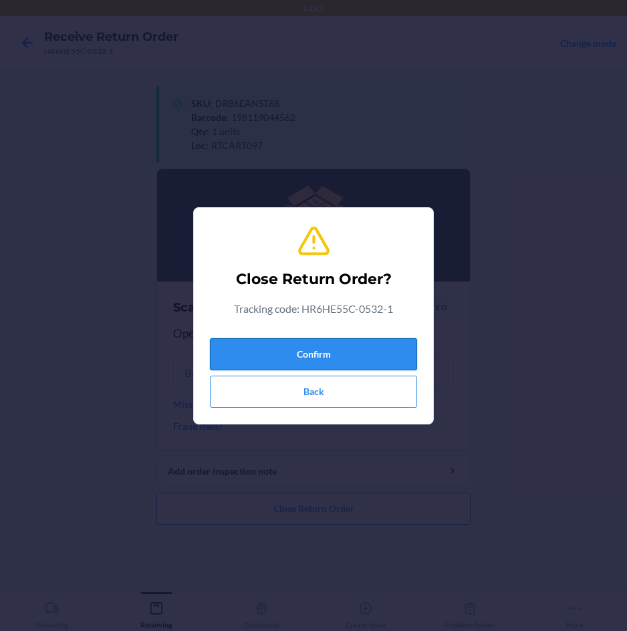
click at [335, 351] on button "Confirm" at bounding box center [313, 354] width 207 height 32
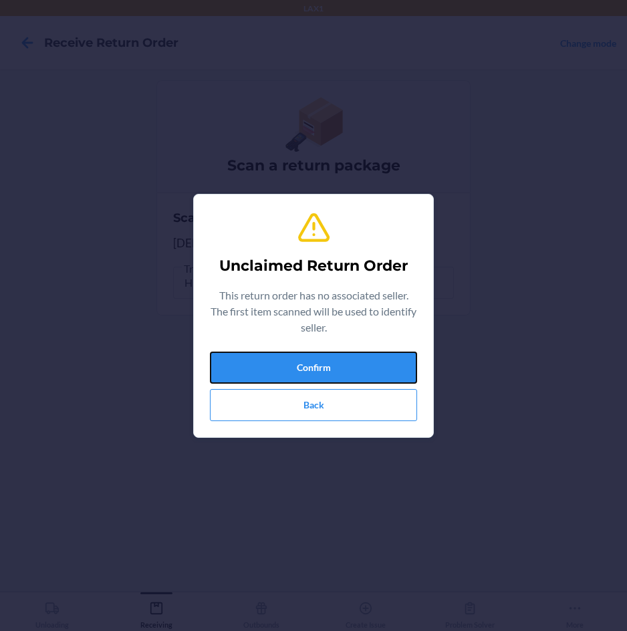
click at [335, 352] on button "Confirm" at bounding box center [313, 367] width 207 height 32
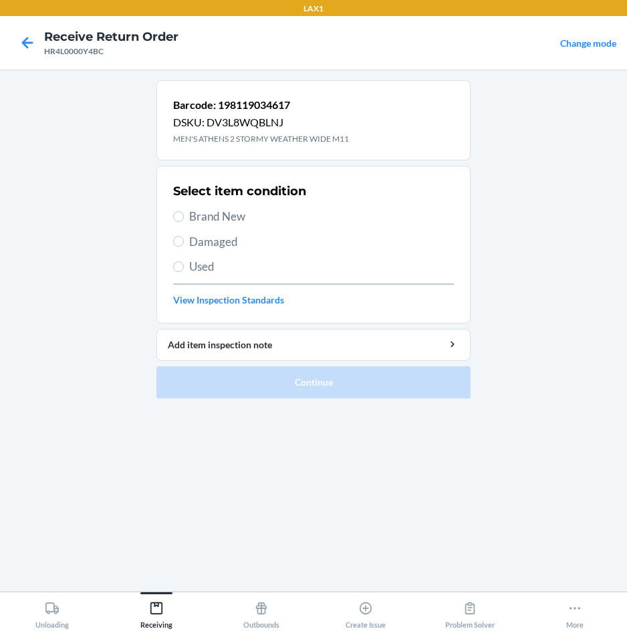
click at [217, 216] on span "Brand New" at bounding box center [321, 216] width 265 height 17
click at [184, 216] on input "Brand New" at bounding box center [178, 216] width 11 height 11
radio input "true"
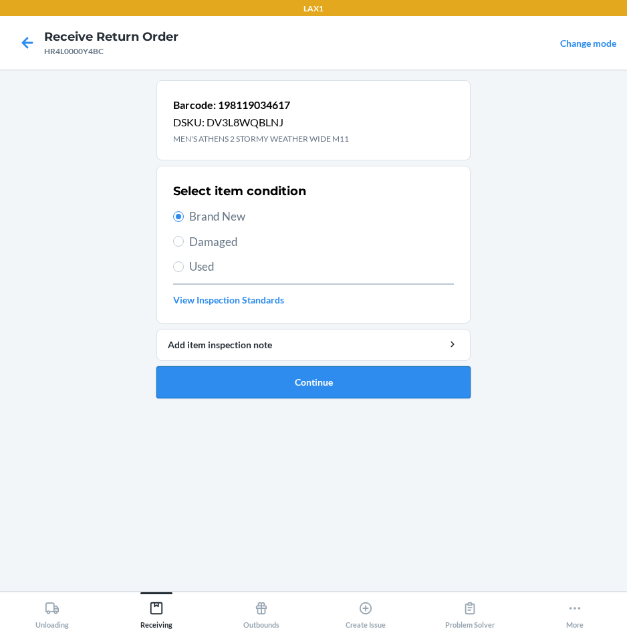
click at [259, 376] on button "Continue" at bounding box center [313, 382] width 314 height 32
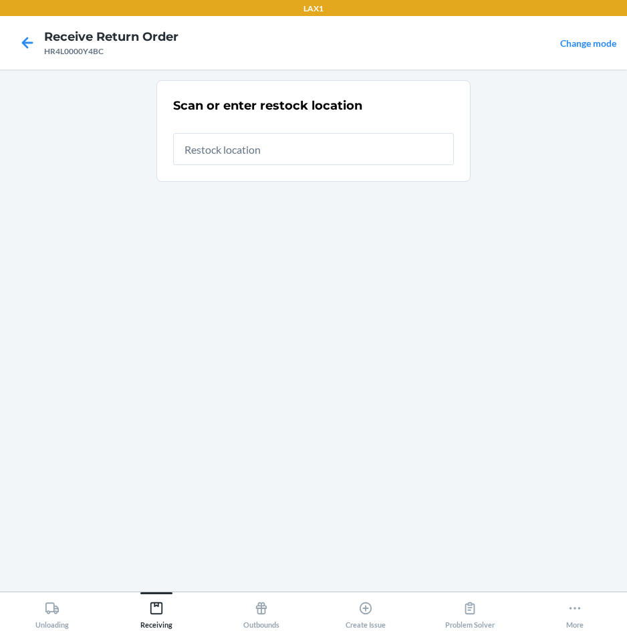
click at [339, 145] on input "text" at bounding box center [313, 149] width 281 height 32
type input "RTCART007"
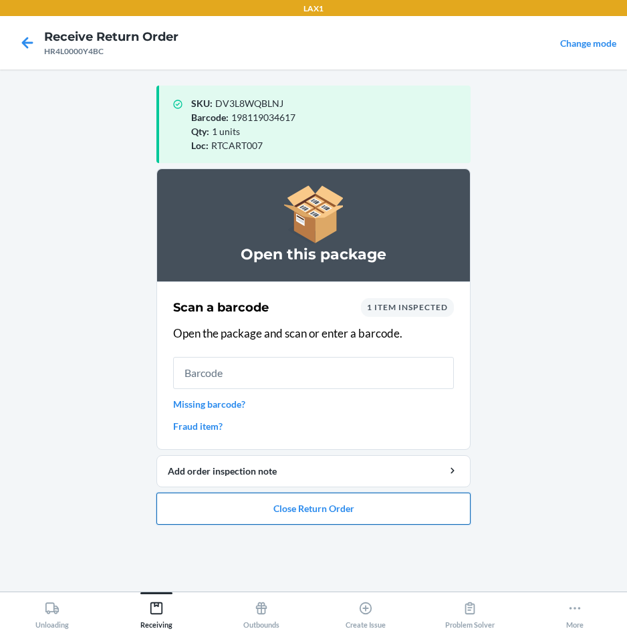
click at [281, 502] on button "Close Return Order" at bounding box center [313, 508] width 314 height 32
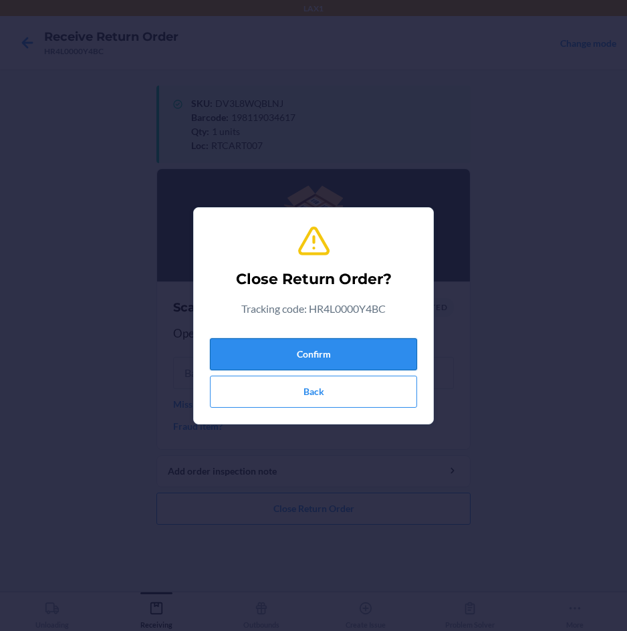
click at [343, 359] on button "Confirm" at bounding box center [313, 354] width 207 height 32
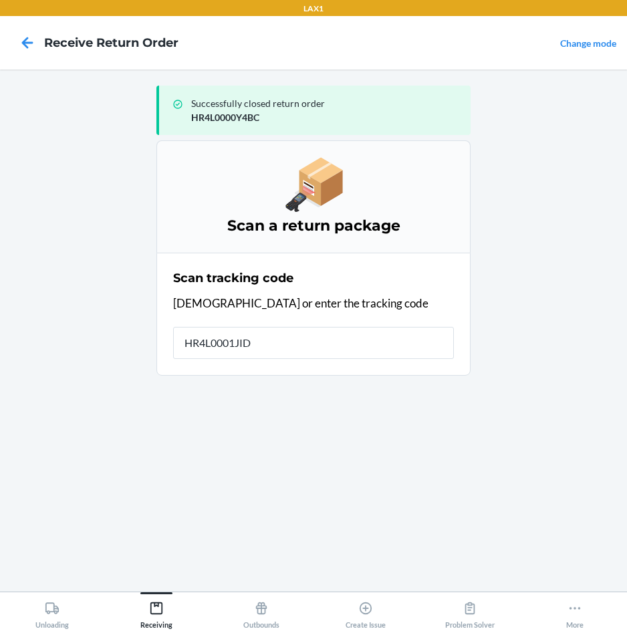
type input "HR4L0001JID8"
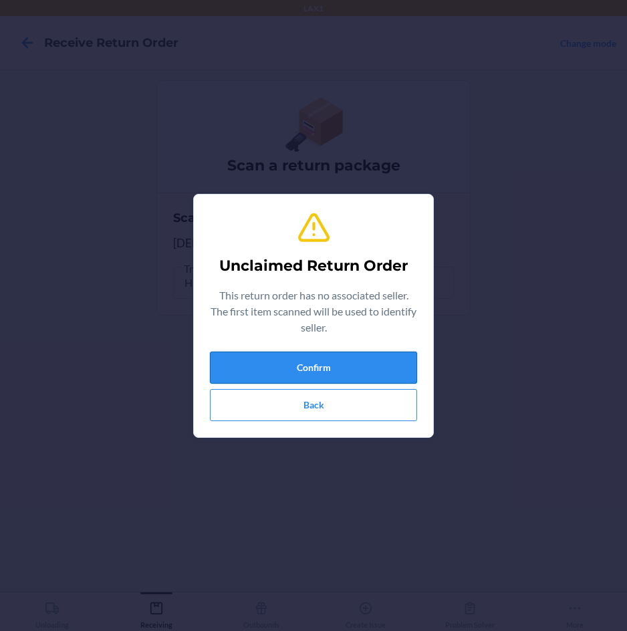
click at [343, 360] on button "Confirm" at bounding box center [313, 367] width 207 height 32
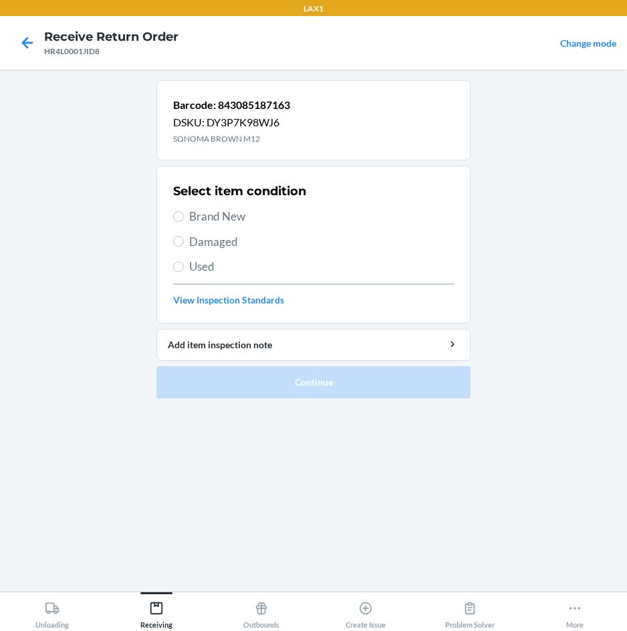
click at [213, 210] on span "Brand New" at bounding box center [321, 216] width 265 height 17
click at [184, 211] on input "Brand New" at bounding box center [178, 216] width 11 height 11
radio input "true"
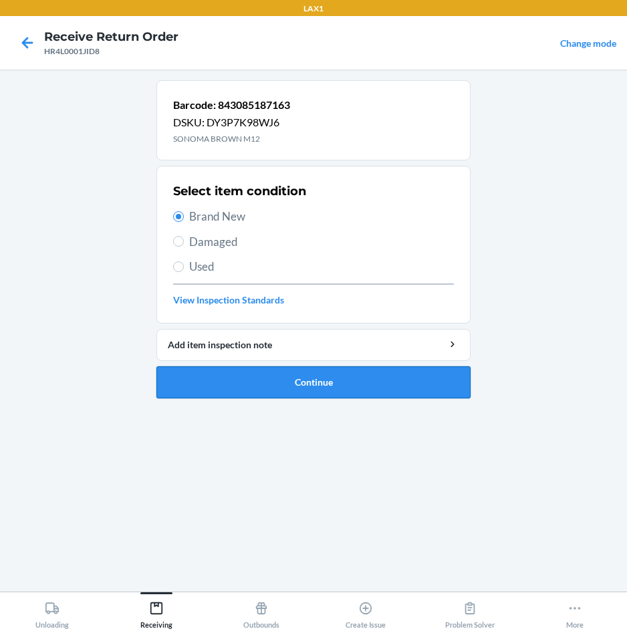
click at [243, 376] on button "Continue" at bounding box center [313, 382] width 314 height 32
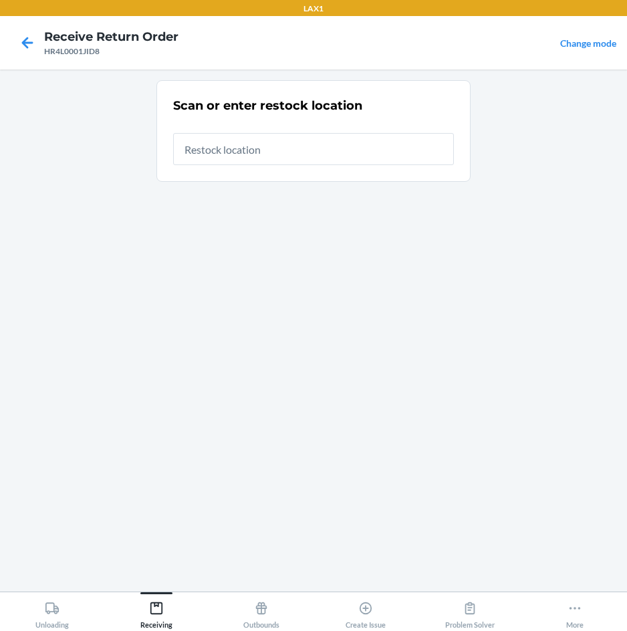
click at [428, 151] on input "text" at bounding box center [313, 149] width 281 height 32
type input "RTCART007"
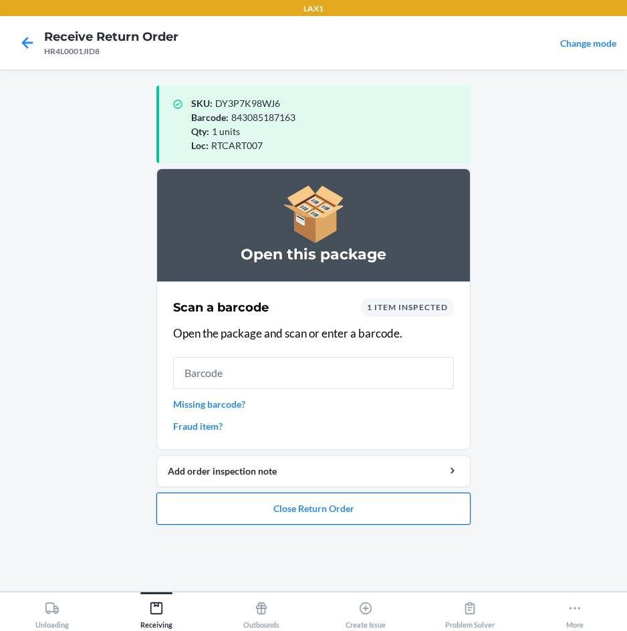
click at [227, 504] on button "Close Return Order" at bounding box center [313, 508] width 314 height 32
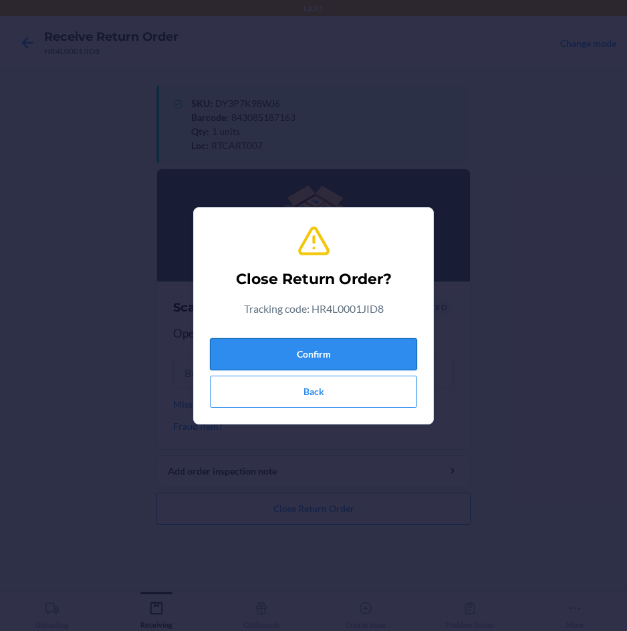
click at [295, 338] on button "Confirm" at bounding box center [313, 354] width 207 height 32
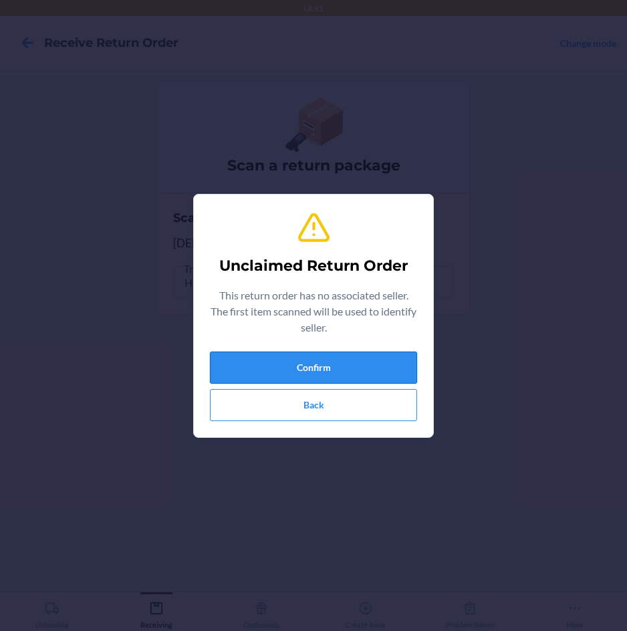
click at [288, 362] on button "Confirm" at bounding box center [313, 367] width 207 height 32
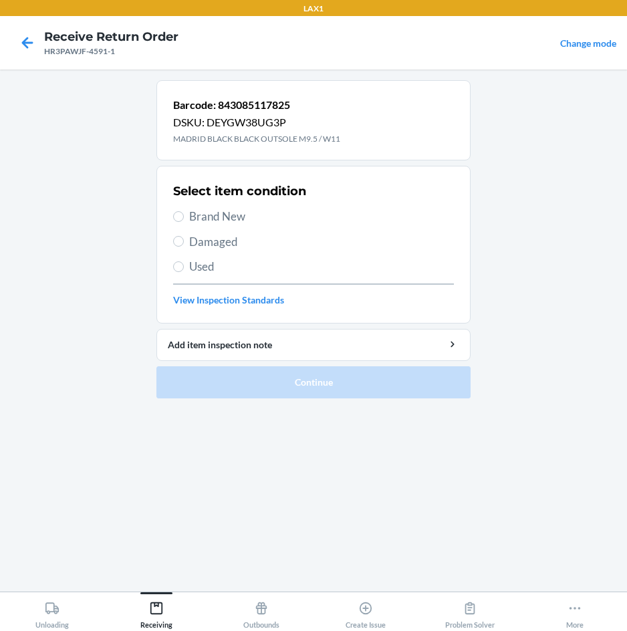
click at [209, 214] on span "Brand New" at bounding box center [321, 216] width 265 height 17
click at [184, 214] on input "Brand New" at bounding box center [178, 216] width 11 height 11
radio input "true"
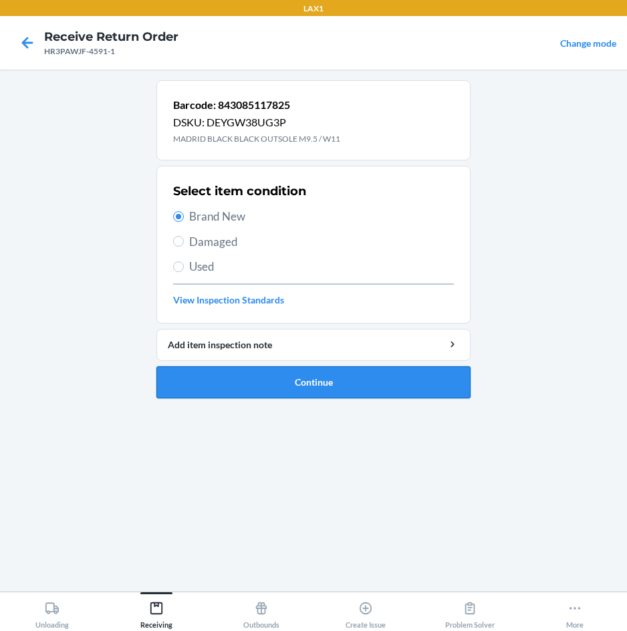
click at [190, 382] on button "Continue" at bounding box center [313, 382] width 314 height 32
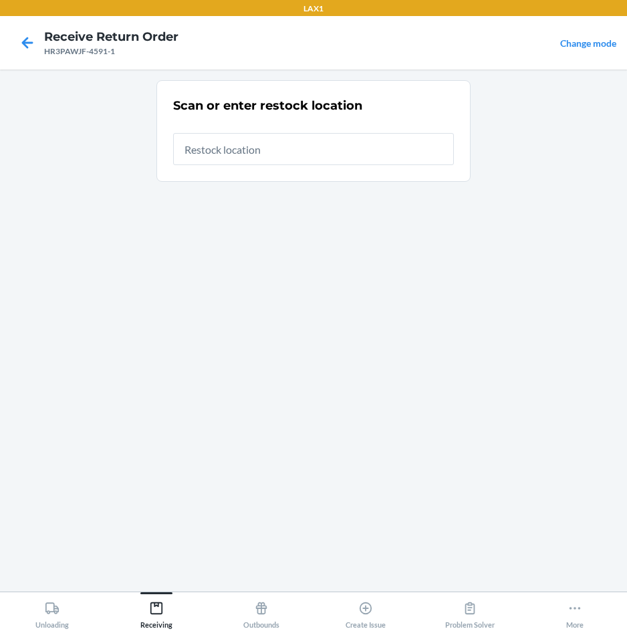
click at [355, 148] on input "text" at bounding box center [313, 149] width 281 height 32
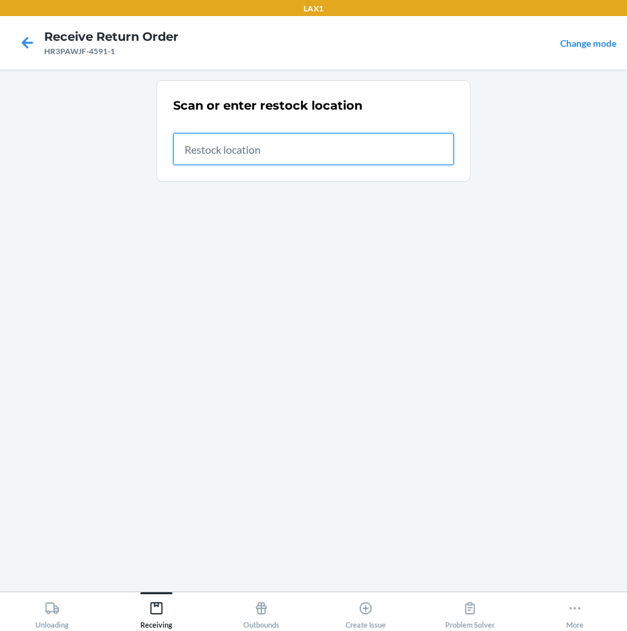
click at [315, 156] on input "text" at bounding box center [313, 149] width 281 height 32
type input "RTCART007"
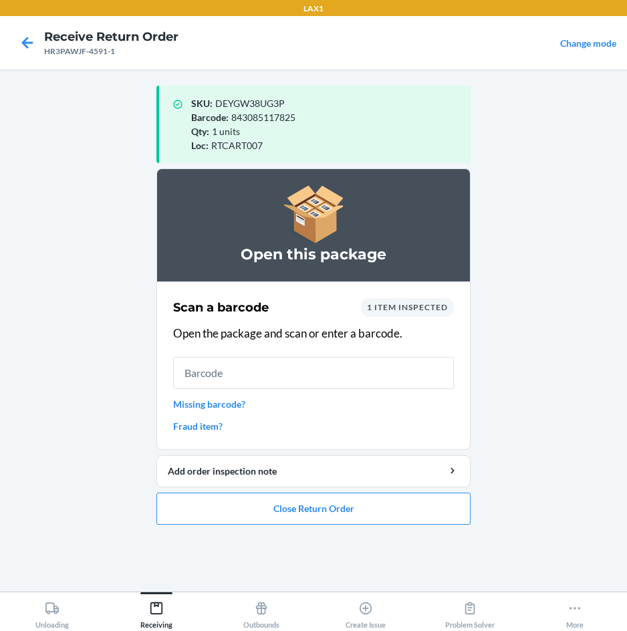
click at [323, 532] on ol "Open this package Scan a barcode 1 item inspected Open the package and scan or …" at bounding box center [313, 351] width 314 height 367
click at [323, 515] on button "Close Return Order" at bounding box center [313, 508] width 314 height 32
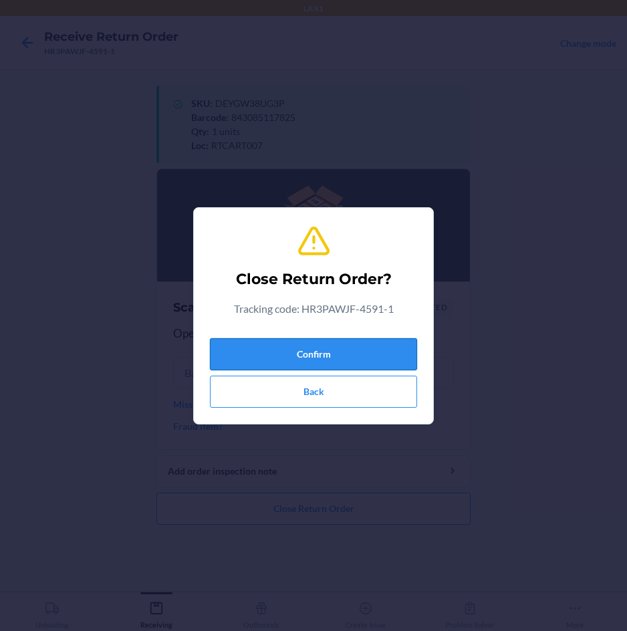
click at [333, 355] on button "Confirm" at bounding box center [313, 354] width 207 height 32
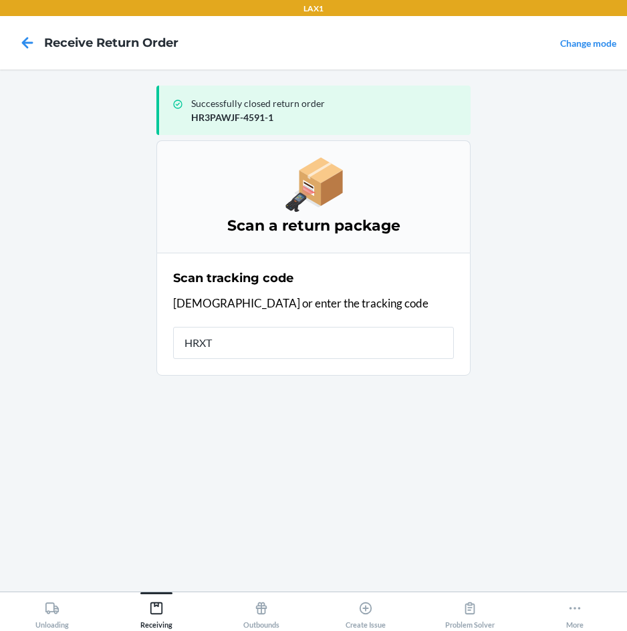
type input "HRXTB"
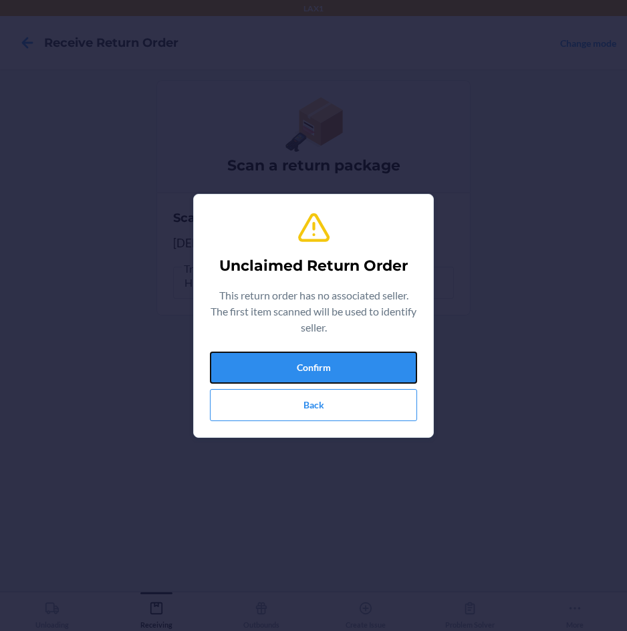
click at [333, 355] on button "Confirm" at bounding box center [313, 367] width 207 height 32
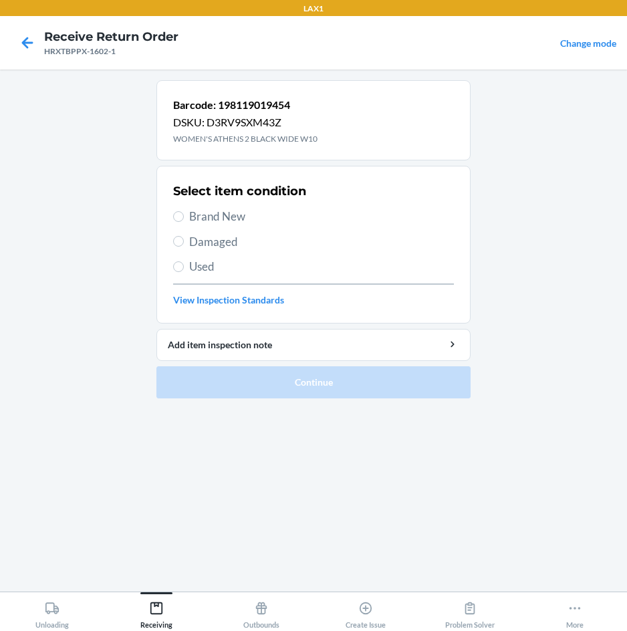
click at [227, 218] on span "Brand New" at bounding box center [321, 216] width 265 height 17
click at [184, 218] on input "Brand New" at bounding box center [178, 216] width 11 height 11
radio input "true"
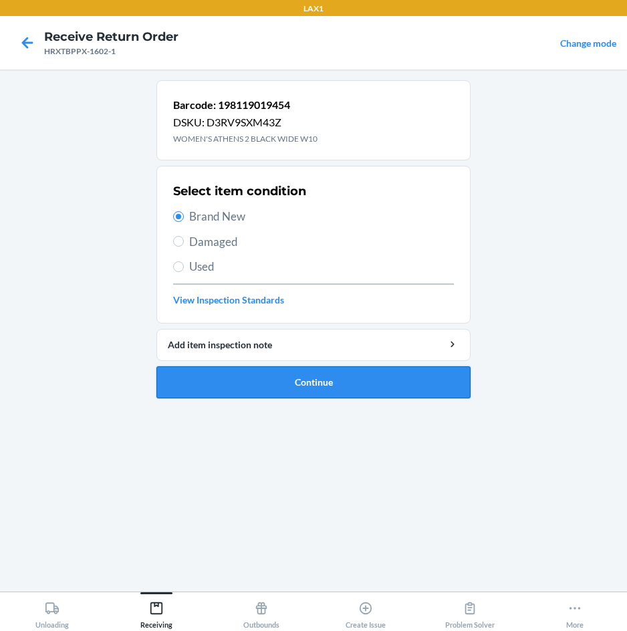
click at [198, 370] on button "Continue" at bounding box center [313, 382] width 314 height 32
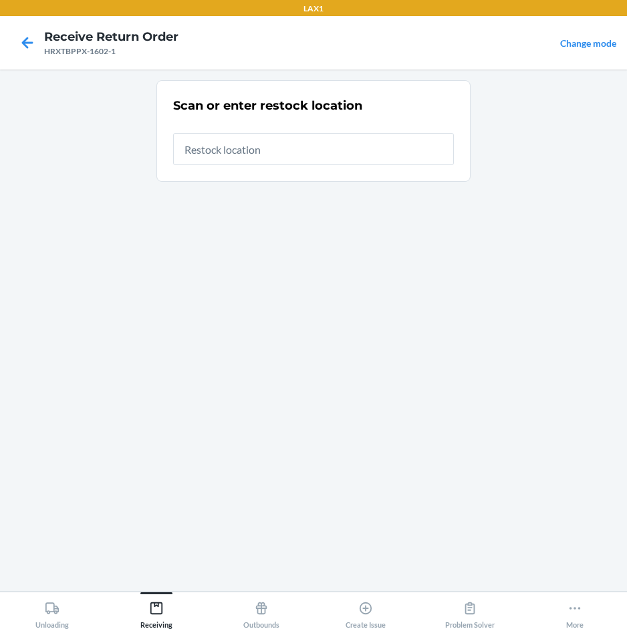
click at [267, 157] on input "text" at bounding box center [313, 149] width 281 height 32
type input "RTCART007"
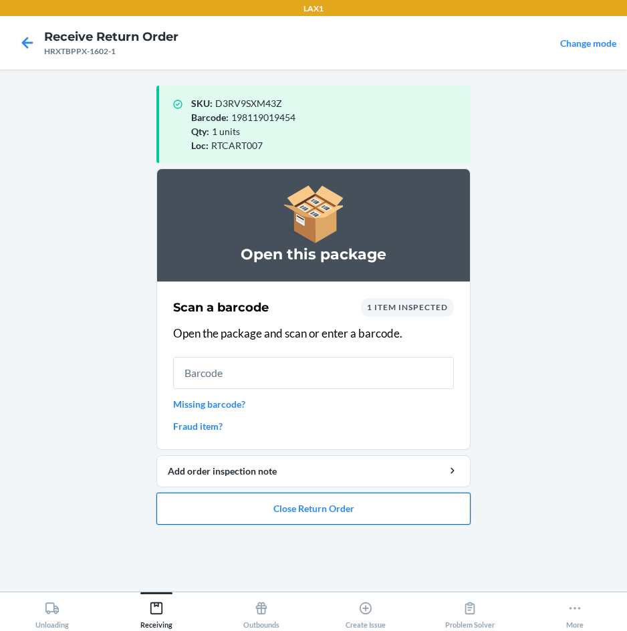
click at [247, 509] on button "Close Return Order" at bounding box center [313, 508] width 314 height 32
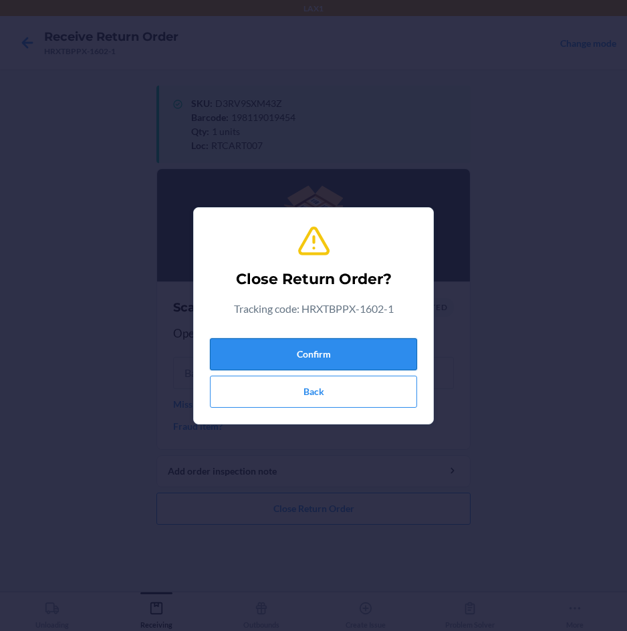
click at [293, 349] on button "Confirm" at bounding box center [313, 354] width 207 height 32
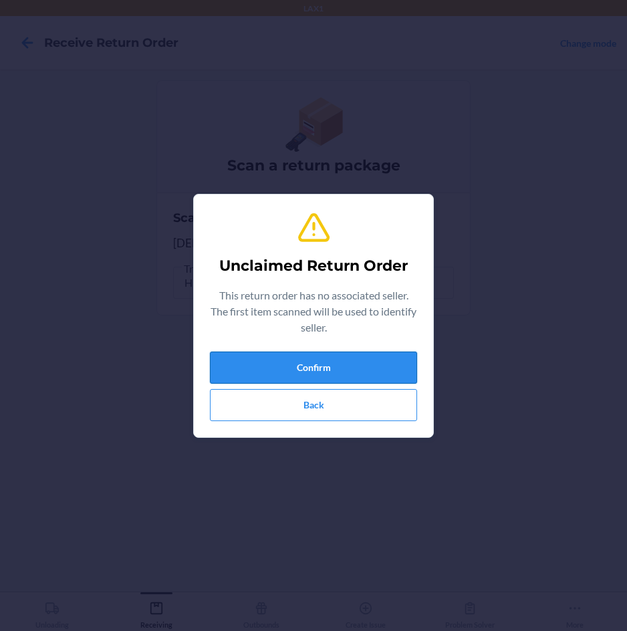
click at [297, 358] on button "Confirm" at bounding box center [313, 367] width 207 height 32
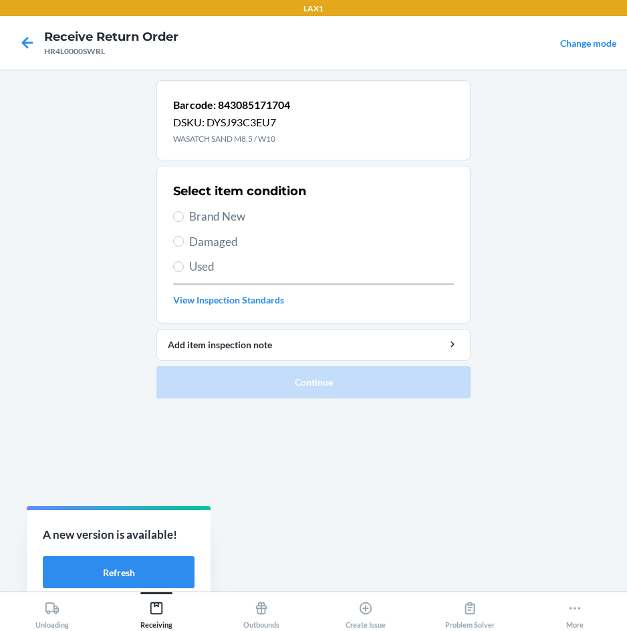
click at [222, 210] on span "Brand New" at bounding box center [321, 216] width 265 height 17
click at [184, 211] on input "Brand New" at bounding box center [178, 216] width 11 height 11
radio input "true"
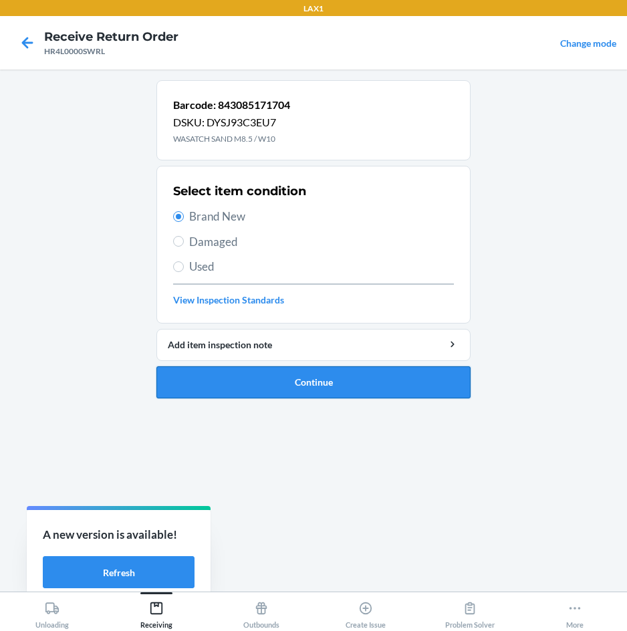
click at [324, 381] on button "Continue" at bounding box center [313, 382] width 314 height 32
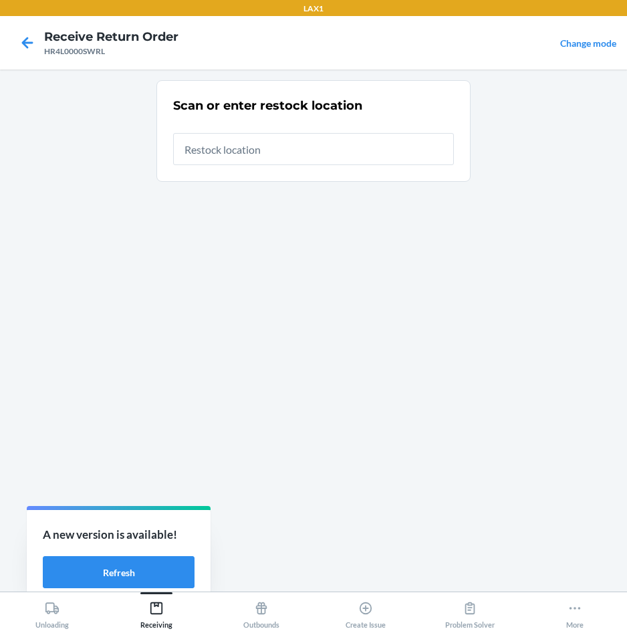
click at [314, 152] on input "text" at bounding box center [313, 149] width 281 height 32
type input "RTCART007"
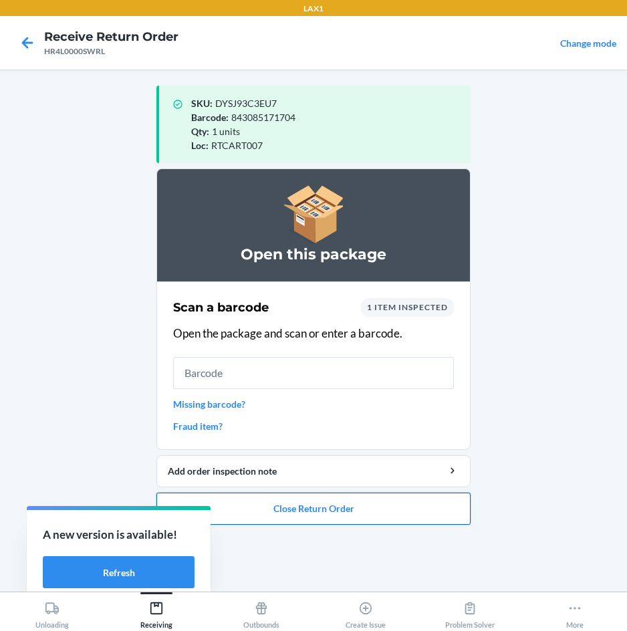
click at [285, 507] on button "Close Return Order" at bounding box center [313, 508] width 314 height 32
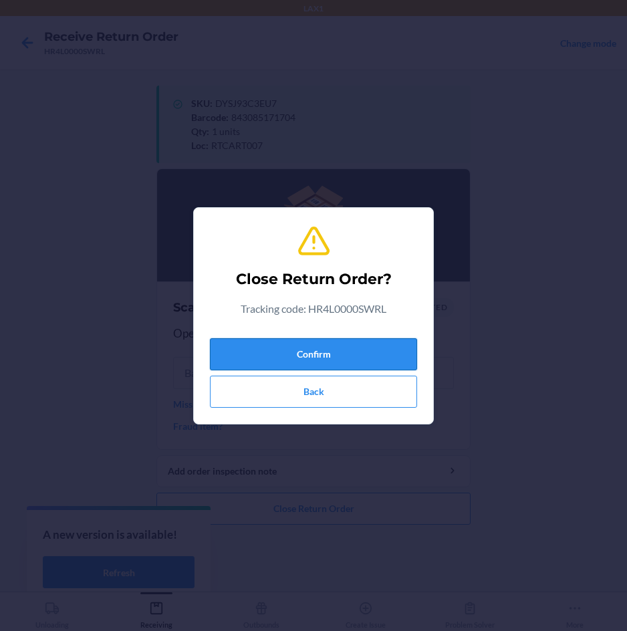
click at [335, 357] on button "Confirm" at bounding box center [313, 354] width 207 height 32
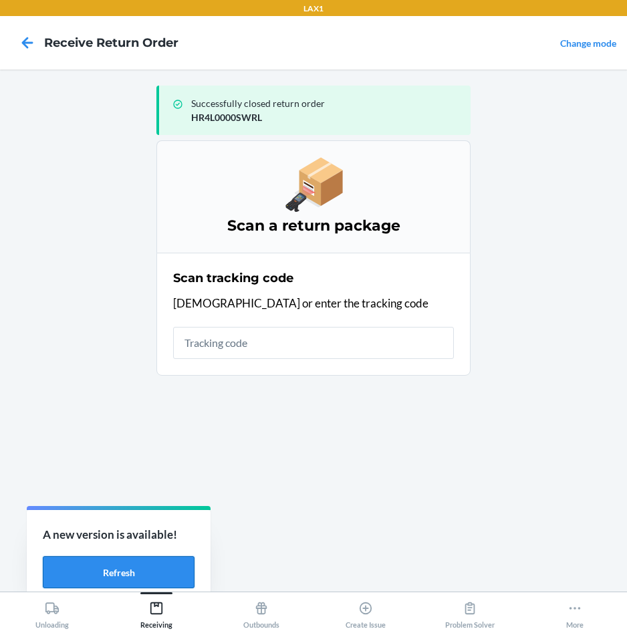
click at [173, 566] on button "Refresh" at bounding box center [119, 572] width 152 height 32
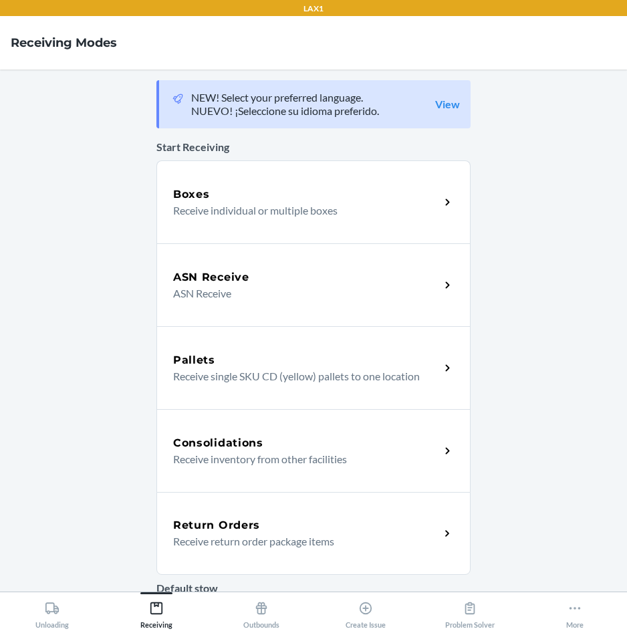
click at [172, 555] on div "Return Orders Receive return order package items" at bounding box center [313, 533] width 314 height 83
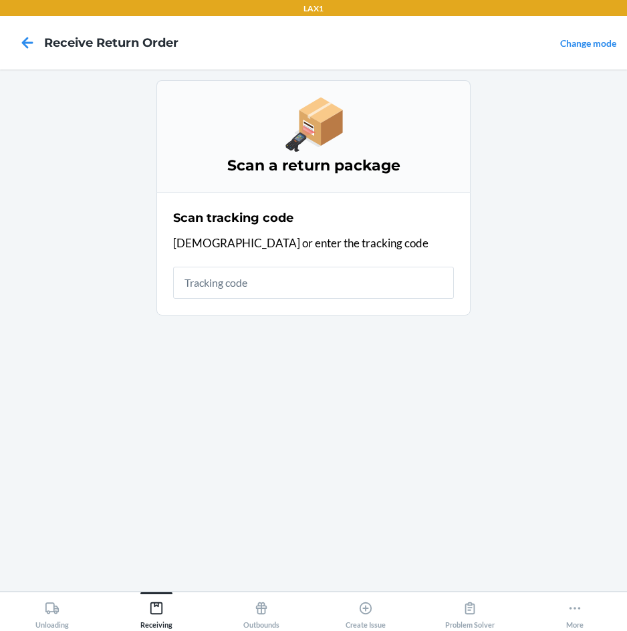
click at [380, 278] on input "text" at bounding box center [313, 283] width 281 height 32
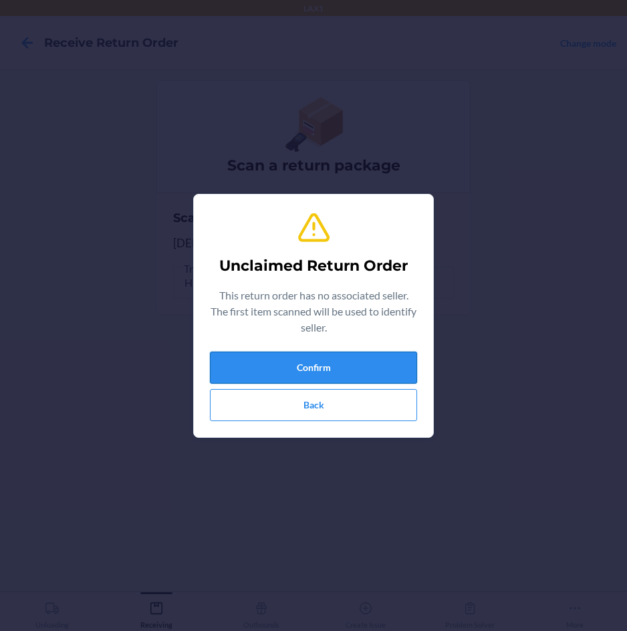
click at [368, 368] on button "Confirm" at bounding box center [313, 367] width 207 height 32
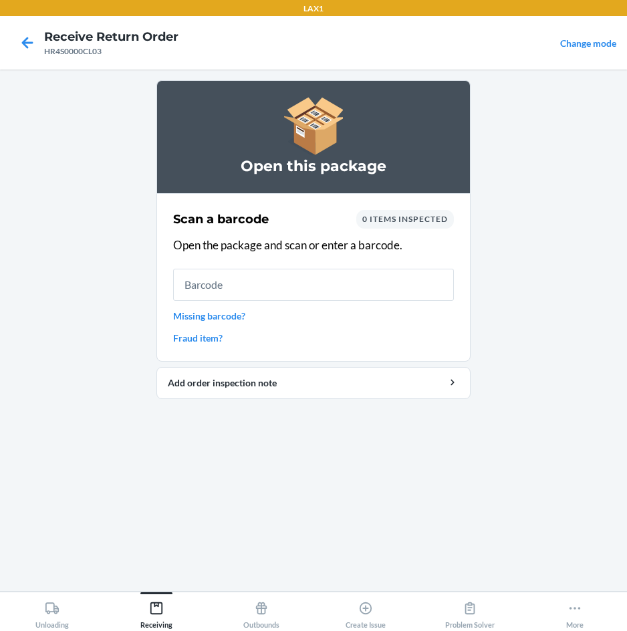
click at [331, 287] on input "text" at bounding box center [313, 285] width 281 height 32
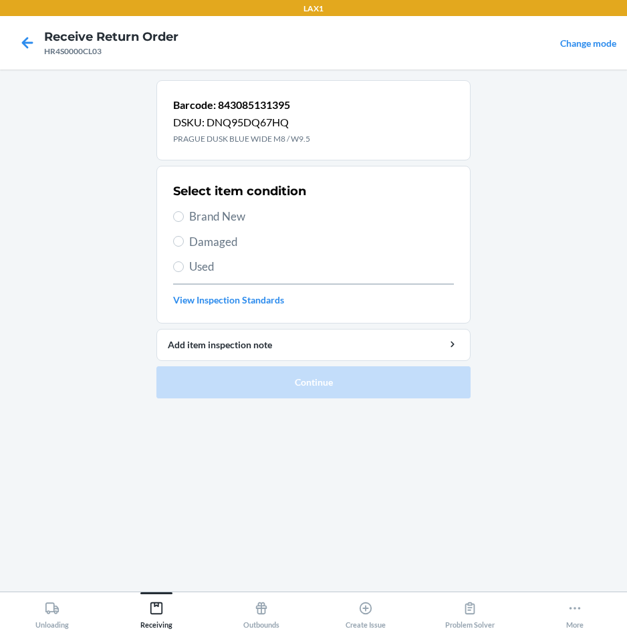
click at [235, 214] on span "Brand New" at bounding box center [321, 216] width 265 height 17
click at [184, 214] on input "Brand New" at bounding box center [178, 216] width 11 height 11
radio input "true"
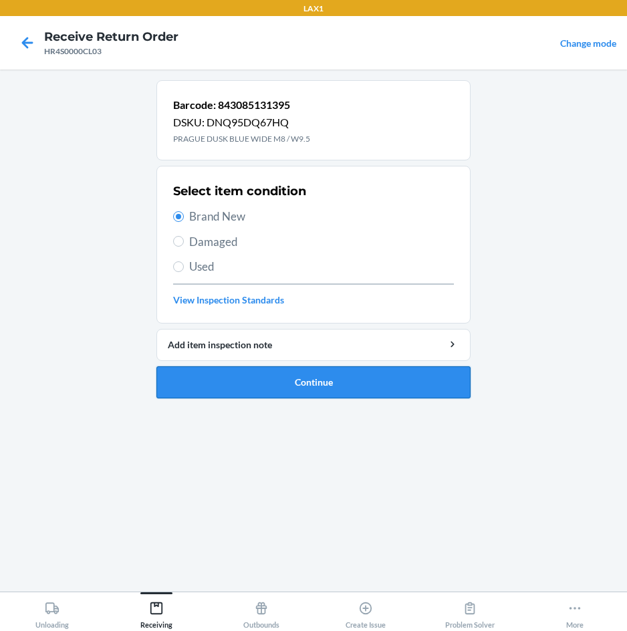
click at [272, 388] on button "Continue" at bounding box center [313, 382] width 314 height 32
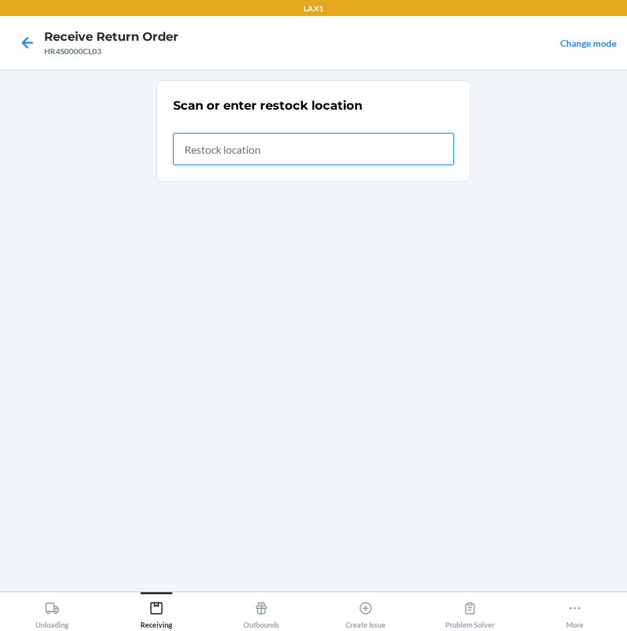
click at [428, 145] on input "text" at bounding box center [313, 149] width 281 height 32
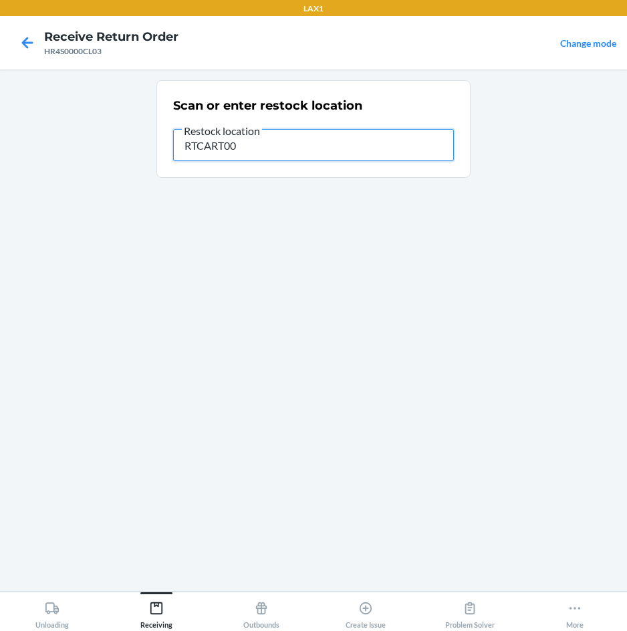
type input "RTCART007"
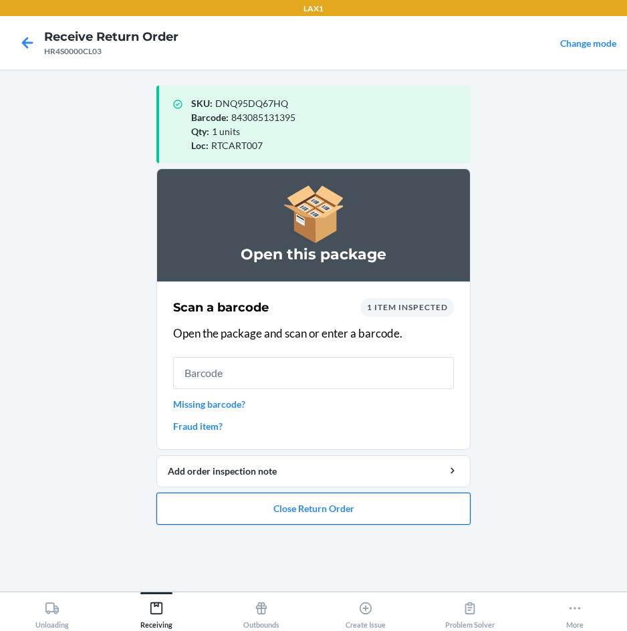
click at [349, 516] on button "Close Return Order" at bounding box center [313, 508] width 314 height 32
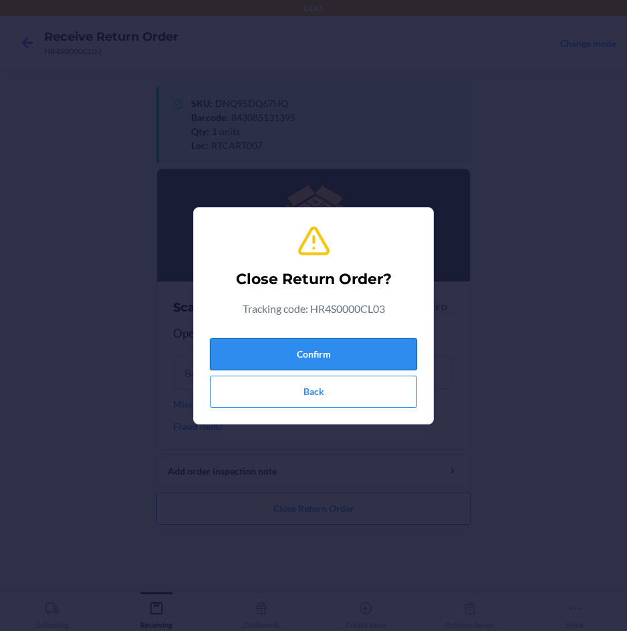
click at [347, 347] on button "Confirm" at bounding box center [313, 354] width 207 height 32
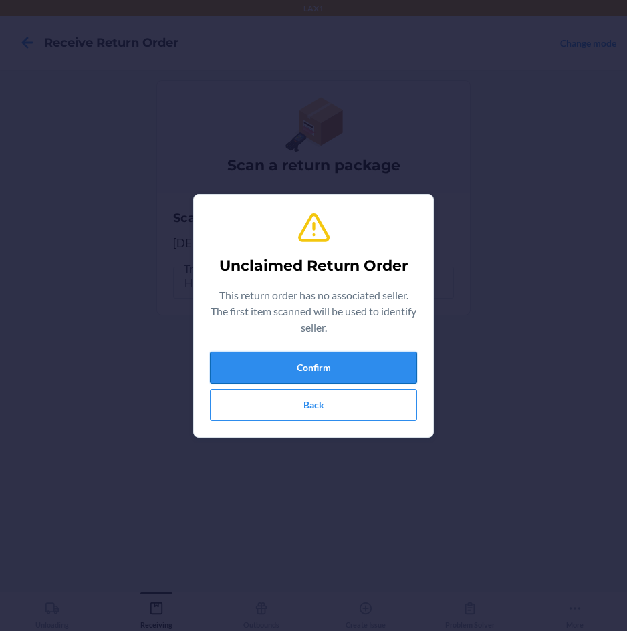
click at [329, 359] on button "Confirm" at bounding box center [313, 367] width 207 height 32
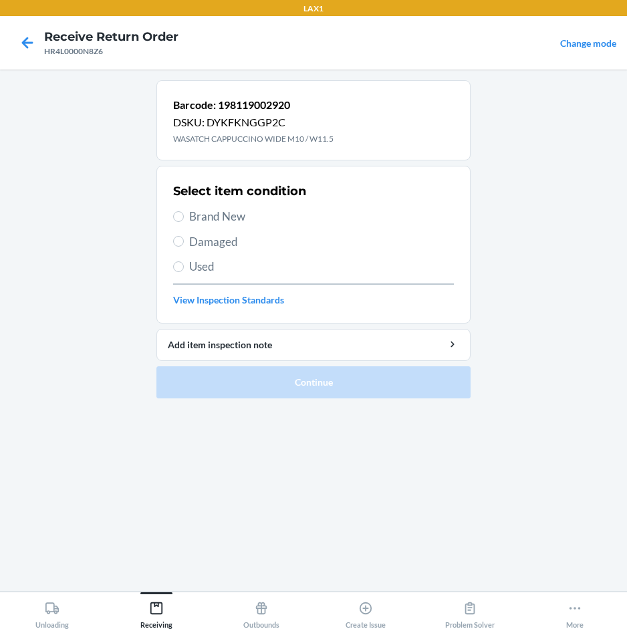
click at [198, 216] on span "Brand New" at bounding box center [321, 216] width 265 height 17
click at [184, 216] on input "Brand New" at bounding box center [178, 216] width 11 height 11
radio input "true"
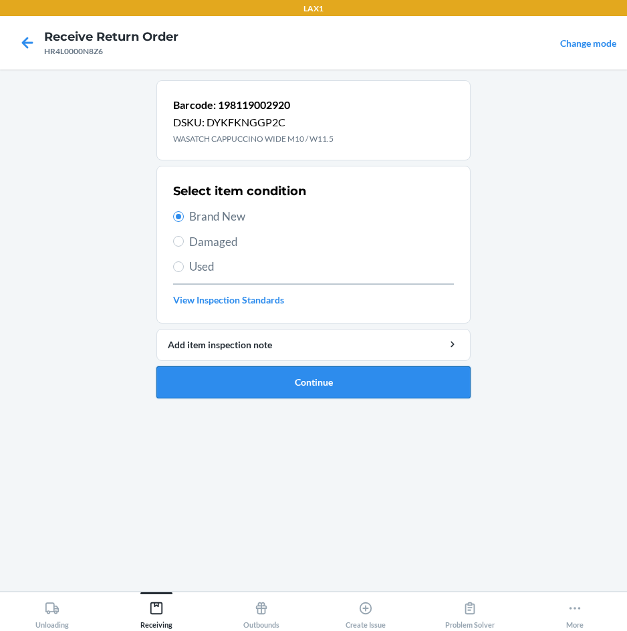
click at [267, 384] on button "Continue" at bounding box center [313, 382] width 314 height 32
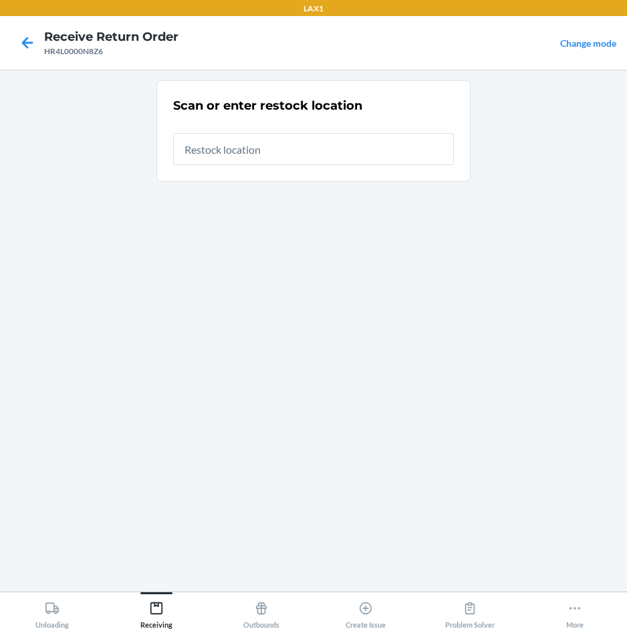
click at [343, 144] on input "text" at bounding box center [313, 149] width 281 height 32
type input "RTCART007"
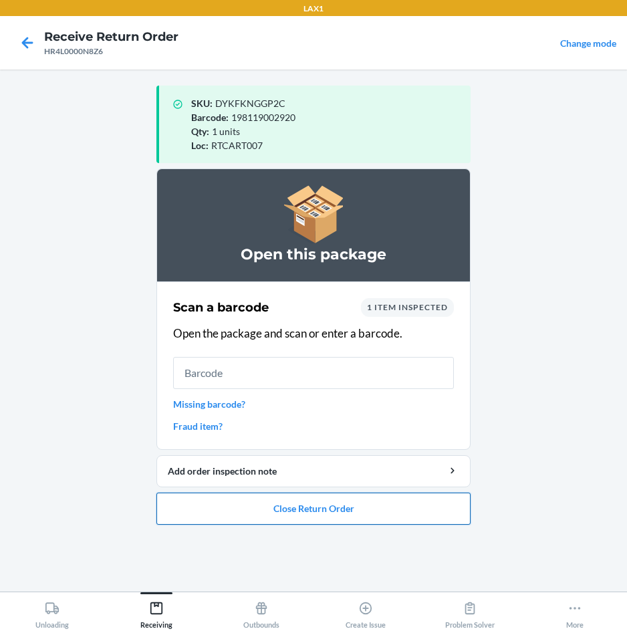
click at [344, 513] on button "Close Return Order" at bounding box center [313, 508] width 314 height 32
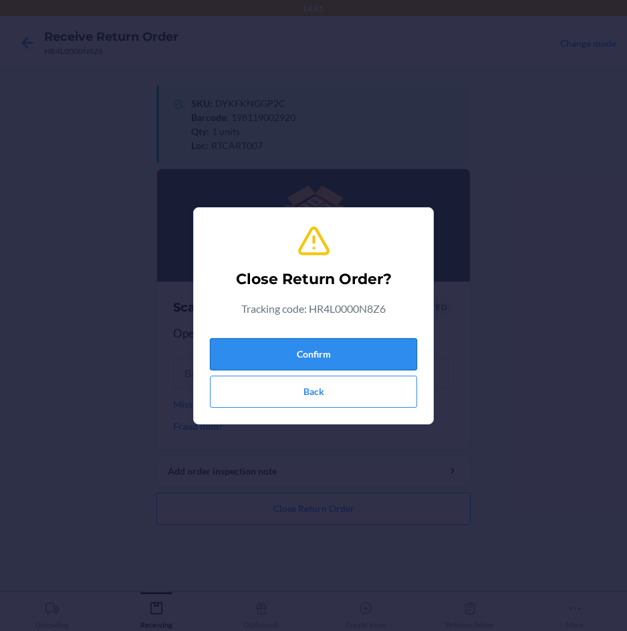
click at [372, 344] on button "Confirm" at bounding box center [313, 354] width 207 height 32
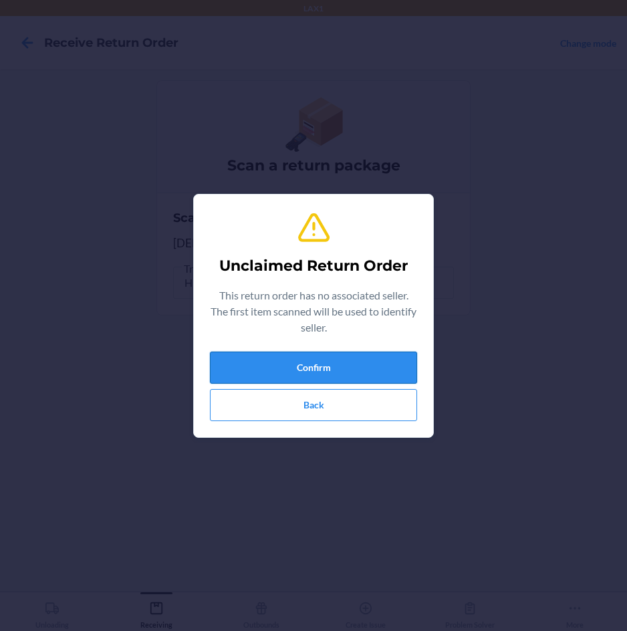
click at [382, 357] on button "Confirm" at bounding box center [313, 367] width 207 height 32
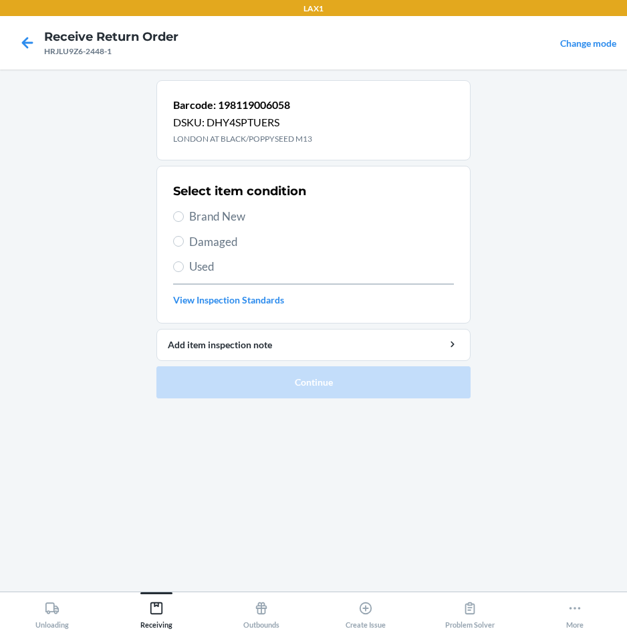
click at [188, 218] on label "Brand New" at bounding box center [313, 216] width 281 height 17
click at [184, 218] on input "Brand New" at bounding box center [178, 216] width 11 height 11
radio input "true"
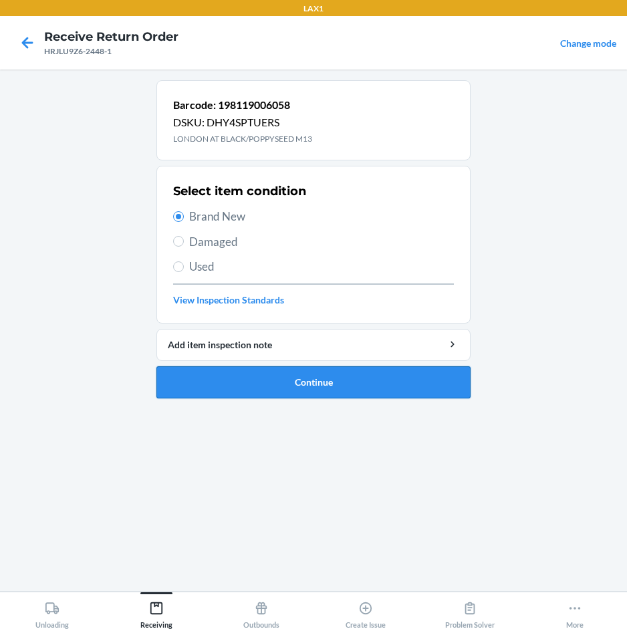
click at [277, 386] on button "Continue" at bounding box center [313, 382] width 314 height 32
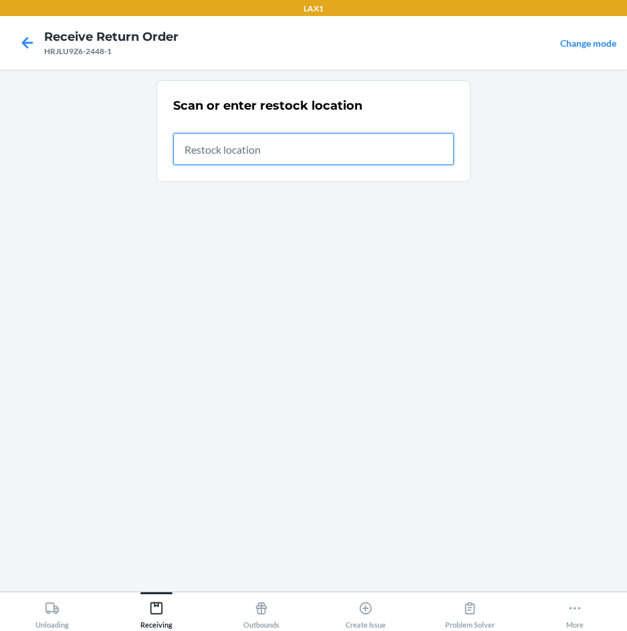
drag, startPoint x: 315, startPoint y: 142, endPoint x: 319, endPoint y: 154, distance: 12.9
click at [315, 145] on input "text" at bounding box center [313, 149] width 281 height 32
type input "RTCART007"
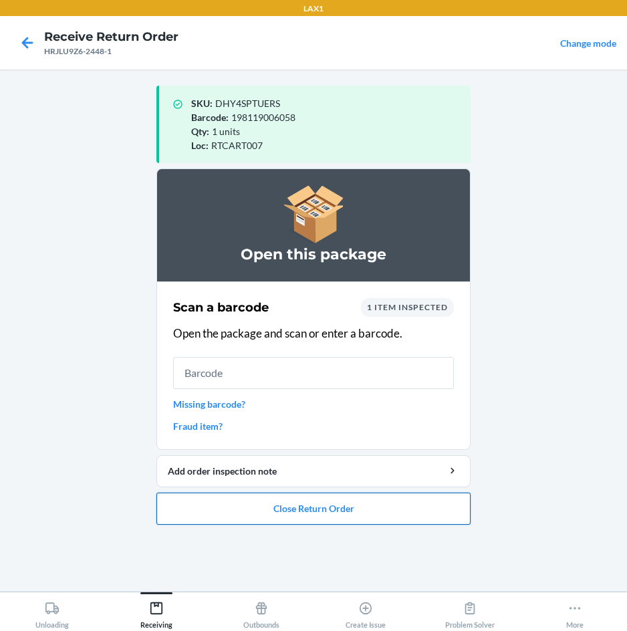
click at [311, 502] on button "Close Return Order" at bounding box center [313, 508] width 314 height 32
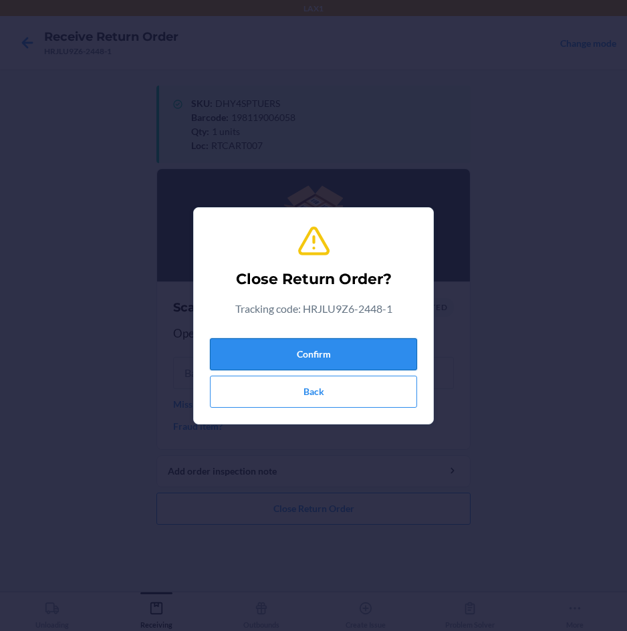
click at [341, 355] on button "Confirm" at bounding box center [313, 354] width 207 height 32
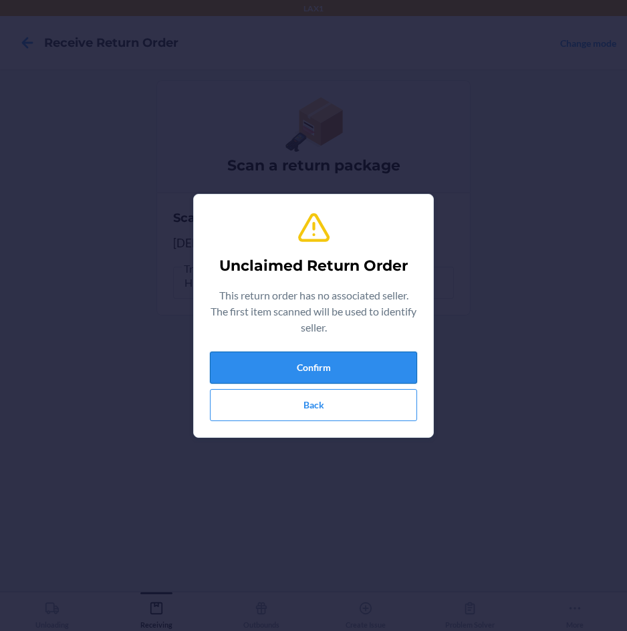
click at [341, 359] on button "Confirm" at bounding box center [313, 367] width 207 height 32
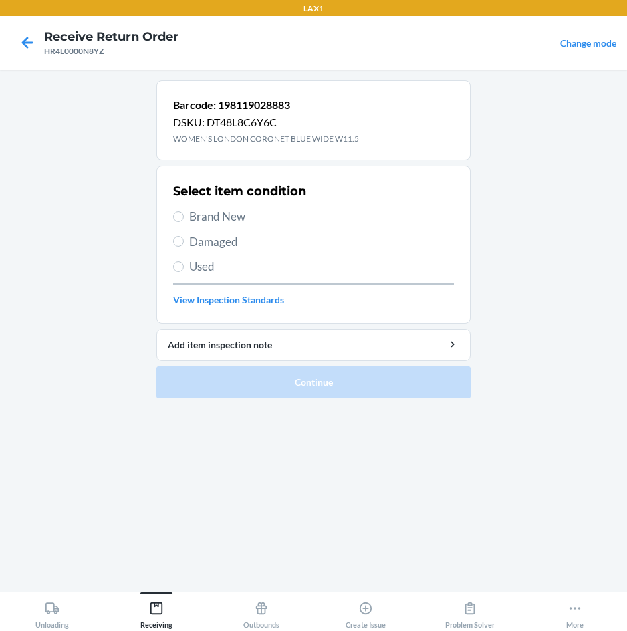
click at [204, 217] on span "Brand New" at bounding box center [321, 216] width 265 height 17
click at [184, 217] on input "Brand New" at bounding box center [178, 216] width 11 height 11
radio input "true"
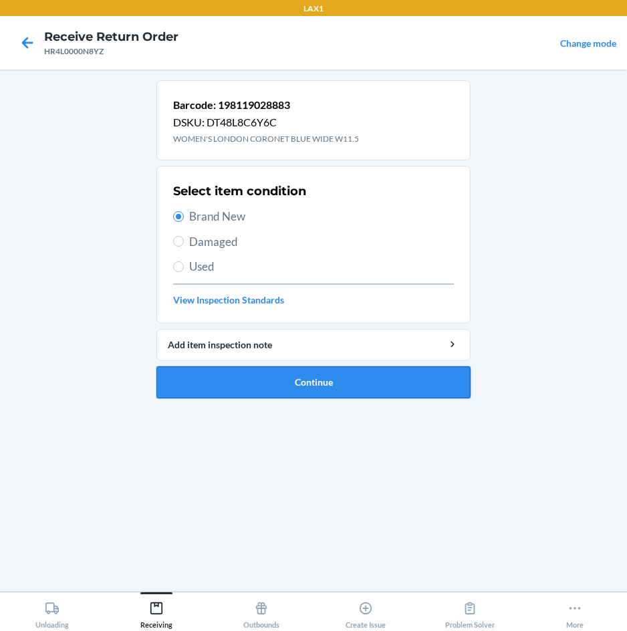
click at [261, 383] on button "Continue" at bounding box center [313, 382] width 314 height 32
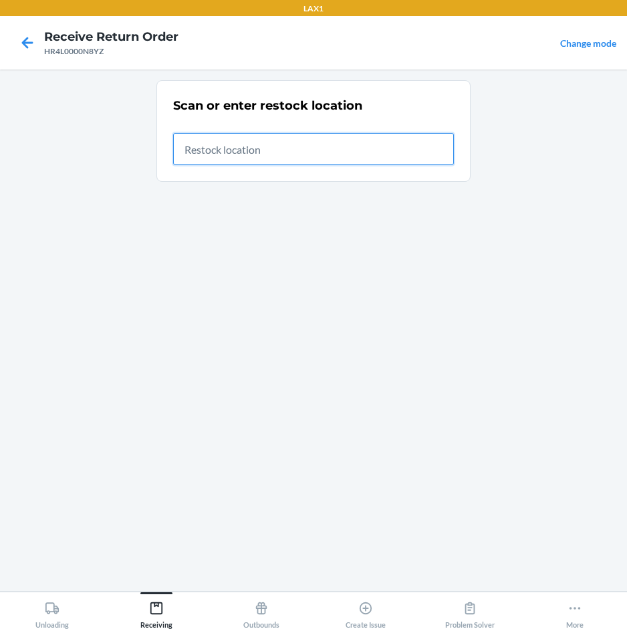
click at [221, 152] on input "text" at bounding box center [313, 149] width 281 height 32
type input "RTCART007"
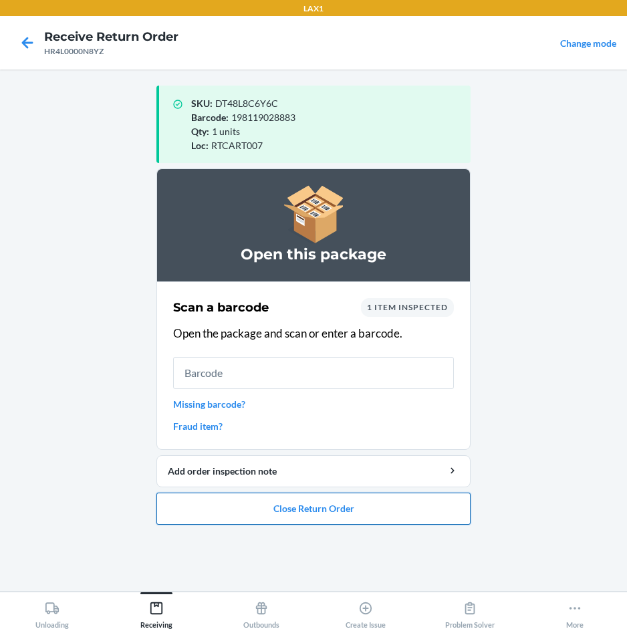
click at [281, 500] on button "Close Return Order" at bounding box center [313, 508] width 314 height 32
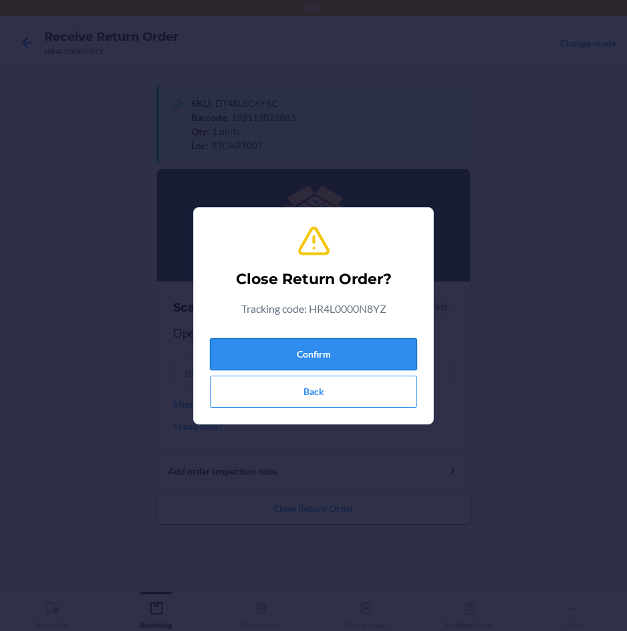
click at [372, 363] on button "Confirm" at bounding box center [313, 354] width 207 height 32
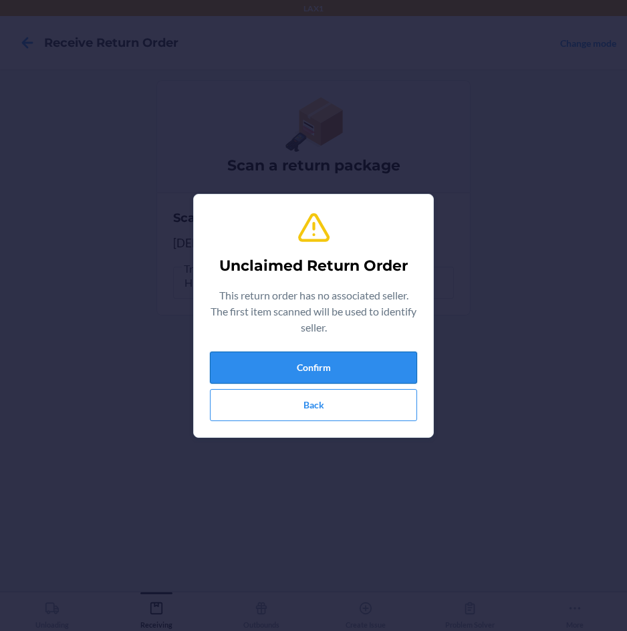
click at [372, 363] on button "Confirm" at bounding box center [313, 367] width 207 height 32
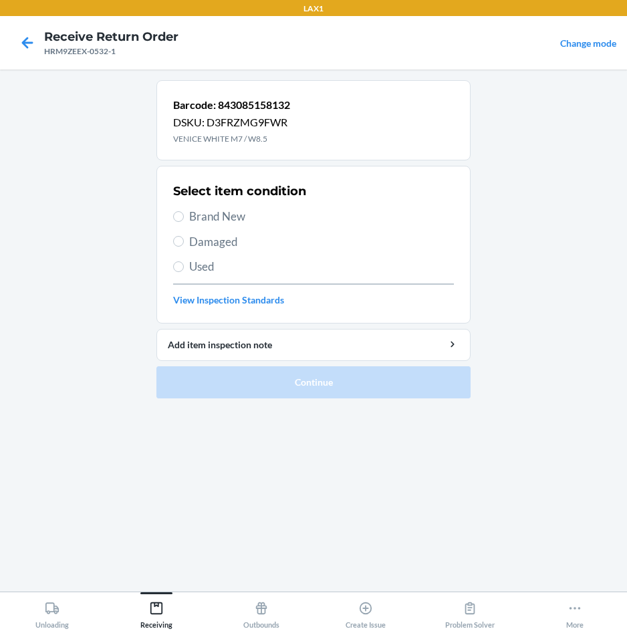
click at [203, 212] on span "Brand New" at bounding box center [321, 216] width 265 height 17
click at [184, 212] on input "Brand New" at bounding box center [178, 216] width 11 height 11
radio input "true"
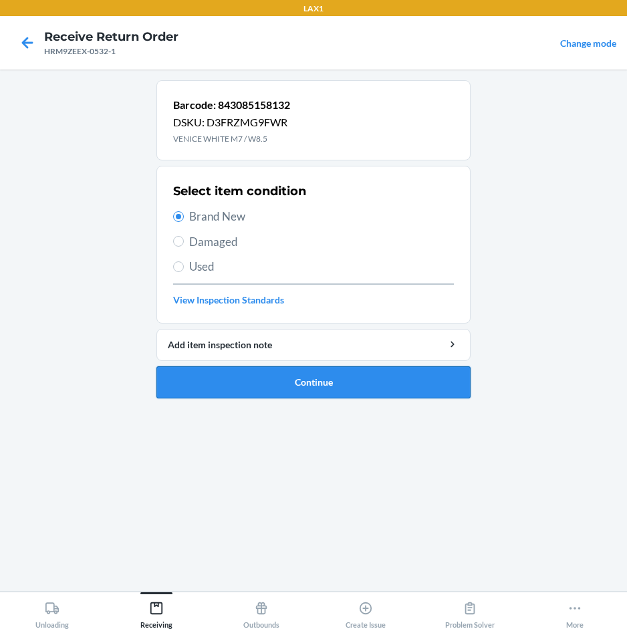
click at [216, 372] on button "Continue" at bounding box center [313, 382] width 314 height 32
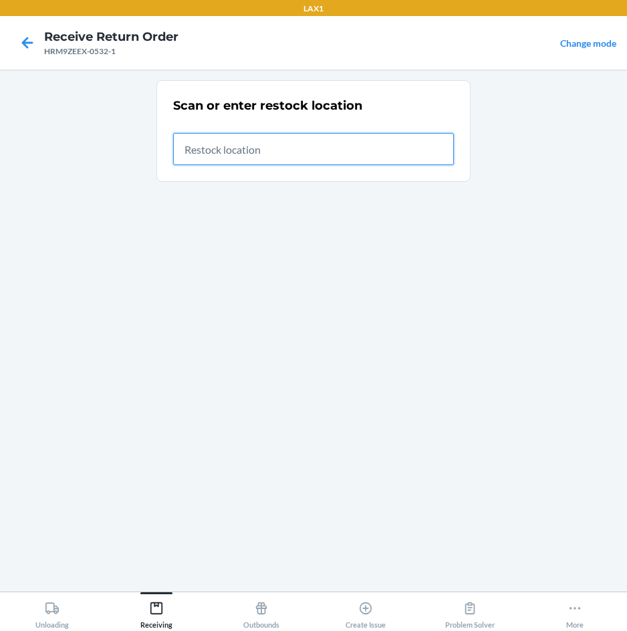
click at [269, 150] on input "text" at bounding box center [313, 149] width 281 height 32
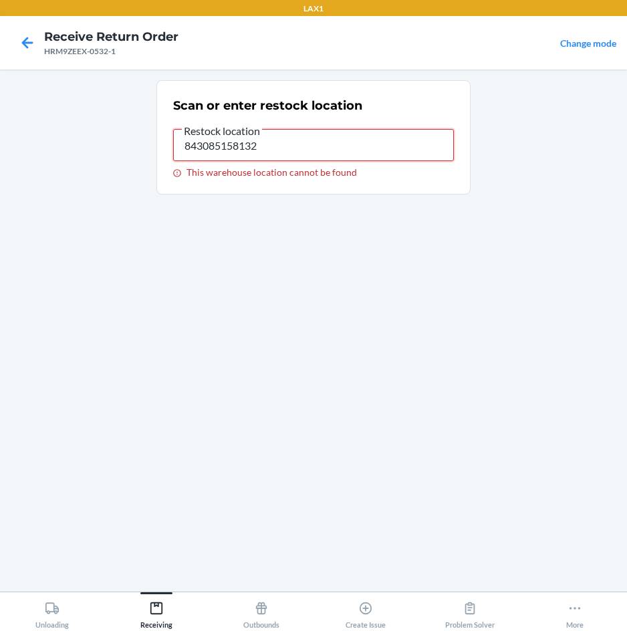
click at [269, 151] on input "843085158132" at bounding box center [313, 145] width 281 height 32
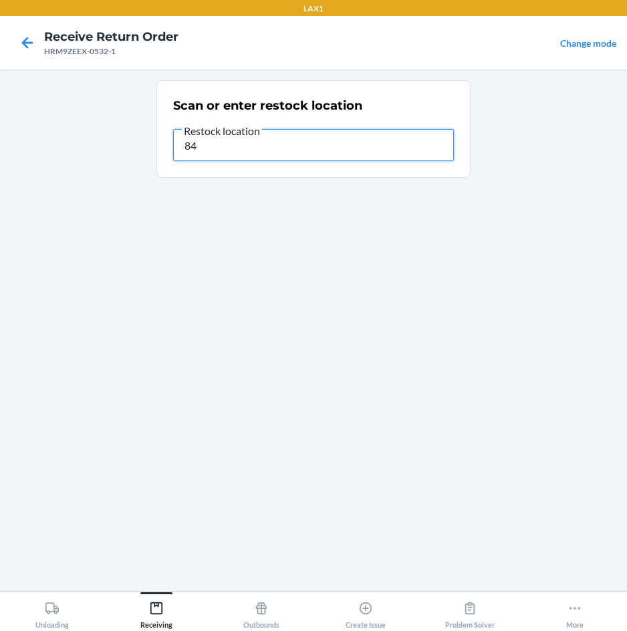
type input "8"
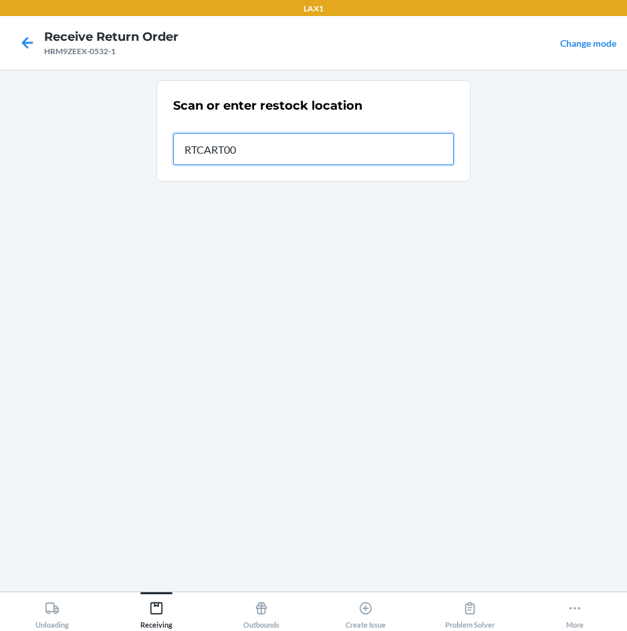
type input "RTCART007"
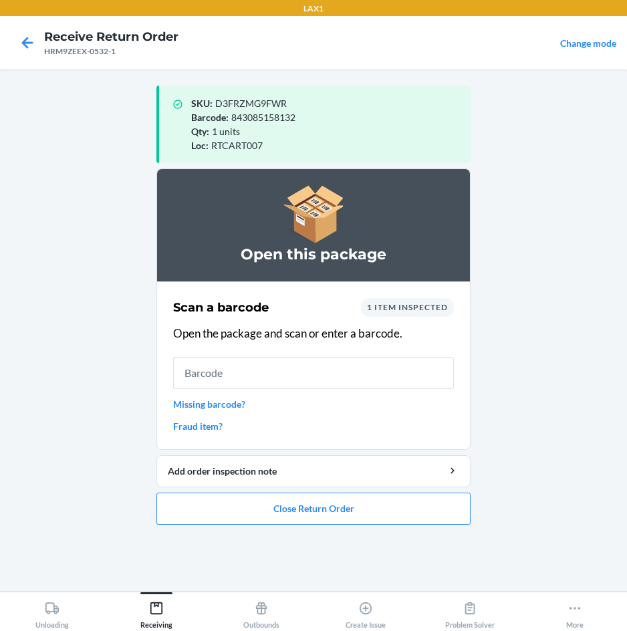
click at [303, 374] on input "text" at bounding box center [313, 373] width 281 height 32
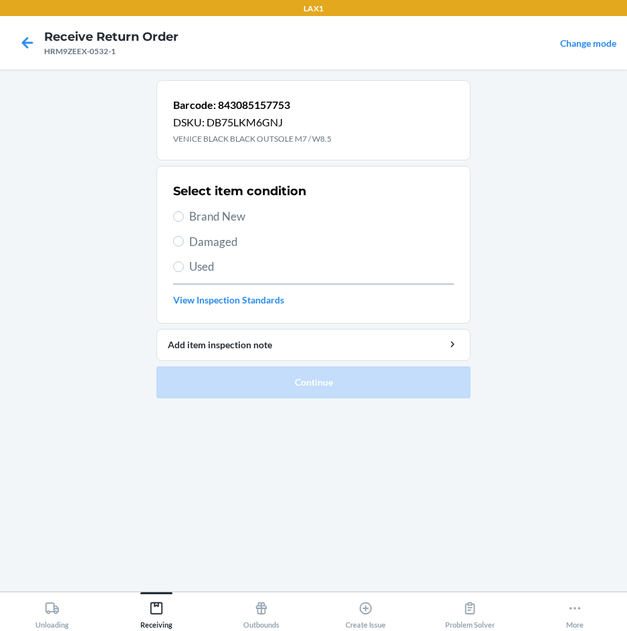
click at [214, 216] on span "Brand New" at bounding box center [321, 216] width 265 height 17
click at [184, 216] on input "Brand New" at bounding box center [178, 216] width 11 height 11
radio input "true"
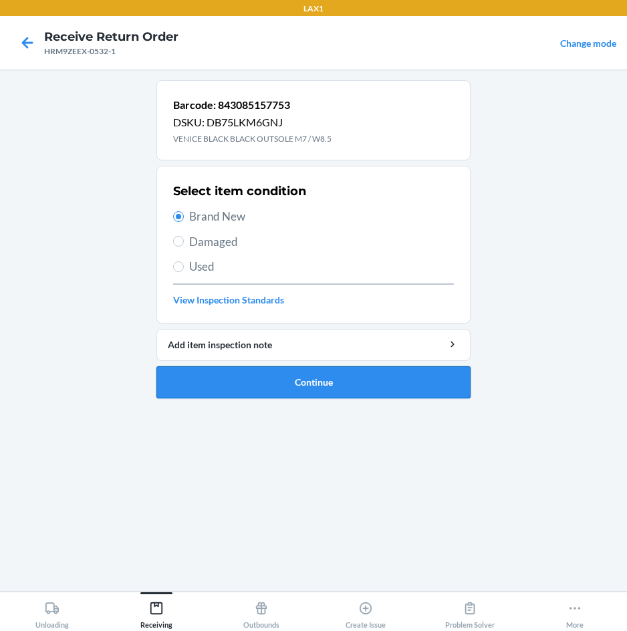
click at [237, 374] on button "Continue" at bounding box center [313, 382] width 314 height 32
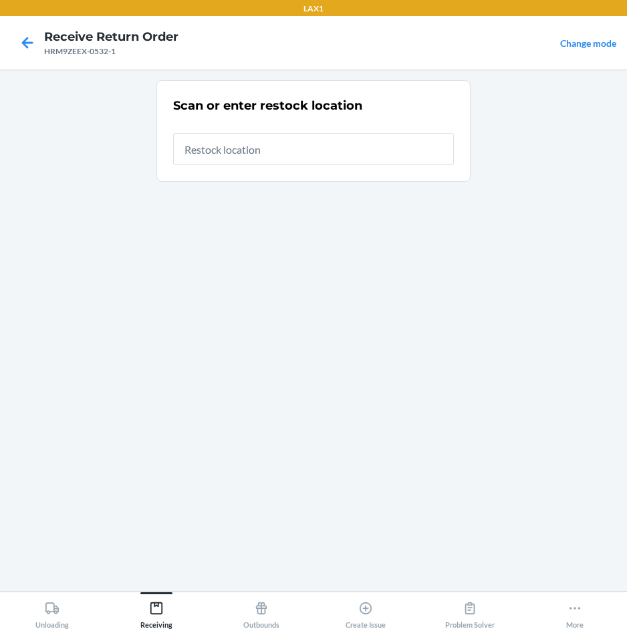
click at [275, 150] on input "text" at bounding box center [313, 149] width 281 height 32
type input "RTCART007"
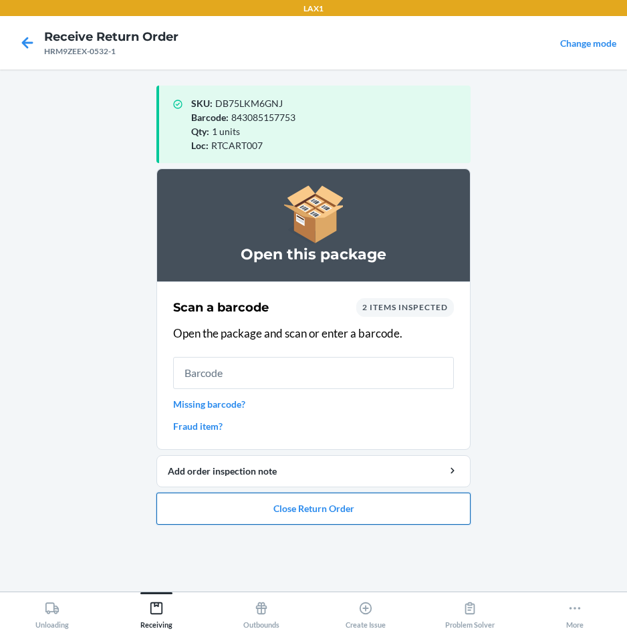
click at [281, 513] on button "Close Return Order" at bounding box center [313, 508] width 314 height 32
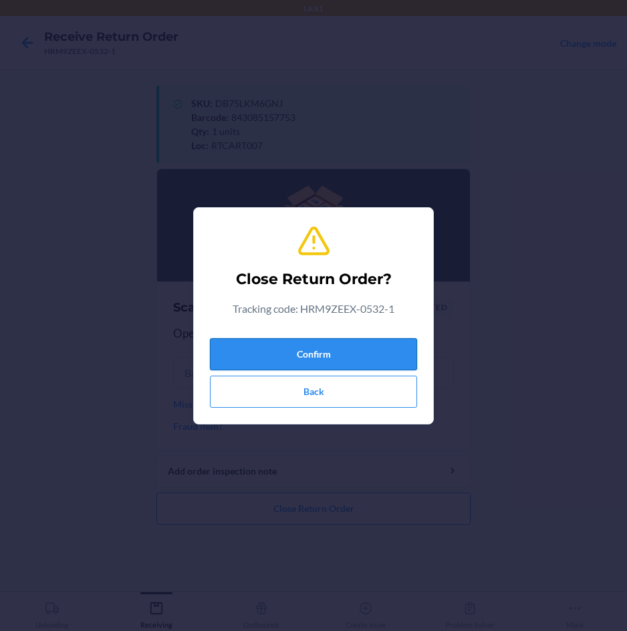
click at [298, 357] on button "Confirm" at bounding box center [313, 354] width 207 height 32
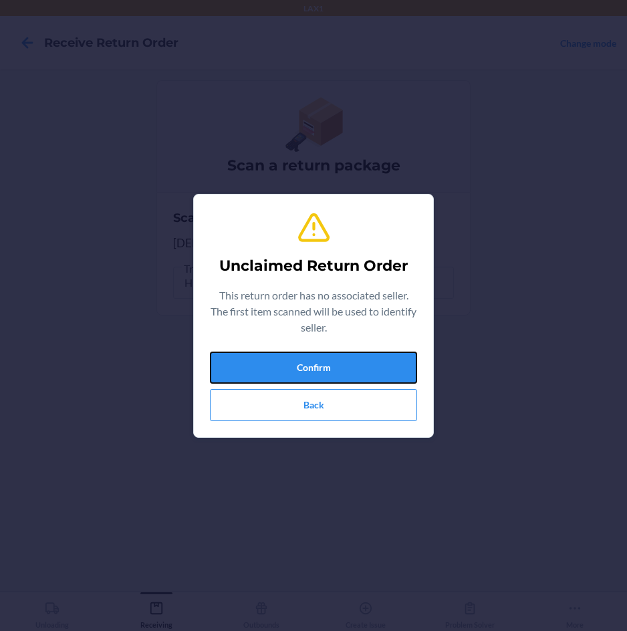
click at [298, 357] on button "Confirm" at bounding box center [313, 367] width 207 height 32
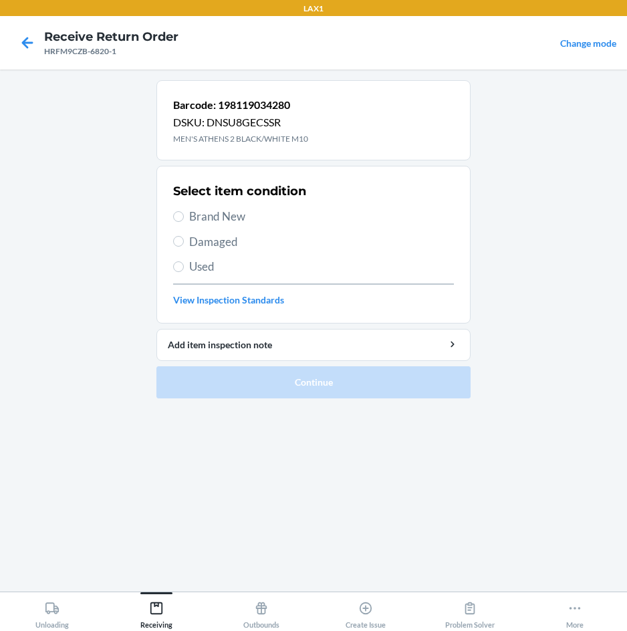
click at [217, 223] on span "Brand New" at bounding box center [321, 216] width 265 height 17
click at [184, 222] on input "Brand New" at bounding box center [178, 216] width 11 height 11
radio input "true"
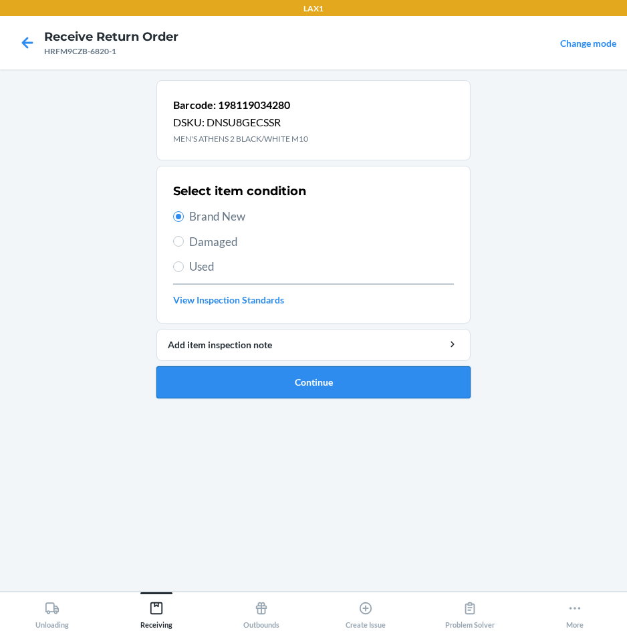
click at [225, 374] on button "Continue" at bounding box center [313, 382] width 314 height 32
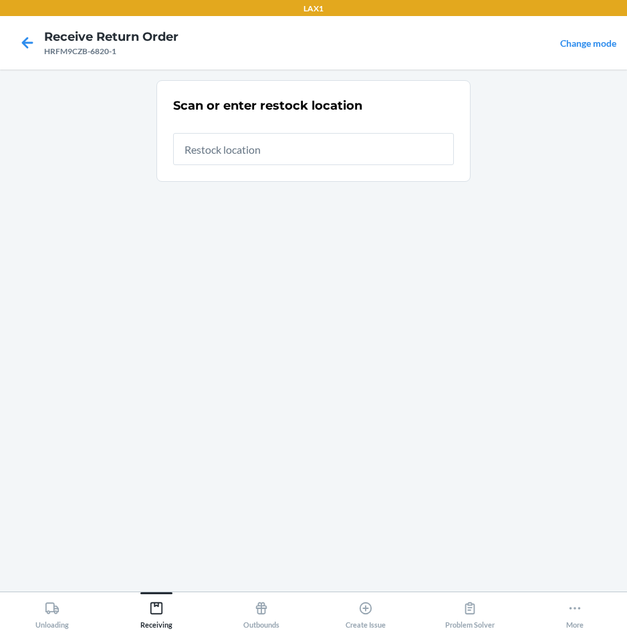
click at [323, 140] on input "text" at bounding box center [313, 149] width 281 height 32
type input "RTCART007"
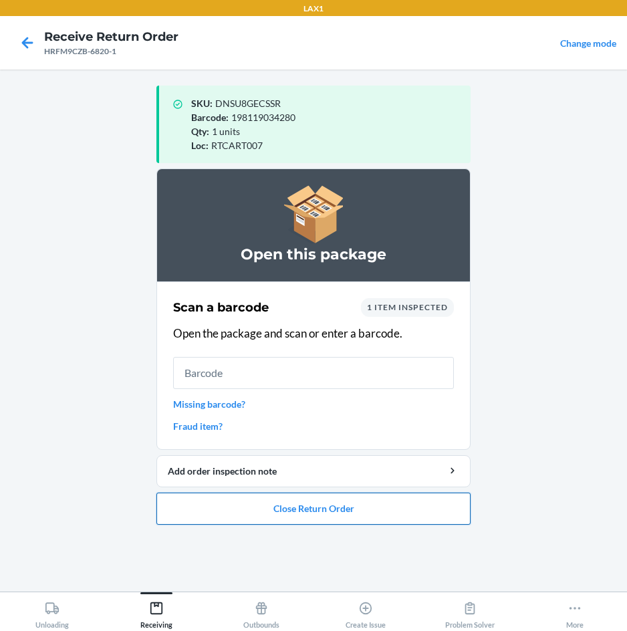
click at [341, 519] on button "Close Return Order" at bounding box center [313, 508] width 314 height 32
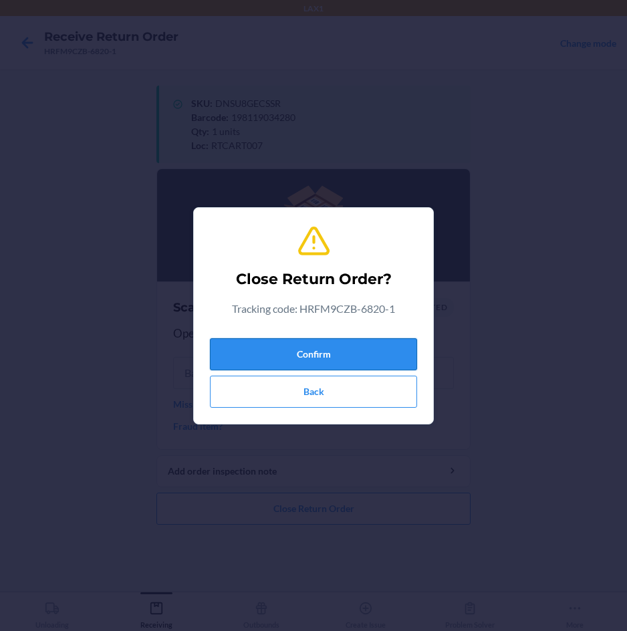
click at [335, 349] on button "Confirm" at bounding box center [313, 354] width 207 height 32
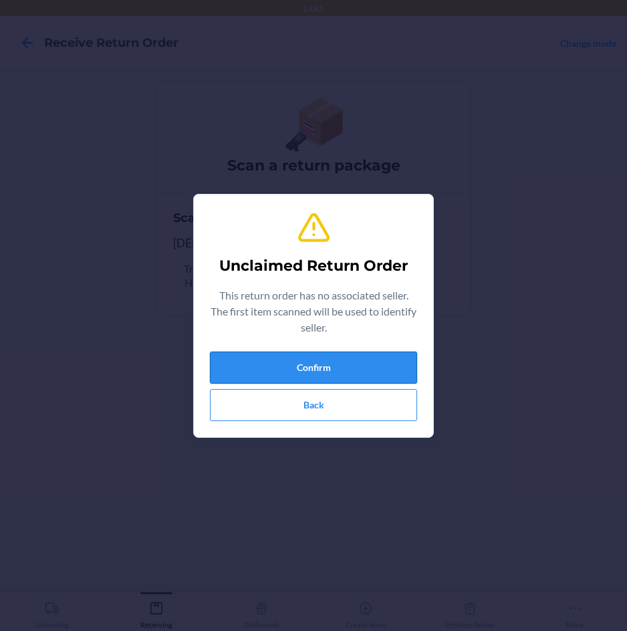
click at [331, 359] on button "Confirm" at bounding box center [313, 367] width 207 height 32
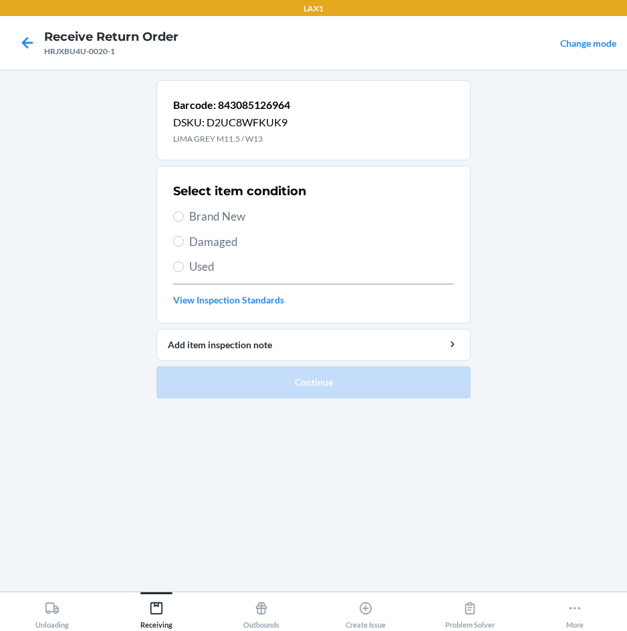
click at [202, 214] on span "Brand New" at bounding box center [321, 216] width 265 height 17
click at [184, 214] on input "Brand New" at bounding box center [178, 216] width 11 height 11
radio input "true"
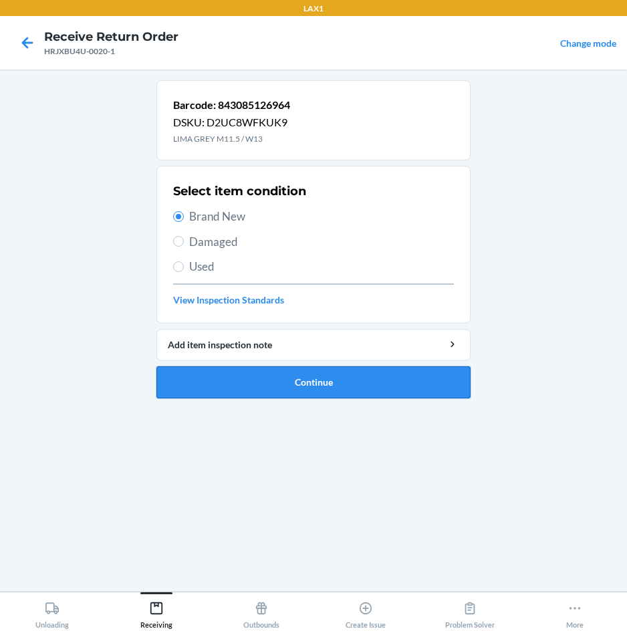
click at [256, 372] on button "Continue" at bounding box center [313, 382] width 314 height 32
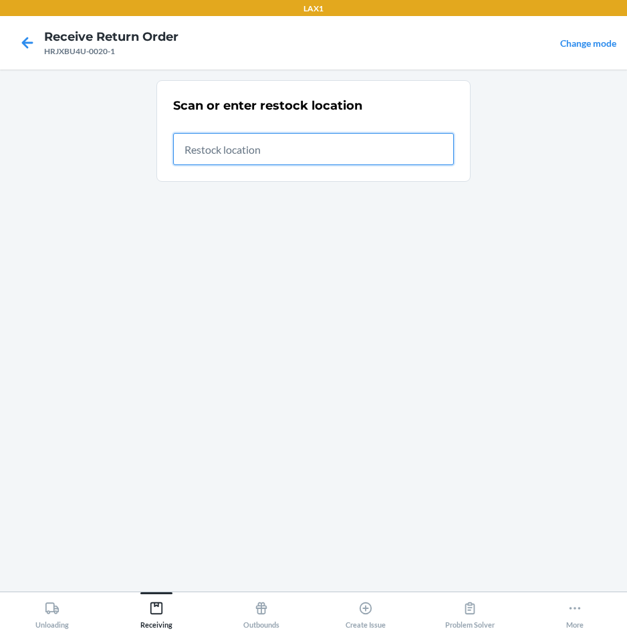
click at [355, 156] on input "text" at bounding box center [313, 149] width 281 height 32
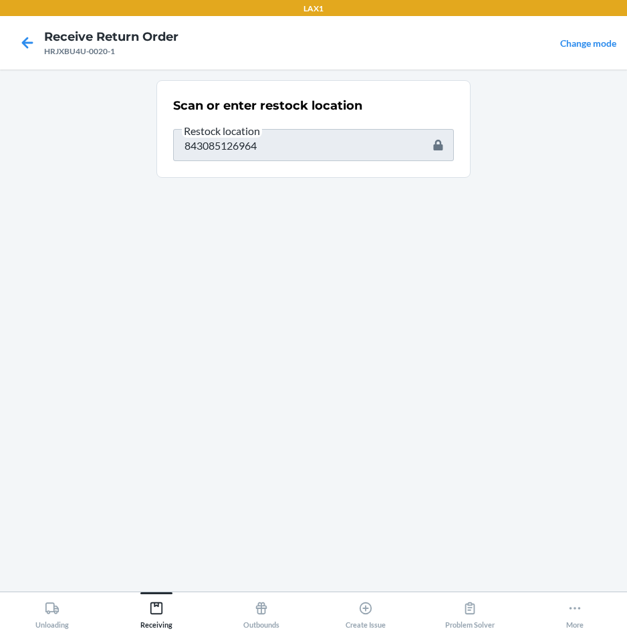
click at [355, 156] on input "843085126964" at bounding box center [313, 145] width 281 height 32
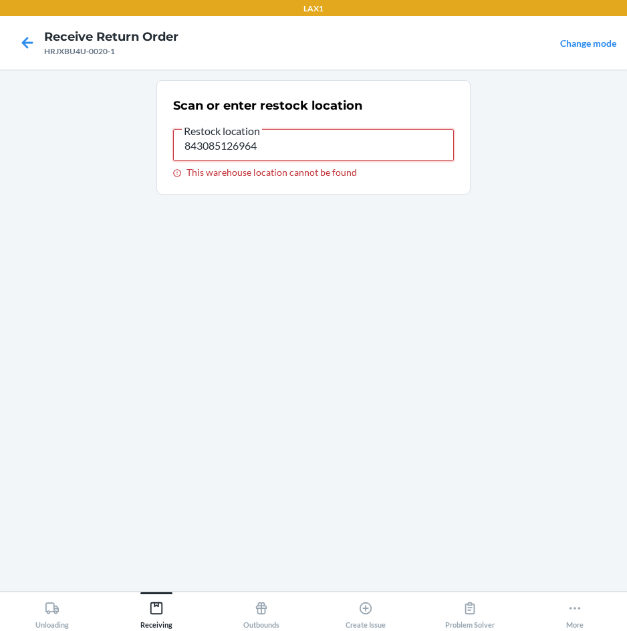
click at [355, 156] on input "843085126964" at bounding box center [313, 145] width 281 height 32
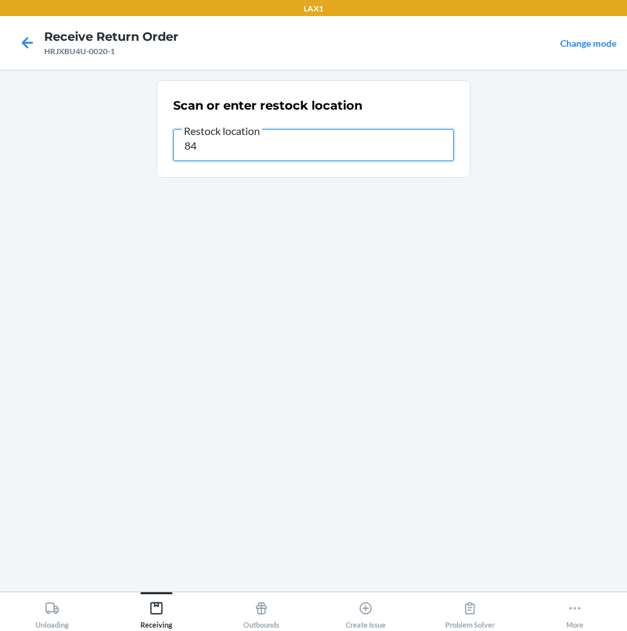
type input "8"
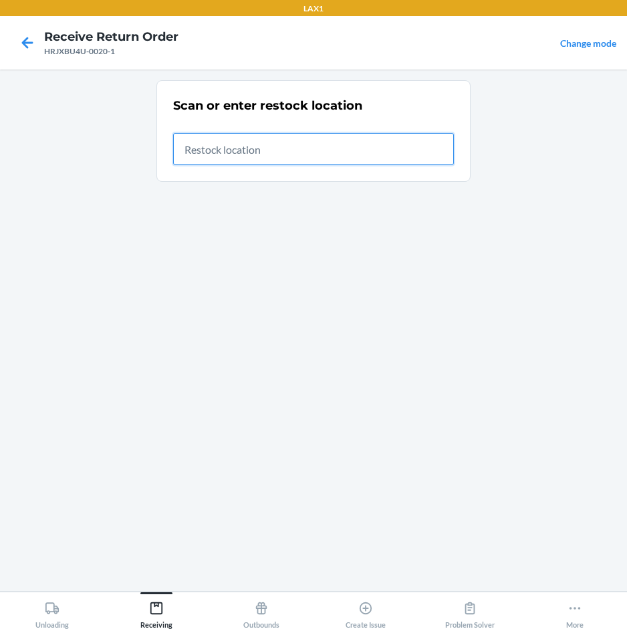
click at [384, 144] on input "text" at bounding box center [313, 149] width 281 height 32
type input "RTCART007"
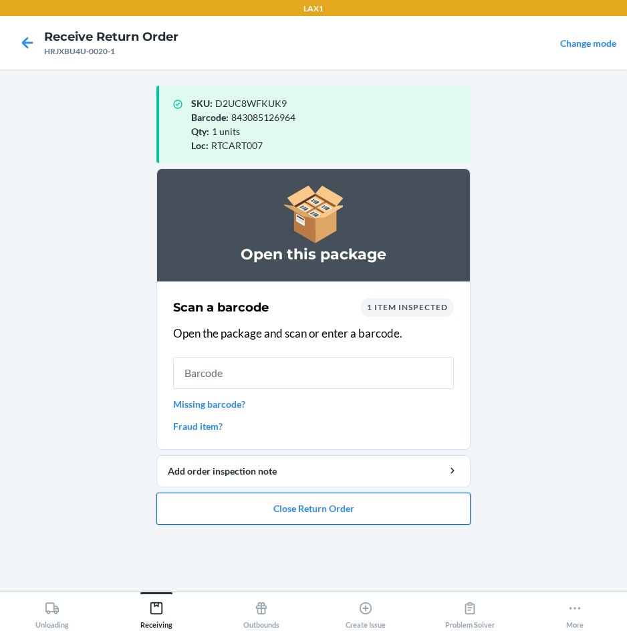
click at [343, 508] on button "Close Return Order" at bounding box center [313, 508] width 314 height 32
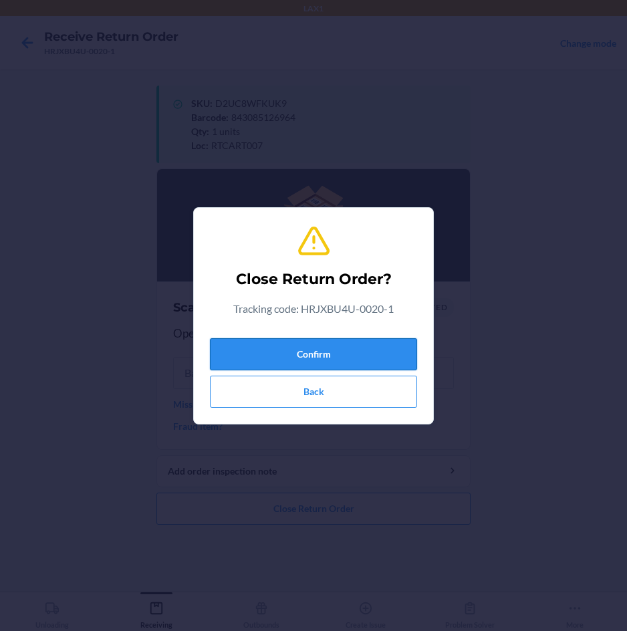
click at [307, 346] on button "Confirm" at bounding box center [313, 354] width 207 height 32
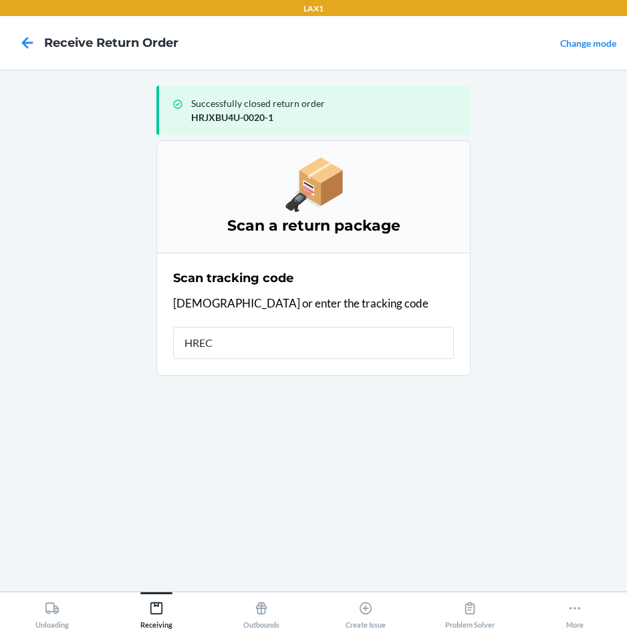
type input "HRECY"
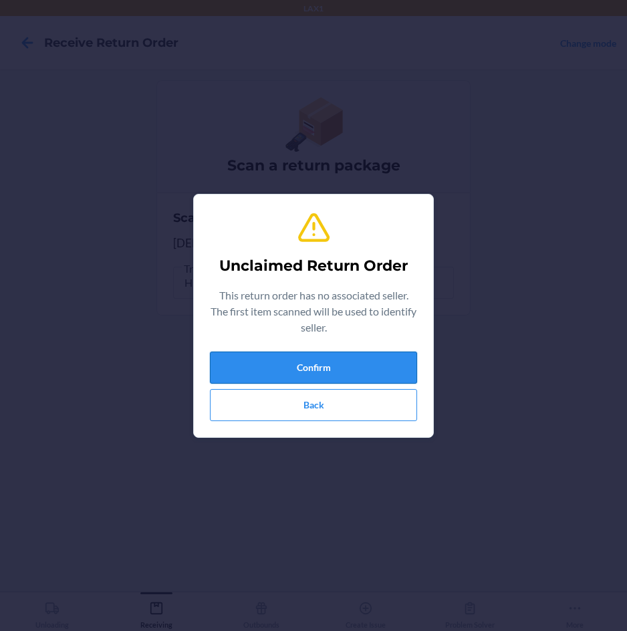
click at [306, 370] on button "Confirm" at bounding box center [313, 367] width 207 height 32
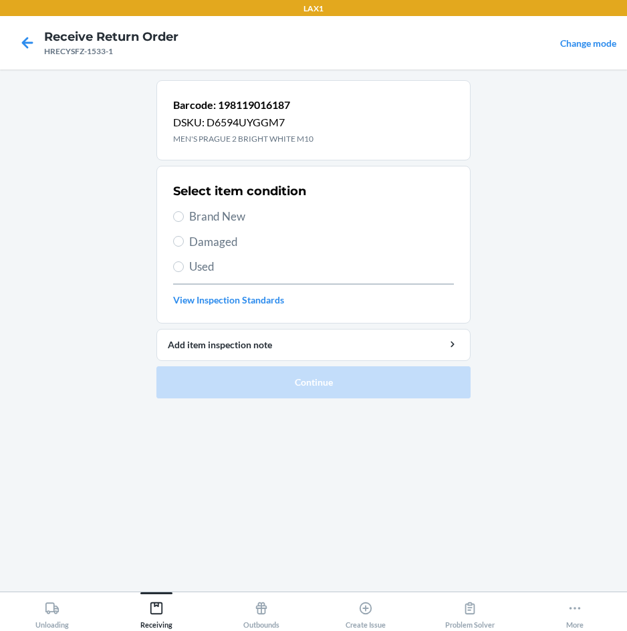
click at [230, 220] on span "Brand New" at bounding box center [321, 216] width 265 height 17
click at [184, 220] on input "Brand New" at bounding box center [178, 216] width 11 height 11
radio input "true"
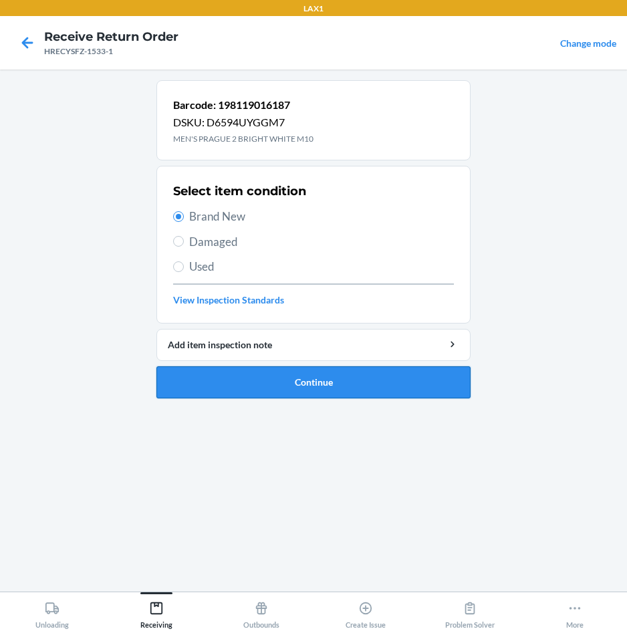
click at [233, 384] on button "Continue" at bounding box center [313, 382] width 314 height 32
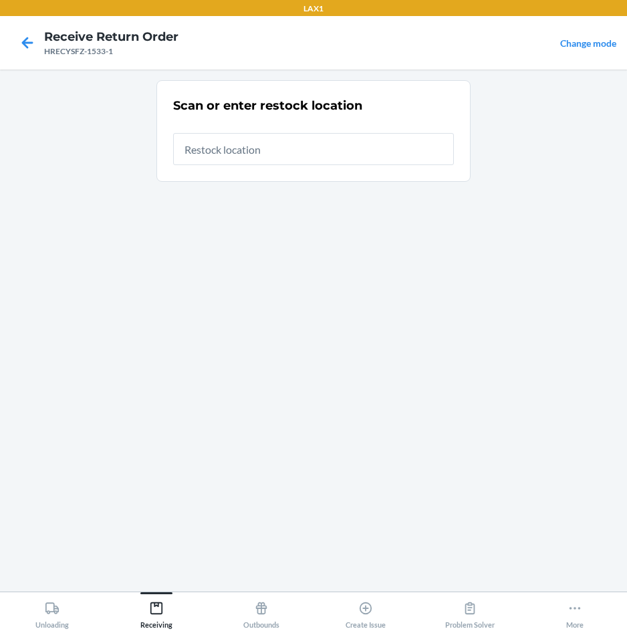
click at [301, 159] on input "text" at bounding box center [313, 149] width 281 height 32
type input "RTCART007"
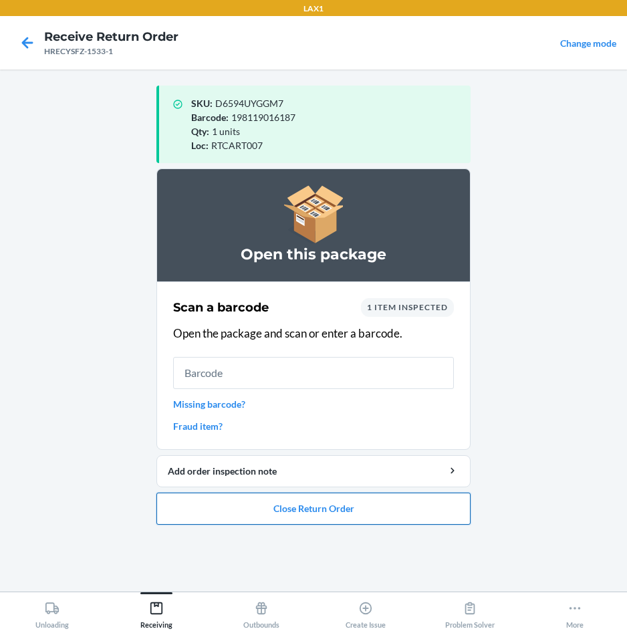
click at [313, 501] on button "Close Return Order" at bounding box center [313, 508] width 314 height 32
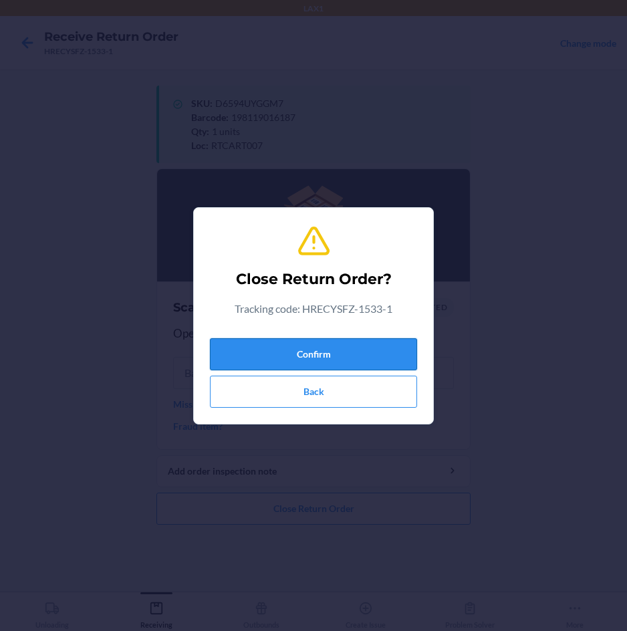
click at [352, 357] on button "Confirm" at bounding box center [313, 354] width 207 height 32
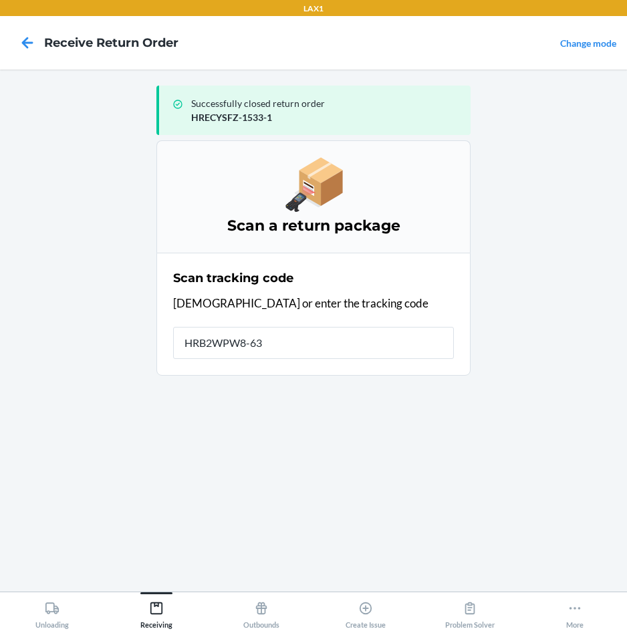
type input "HRB2WPW8-637"
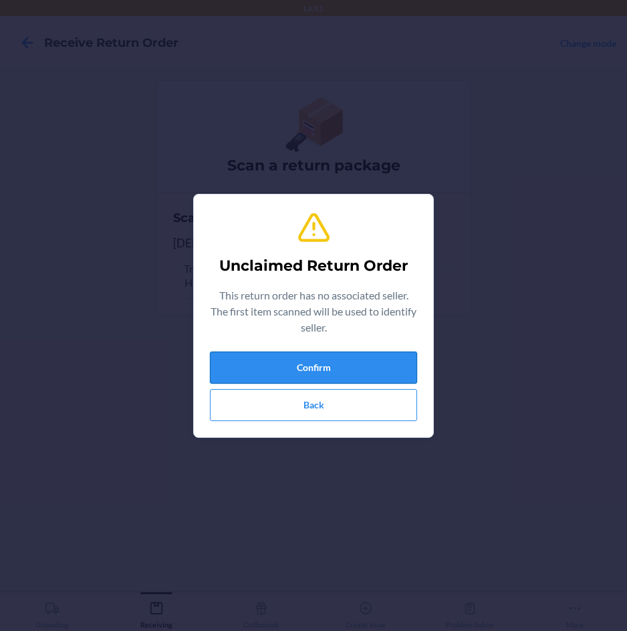
click at [352, 355] on button "Confirm" at bounding box center [313, 367] width 207 height 32
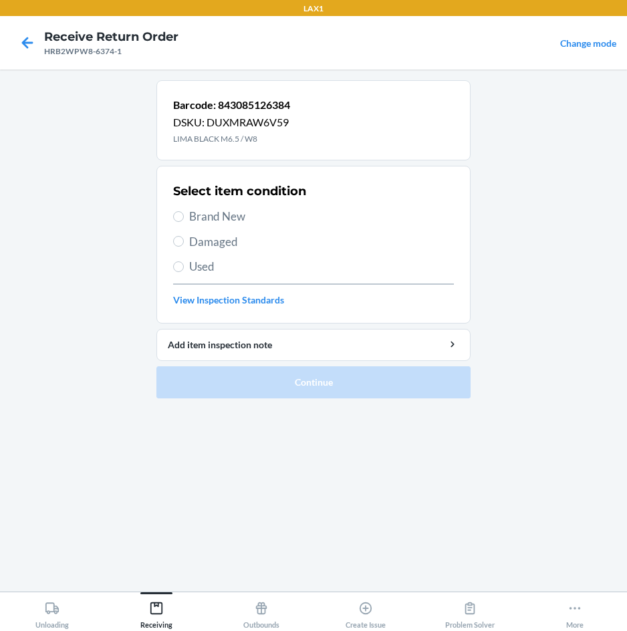
click at [236, 215] on span "Brand New" at bounding box center [321, 216] width 265 height 17
click at [184, 215] on input "Brand New" at bounding box center [178, 216] width 11 height 11
radio input "true"
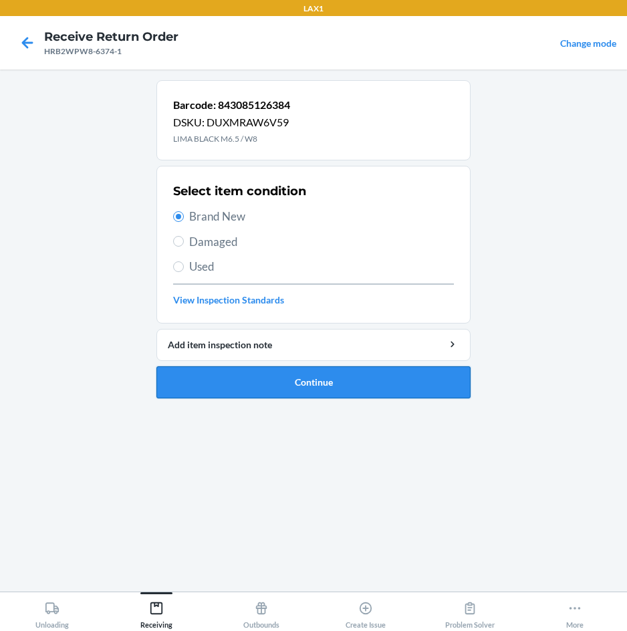
click at [241, 371] on button "Continue" at bounding box center [313, 382] width 314 height 32
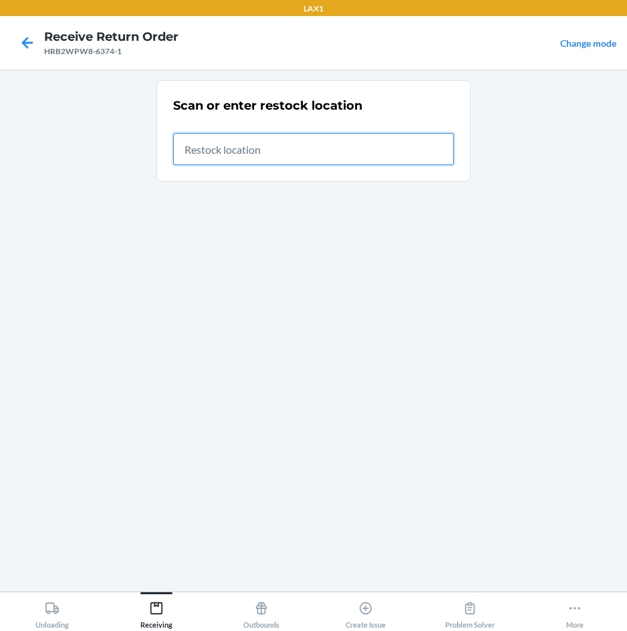
click at [351, 150] on input "text" at bounding box center [313, 149] width 281 height 32
type input "RTCART007"
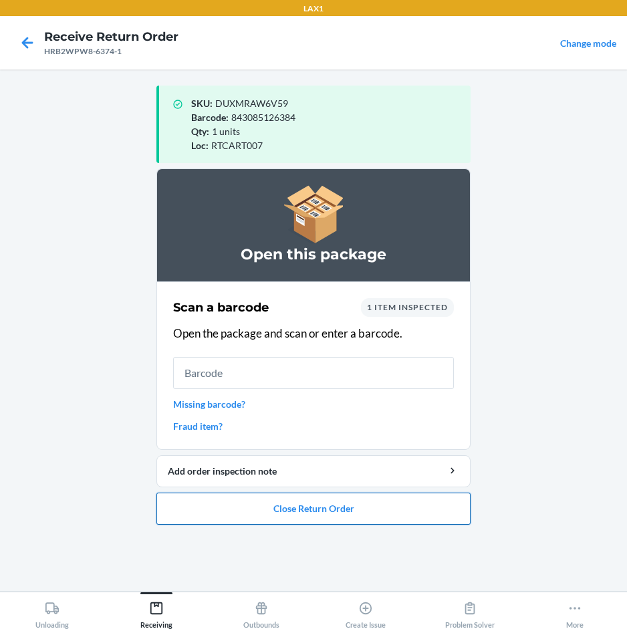
click at [275, 510] on button "Close Return Order" at bounding box center [313, 508] width 314 height 32
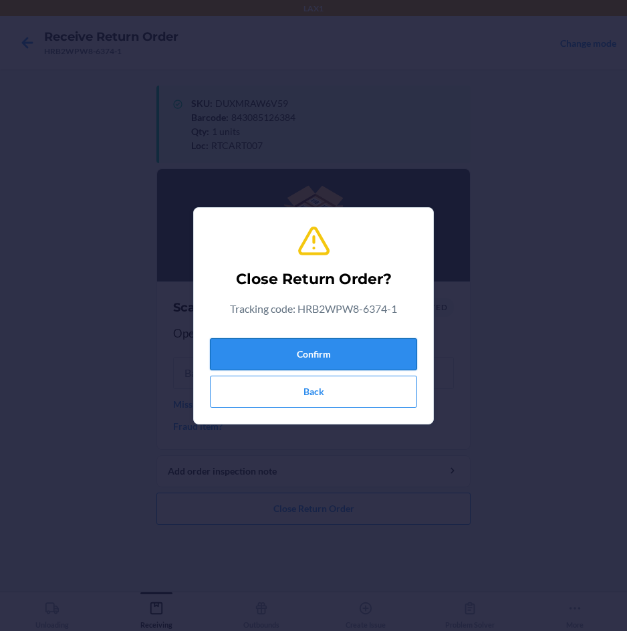
click at [299, 341] on button "Confirm" at bounding box center [313, 354] width 207 height 32
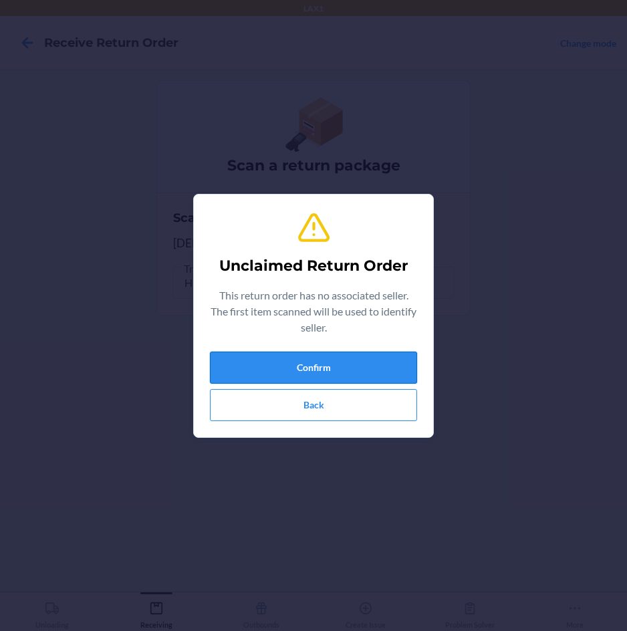
click at [299, 359] on button "Confirm" at bounding box center [313, 367] width 207 height 32
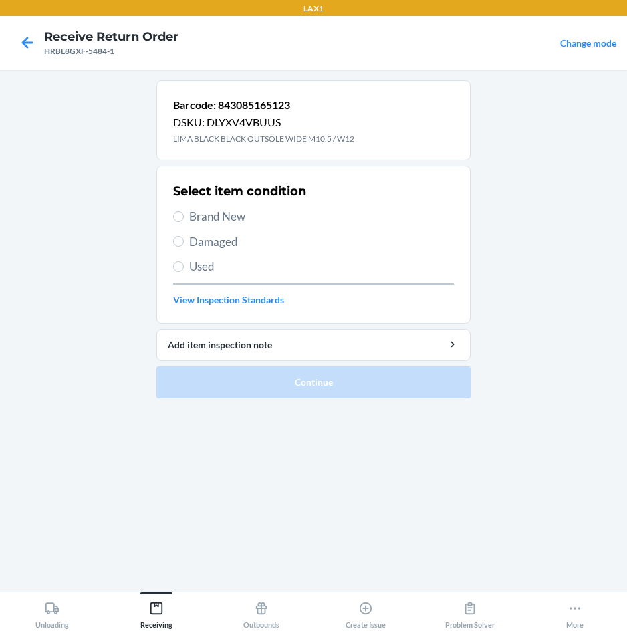
click at [211, 216] on span "Brand New" at bounding box center [321, 216] width 265 height 17
click at [184, 216] on input "Brand New" at bounding box center [178, 216] width 11 height 11
radio input "true"
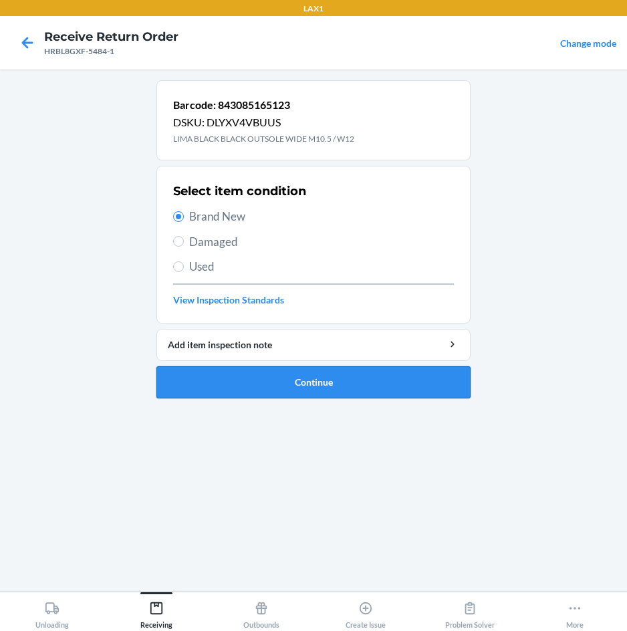
click at [295, 378] on button "Continue" at bounding box center [313, 382] width 314 height 32
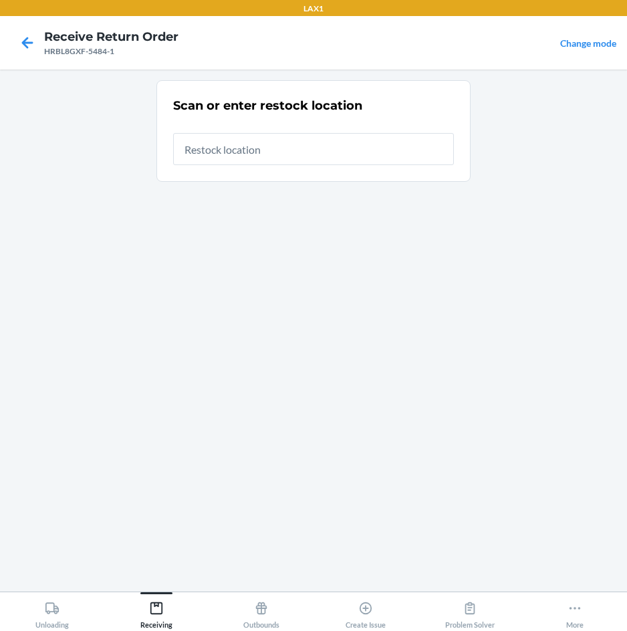
click at [349, 153] on input "text" at bounding box center [313, 149] width 281 height 32
type input "RTCART007"
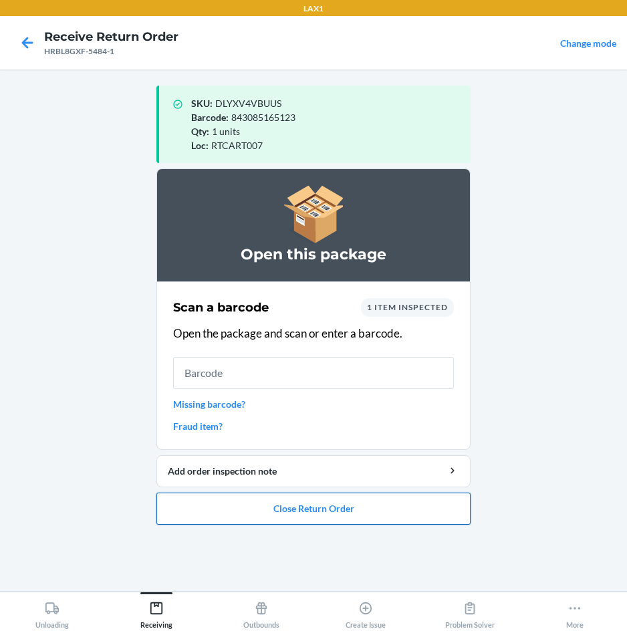
click at [363, 515] on button "Close Return Order" at bounding box center [313, 508] width 314 height 32
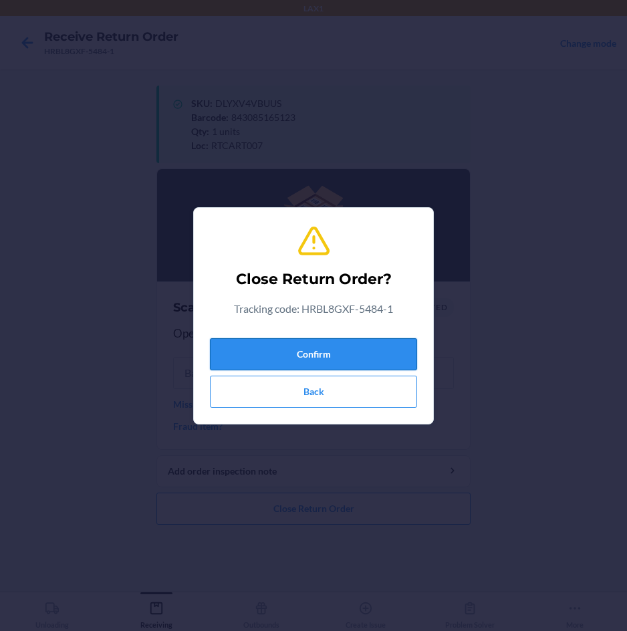
click at [381, 347] on button "Confirm" at bounding box center [313, 354] width 207 height 32
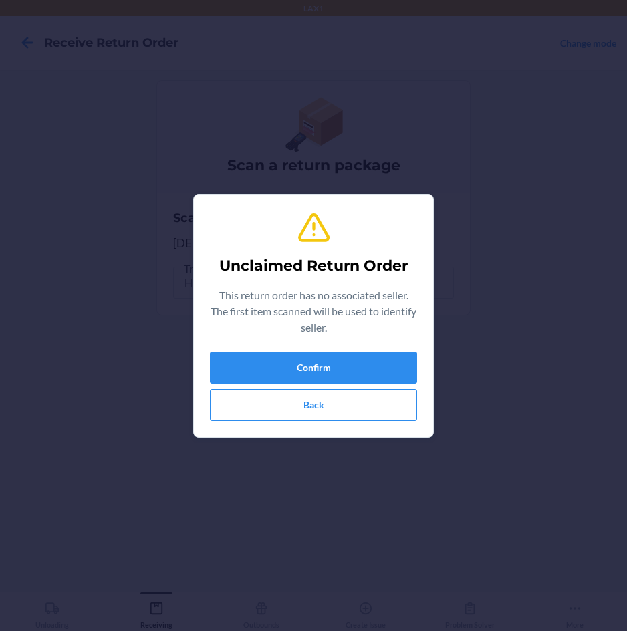
click at [381, 347] on div "Unclaimed Return Order This return order has no associated seller. The first it…" at bounding box center [313, 315] width 207 height 221
click at [376, 359] on button "Confirm" at bounding box center [313, 367] width 207 height 32
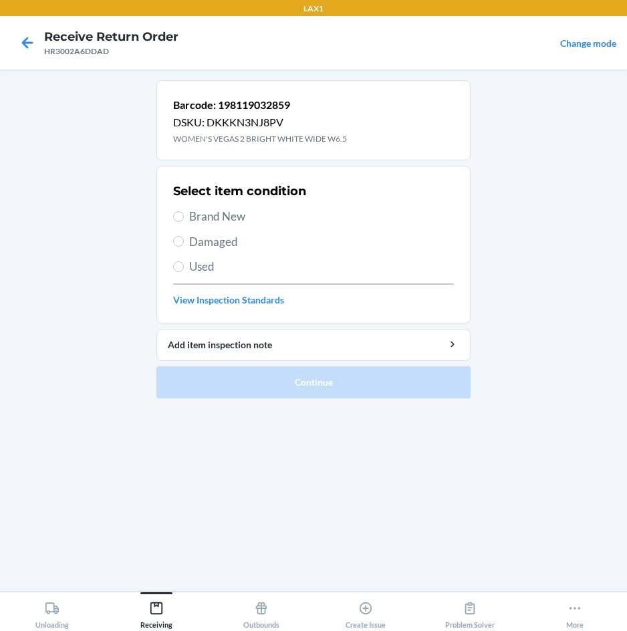
click at [238, 216] on span "Brand New" at bounding box center [321, 216] width 265 height 17
click at [184, 216] on input "Brand New" at bounding box center [178, 216] width 11 height 11
radio input "true"
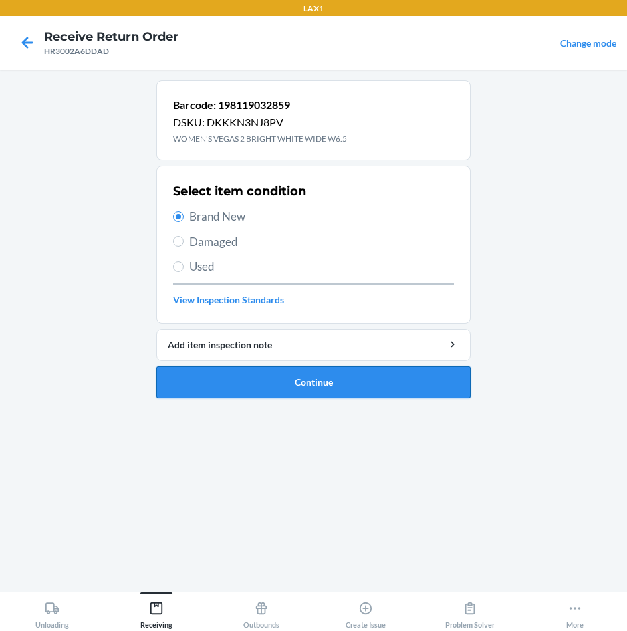
click at [249, 378] on button "Continue" at bounding box center [313, 382] width 314 height 32
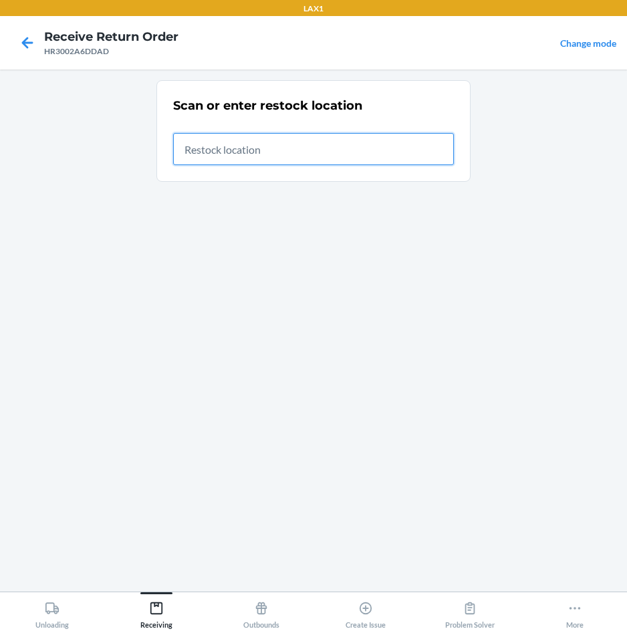
click at [349, 140] on input "text" at bounding box center [313, 149] width 281 height 32
type input "RTCART007"
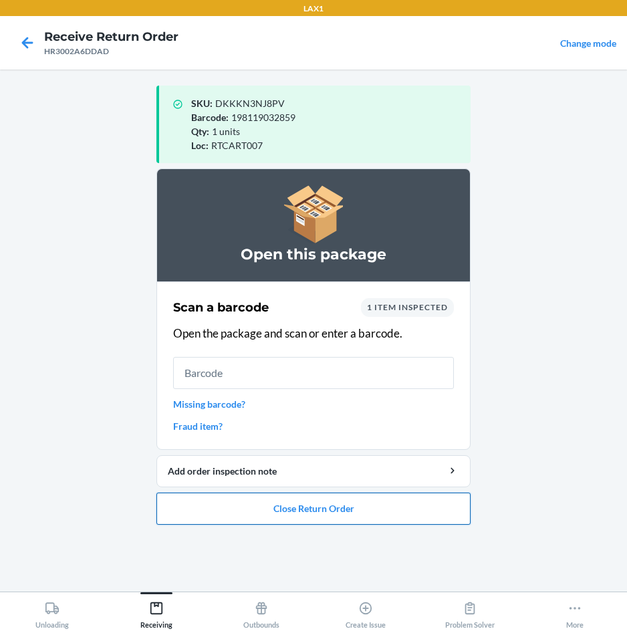
click at [321, 500] on button "Close Return Order" at bounding box center [313, 508] width 314 height 32
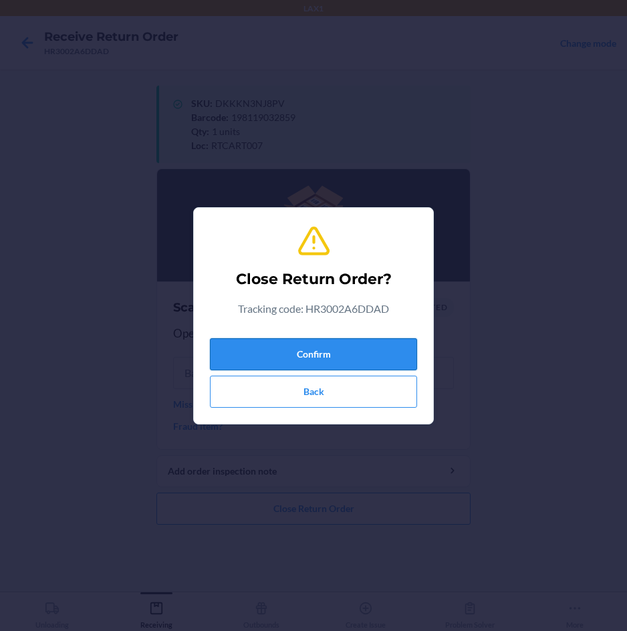
click at [340, 348] on button "Confirm" at bounding box center [313, 354] width 207 height 32
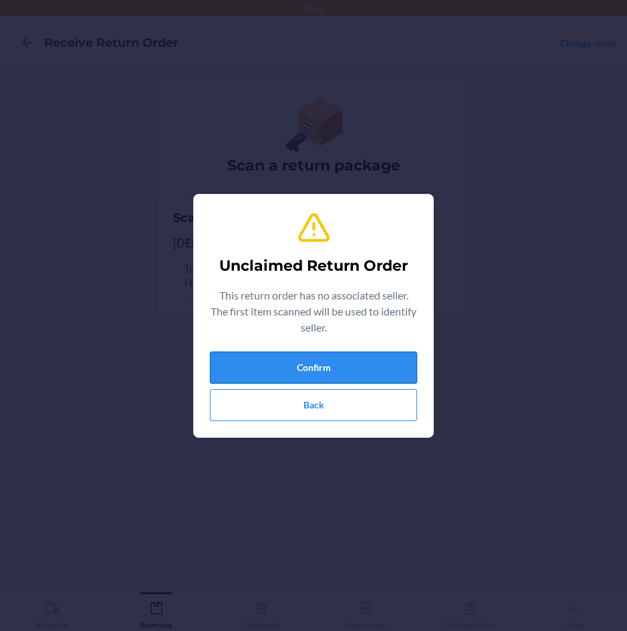
click at [340, 363] on button "Confirm" at bounding box center [313, 367] width 207 height 32
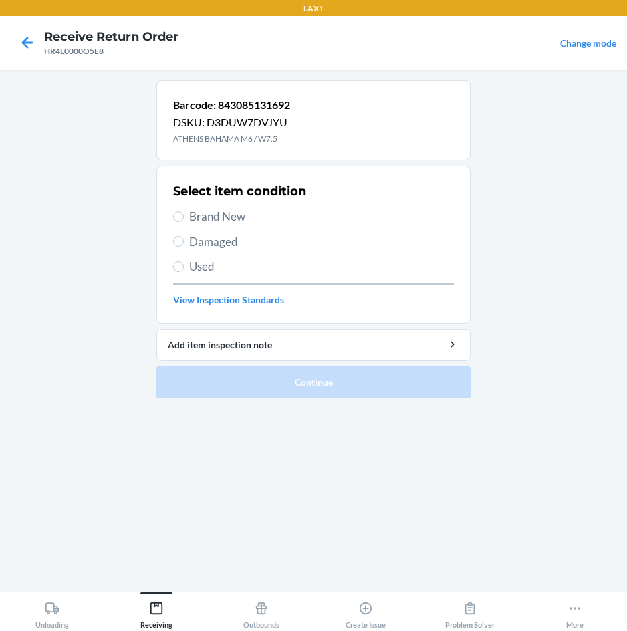
click at [201, 215] on span "Brand New" at bounding box center [321, 216] width 265 height 17
click at [184, 215] on input "Brand New" at bounding box center [178, 216] width 11 height 11
radio input "true"
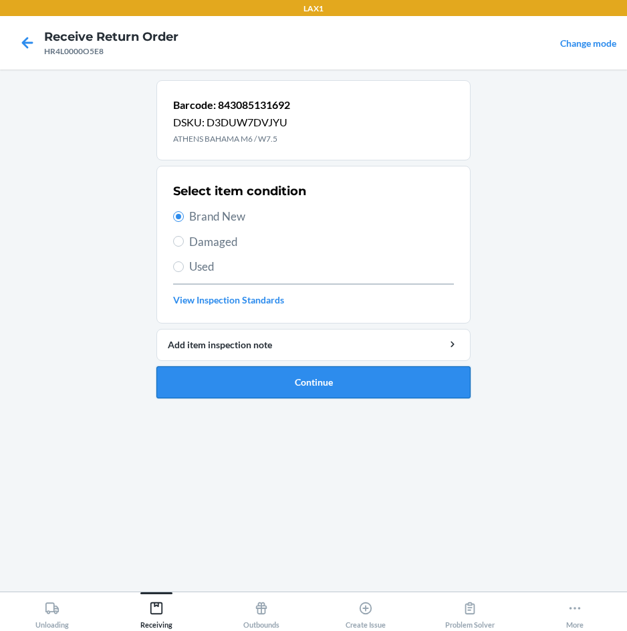
click at [241, 373] on button "Continue" at bounding box center [313, 382] width 314 height 32
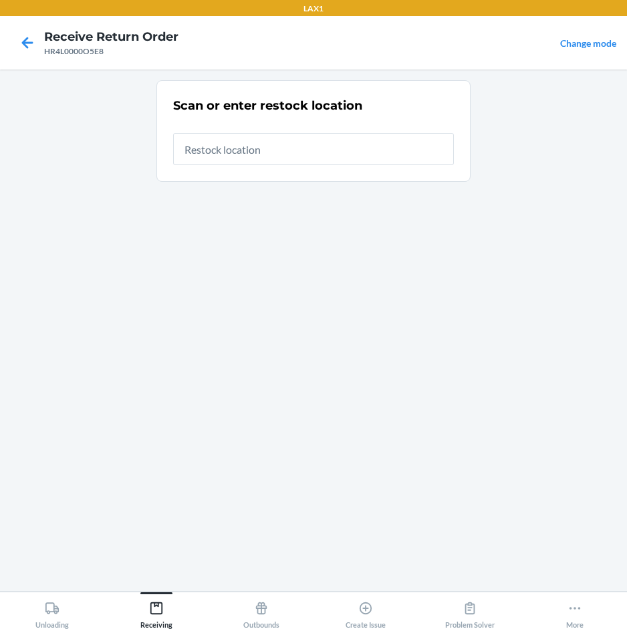
click at [289, 148] on input "text" at bounding box center [313, 149] width 281 height 32
type input "RTCART007"
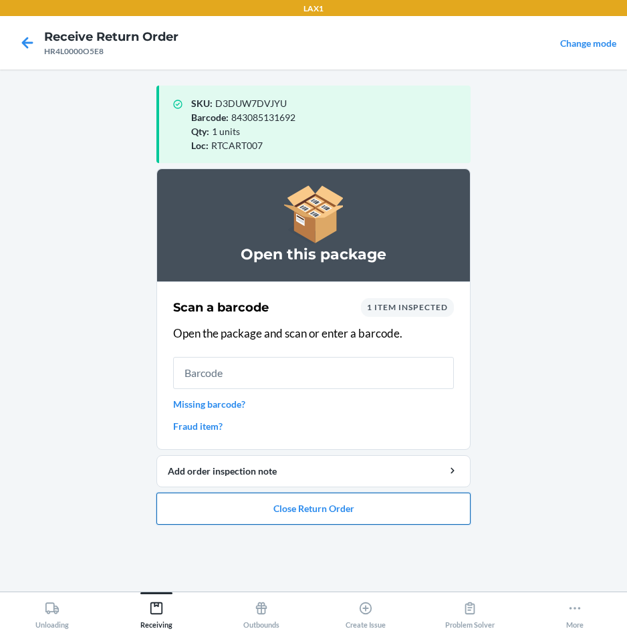
click at [308, 510] on button "Close Return Order" at bounding box center [313, 508] width 314 height 32
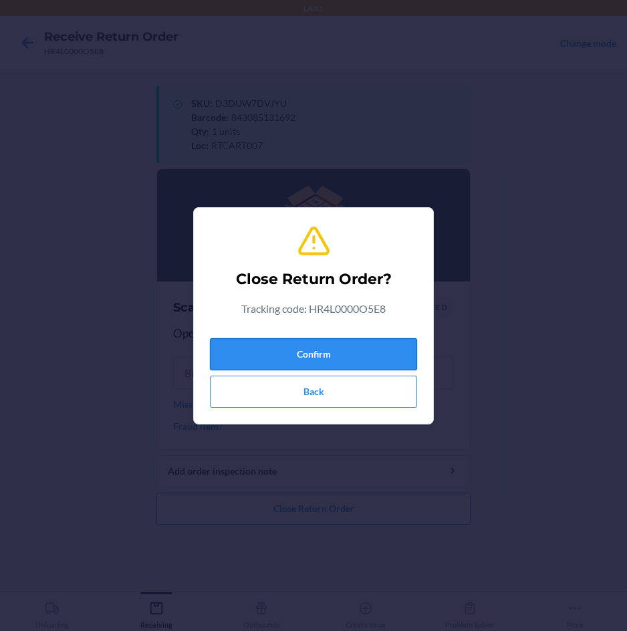
click at [331, 349] on button "Confirm" at bounding box center [313, 354] width 207 height 32
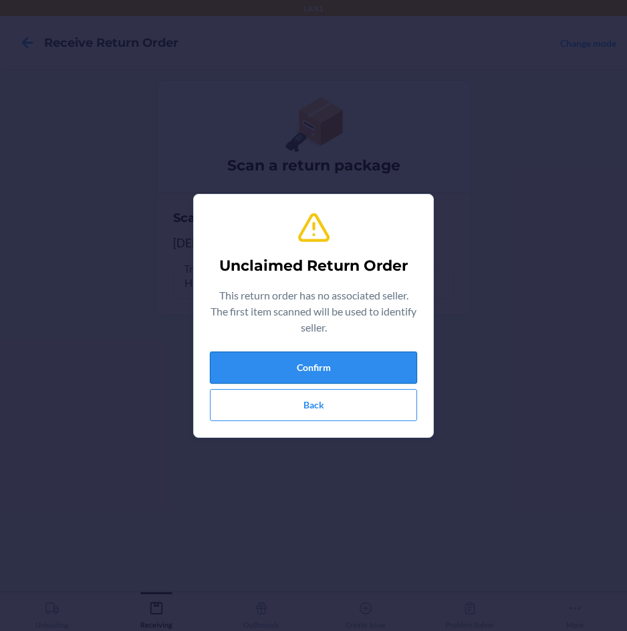
click at [339, 374] on button "Confirm" at bounding box center [313, 367] width 207 height 32
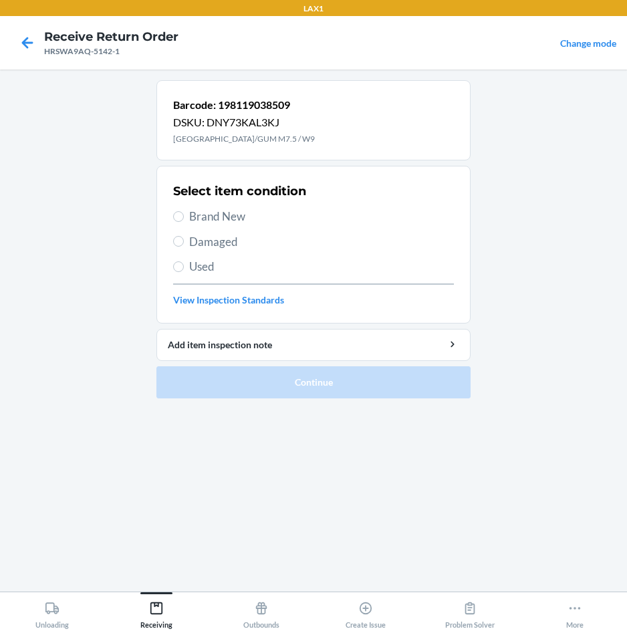
click at [240, 215] on span "Brand New" at bounding box center [321, 216] width 265 height 17
click at [184, 215] on input "Brand New" at bounding box center [178, 216] width 11 height 11
radio input "true"
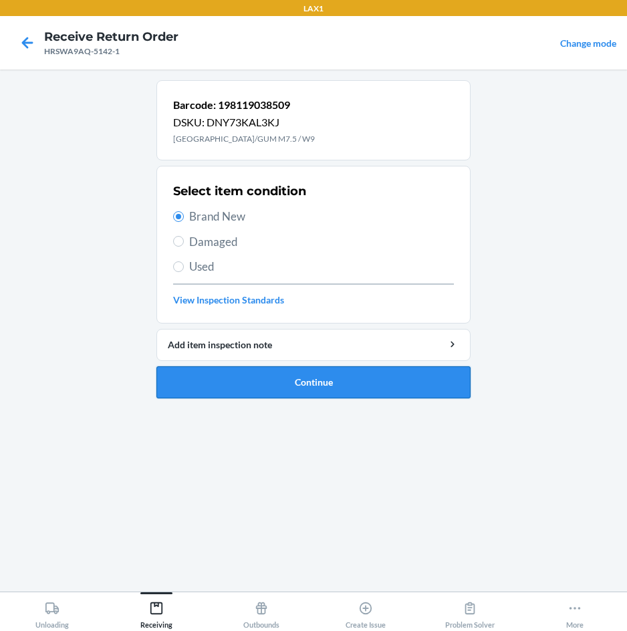
click at [248, 388] on button "Continue" at bounding box center [313, 382] width 314 height 32
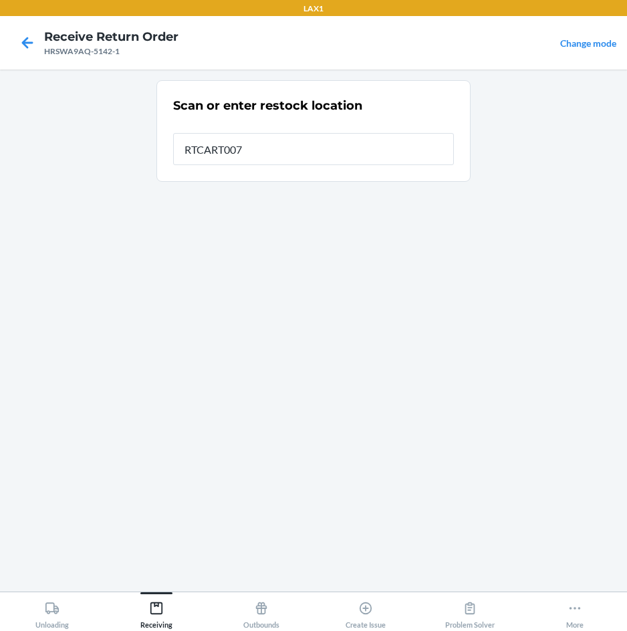
type input "RTCART007"
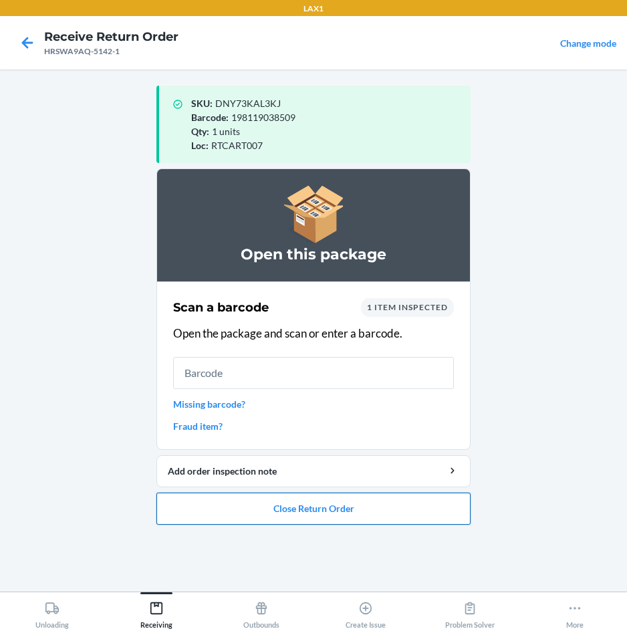
click at [299, 503] on button "Close Return Order" at bounding box center [313, 508] width 314 height 32
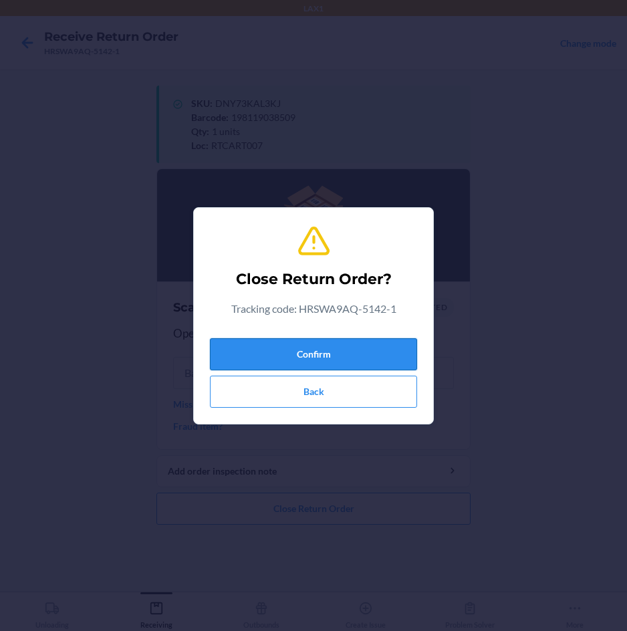
click at [325, 347] on button "Confirm" at bounding box center [313, 354] width 207 height 32
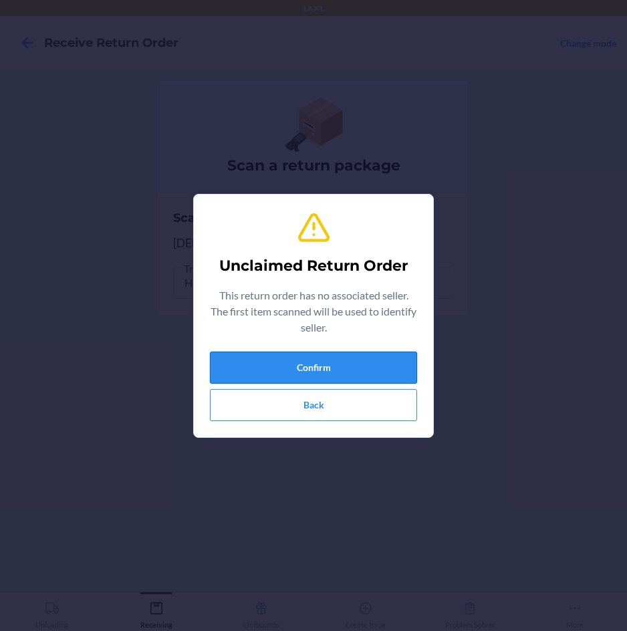
click at [323, 363] on button "Confirm" at bounding box center [313, 367] width 207 height 32
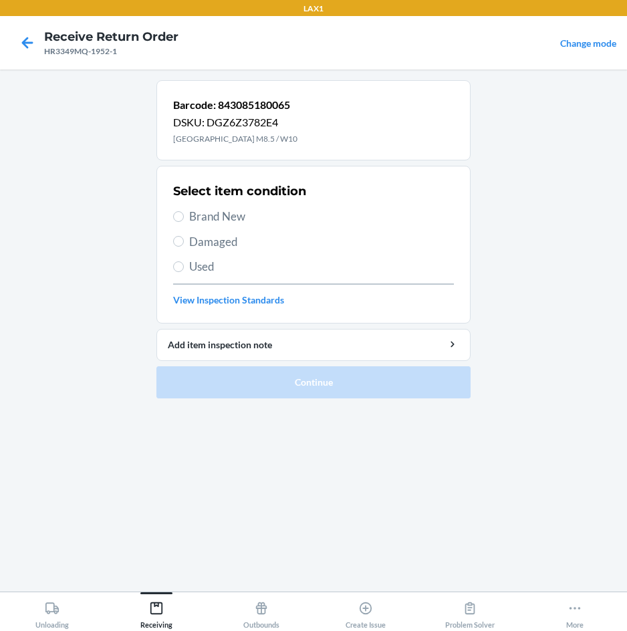
click at [208, 223] on span "Brand New" at bounding box center [321, 216] width 265 height 17
click at [184, 222] on input "Brand New" at bounding box center [178, 216] width 11 height 11
radio input "true"
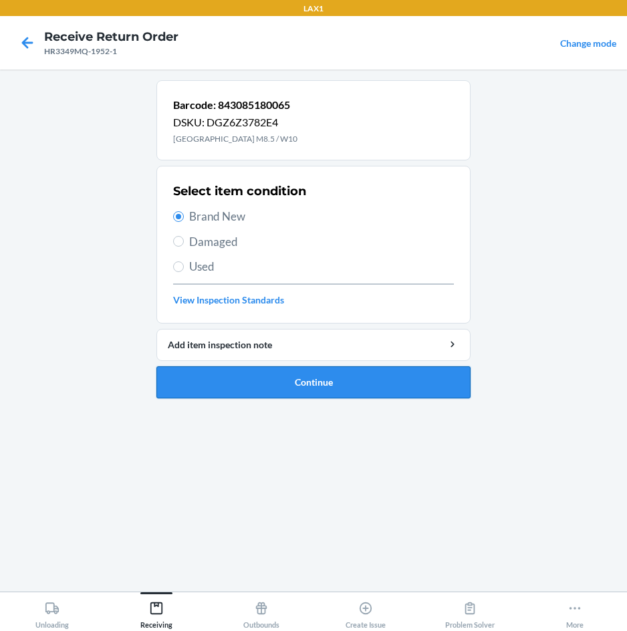
click at [287, 386] on button "Continue" at bounding box center [313, 382] width 314 height 32
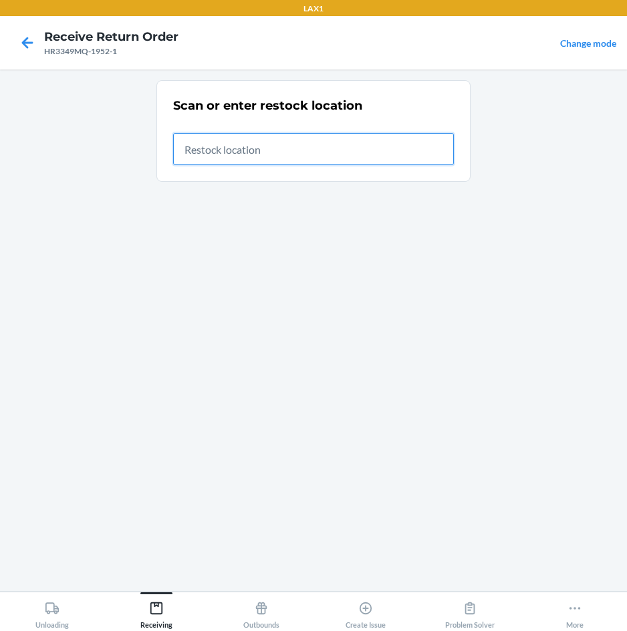
click at [229, 154] on input "text" at bounding box center [313, 149] width 281 height 32
type input "RTCART007"
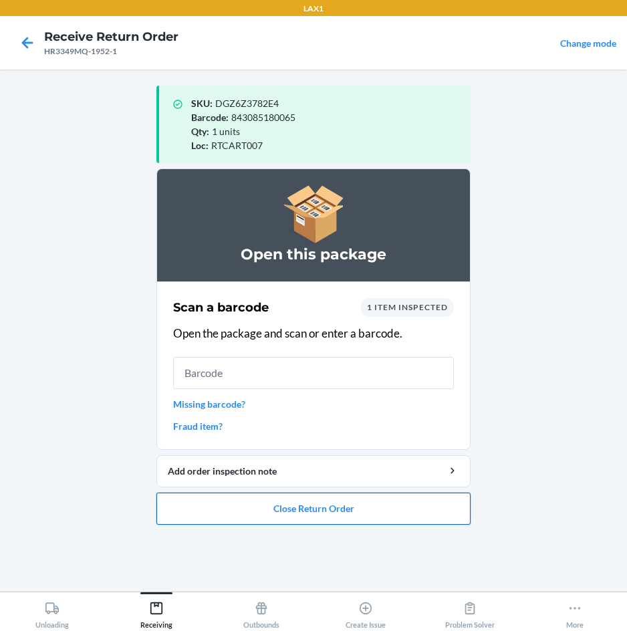
click at [244, 497] on button "Close Return Order" at bounding box center [313, 508] width 314 height 32
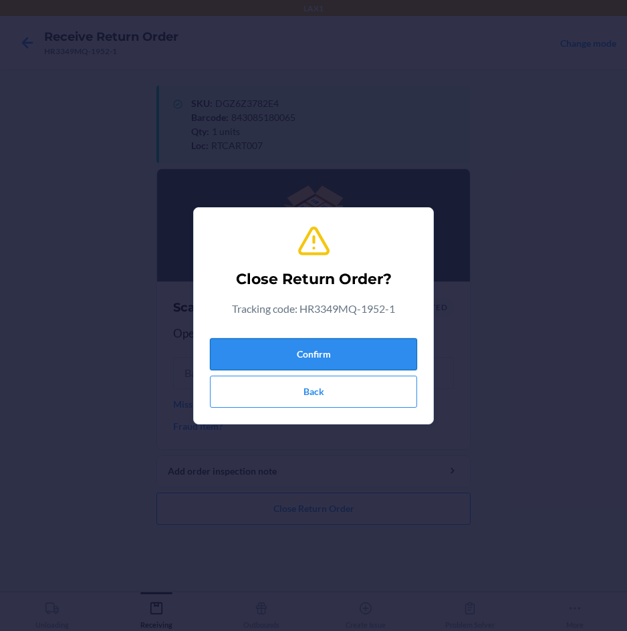
click at [295, 355] on button "Confirm" at bounding box center [313, 354] width 207 height 32
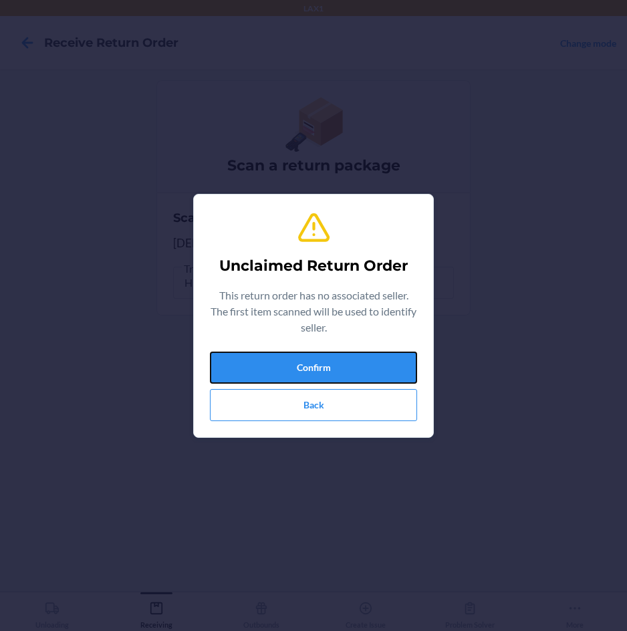
click at [295, 355] on button "Confirm" at bounding box center [313, 367] width 207 height 32
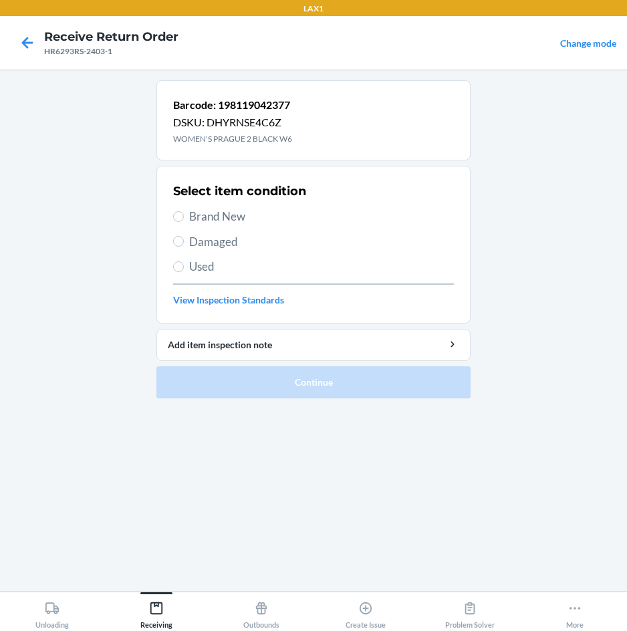
click at [235, 212] on span "Brand New" at bounding box center [321, 216] width 265 height 17
click at [184, 212] on input "Brand New" at bounding box center [178, 216] width 11 height 11
radio input "true"
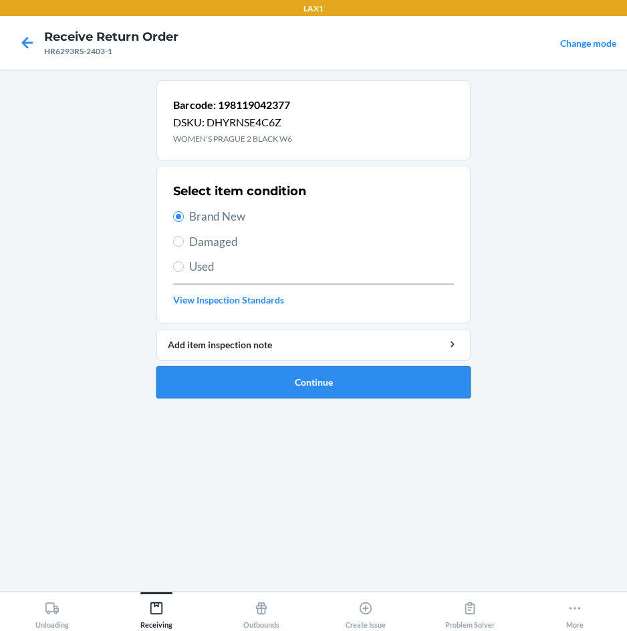
click at [253, 378] on button "Continue" at bounding box center [313, 382] width 314 height 32
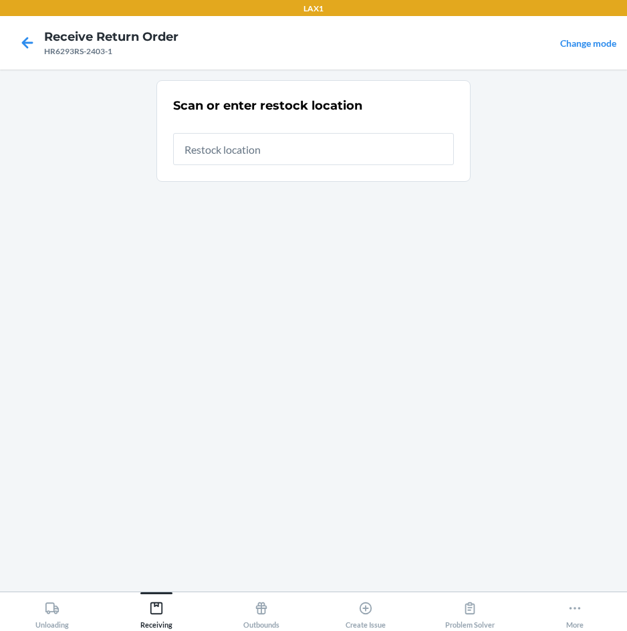
click at [428, 146] on input "text" at bounding box center [313, 149] width 281 height 32
type input "RTCART007"
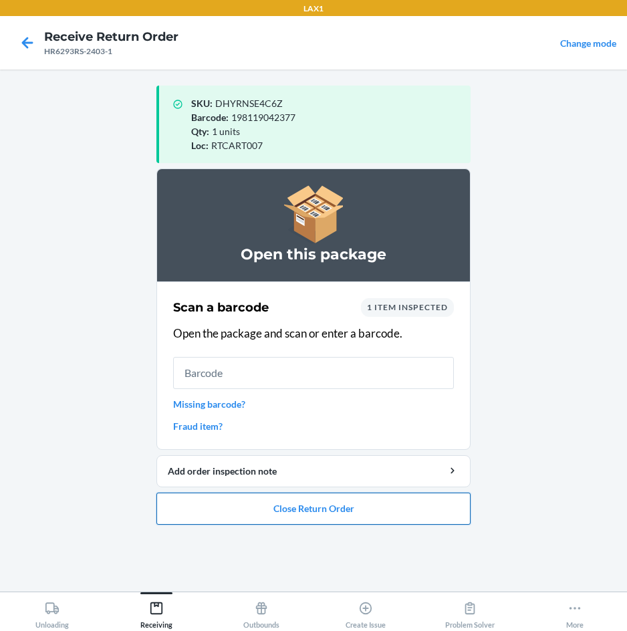
click at [414, 510] on button "Close Return Order" at bounding box center [313, 508] width 314 height 32
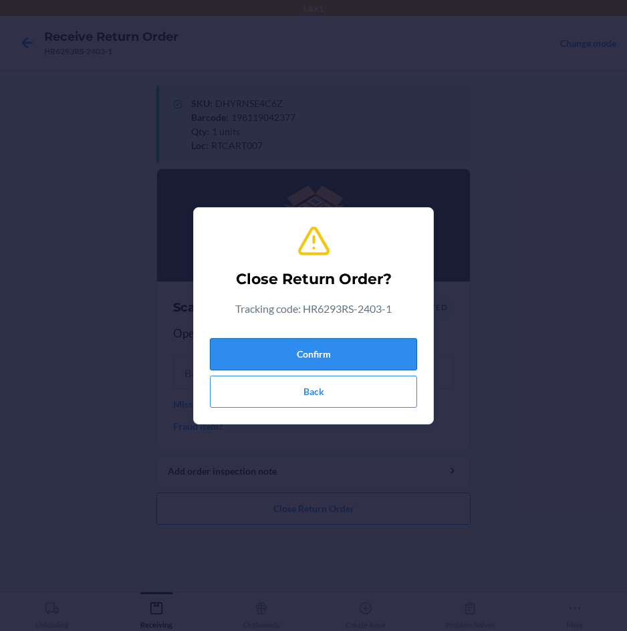
click at [383, 352] on button "Confirm" at bounding box center [313, 354] width 207 height 32
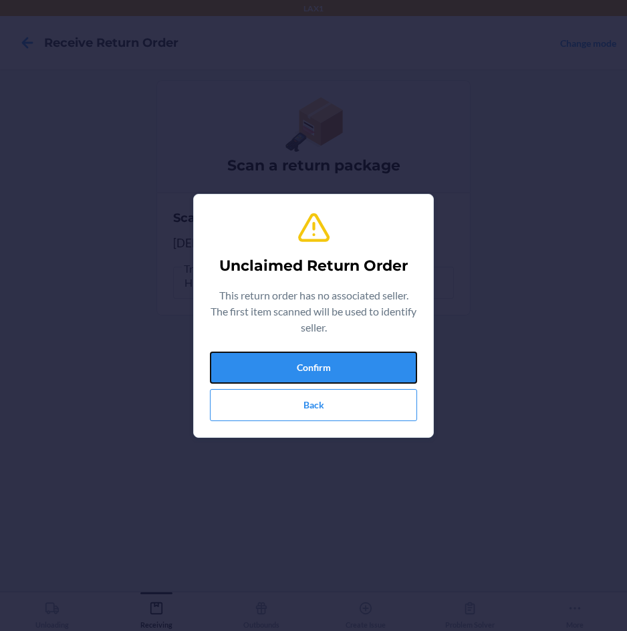
click at [383, 352] on button "Confirm" at bounding box center [313, 367] width 207 height 32
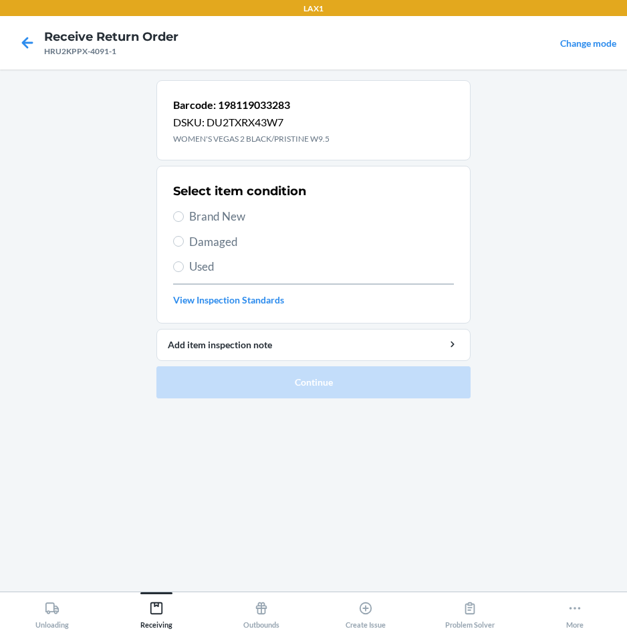
click at [222, 209] on span "Brand New" at bounding box center [321, 216] width 265 height 17
click at [184, 211] on input "Brand New" at bounding box center [178, 216] width 11 height 11
radio input "true"
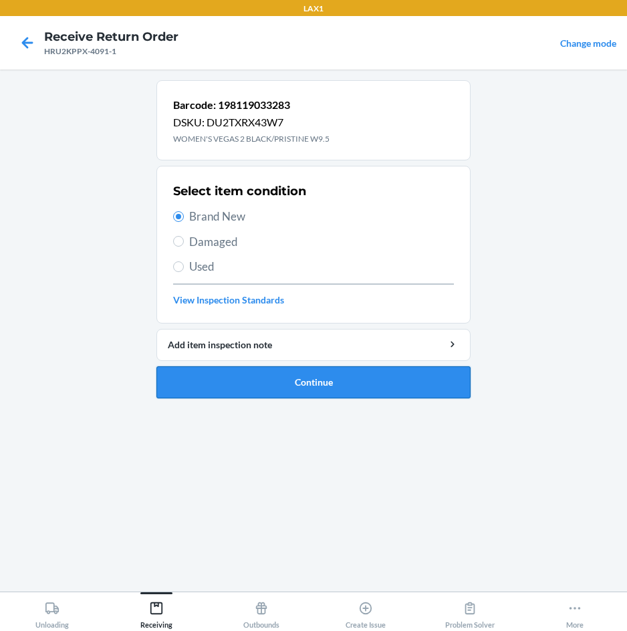
click at [211, 374] on button "Continue" at bounding box center [313, 382] width 314 height 32
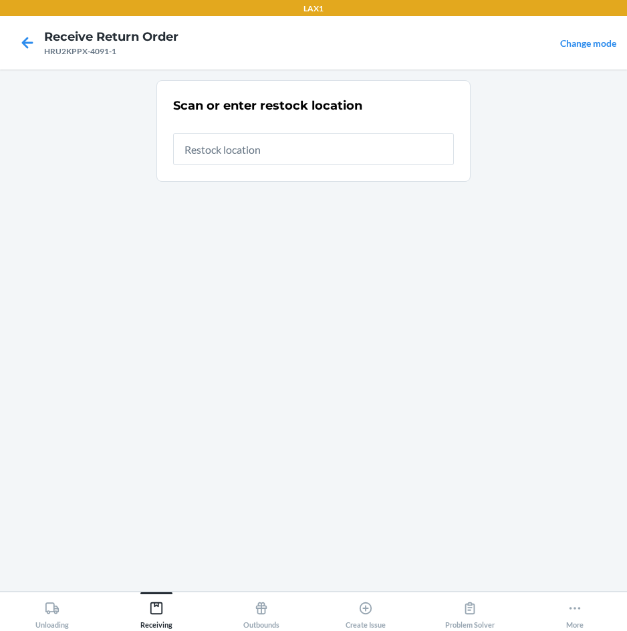
click at [324, 159] on input "text" at bounding box center [313, 149] width 281 height 32
type input "RTCART007"
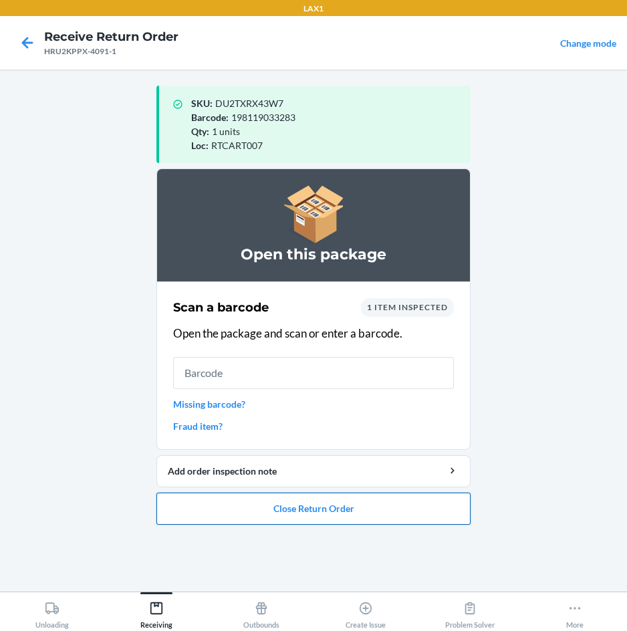
click at [277, 512] on button "Close Return Order" at bounding box center [313, 508] width 314 height 32
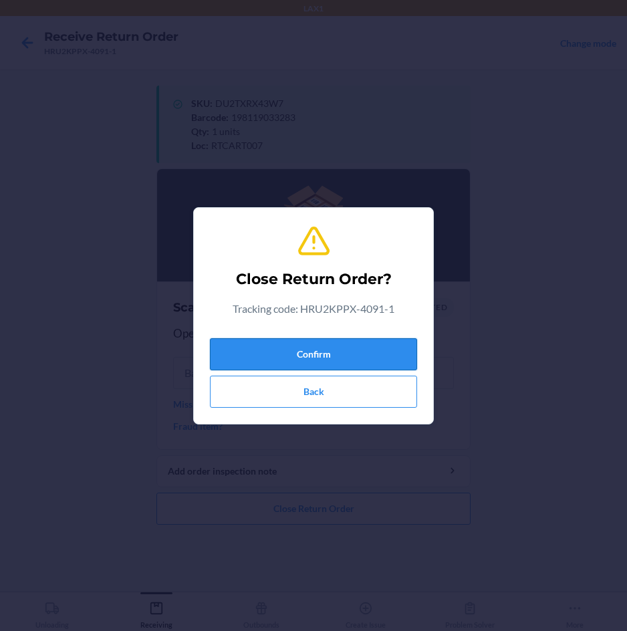
click at [337, 351] on button "Confirm" at bounding box center [313, 354] width 207 height 32
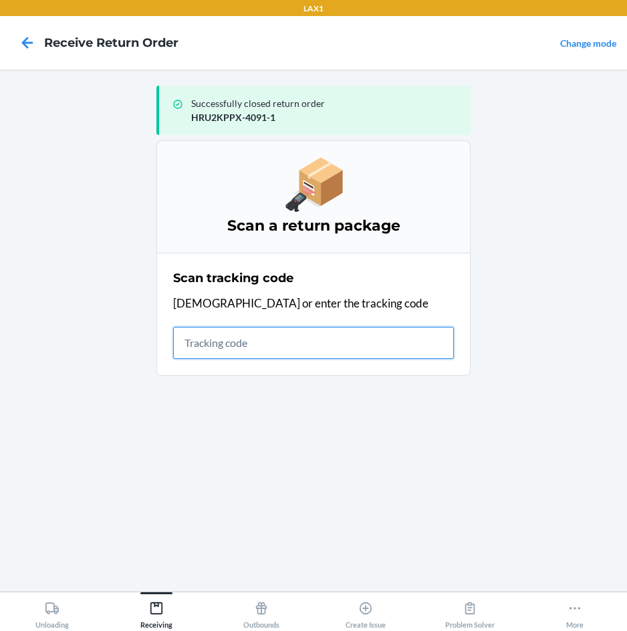
click at [299, 348] on input "text" at bounding box center [313, 343] width 281 height 32
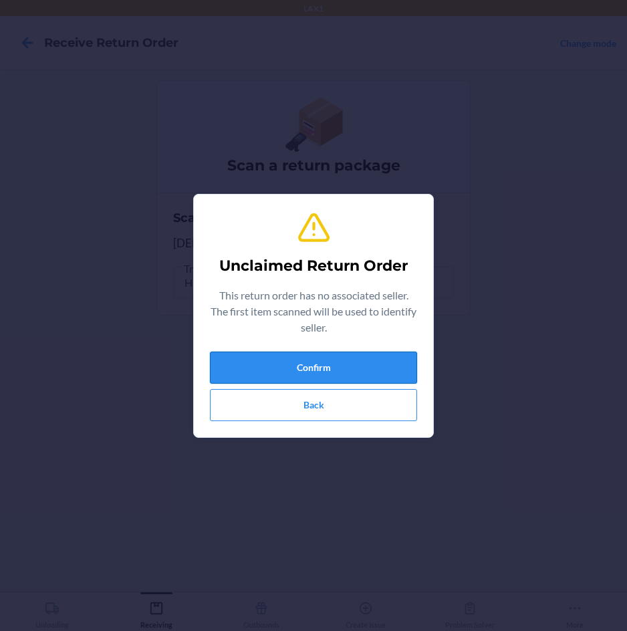
click at [297, 366] on button "Confirm" at bounding box center [313, 367] width 207 height 32
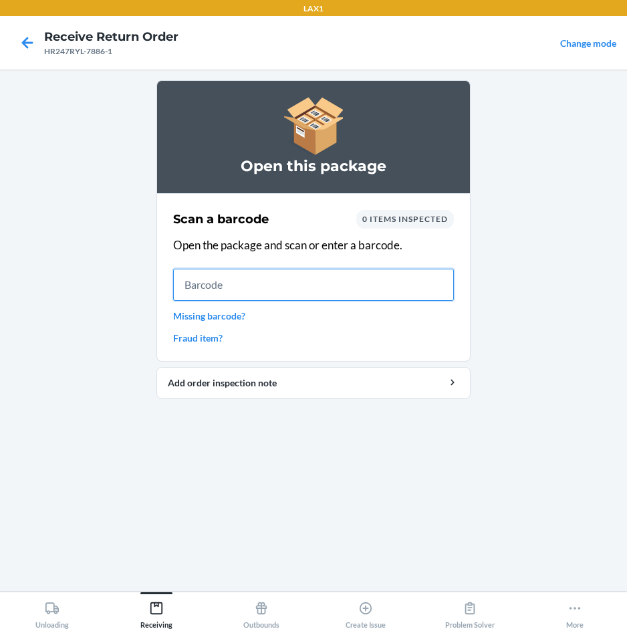
click at [341, 287] on input "text" at bounding box center [313, 285] width 281 height 32
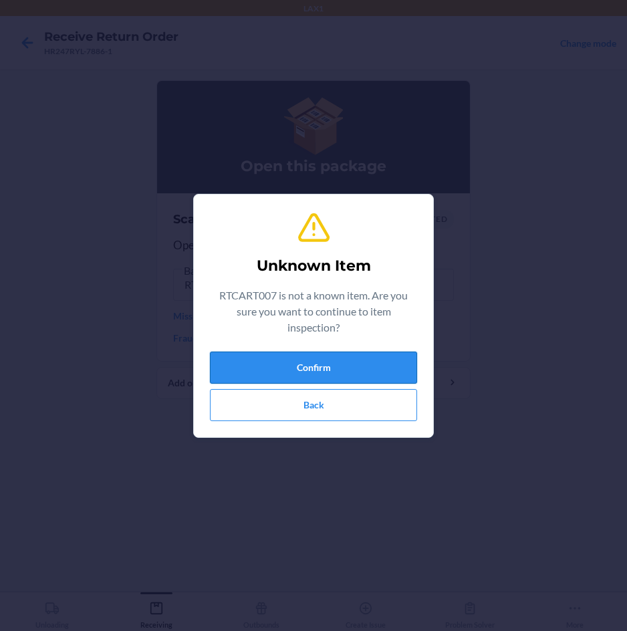
click at [341, 365] on button "Confirm" at bounding box center [313, 367] width 207 height 32
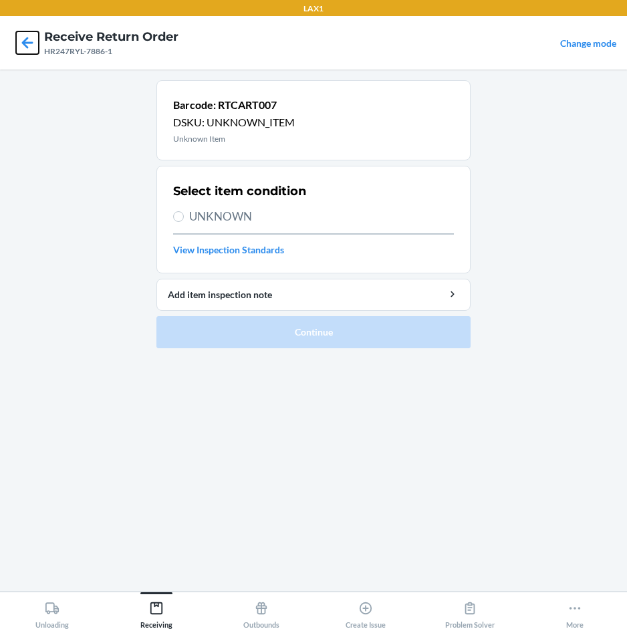
click at [32, 39] on icon at bounding box center [27, 42] width 23 height 23
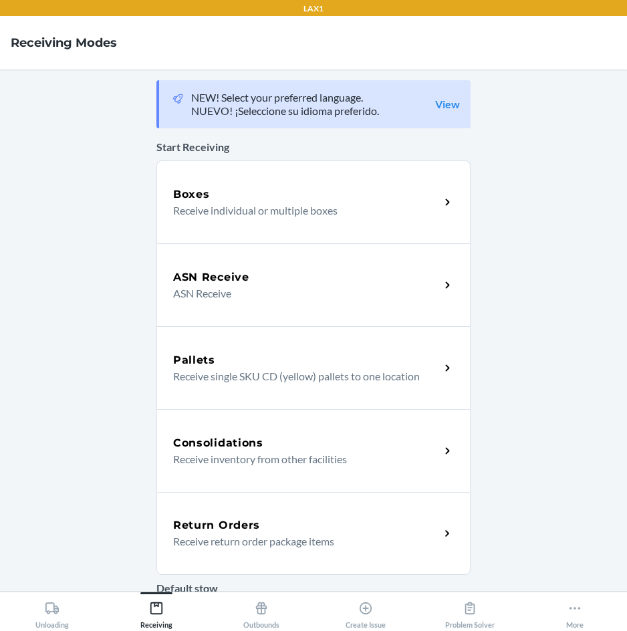
click at [258, 522] on div "Return Orders" at bounding box center [306, 525] width 267 height 16
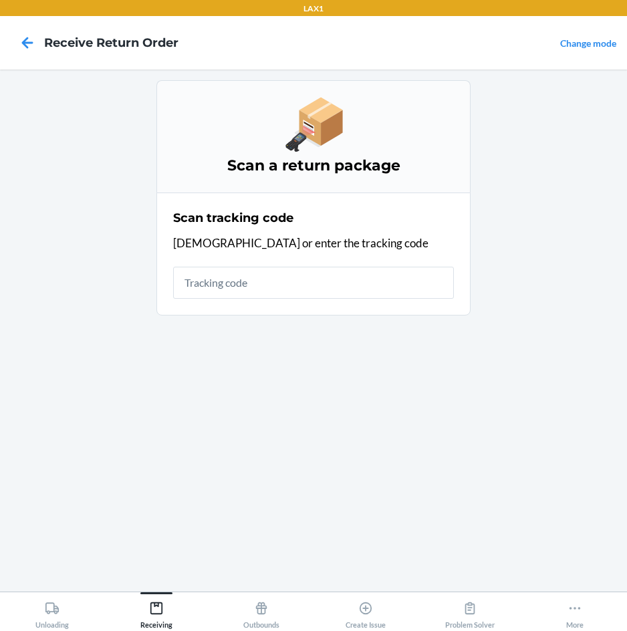
click at [307, 293] on input "text" at bounding box center [313, 283] width 281 height 32
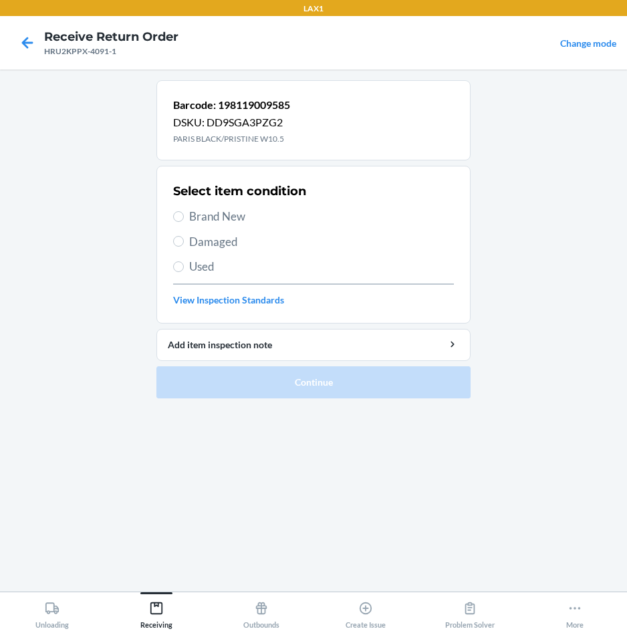
click at [200, 213] on span "Brand New" at bounding box center [321, 216] width 265 height 17
click at [184, 213] on input "Brand New" at bounding box center [178, 216] width 11 height 11
radio input "true"
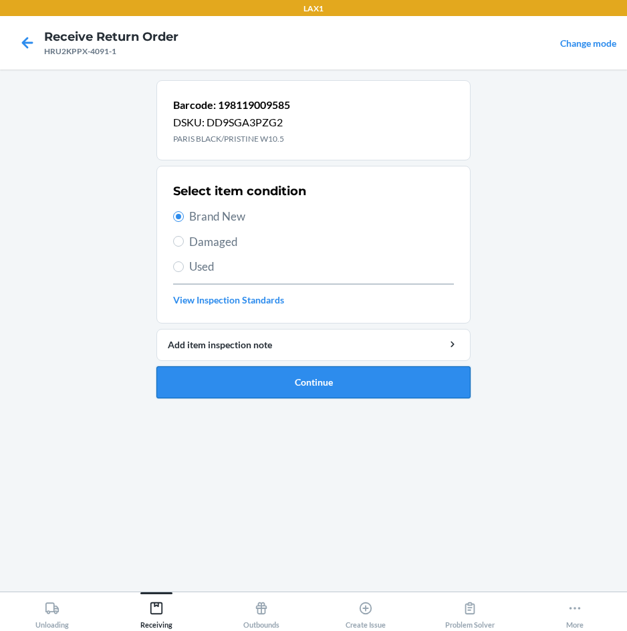
click at [234, 384] on button "Continue" at bounding box center [313, 382] width 314 height 32
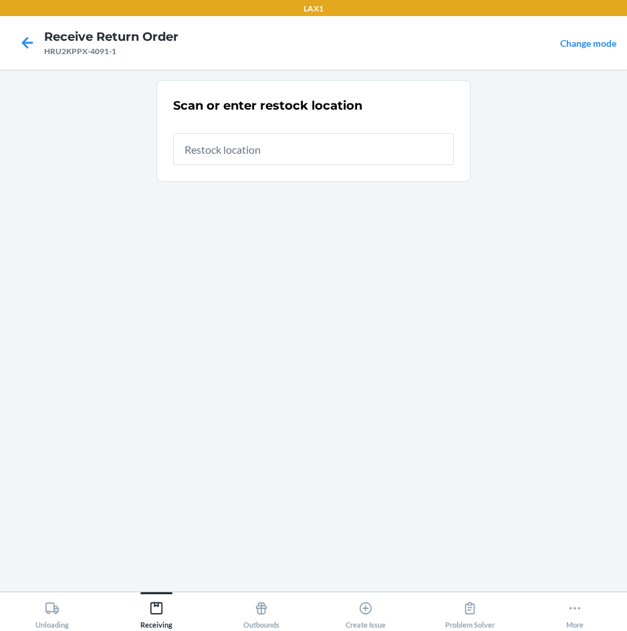
click at [347, 149] on input "text" at bounding box center [313, 149] width 281 height 32
type input "RTCART007"
